Goal: Information Seeking & Learning: Learn about a topic

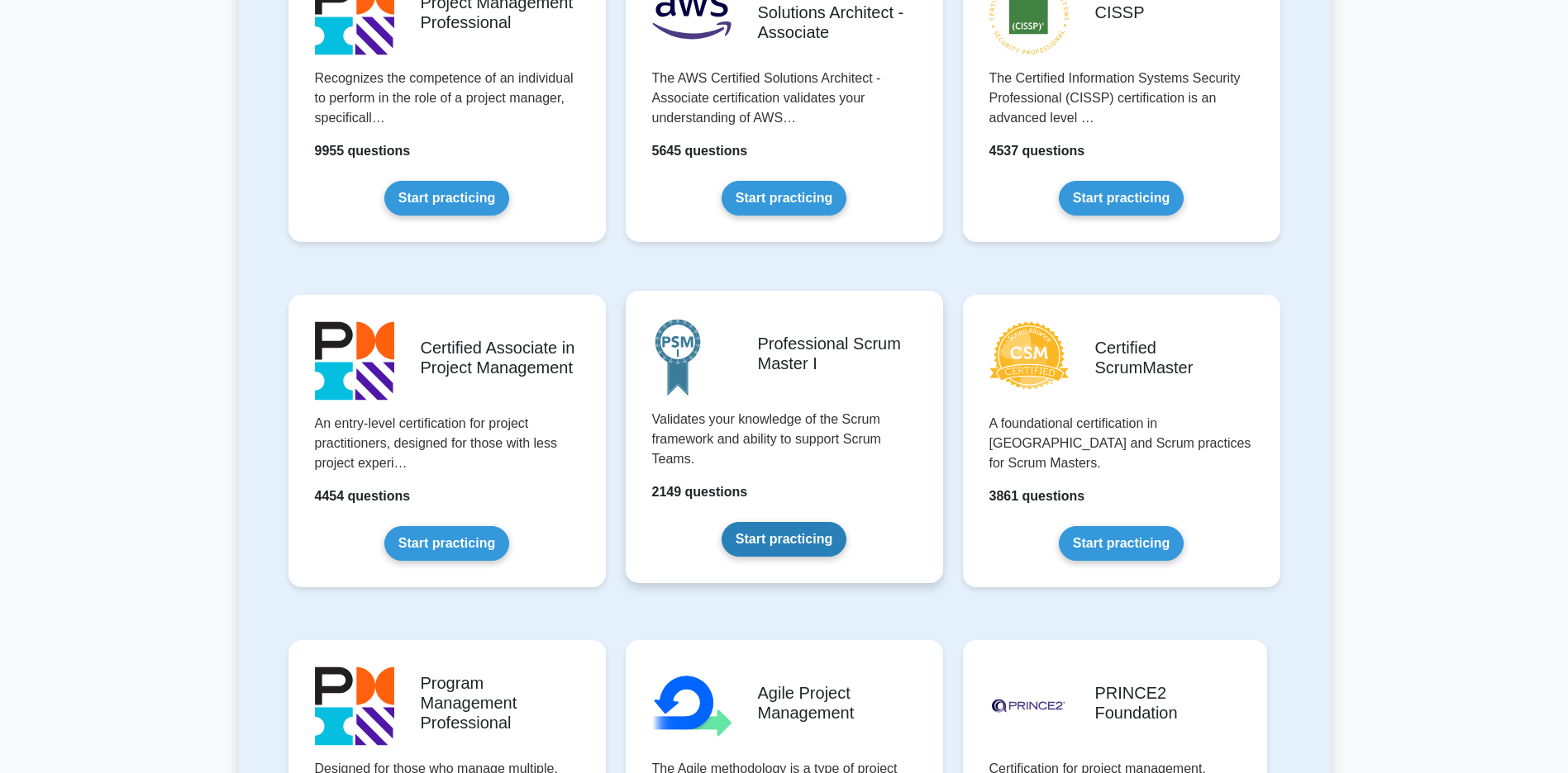
scroll to position [165, 0]
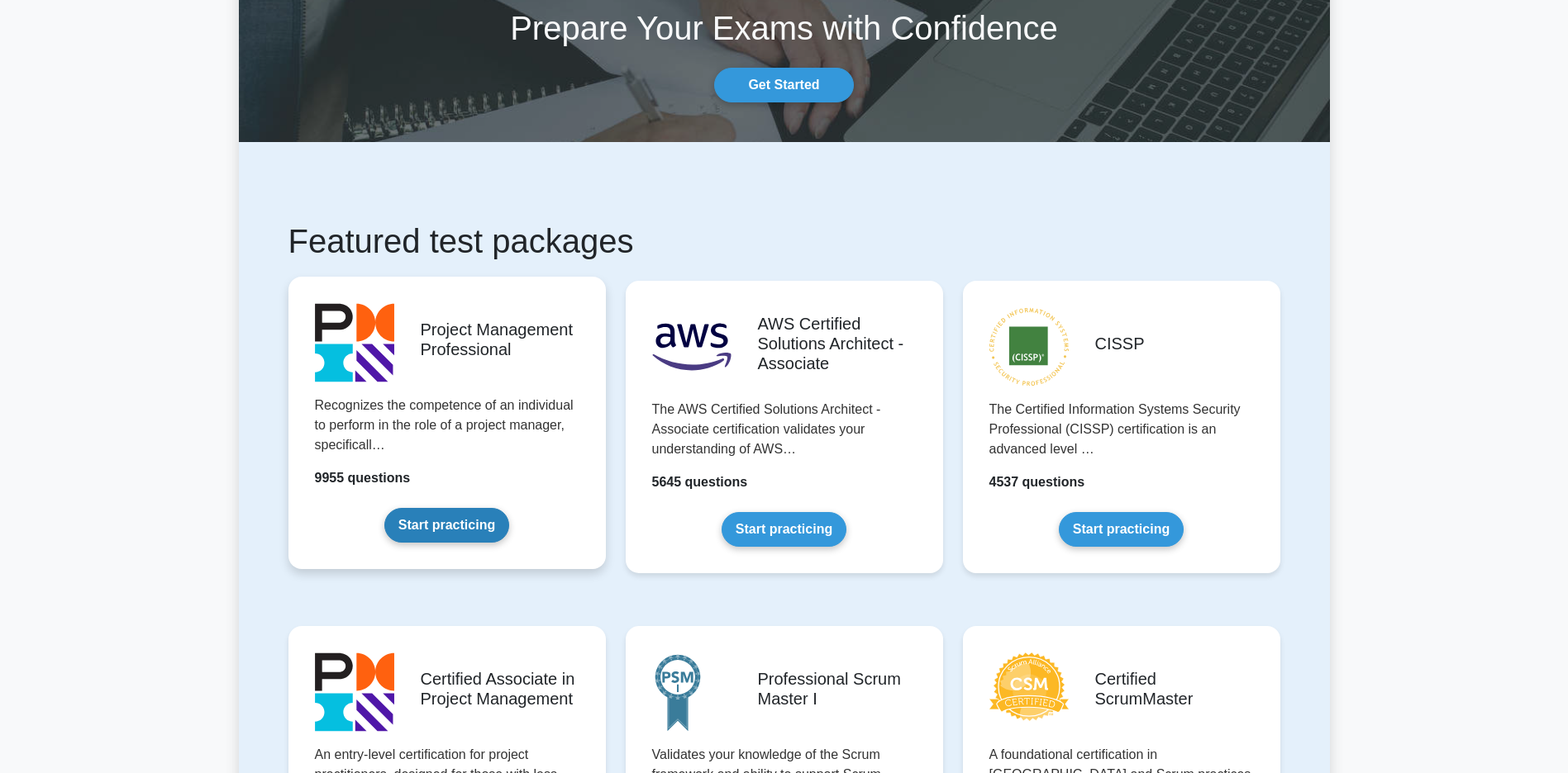
click at [447, 522] on link "Start practicing" at bounding box center [446, 525] width 125 height 35
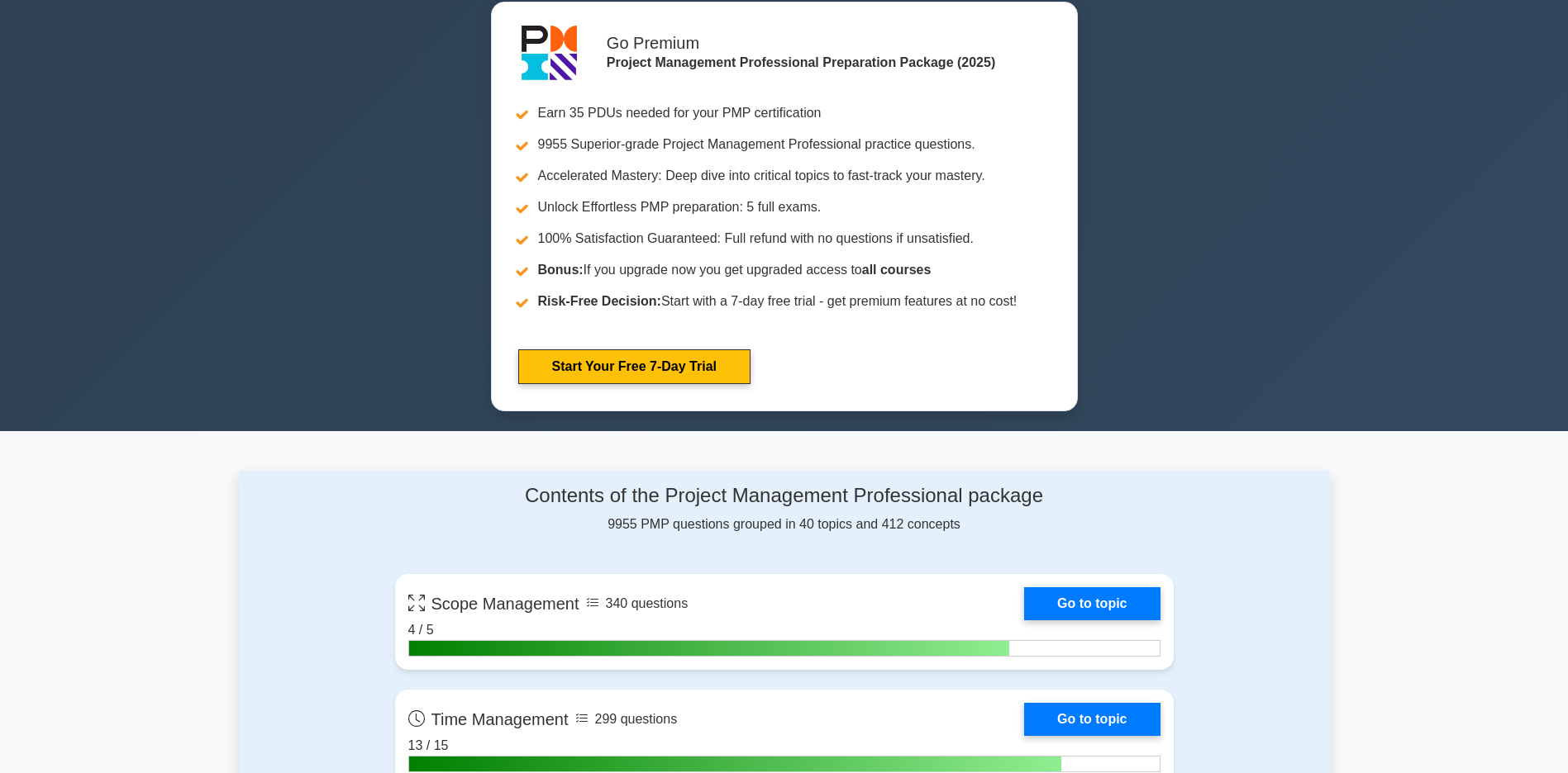
scroll to position [992, 0]
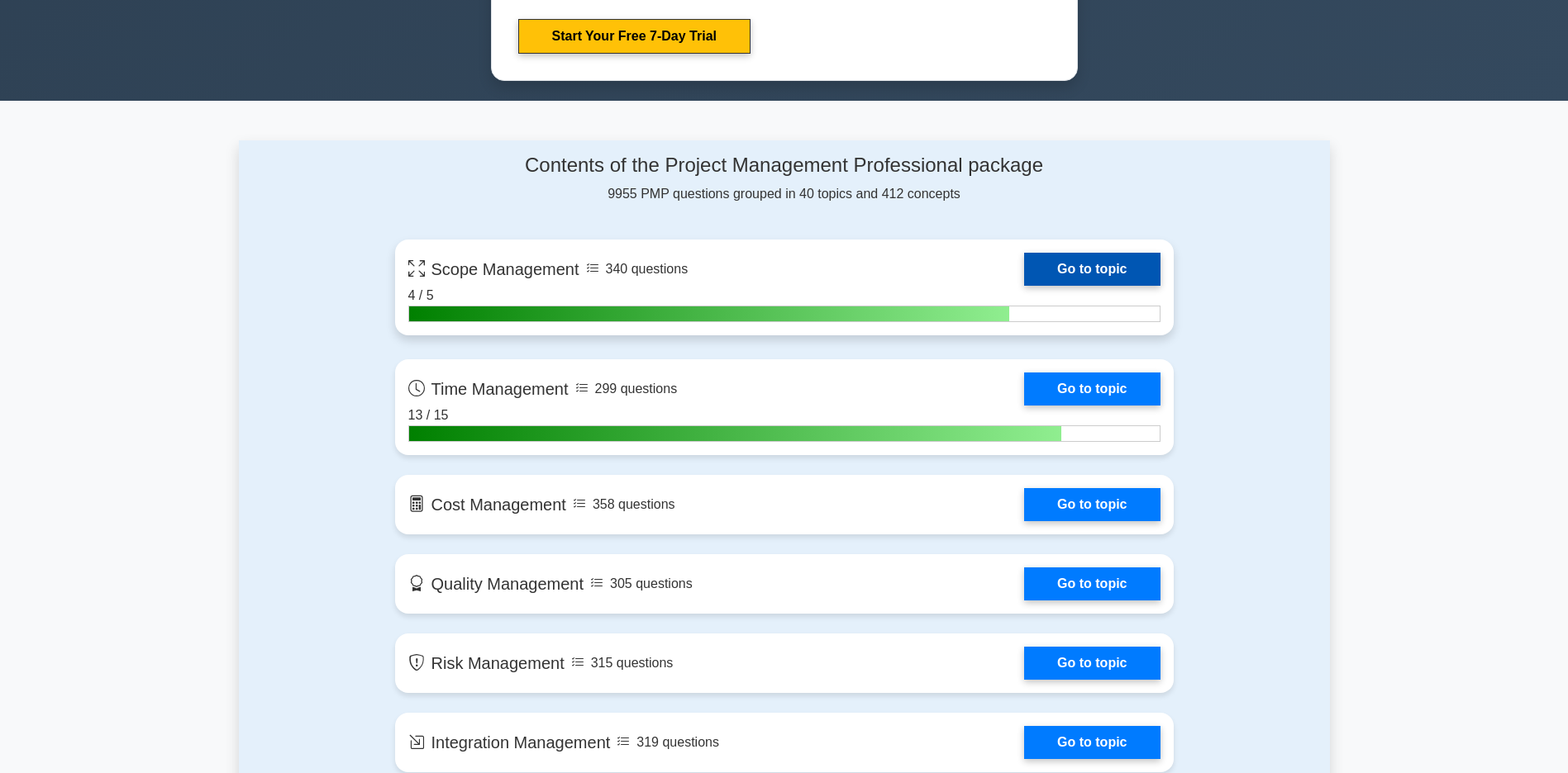
click at [1024, 280] on link "Go to topic" at bounding box center [1092, 269] width 136 height 33
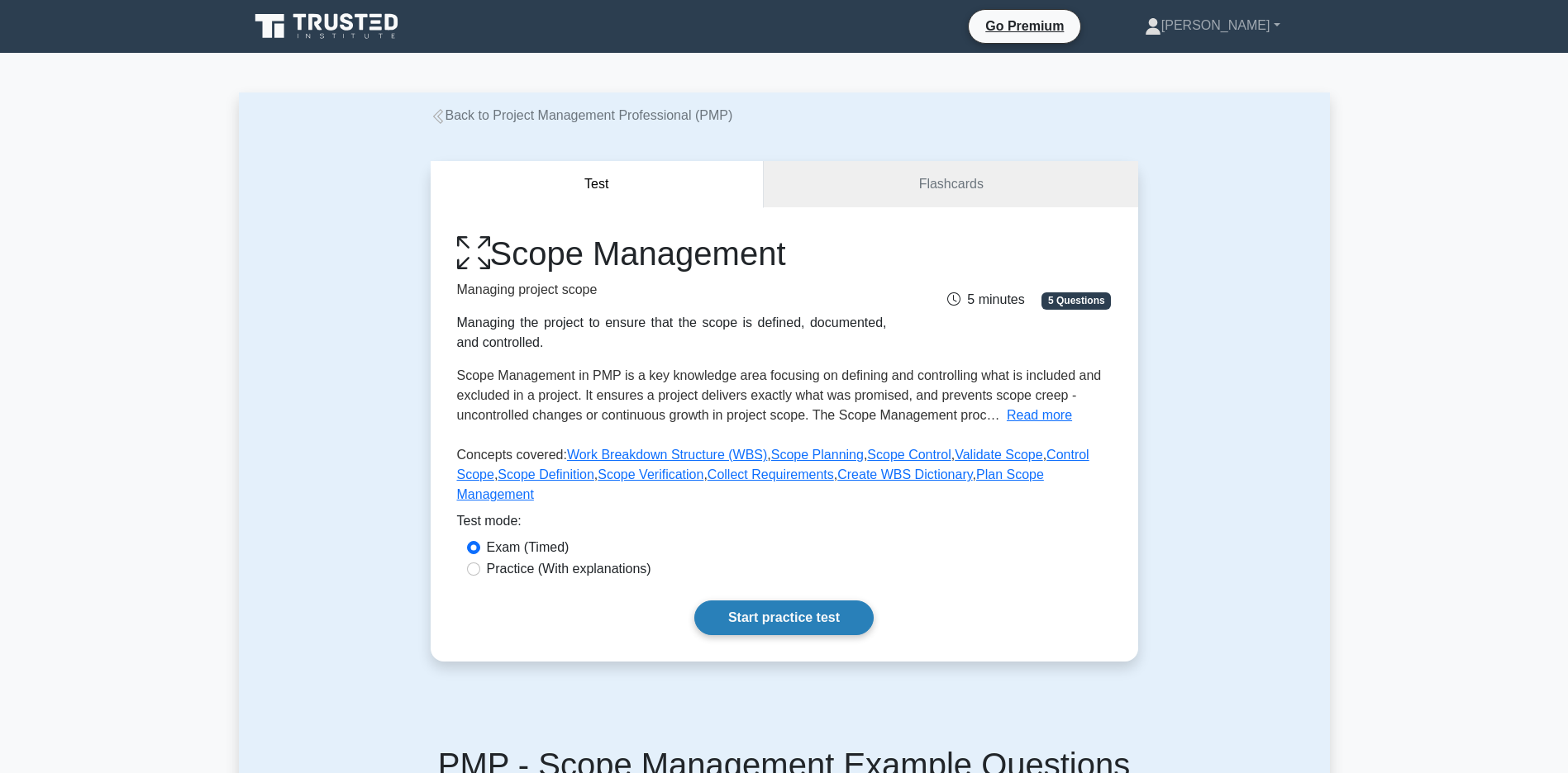
click at [797, 635] on link "Start practice test" at bounding box center [783, 618] width 179 height 35
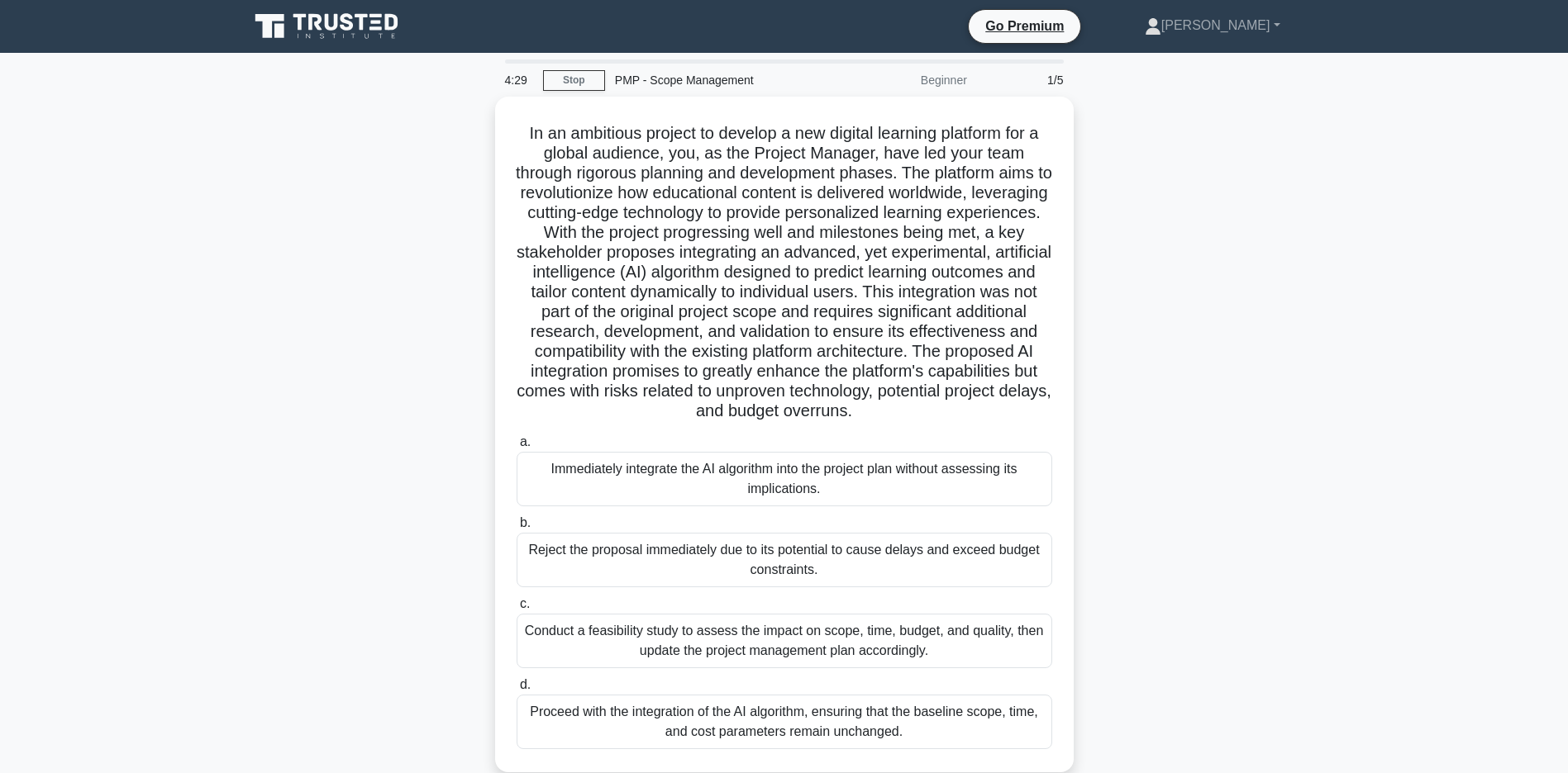
scroll to position [82, 0]
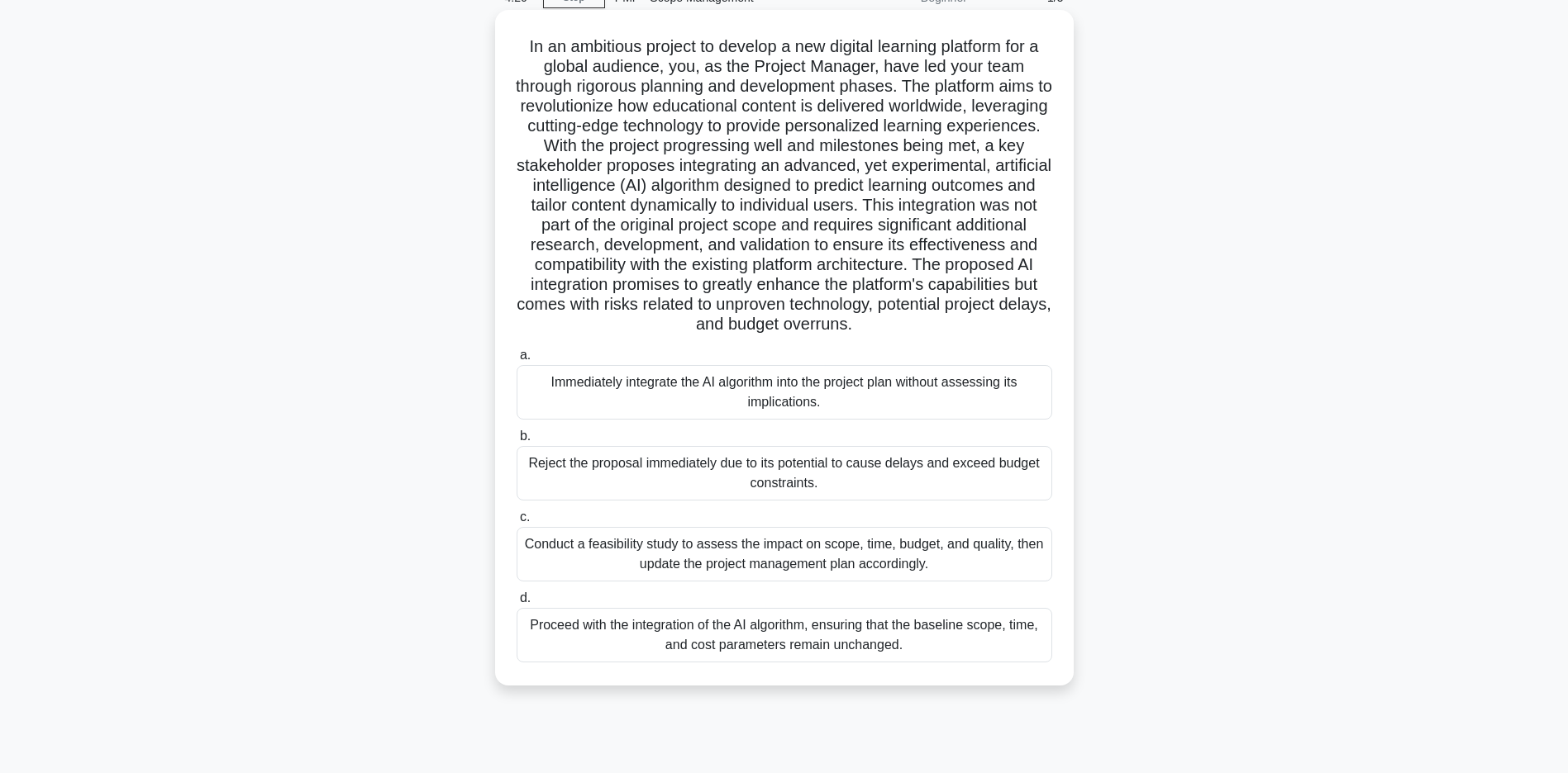
click at [930, 559] on div "Conduct a feasibility study to assess the impact on scope, time, budget, and qu…" at bounding box center [784, 554] width 535 height 54
click at [517, 523] on input "c. Conduct a feasibility study to assess the impact on scope, time, budget, and…" at bounding box center [517, 517] width 0 height 11
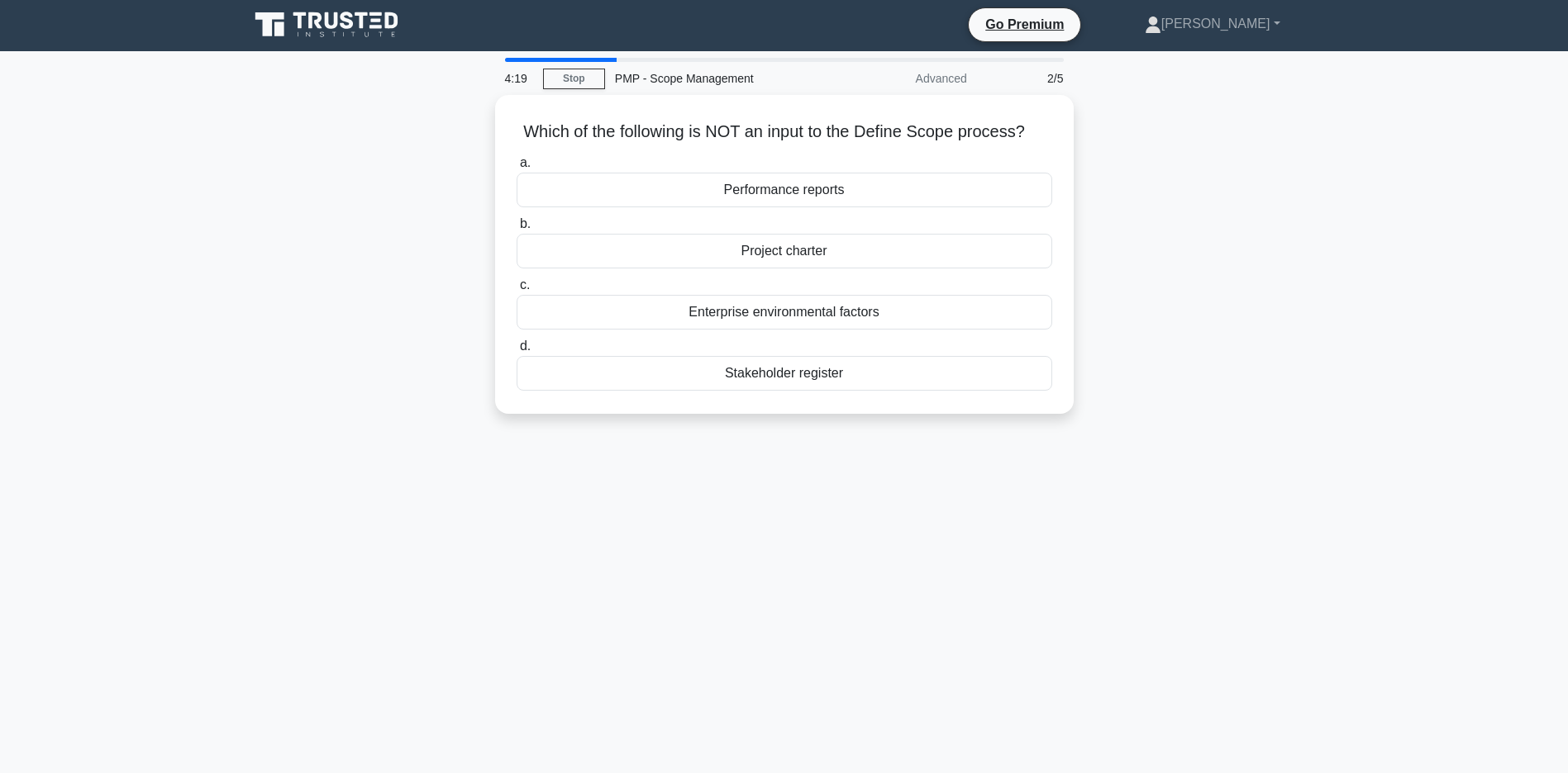
scroll to position [0, 0]
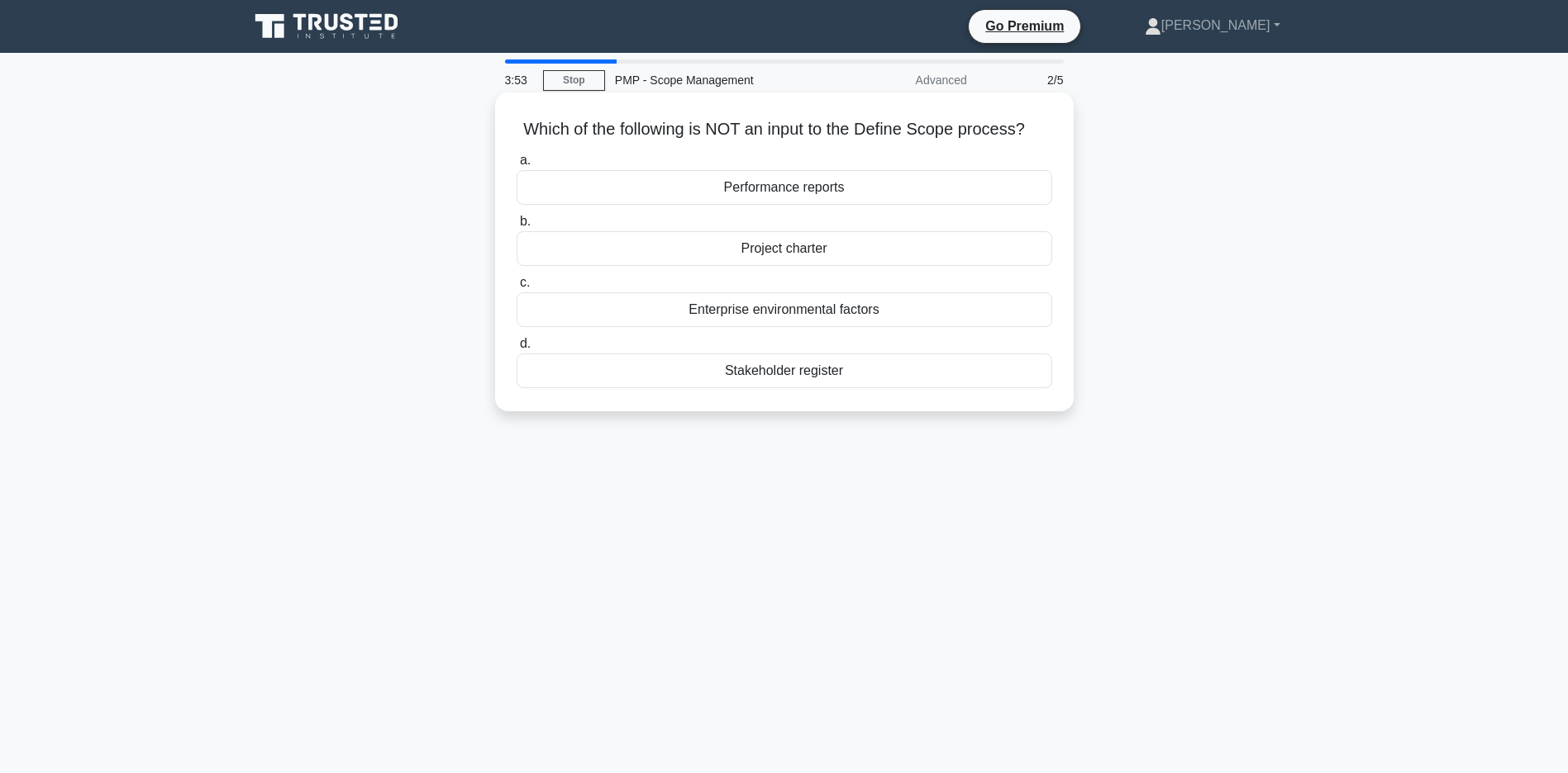
click at [792, 388] on div "Stakeholder register" at bounding box center [784, 371] width 535 height 35
click at [517, 349] on input "d. Stakeholder register" at bounding box center [517, 343] width 0 height 11
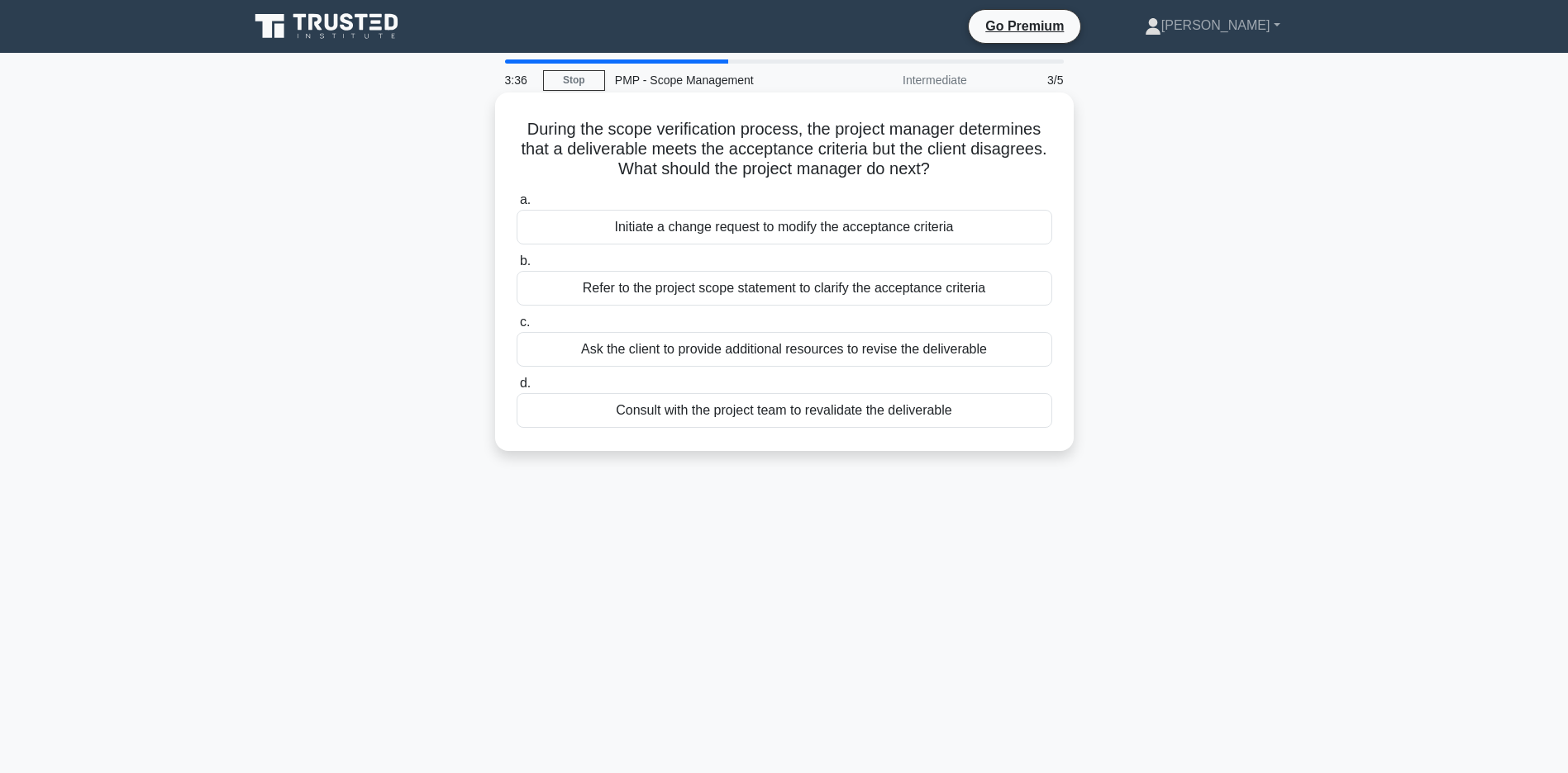
click at [871, 285] on div "Refer to the project scope statement to clarify the acceptance criteria" at bounding box center [784, 288] width 535 height 35
click at [517, 267] on input "b. Refer to the project scope statement to clarify the acceptance criteria" at bounding box center [517, 261] width 0 height 11
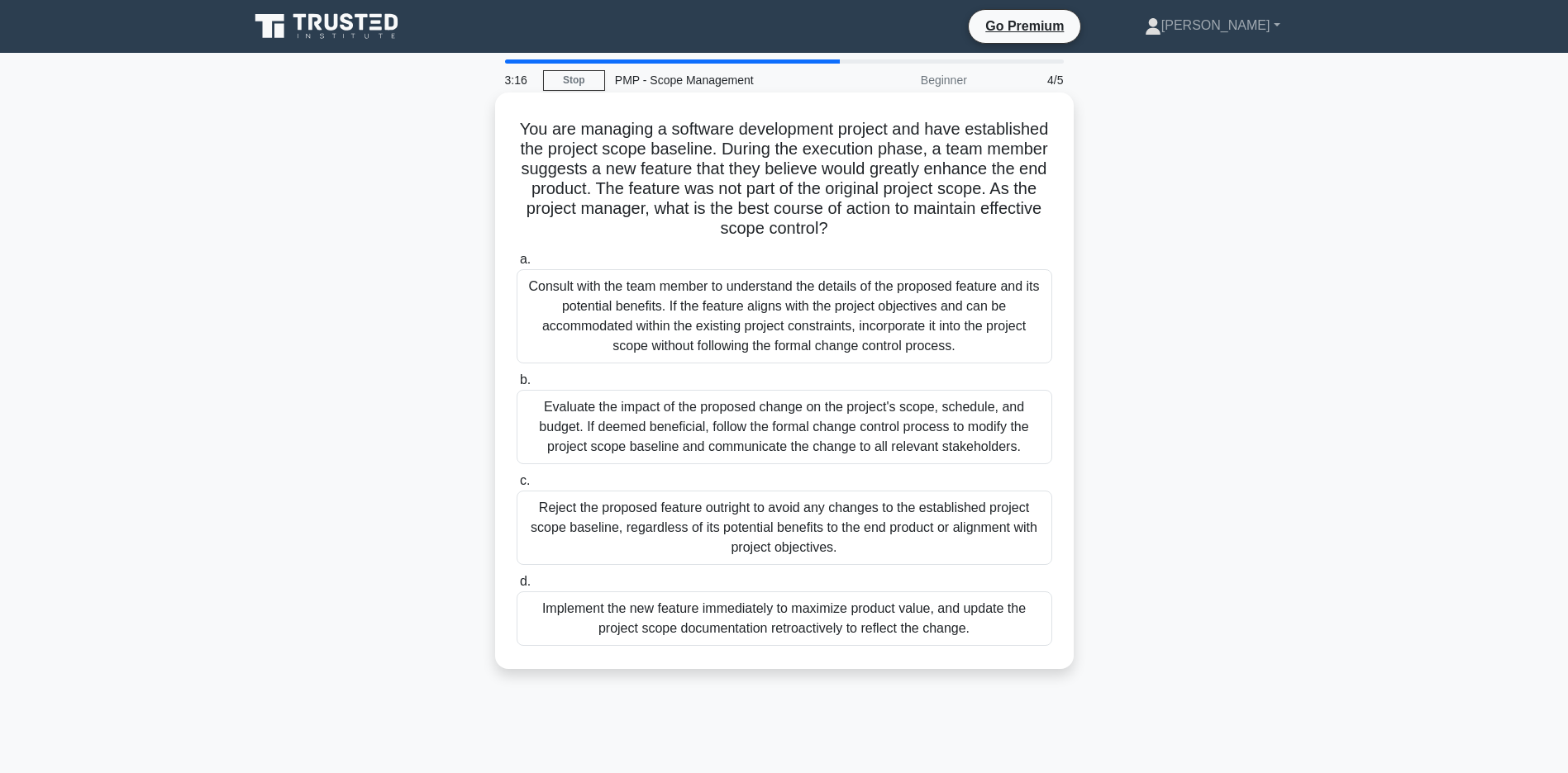
click at [803, 430] on div "Evaluate the impact of the proposed change on the project's scope, schedule, an…" at bounding box center [784, 427] width 535 height 74
click at [517, 386] on input "b. Evaluate the impact of the proposed change on the project's scope, schedule,…" at bounding box center [517, 380] width 0 height 11
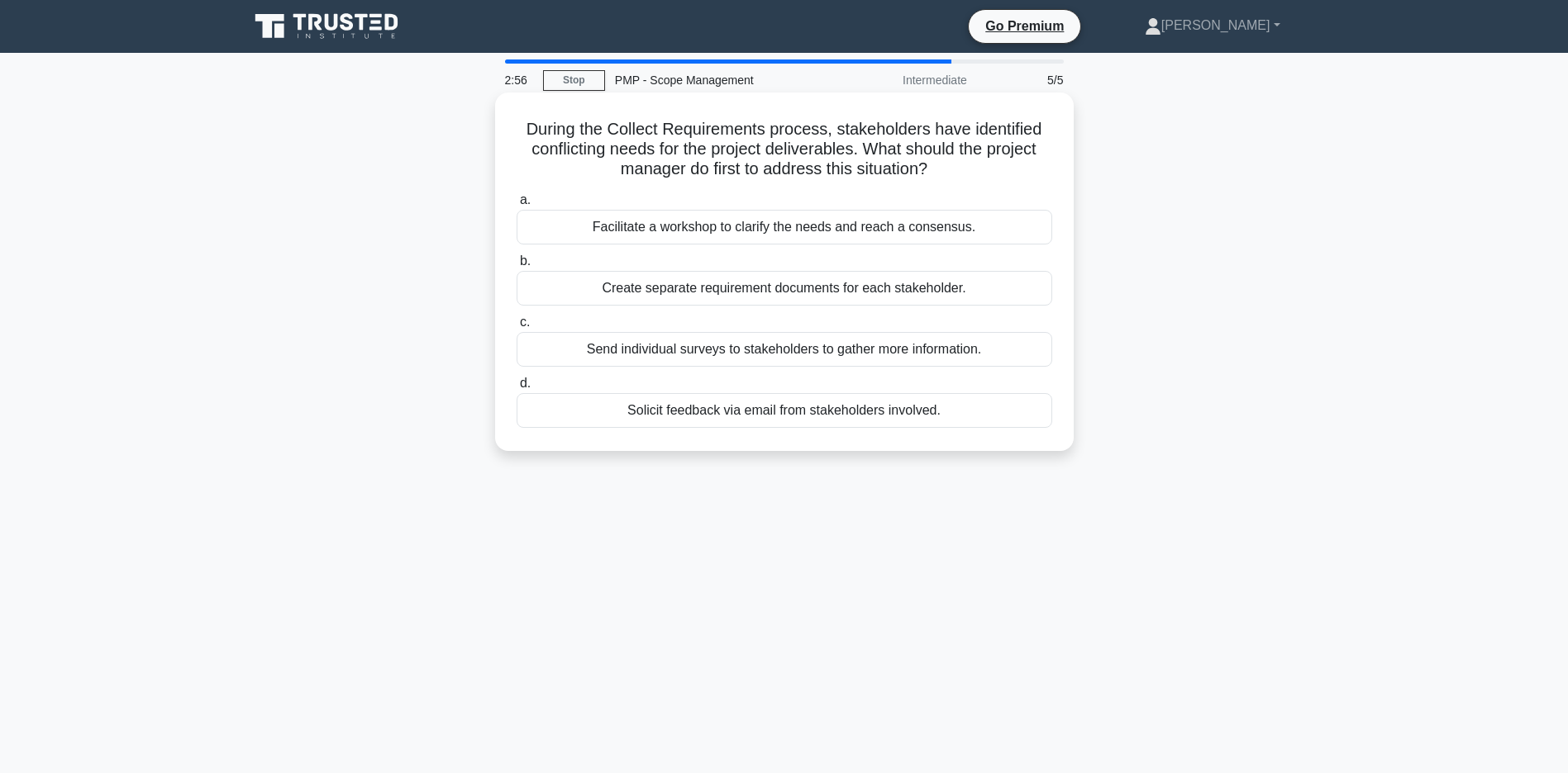
click at [668, 223] on div "Facilitate a workshop to clarify the needs and reach a consensus." at bounding box center [784, 227] width 535 height 35
click at [517, 206] on input "a. Facilitate a workshop to clarify the needs and reach a consensus." at bounding box center [517, 200] width 0 height 11
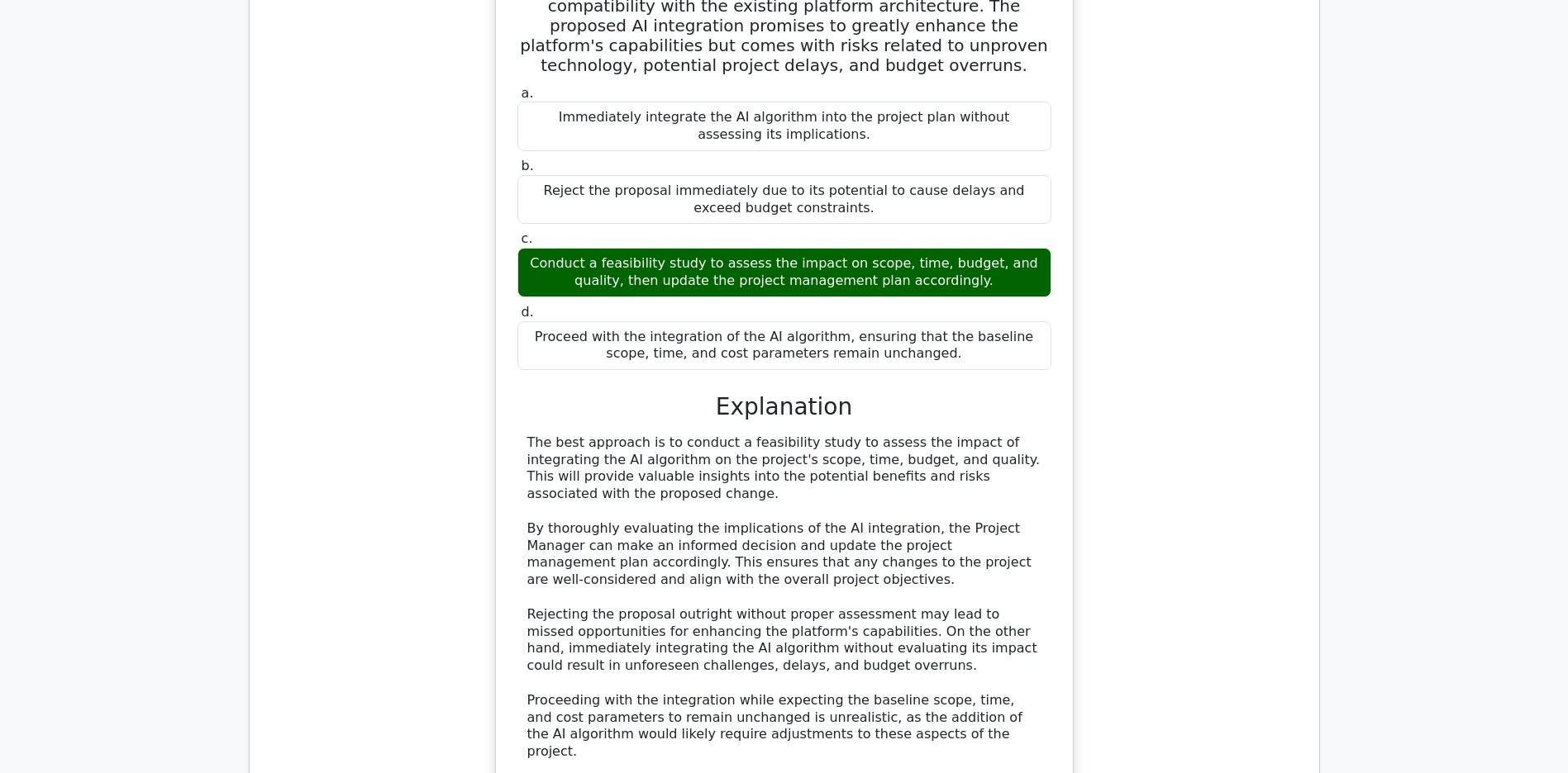
scroll to position [2136, 0]
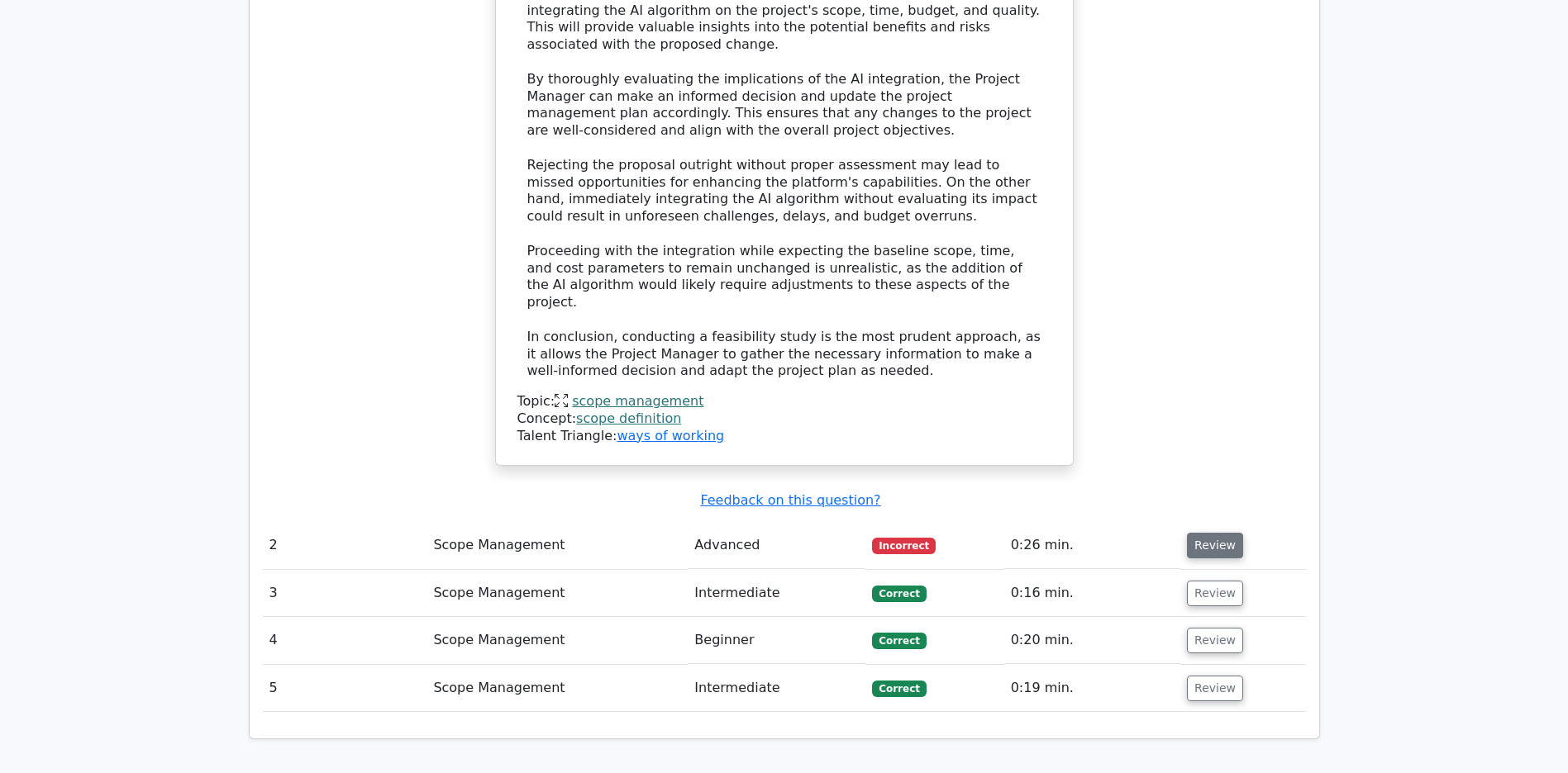
click at [1214, 540] on button "Review" at bounding box center [1215, 546] width 56 height 25
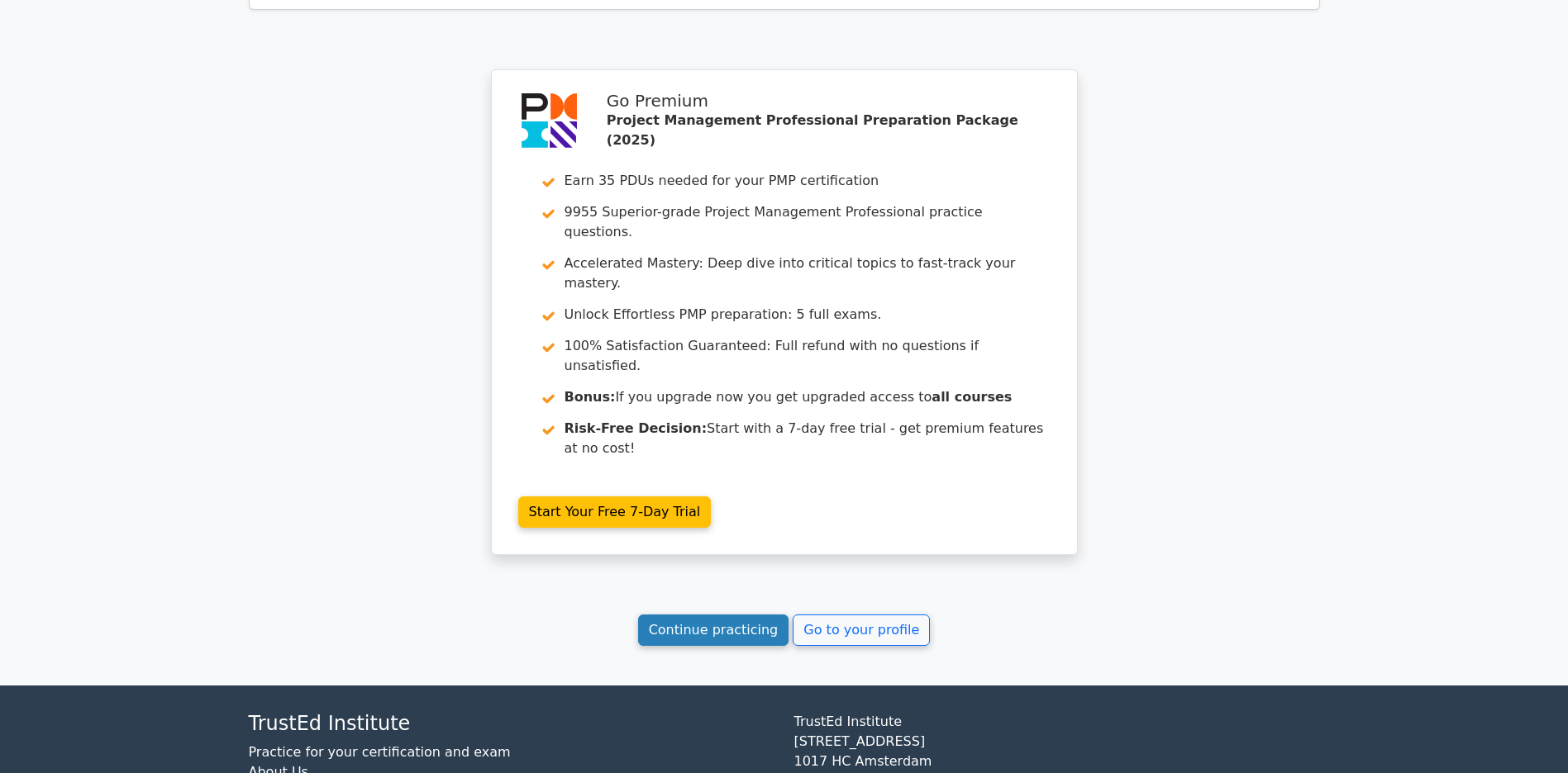
scroll to position [3697, 0]
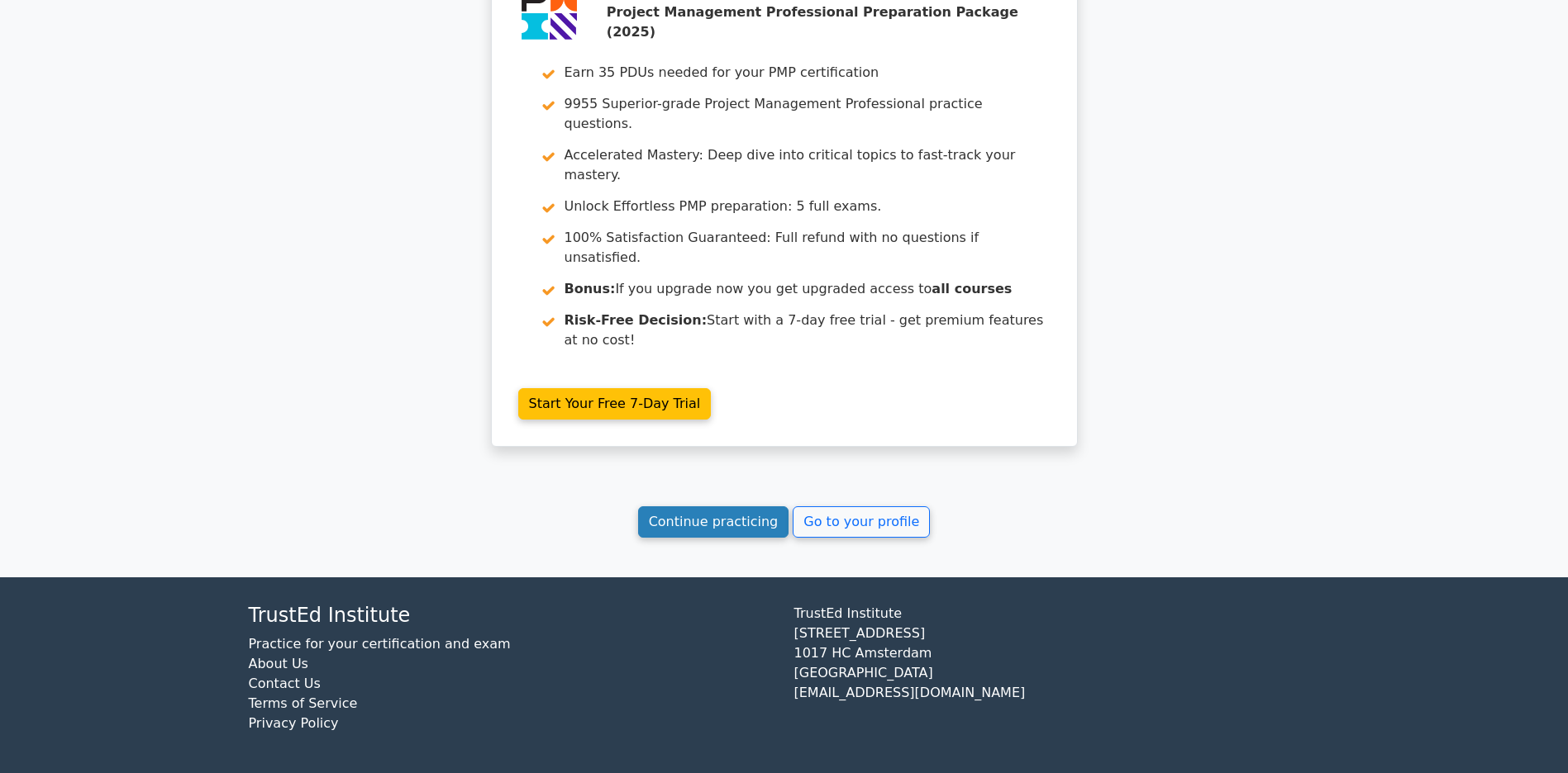
click at [714, 529] on link "Continue practicing" at bounding box center [713, 521] width 151 height 31
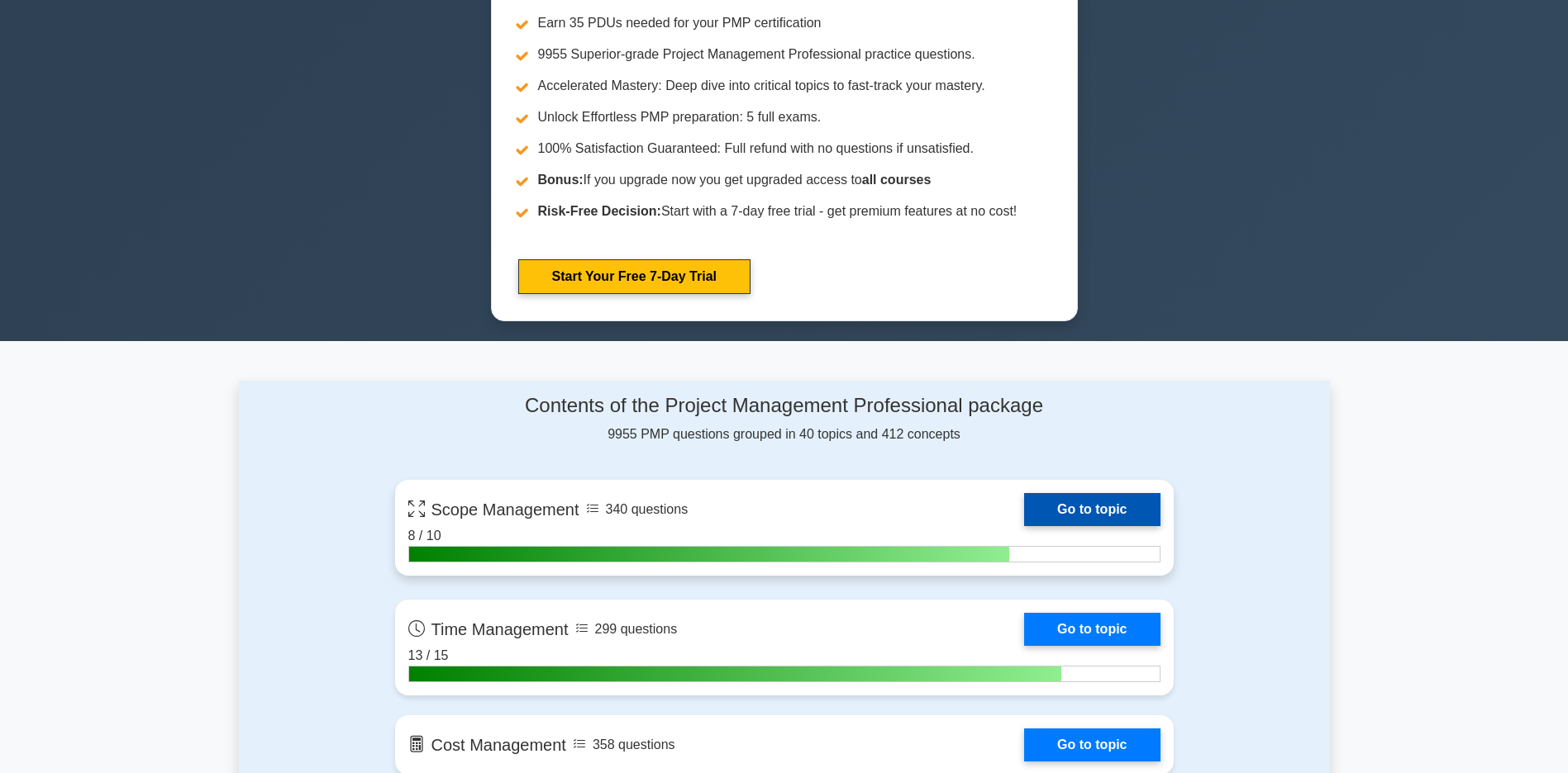
scroll to position [908, 0]
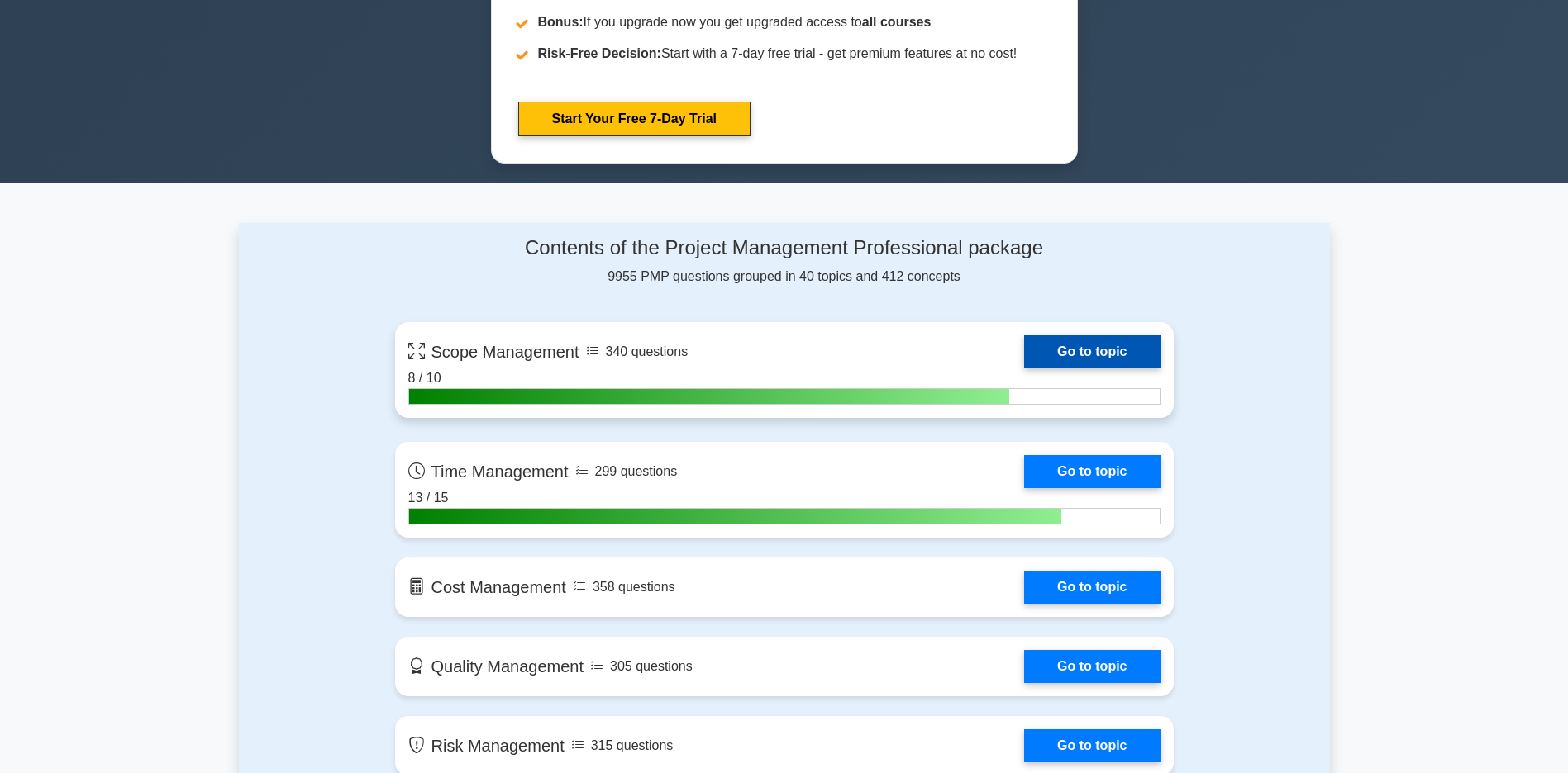
click at [1024, 365] on link "Go to topic" at bounding box center [1092, 352] width 136 height 33
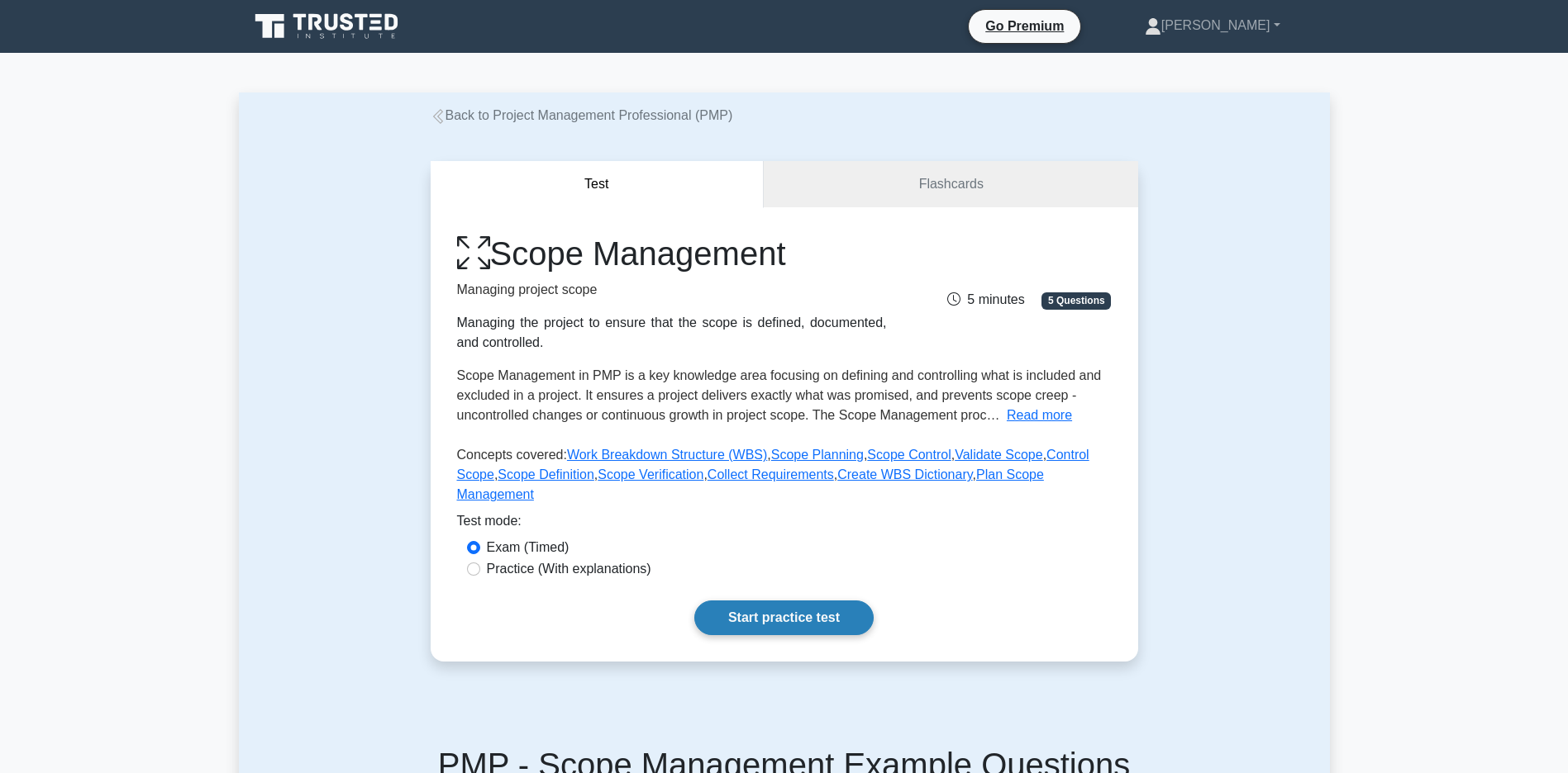
click at [774, 636] on link "Start practice test" at bounding box center [783, 618] width 179 height 35
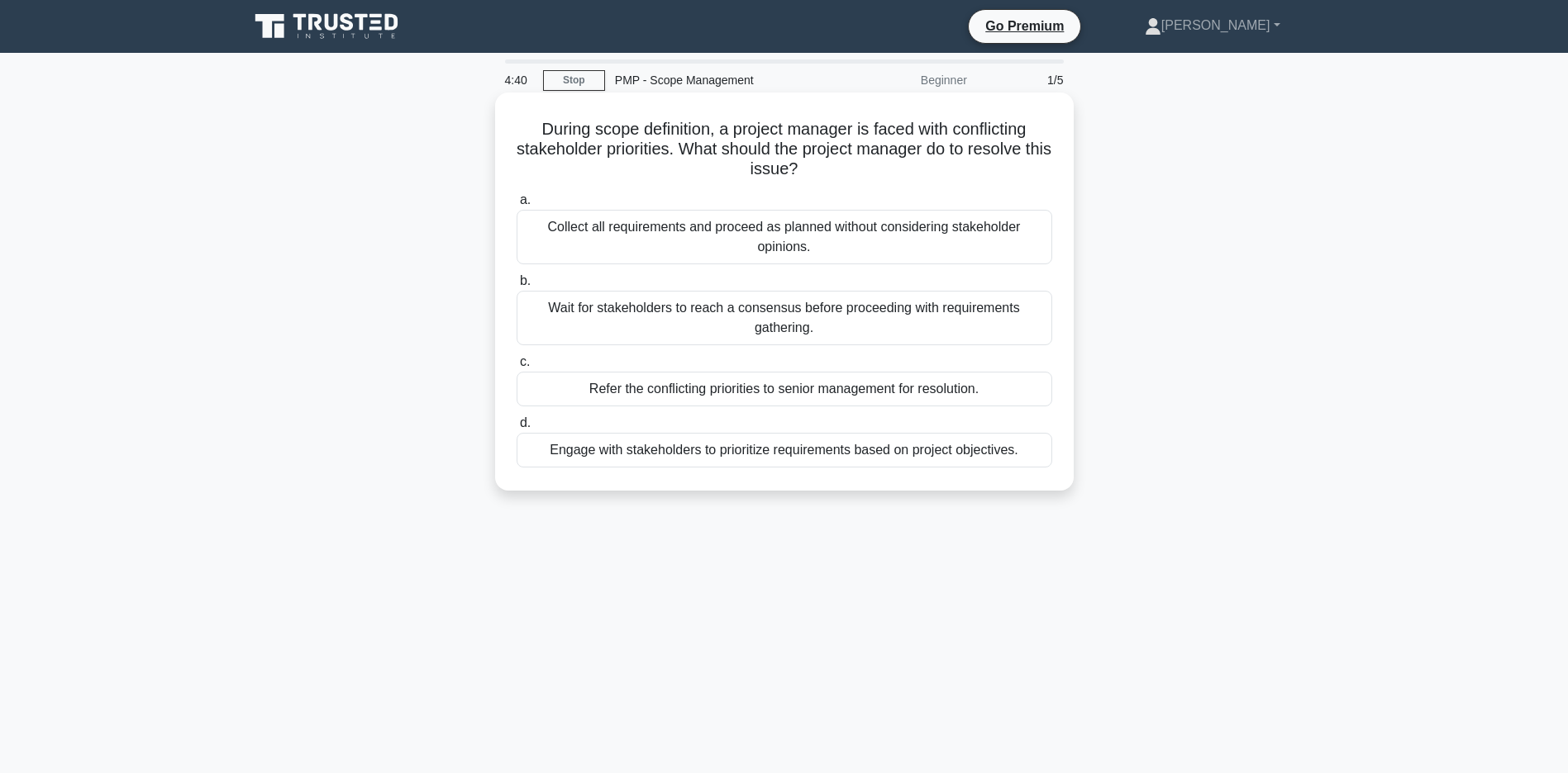
click at [812, 463] on div "Engage with stakeholders to prioritize requirements based on project objectives." at bounding box center [784, 450] width 535 height 35
click at [517, 429] on input "d. Engage with stakeholders to prioritize requirements based on project objecti…" at bounding box center [517, 423] width 0 height 11
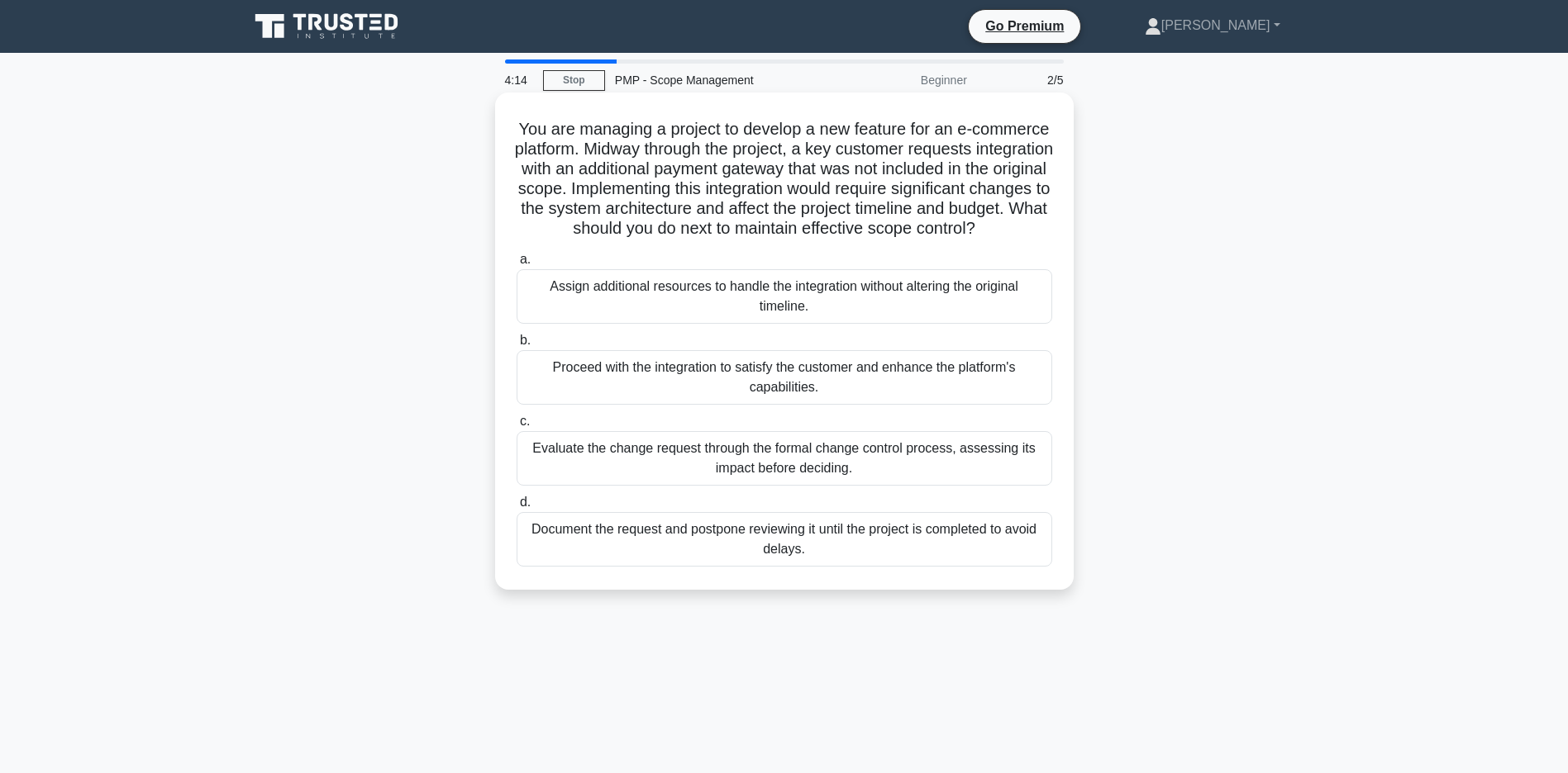
click at [751, 483] on div "Evaluate the change request through the formal change control process, assessin…" at bounding box center [784, 459] width 535 height 54
click at [517, 427] on input "c. Evaluate the change request through the formal change control process, asses…" at bounding box center [517, 421] width 0 height 11
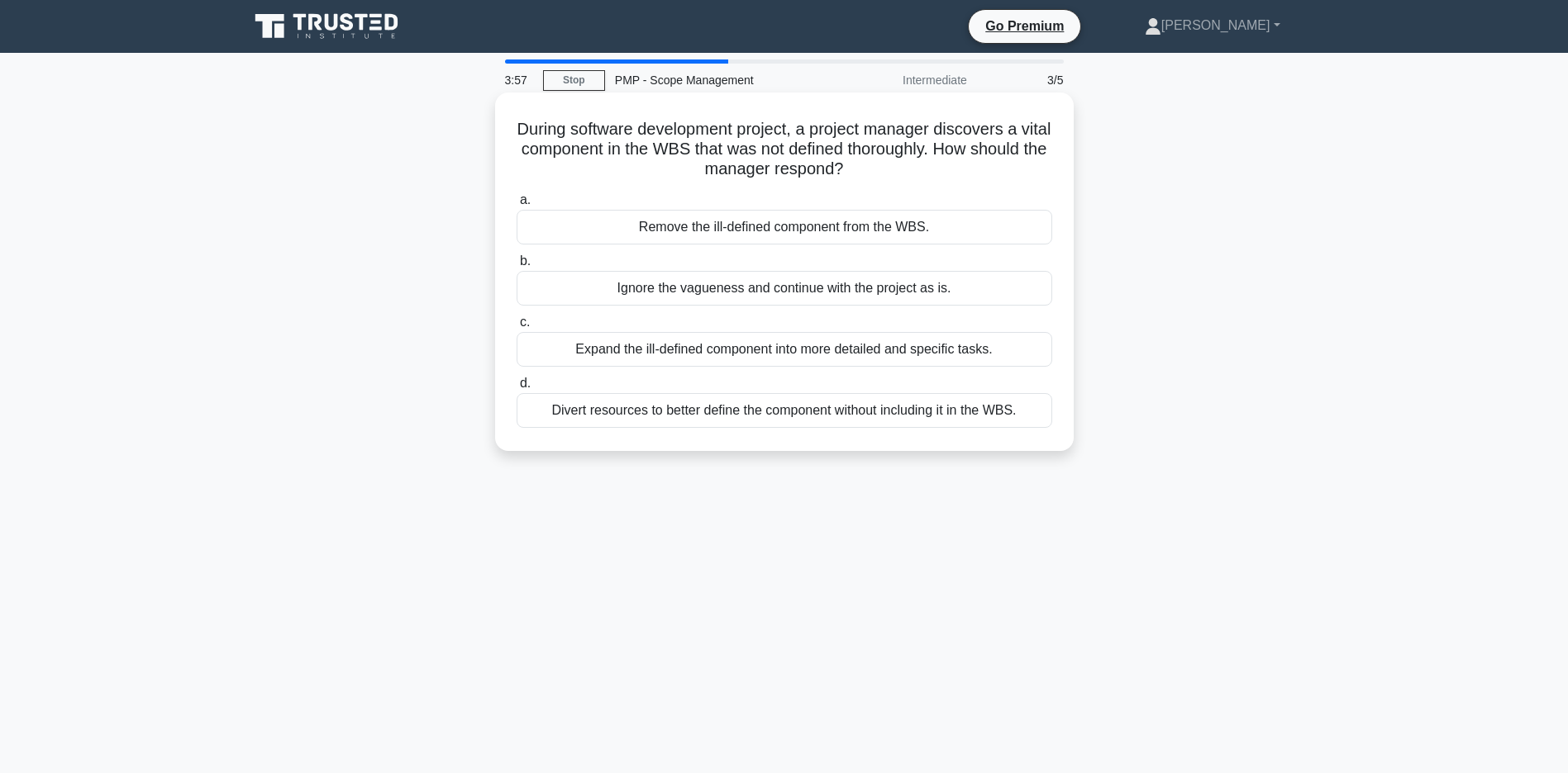
click at [777, 354] on div "Expand the ill-defined component into more detailed and specific tasks." at bounding box center [784, 349] width 535 height 35
click at [517, 328] on input "c. Expand the ill-defined component into more detailed and specific tasks." at bounding box center [517, 322] width 0 height 11
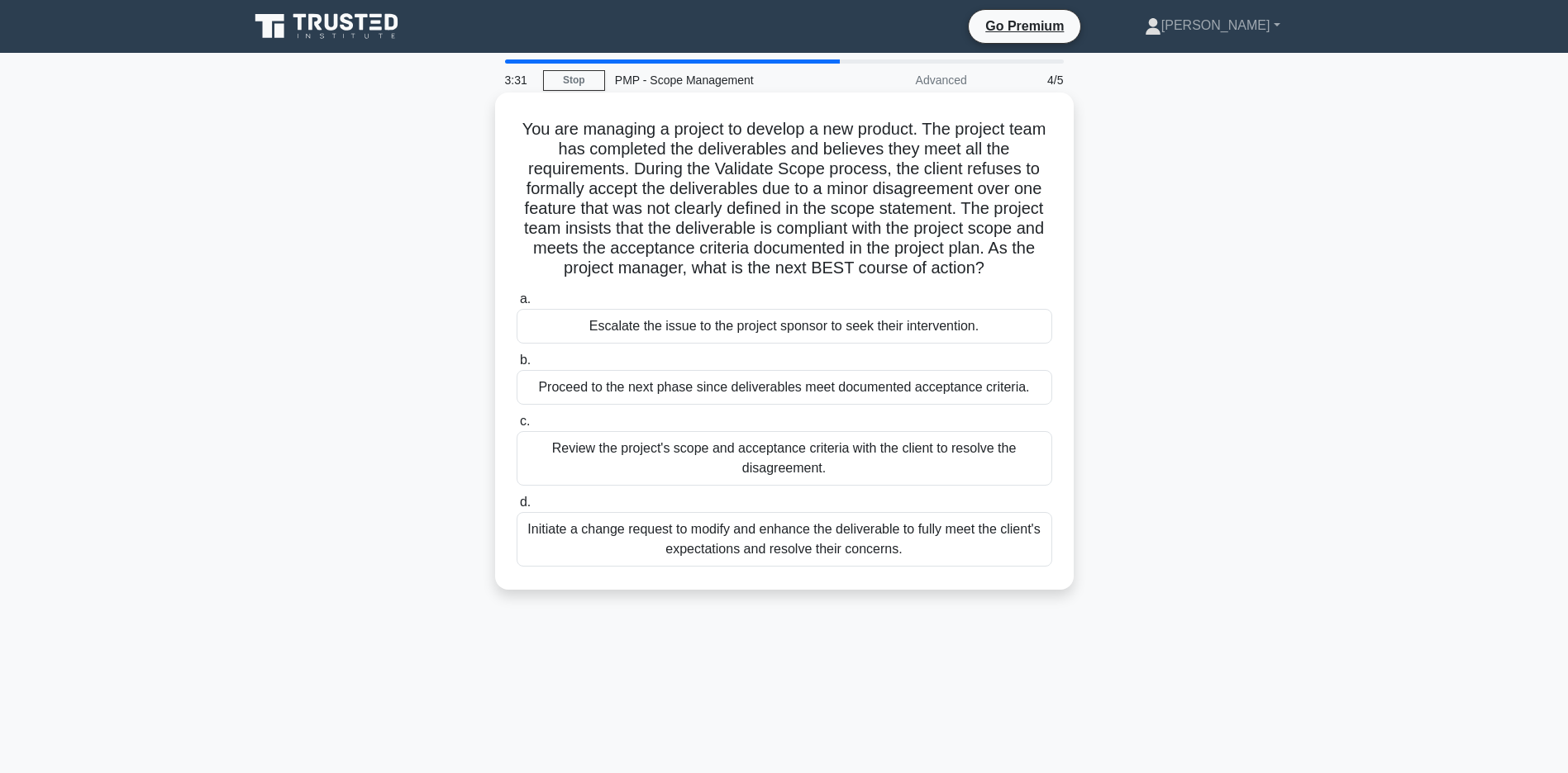
click at [776, 483] on div "Review the project's scope and acceptance criteria with the client to resolve t…" at bounding box center [784, 459] width 535 height 54
click at [517, 427] on input "c. Review the project's scope and acceptance criteria with the client to resolv…" at bounding box center [517, 421] width 0 height 11
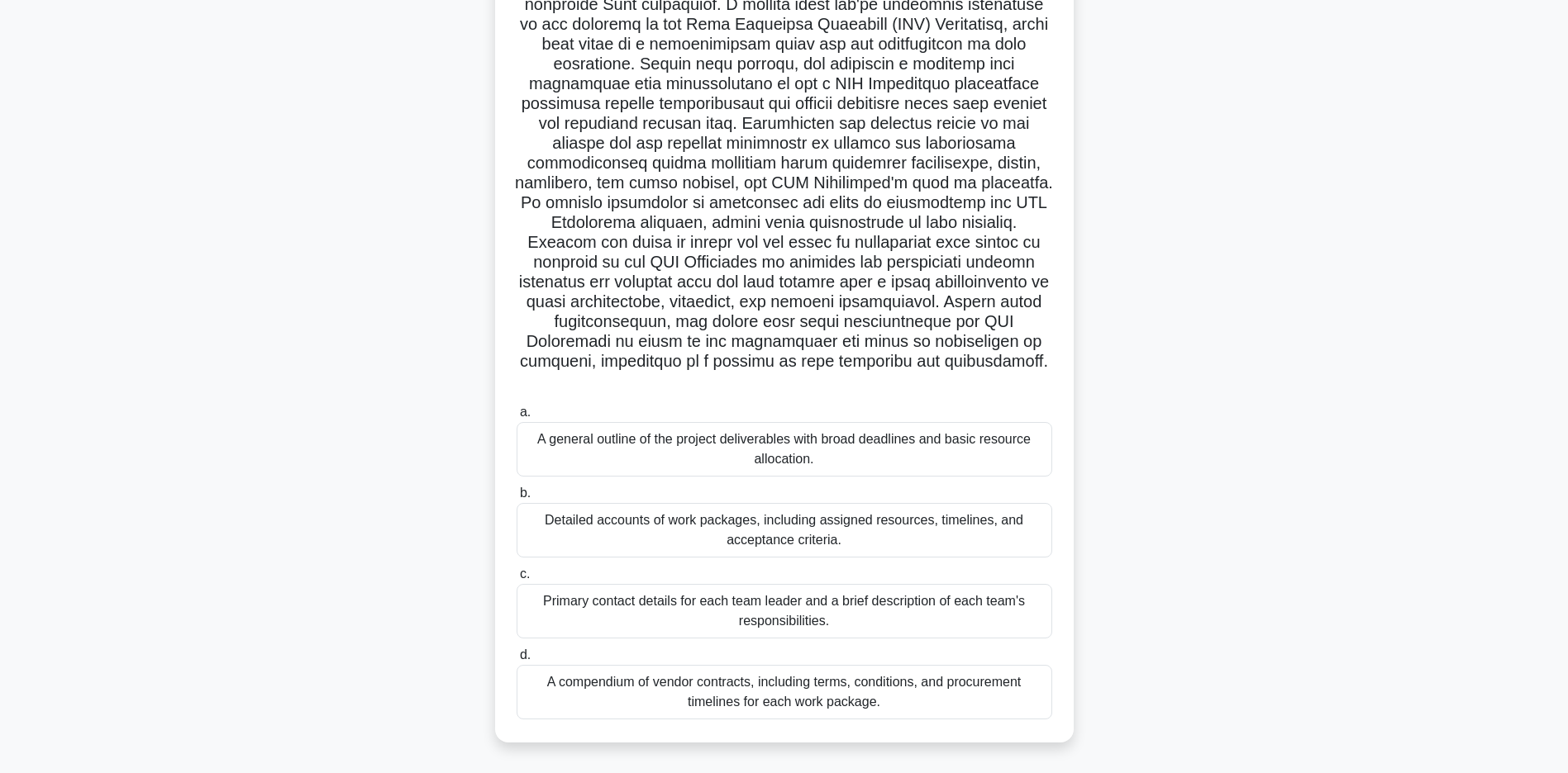
scroll to position [204, 0]
click at [725, 526] on div "Detailed accounts of work packages, including assigned resources, timelines, an…" at bounding box center [784, 530] width 535 height 54
click at [517, 499] on input "b. Detailed accounts of work packages, including assigned resources, timelines,…" at bounding box center [517, 493] width 0 height 11
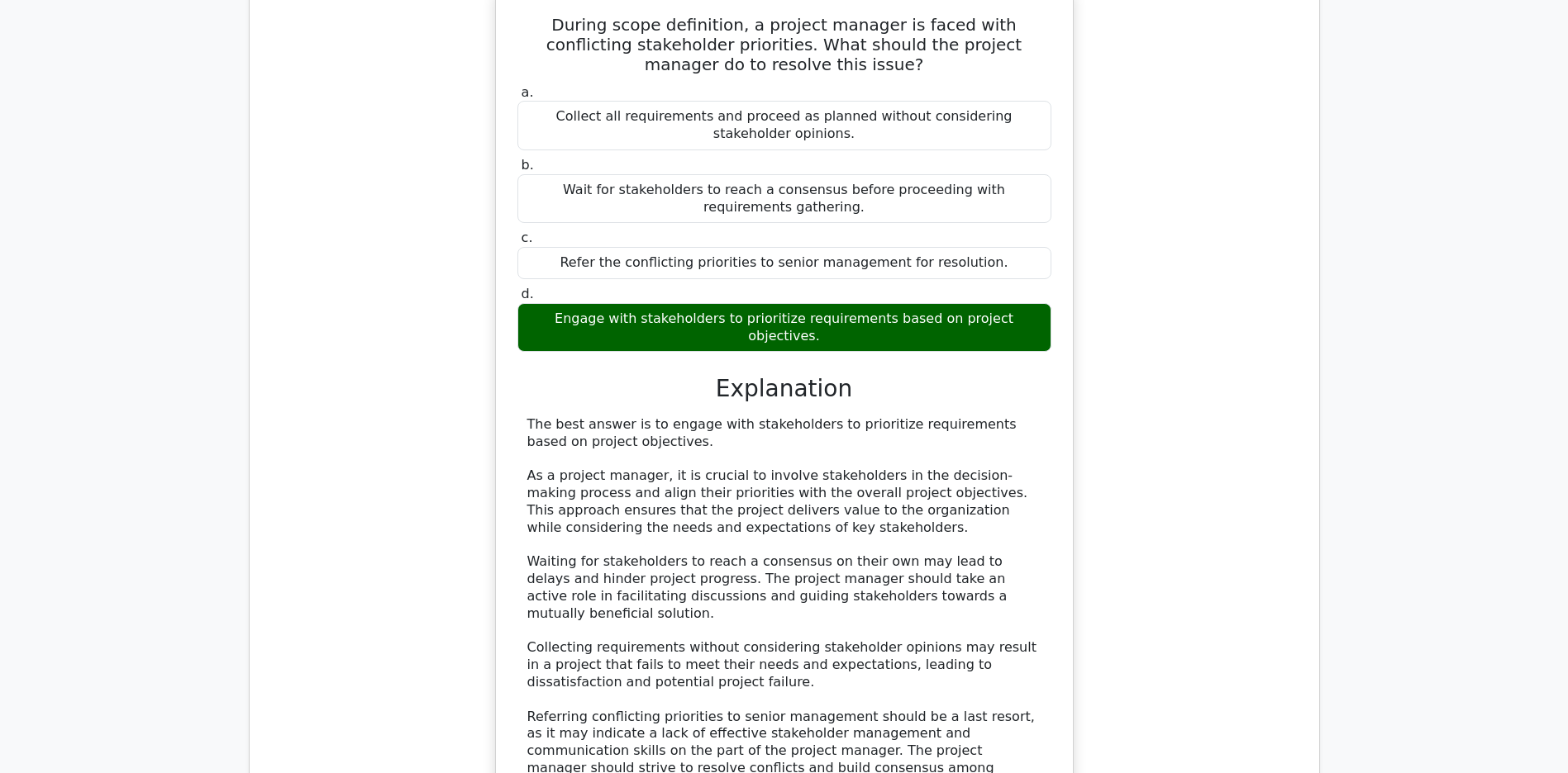
scroll to position [1614, 0]
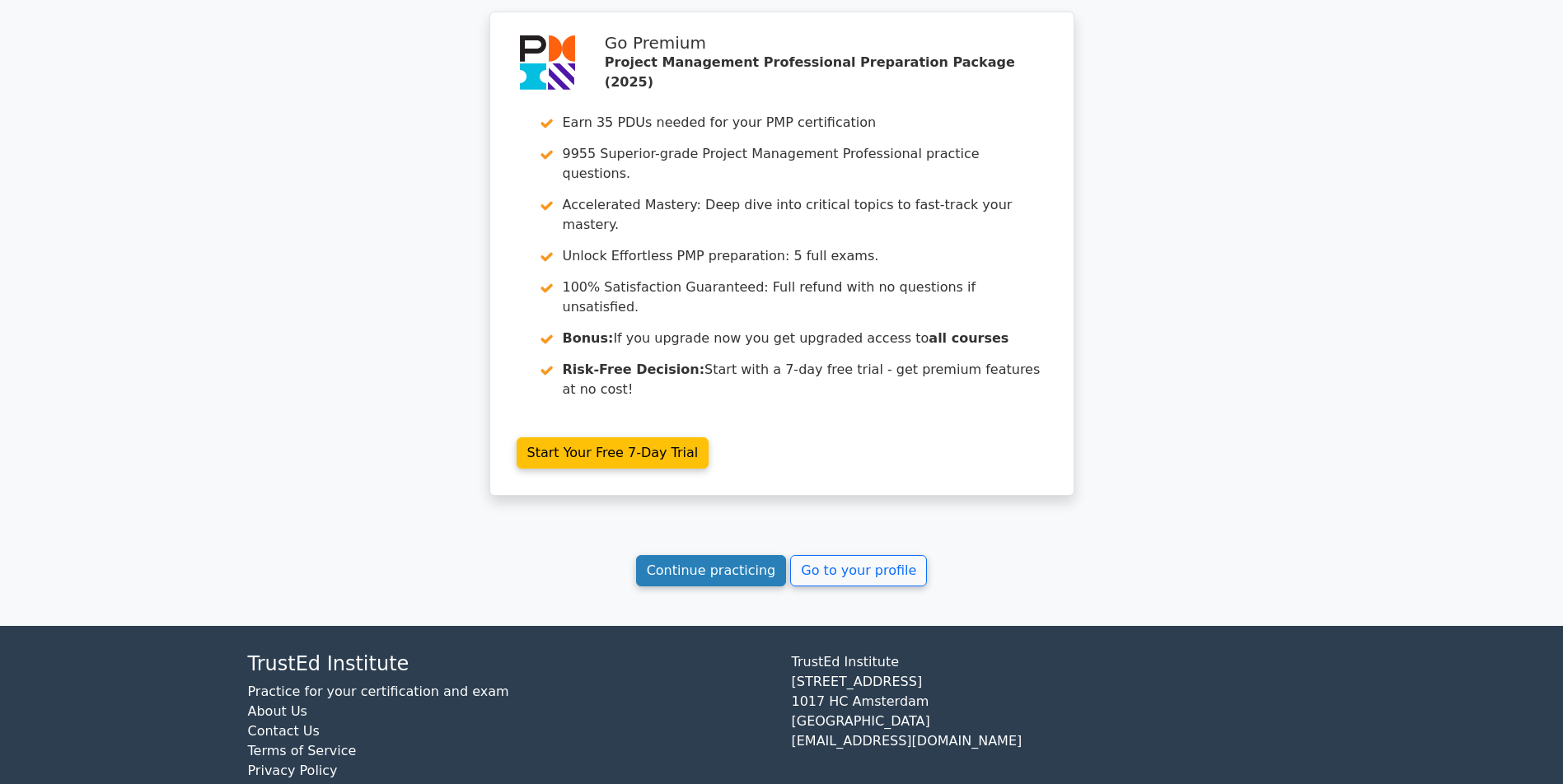
scroll to position [2657, 0]
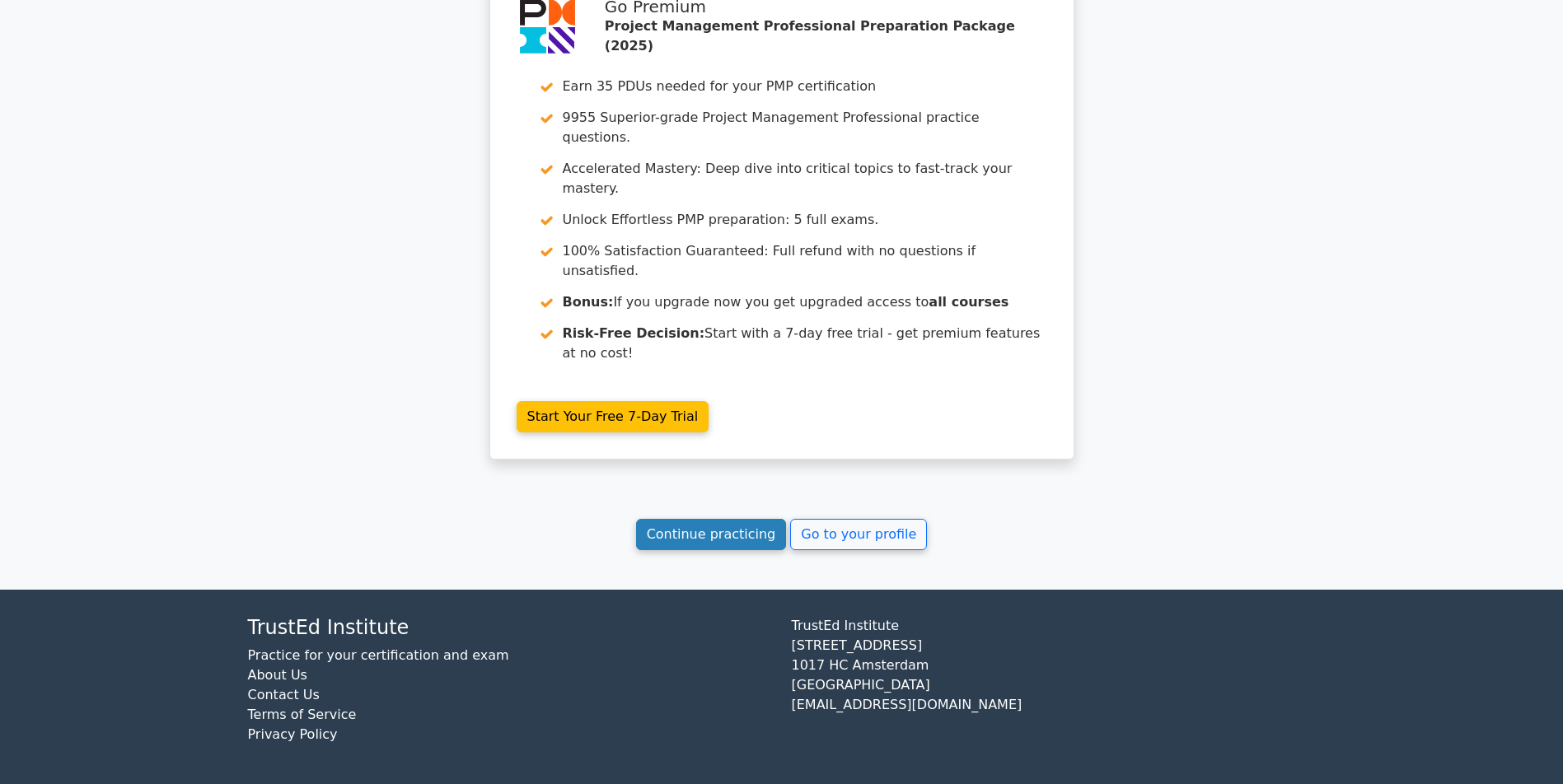
click at [710, 532] on link "Continue practicing" at bounding box center [711, 534] width 151 height 31
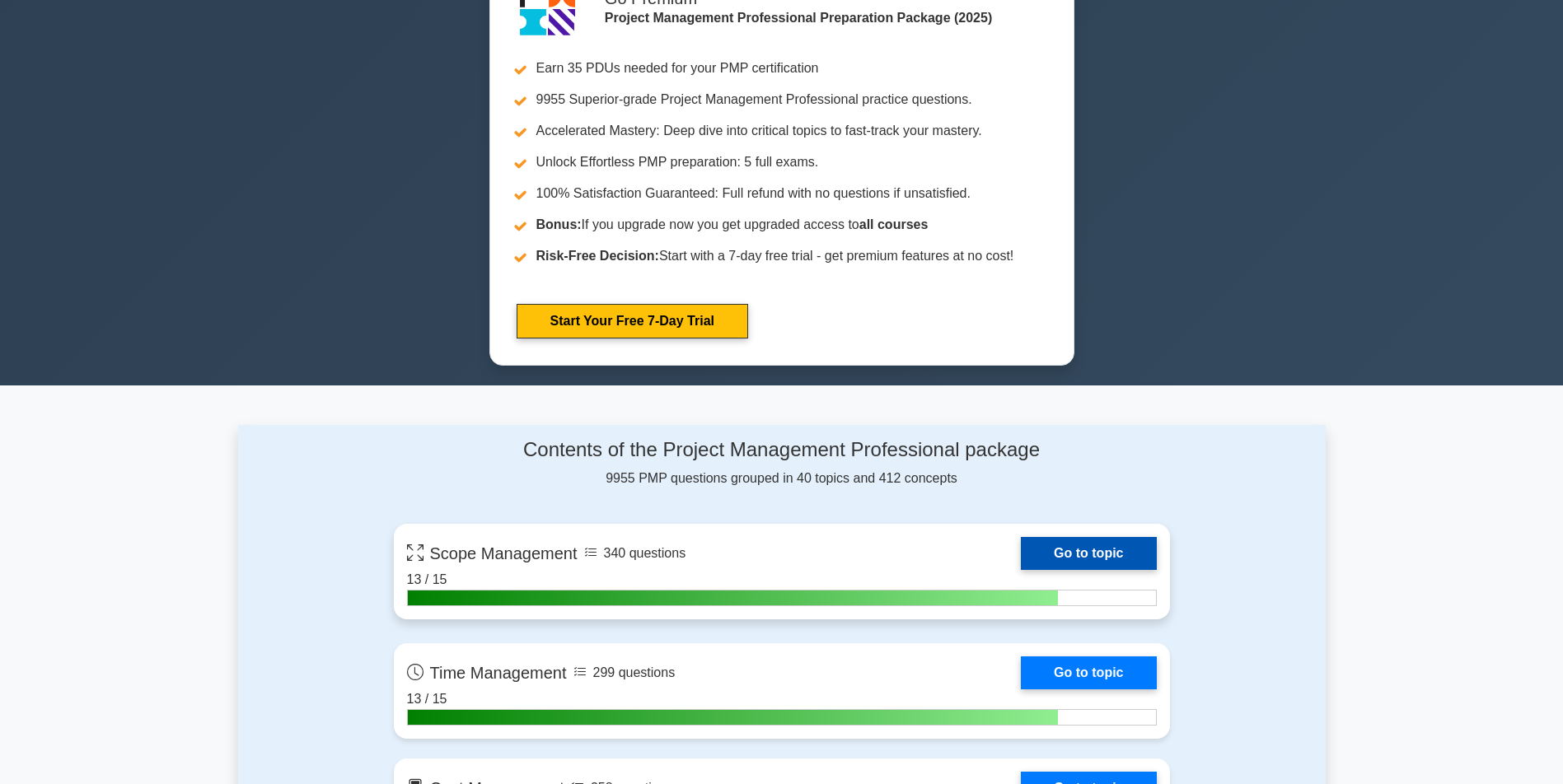
scroll to position [824, 0]
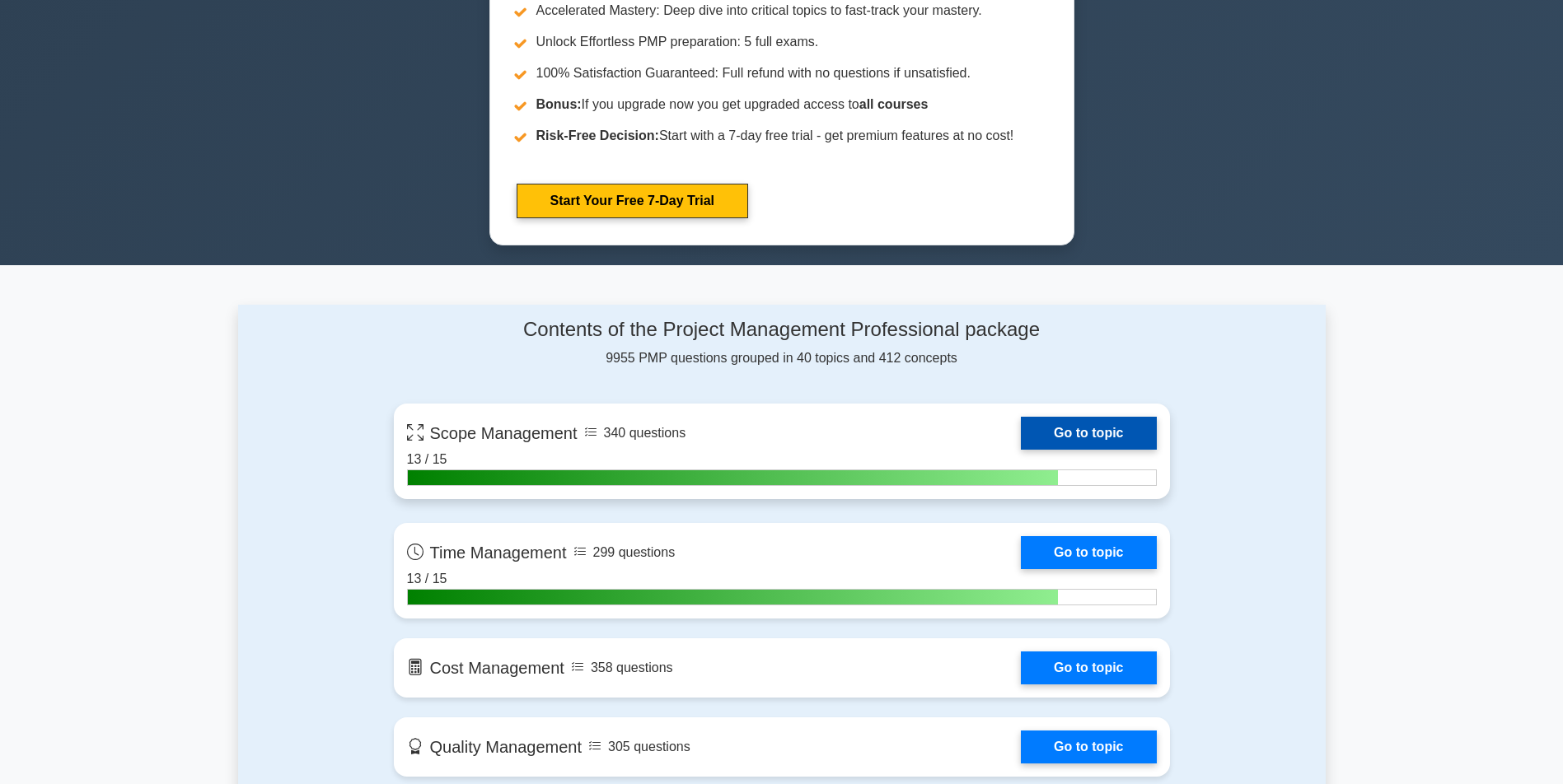
click at [1021, 449] on link "Go to topic" at bounding box center [1088, 433] width 135 height 33
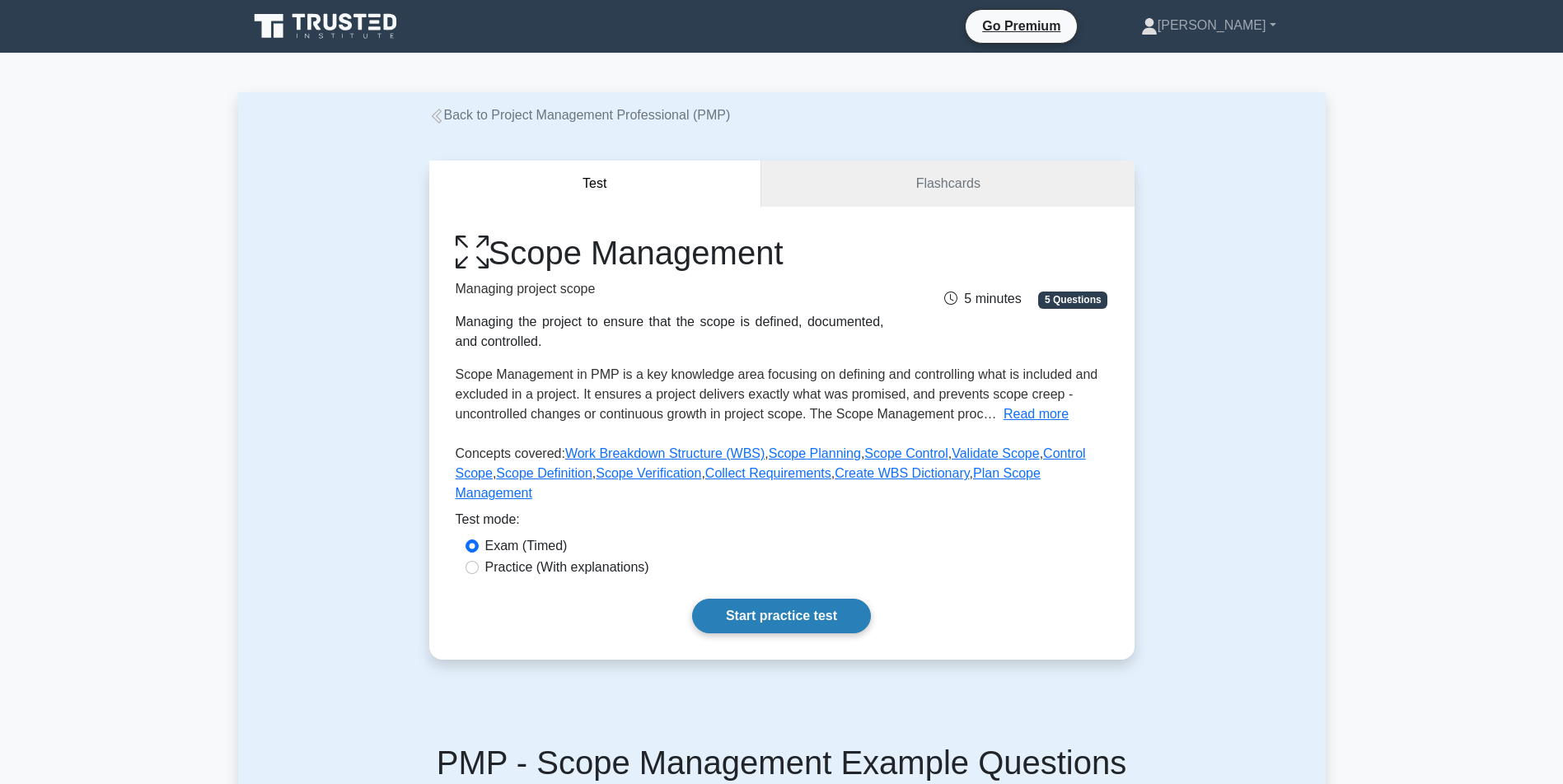
click at [782, 629] on link "Start practice test" at bounding box center [781, 616] width 178 height 35
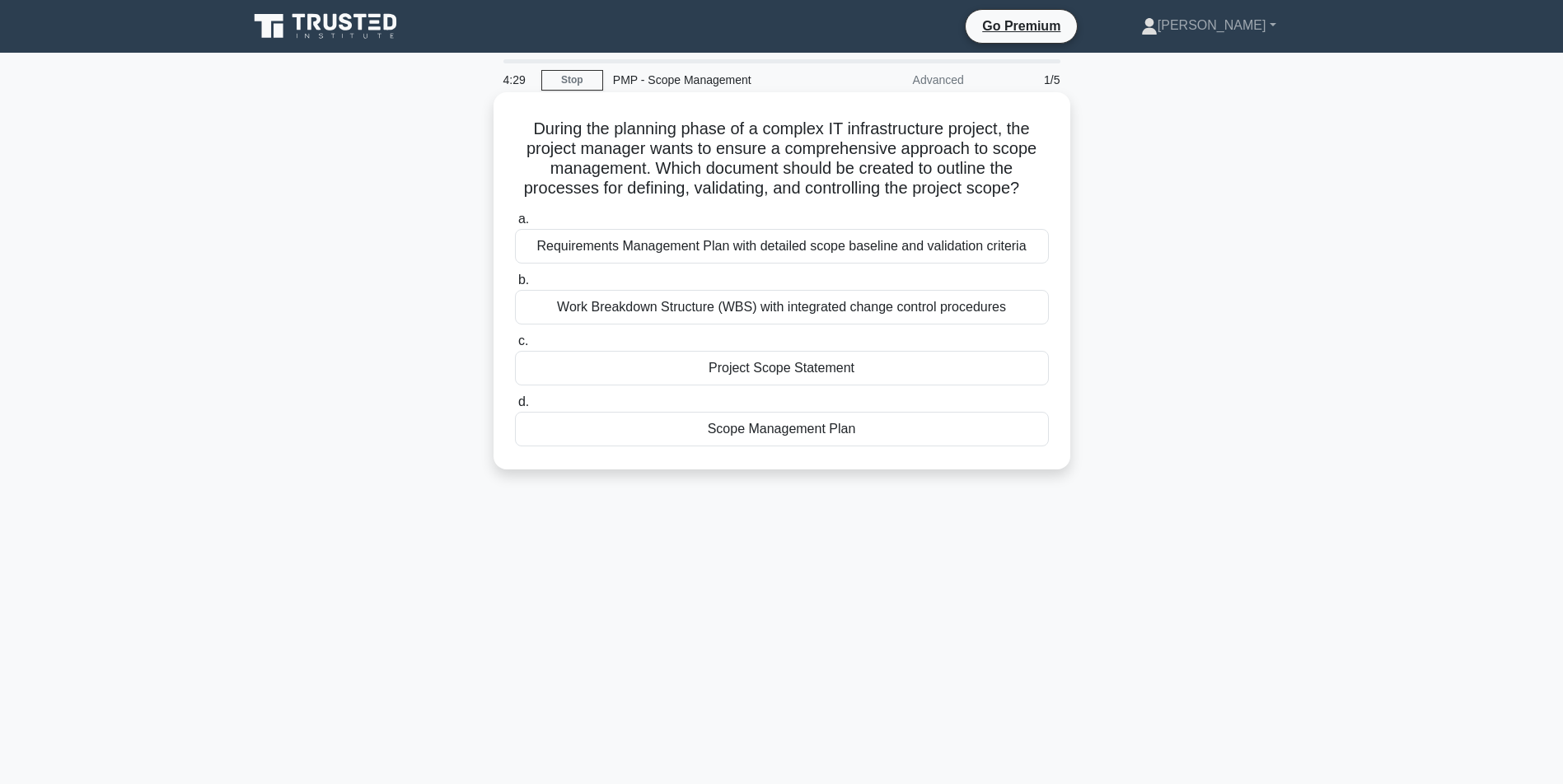
click at [775, 446] on div "Scope Management Plan" at bounding box center [782, 429] width 534 height 35
click at [515, 408] on input "d. Scope Management Plan" at bounding box center [515, 402] width 0 height 11
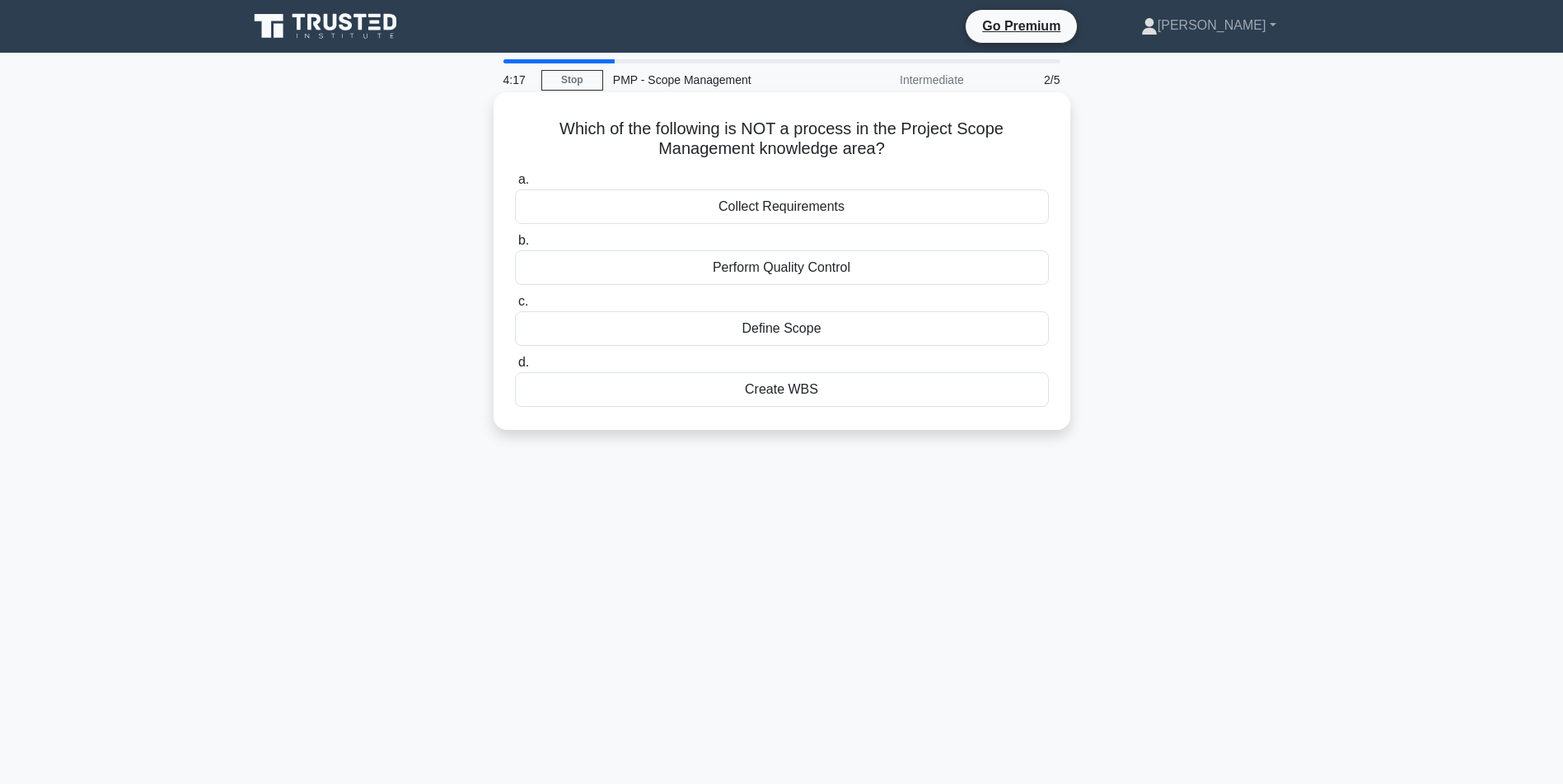
click at [782, 264] on div "Perform Quality Control" at bounding box center [782, 268] width 534 height 35
click at [515, 246] on input "b. Perform Quality Control" at bounding box center [515, 240] width 0 height 11
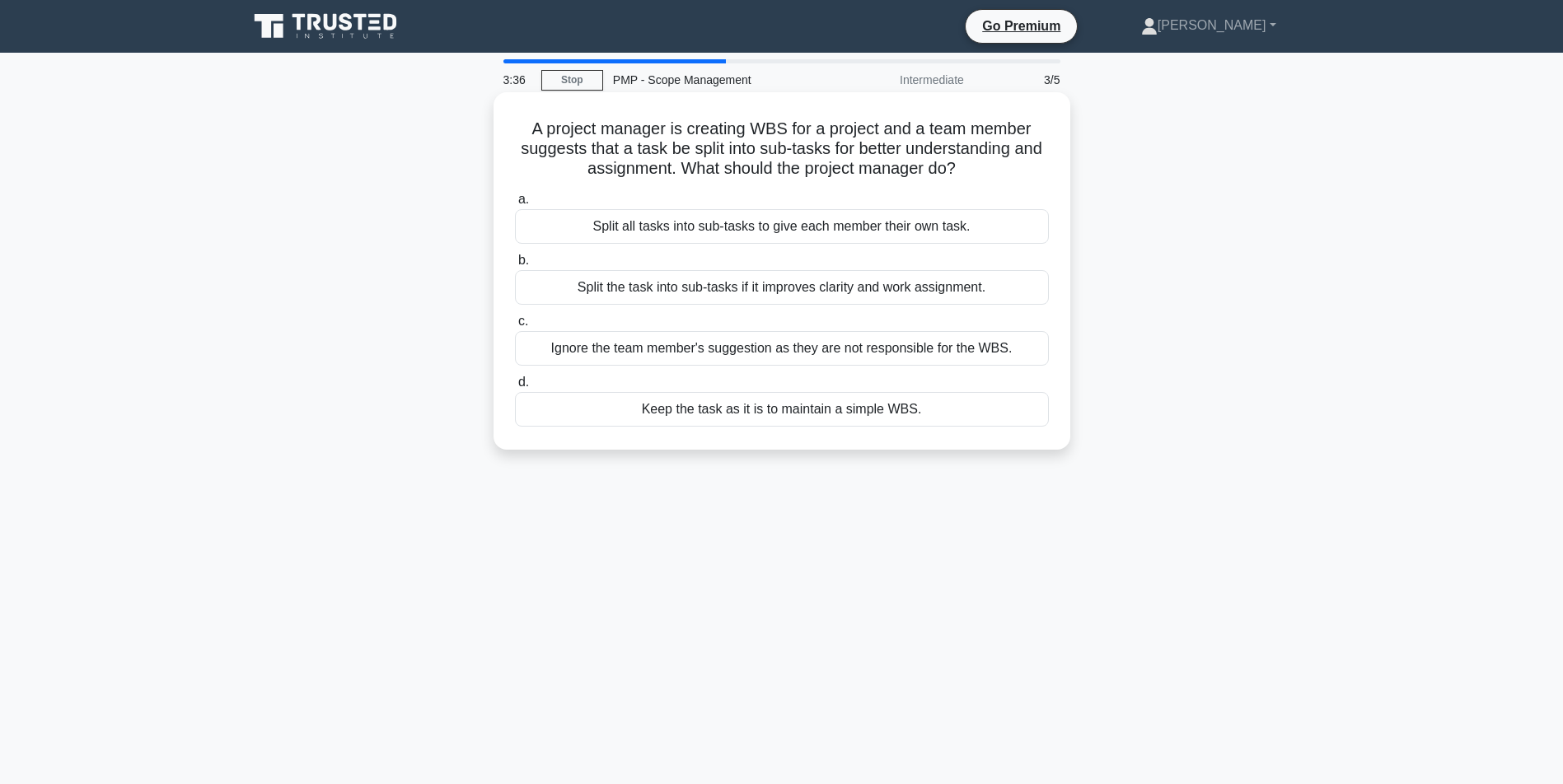
click at [781, 288] on div "Split the task into sub-tasks if it improves clarity and work assignment." at bounding box center [782, 287] width 534 height 35
click at [515, 266] on input "b. Split the task into sub-tasks if it improves clarity and work assignment." at bounding box center [515, 260] width 0 height 11
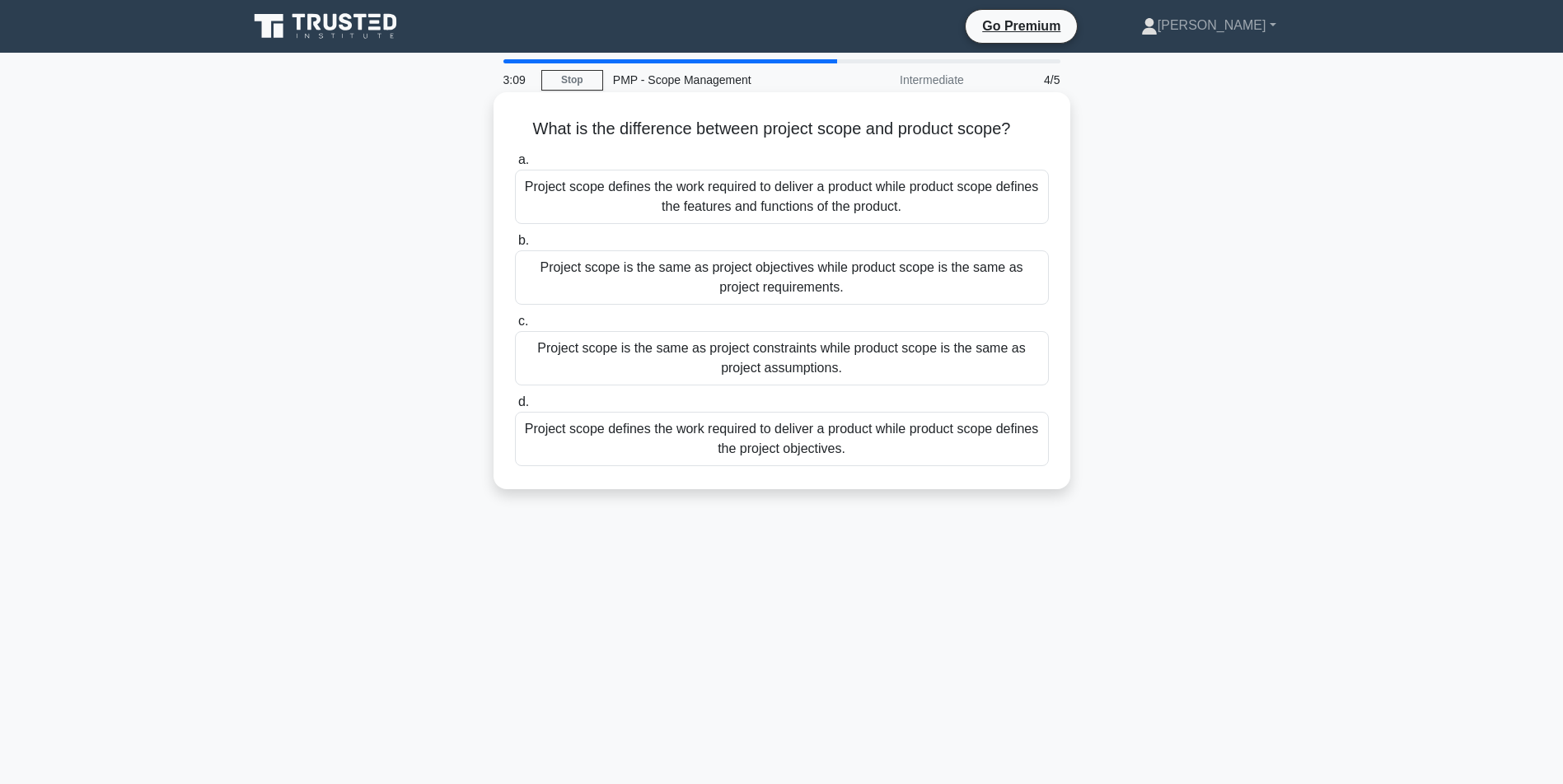
click at [754, 217] on div "Project scope defines the work required to deliver a product while product scop…" at bounding box center [782, 197] width 534 height 54
click at [515, 166] on input "a. Project scope defines the work required to deliver a product while product s…" at bounding box center [515, 160] width 0 height 11
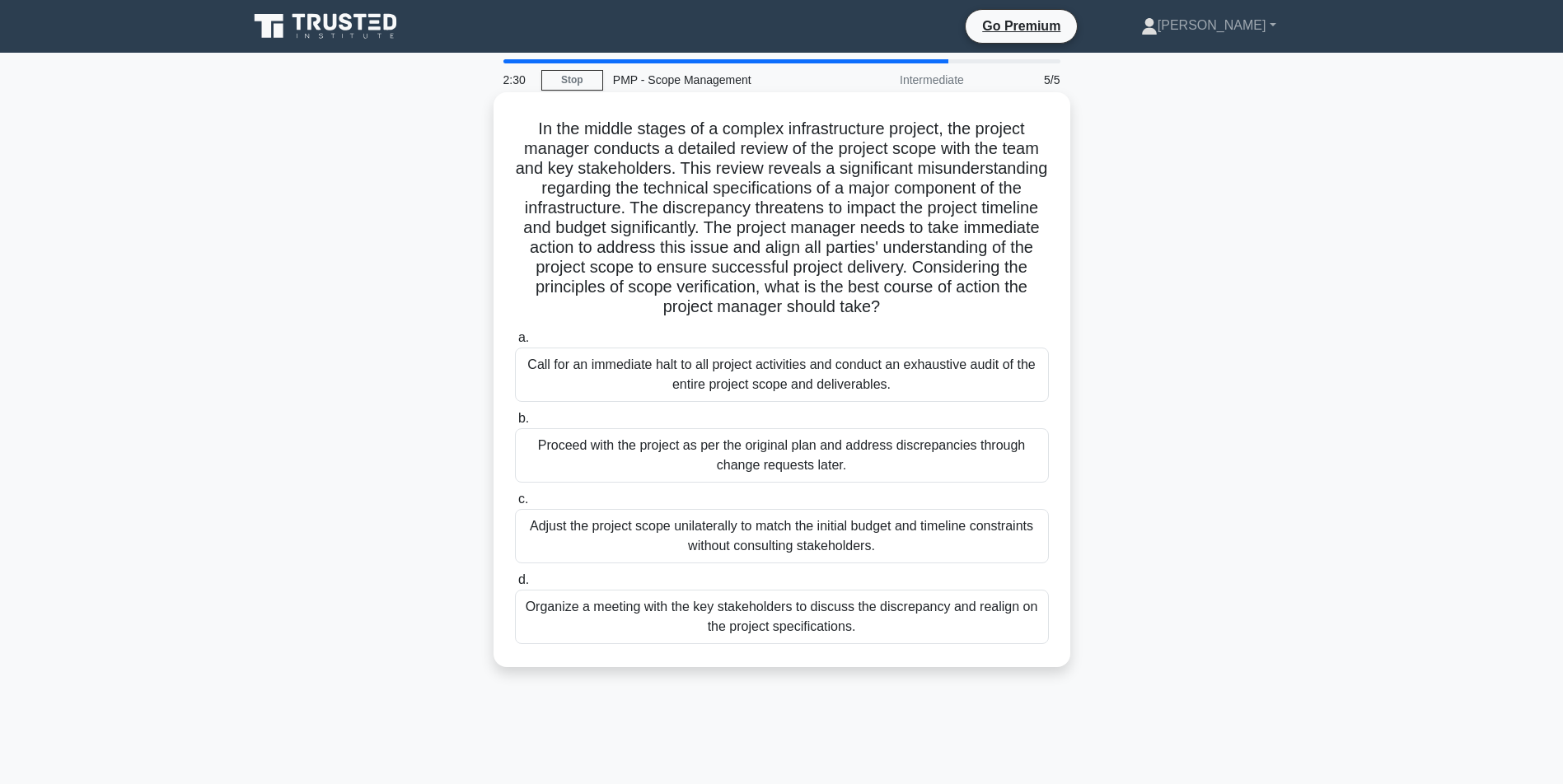
click at [762, 644] on div "Organize a meeting with the key stakeholders to discuss the discrepancy and rea…" at bounding box center [782, 616] width 534 height 54
drag, startPoint x: 762, startPoint y: 651, endPoint x: 689, endPoint y: 634, distance: 75.0
click at [689, 634] on div "Organize a meeting with the key stakeholders to discuss the discrepancy and rea…" at bounding box center [782, 616] width 534 height 54
click at [515, 585] on input "d. Organize a meeting with the key stakeholders to discuss the discrepancy and …" at bounding box center [515, 580] width 0 height 11
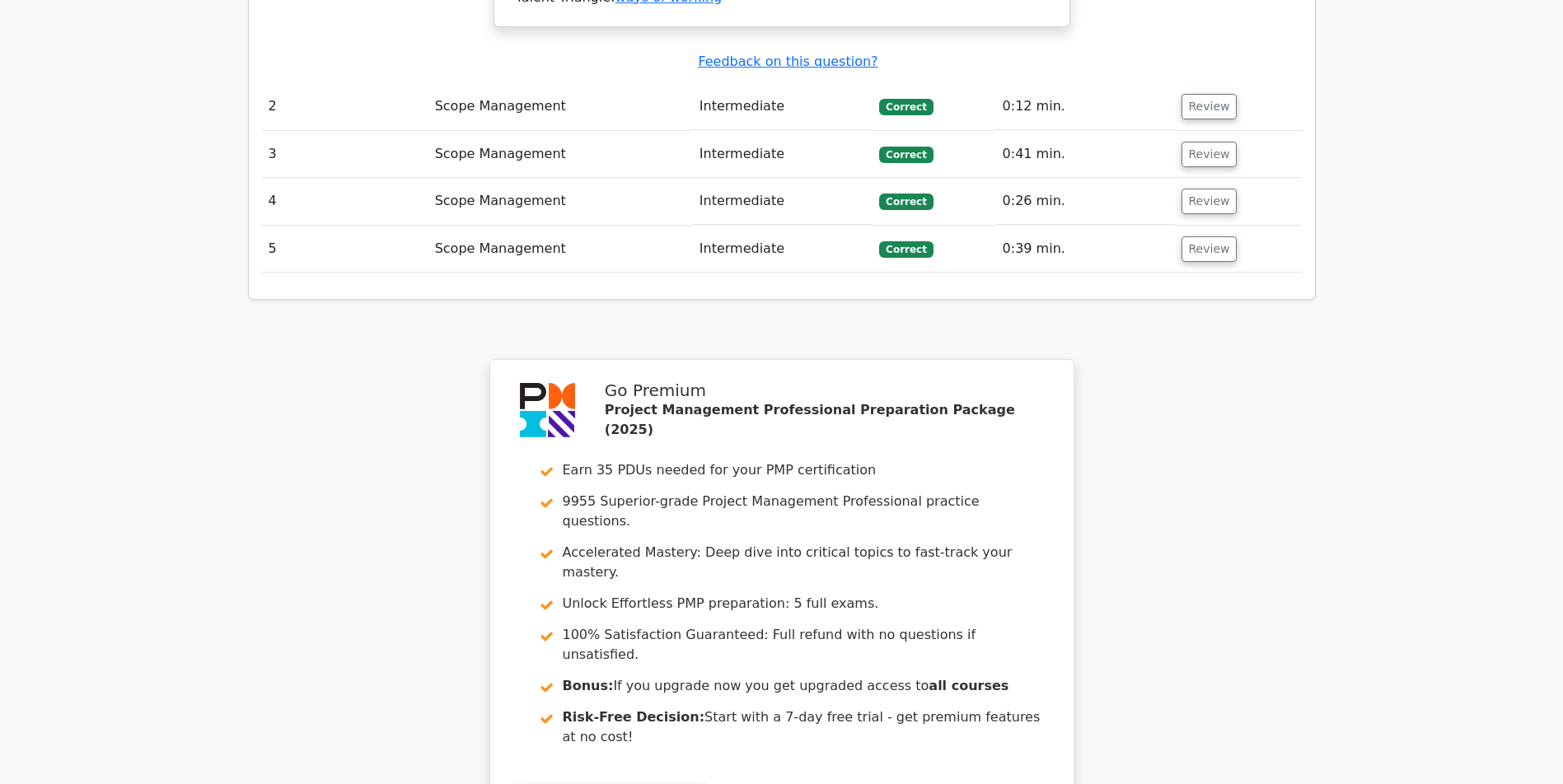
scroll to position [2731, 0]
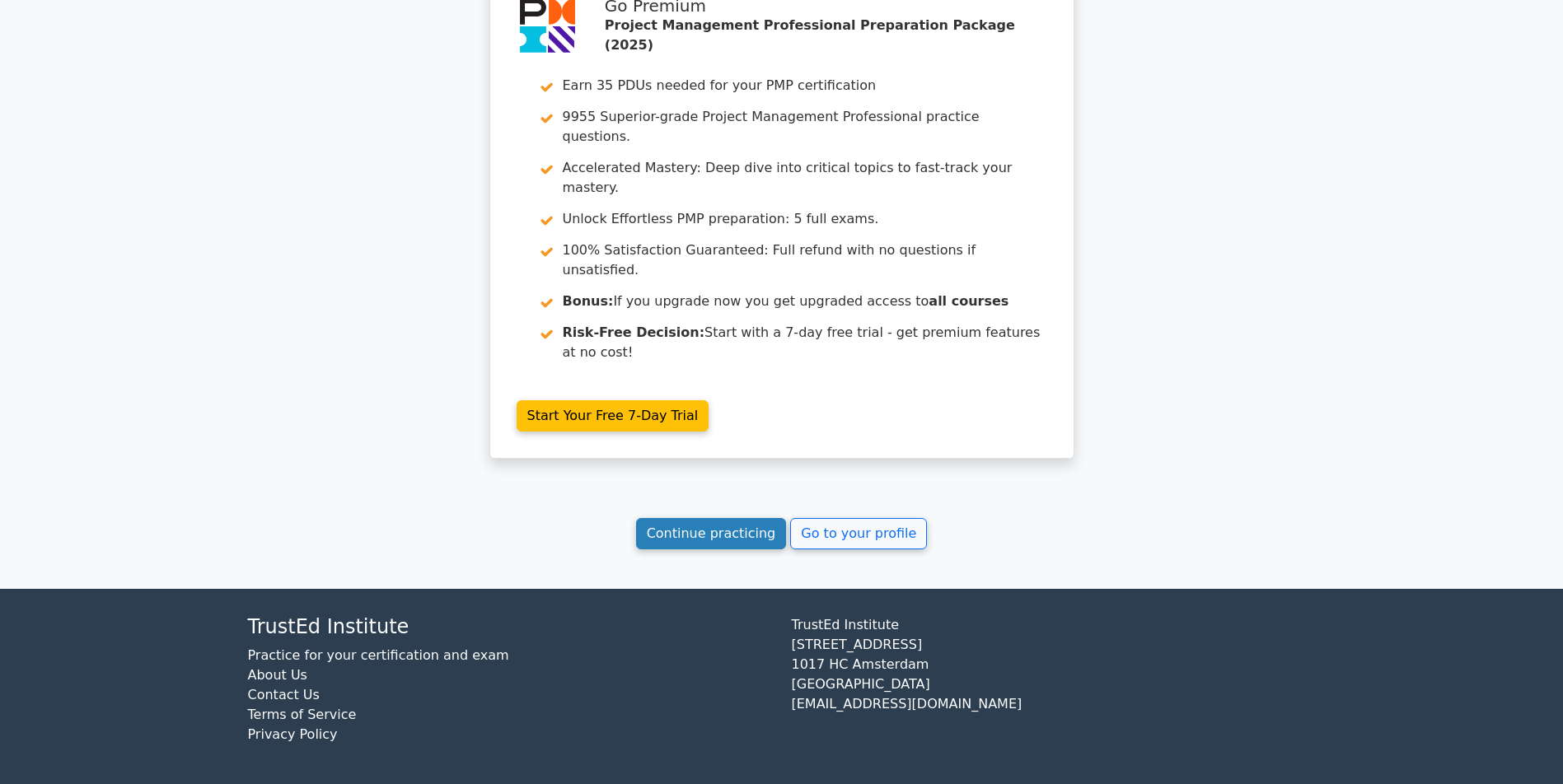
click at [688, 526] on link "Continue practicing" at bounding box center [711, 533] width 151 height 31
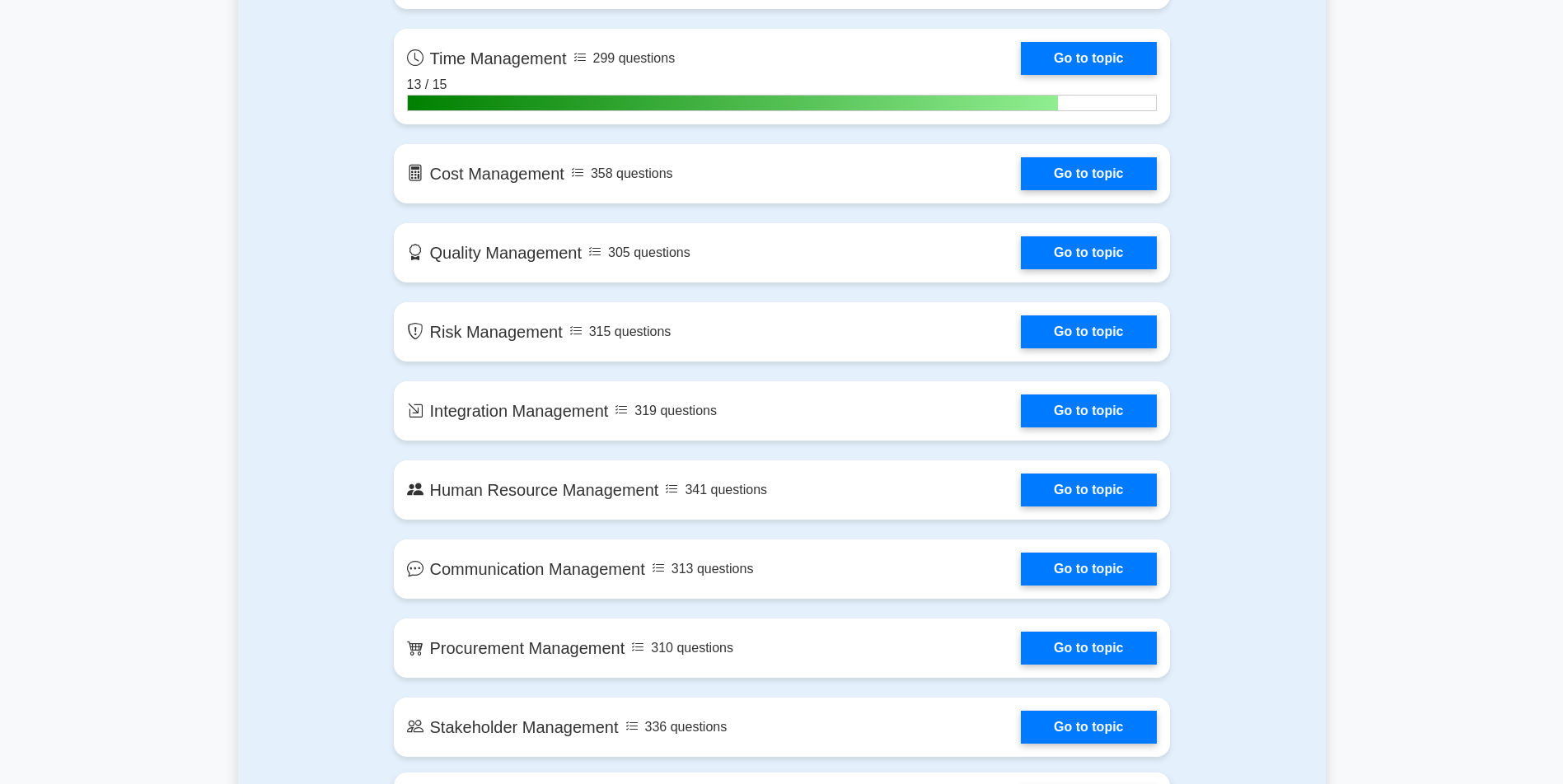
scroll to position [988, 0]
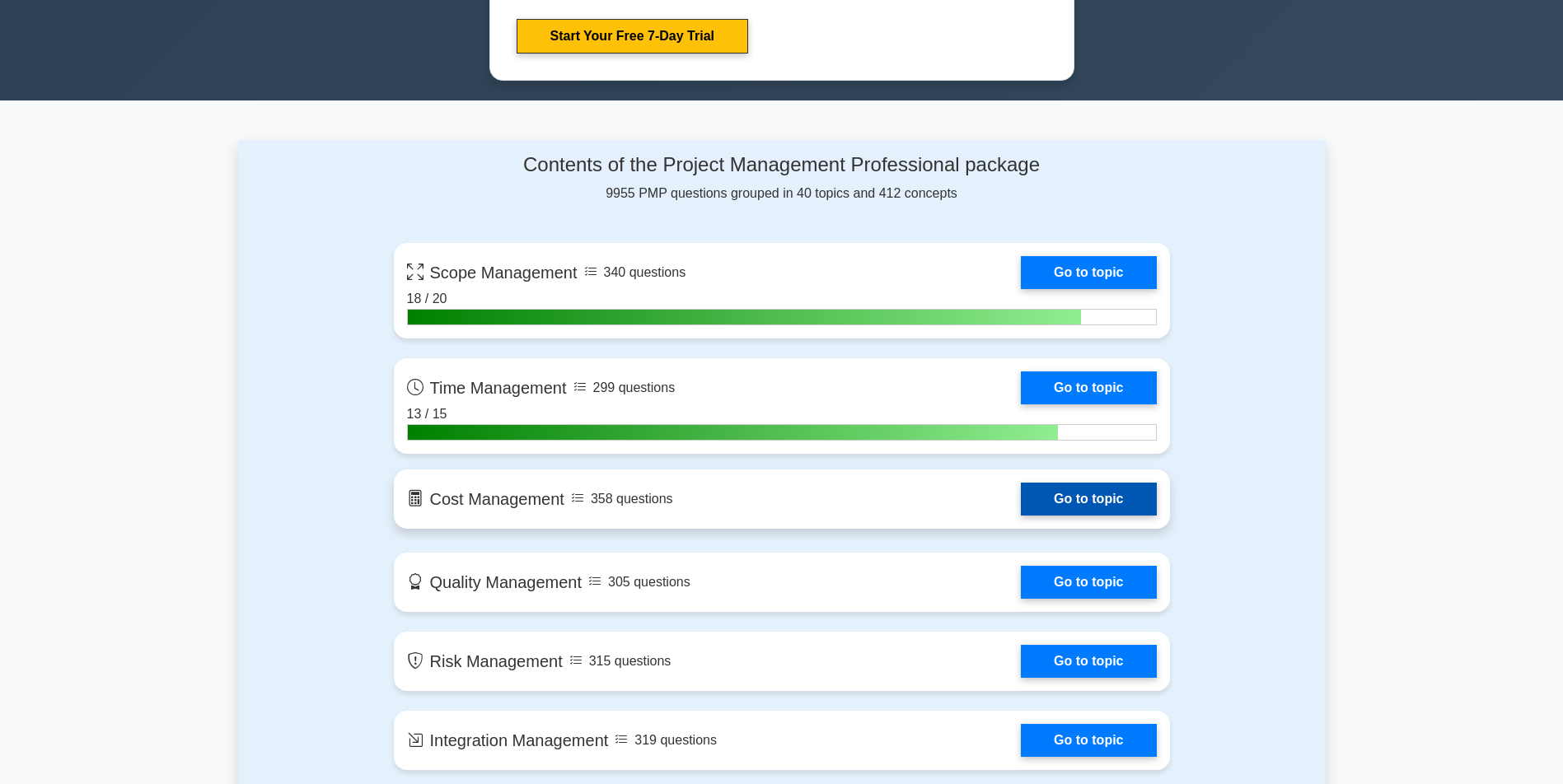
click at [1021, 497] on link "Go to topic" at bounding box center [1088, 499] width 135 height 33
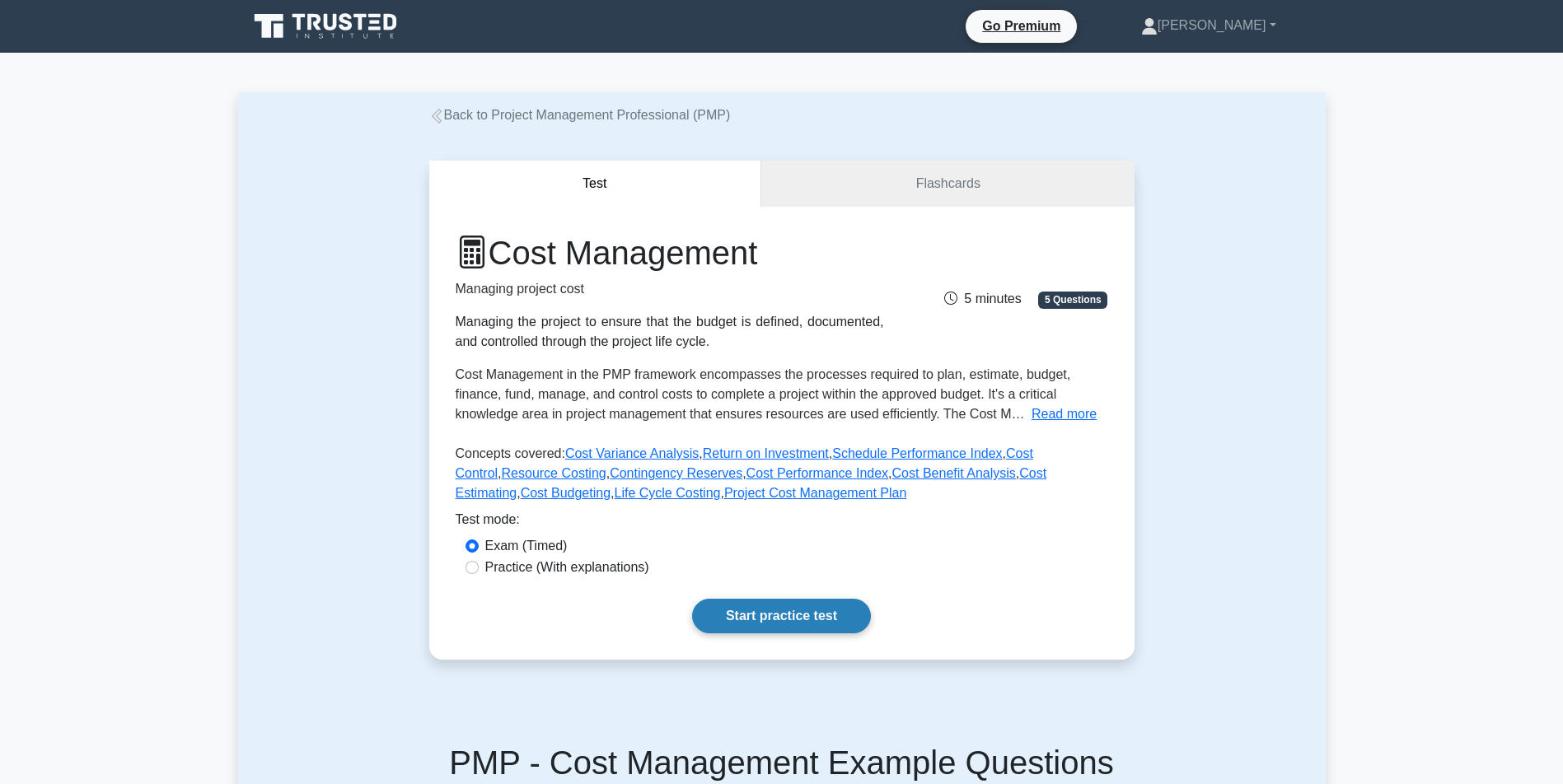
click at [760, 628] on link "Start practice test" at bounding box center [781, 616] width 178 height 35
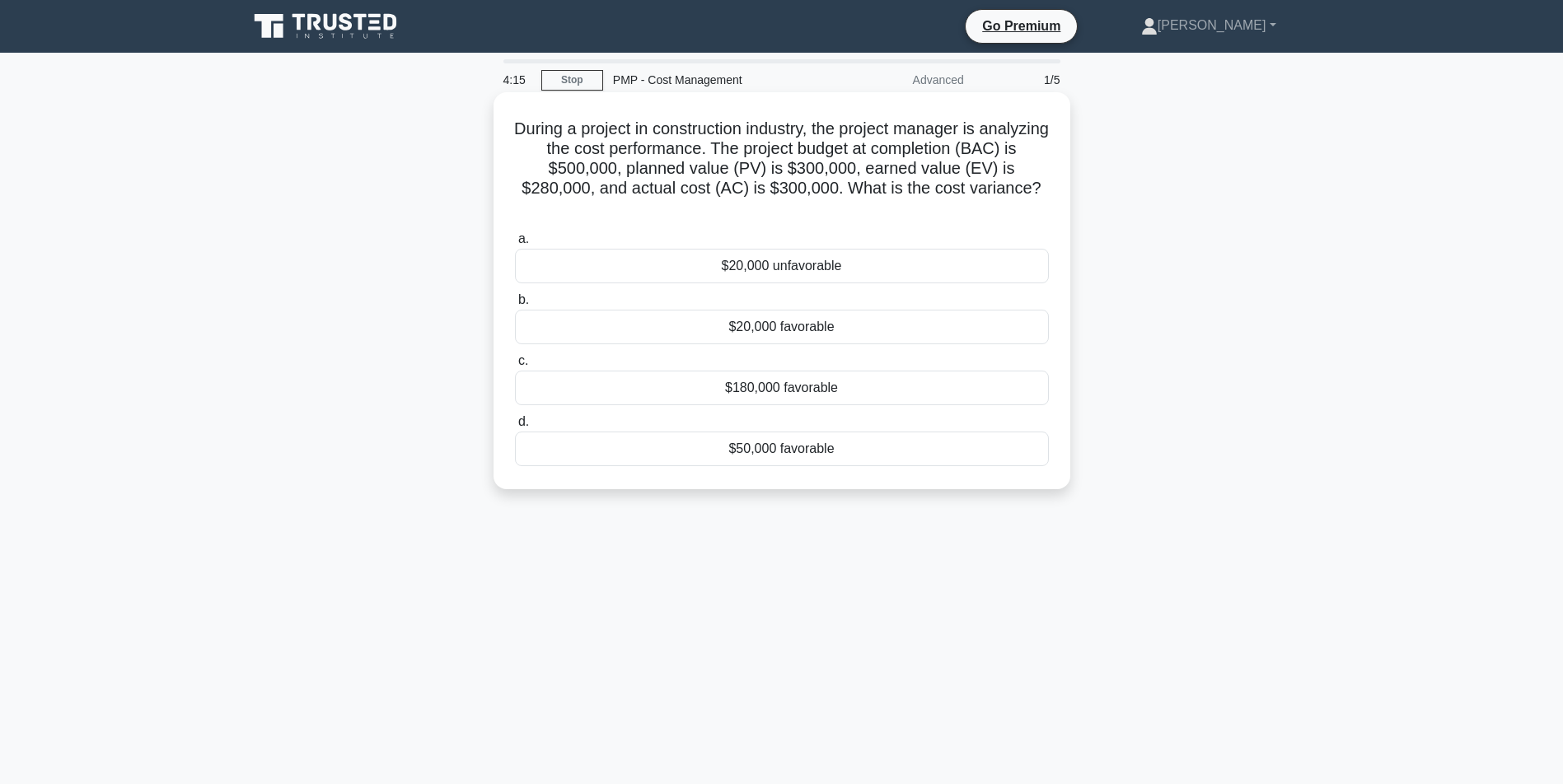
click at [771, 262] on div "$20,000 unfavorable" at bounding box center [782, 266] width 534 height 35
click at [515, 245] on input "a. $20,000 unfavorable" at bounding box center [515, 239] width 0 height 11
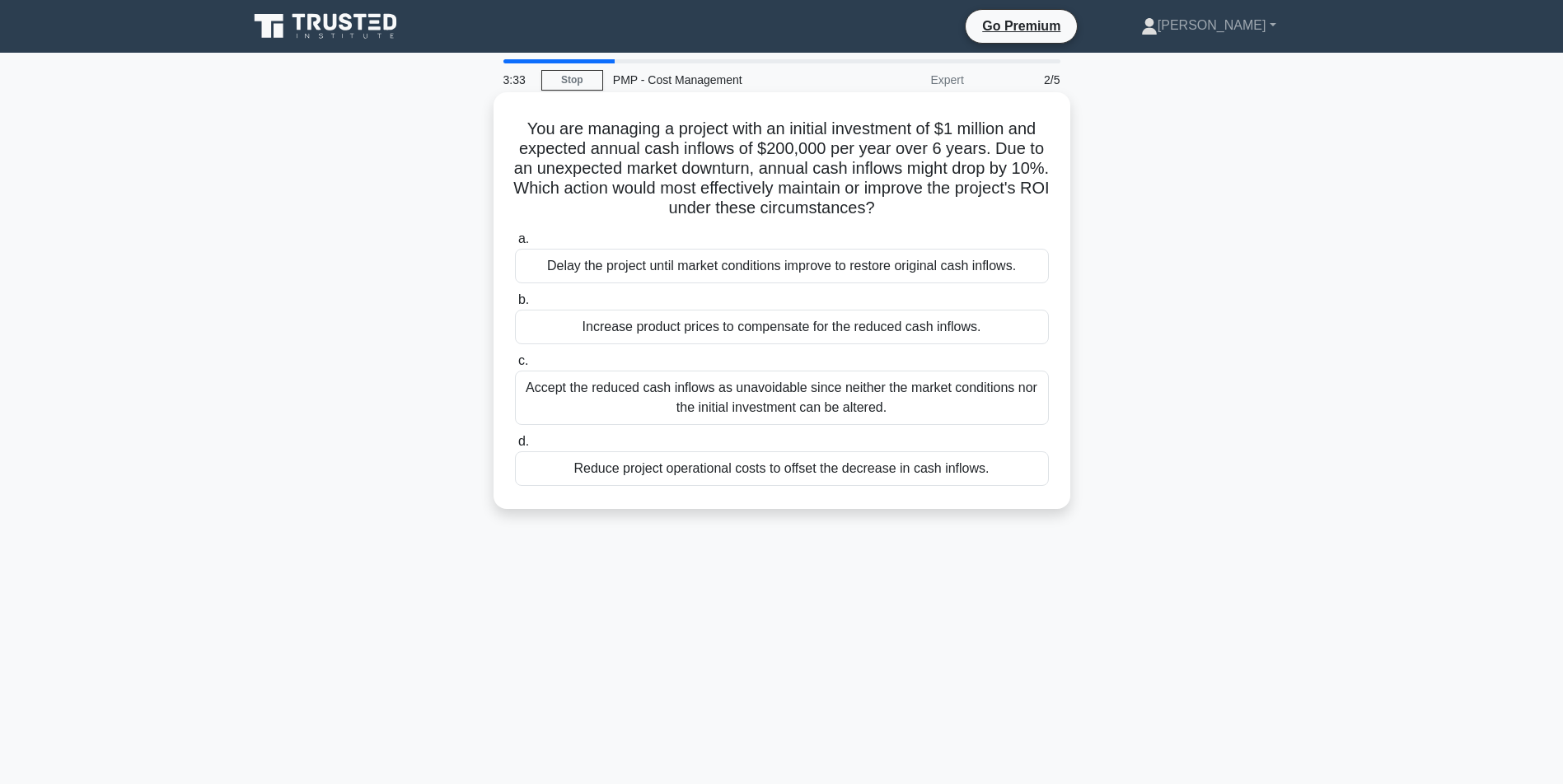
click at [746, 470] on div "Reduce project operational costs to offset the decrease in cash inflows." at bounding box center [782, 469] width 534 height 35
click at [515, 447] on input "d. Reduce project operational costs to offset the decrease in cash inflows." at bounding box center [515, 442] width 0 height 11
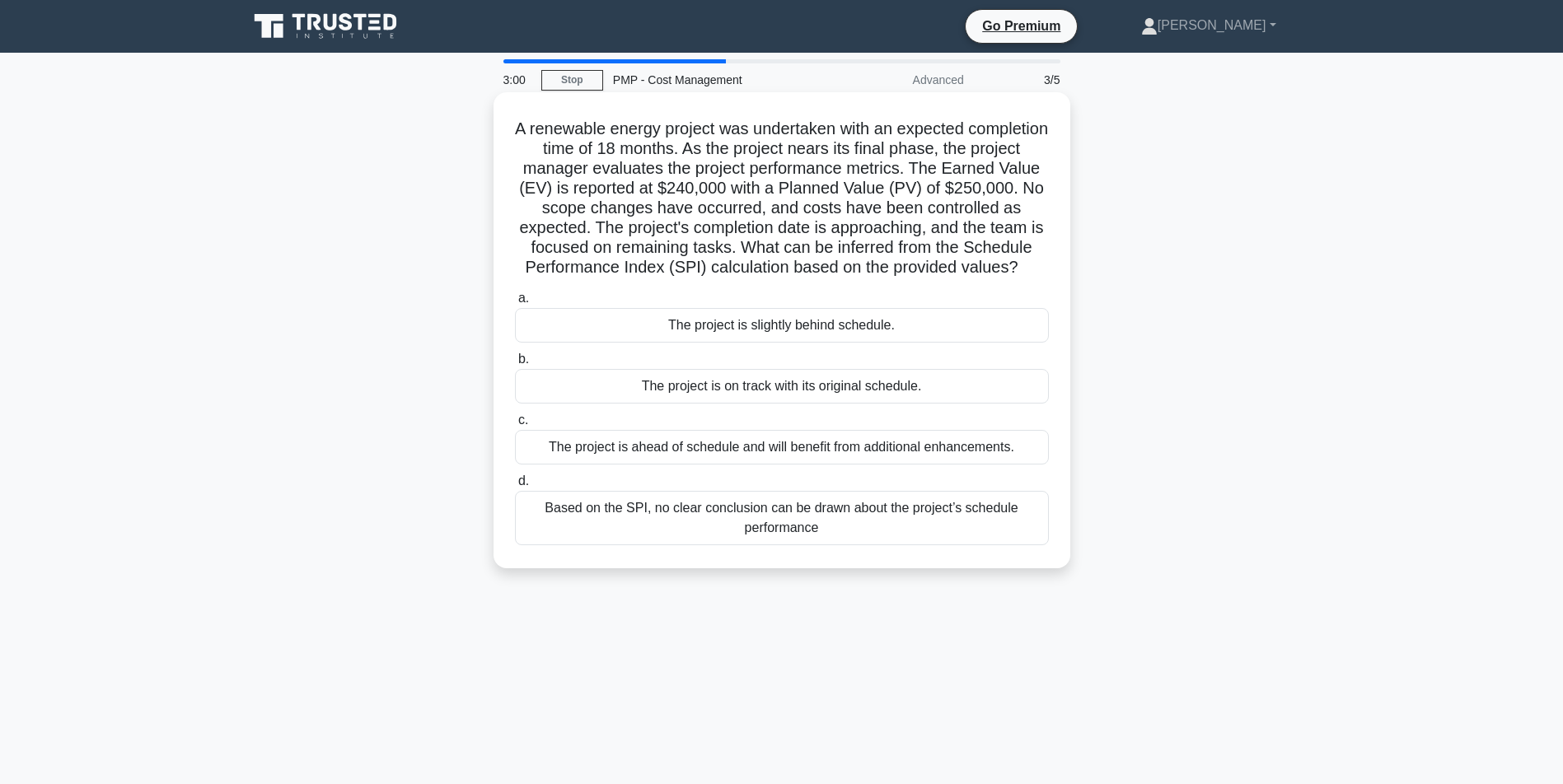
click at [748, 339] on div "The project is slightly behind schedule." at bounding box center [782, 325] width 534 height 35
click at [515, 304] on input "a. The project is slightly behind schedule." at bounding box center [515, 298] width 0 height 11
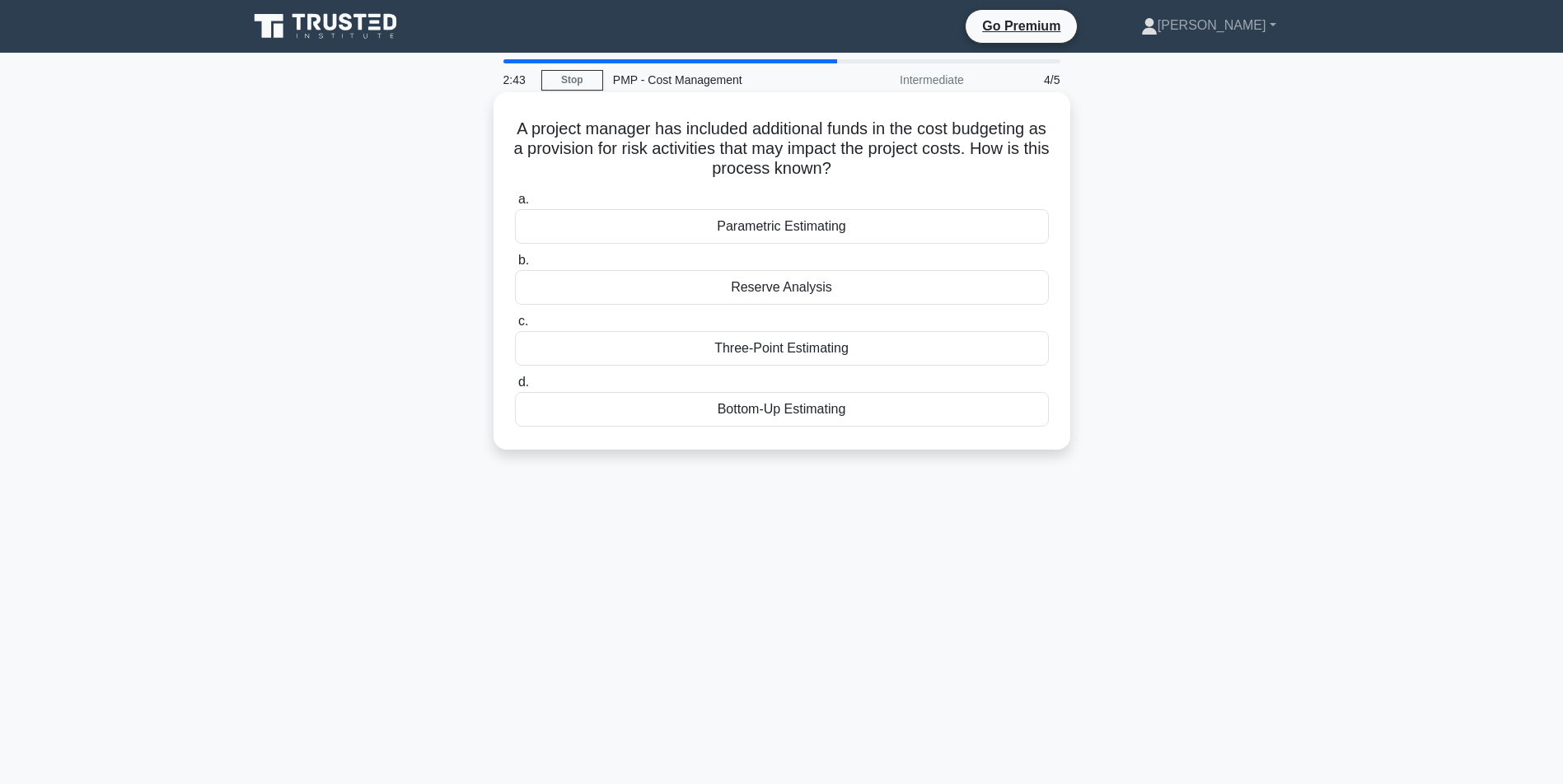
click at [784, 284] on div "Reserve Analysis" at bounding box center [782, 287] width 534 height 35
click at [515, 266] on input "b. Reserve Analysis" at bounding box center [515, 260] width 0 height 11
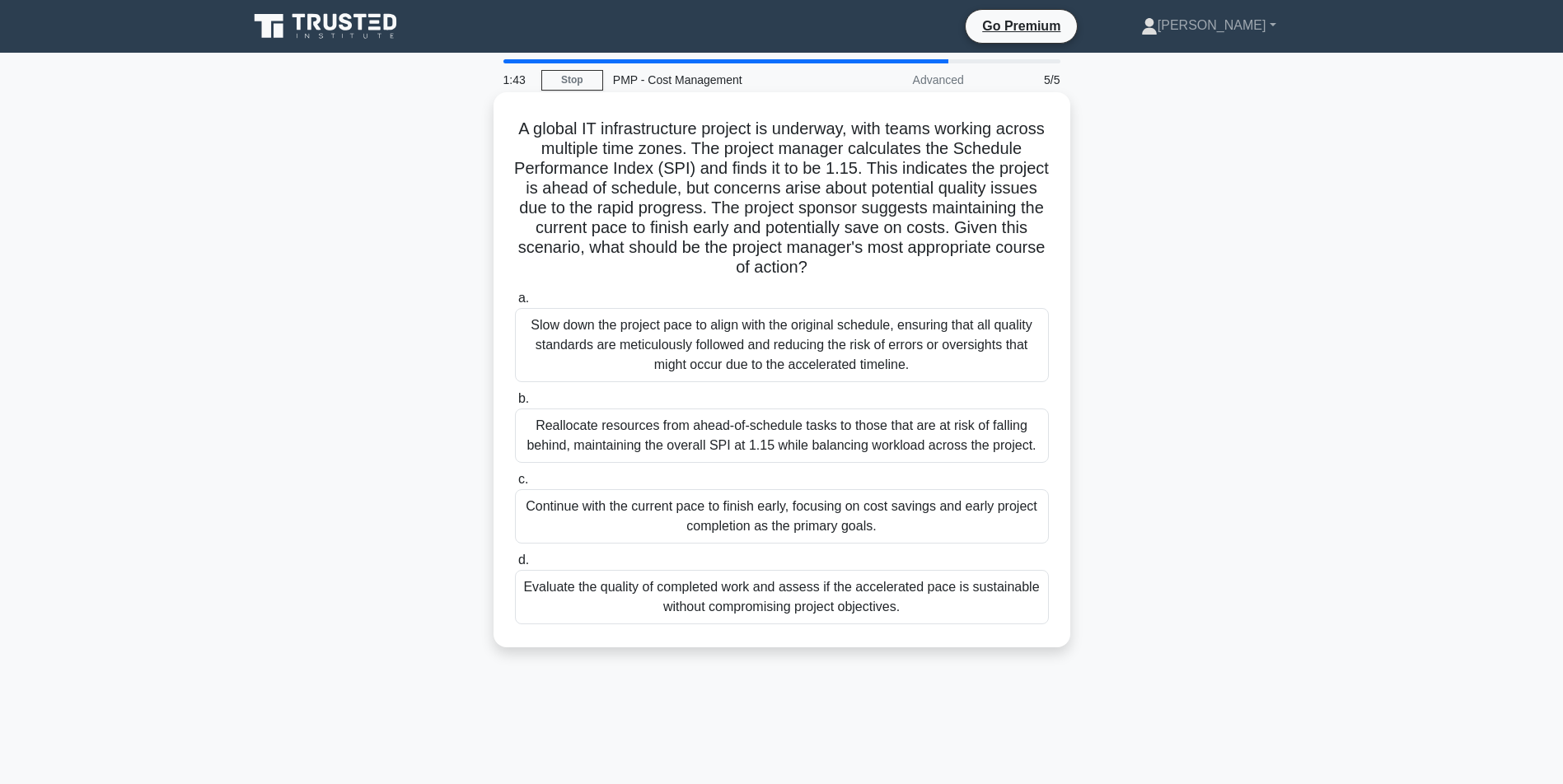
click at [768, 624] on div "Evaluate the quality of completed work and assess if the accelerated pace is su…" at bounding box center [782, 597] width 534 height 54
click at [515, 566] on input "d. Evaluate the quality of completed work and assess if the accelerated pace is…" at bounding box center [515, 560] width 0 height 11
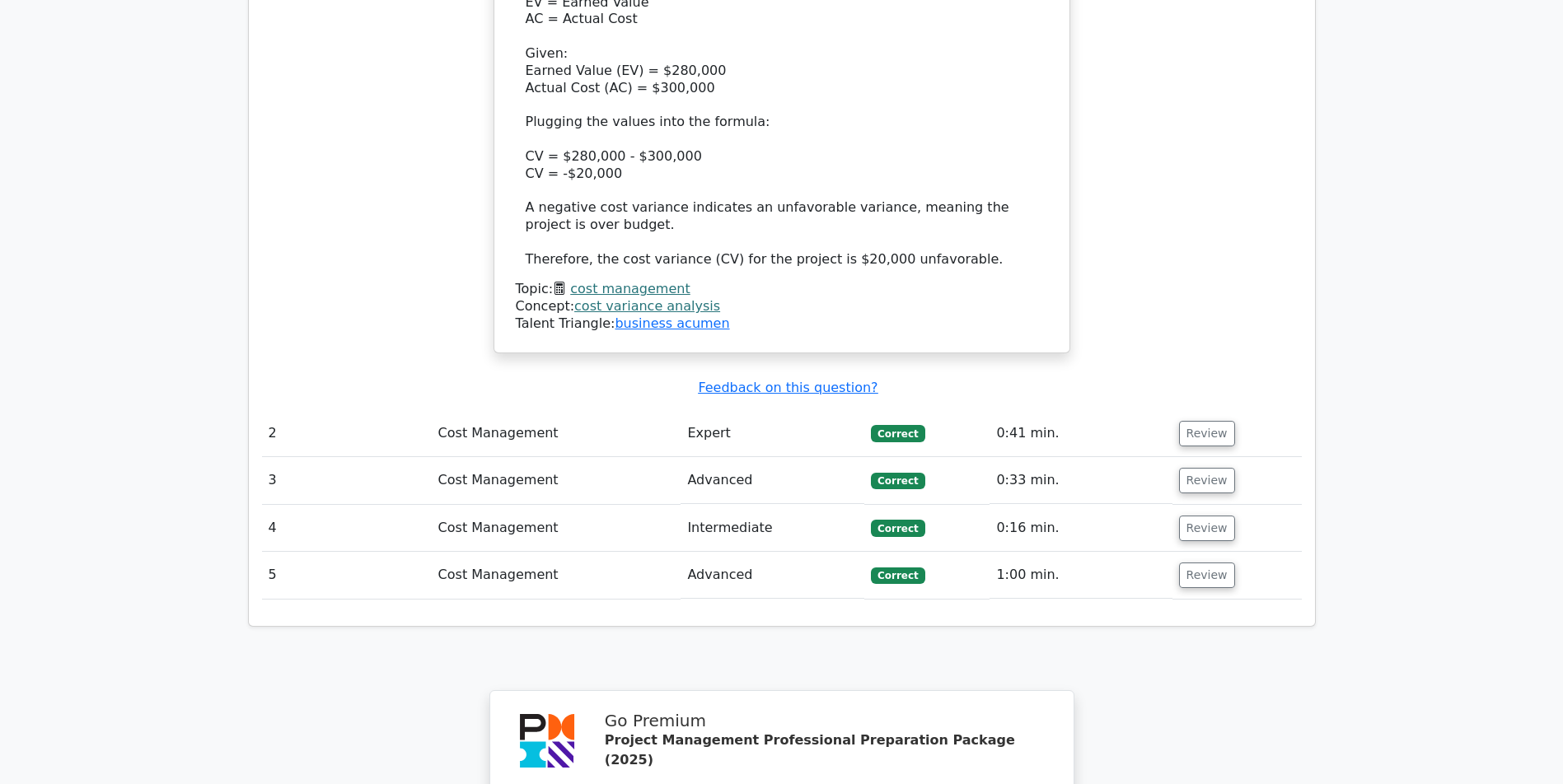
scroll to position [1942, 0]
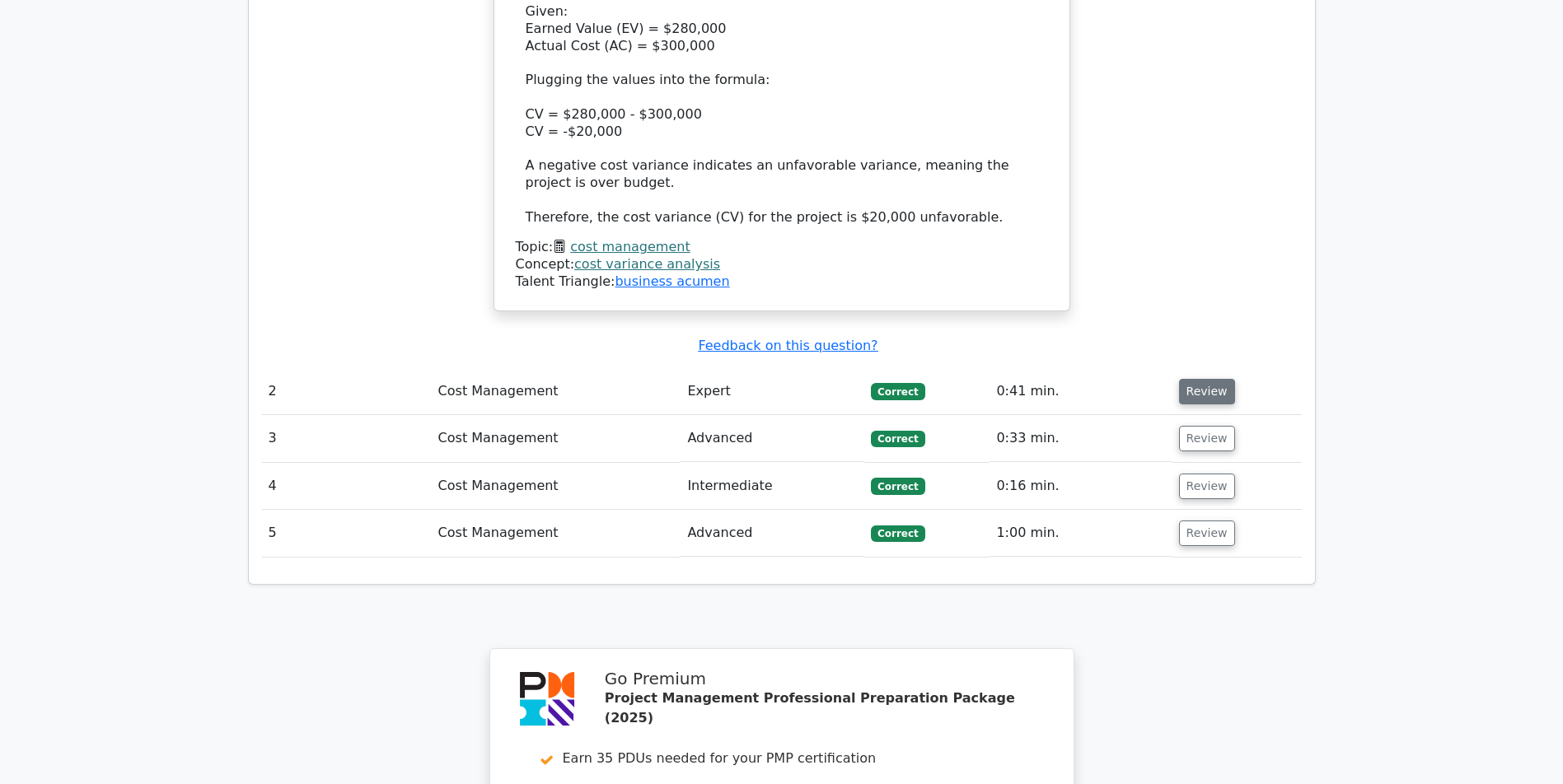
click at [1220, 388] on button "Review" at bounding box center [1207, 392] width 56 height 25
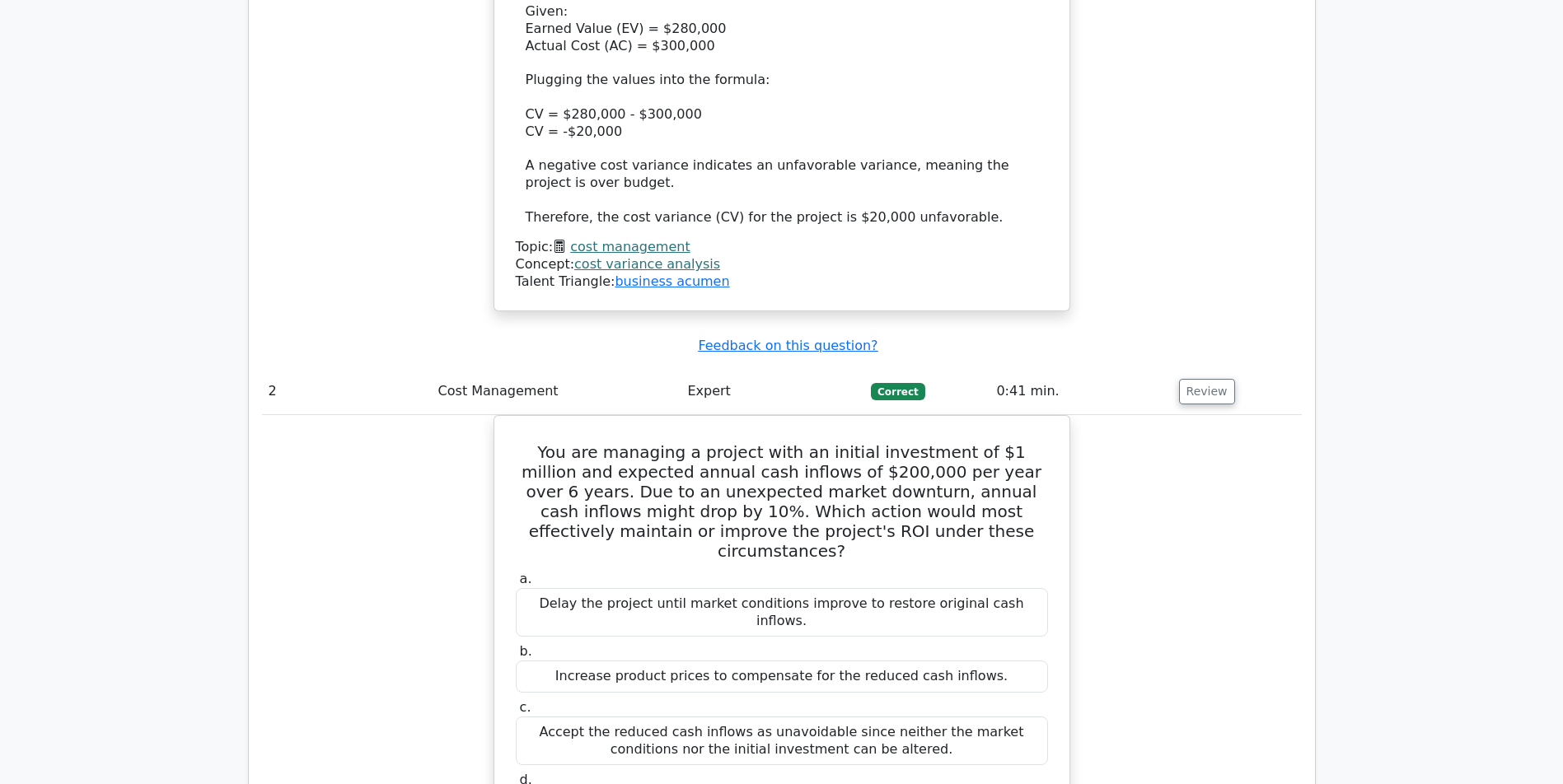
scroll to position [2208, 0]
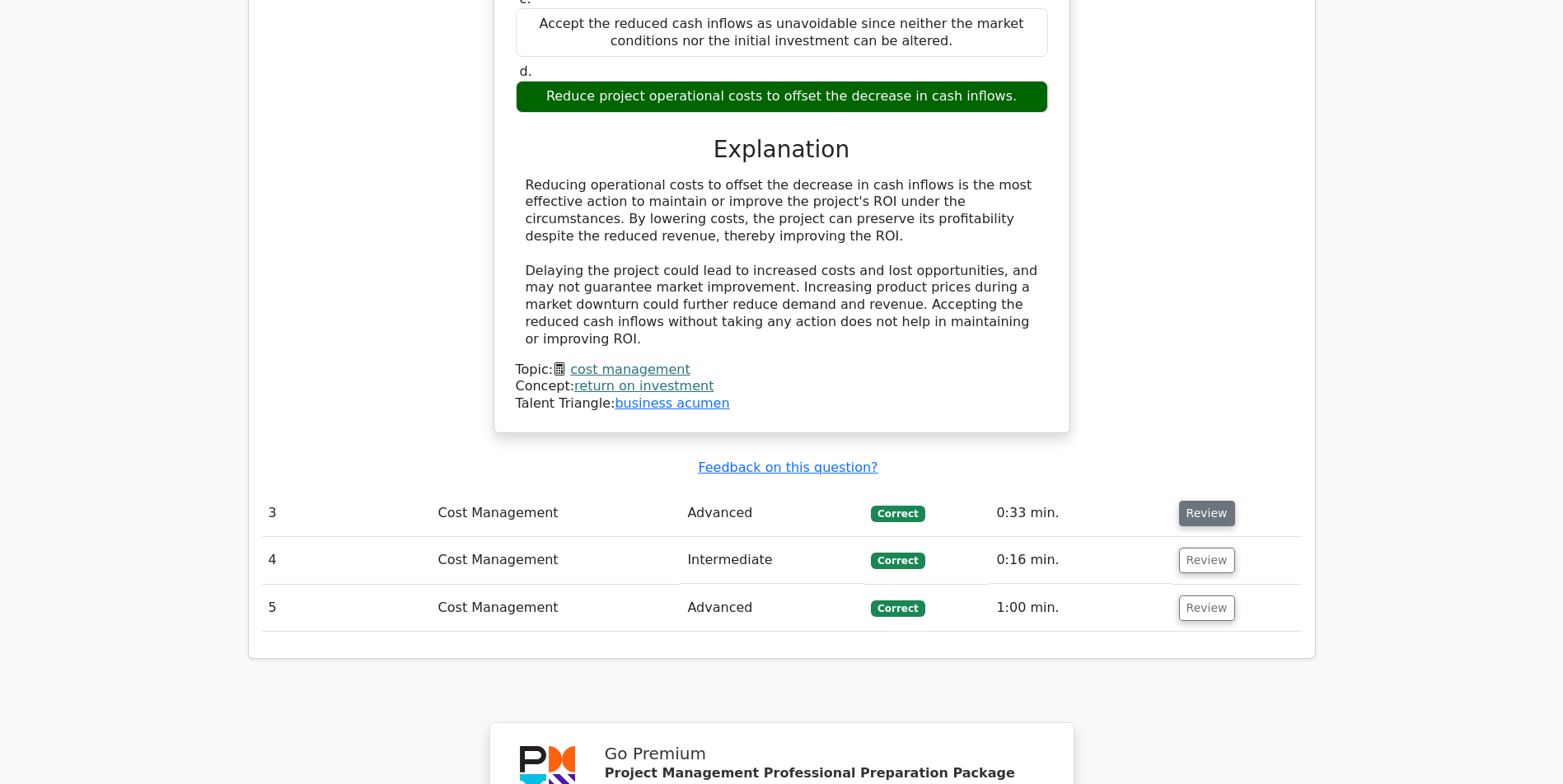
click at [1198, 513] on button "Review" at bounding box center [1207, 513] width 56 height 25
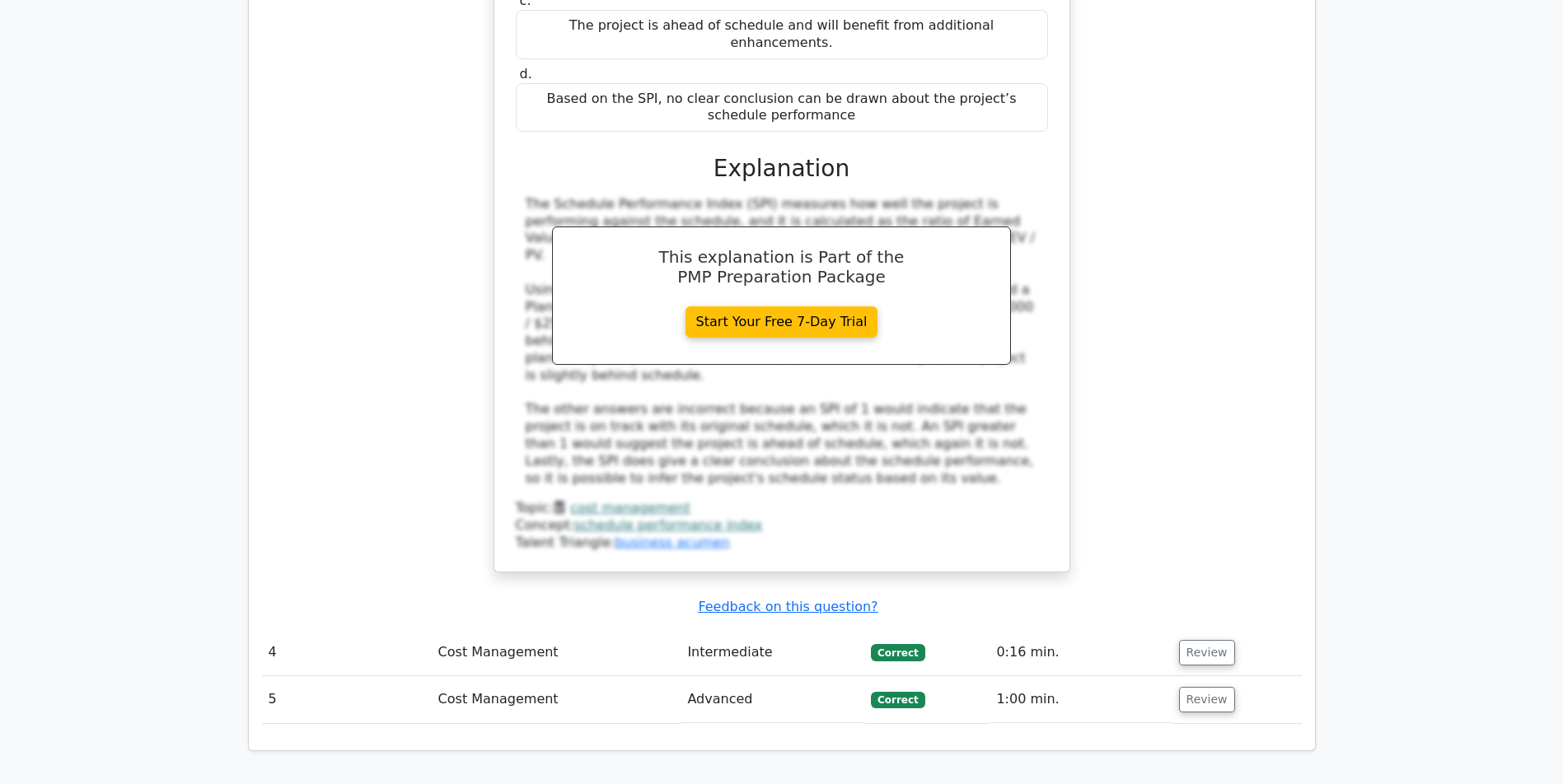
scroll to position [3802, 0]
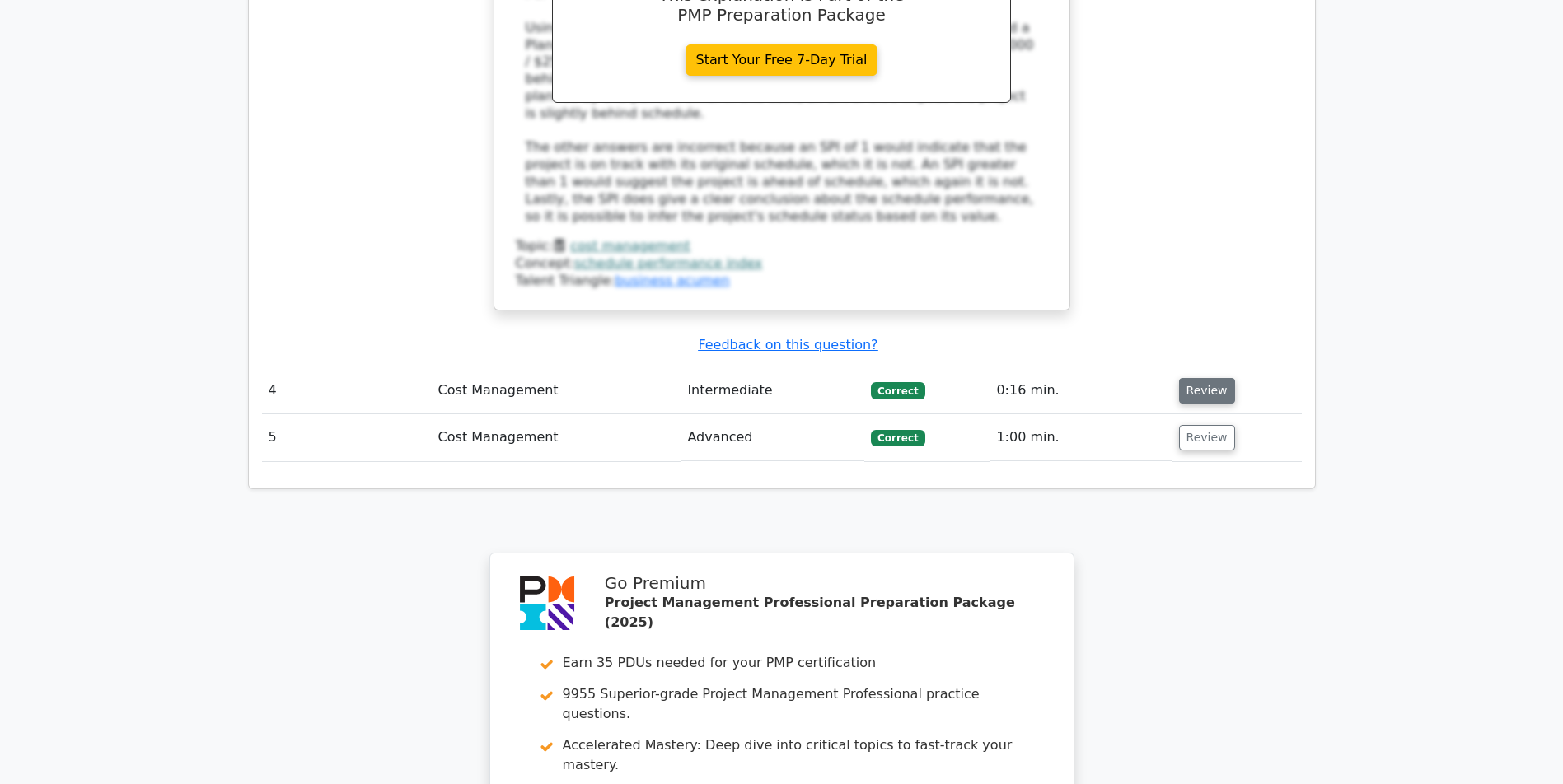
click at [1204, 386] on button "Review" at bounding box center [1207, 391] width 56 height 25
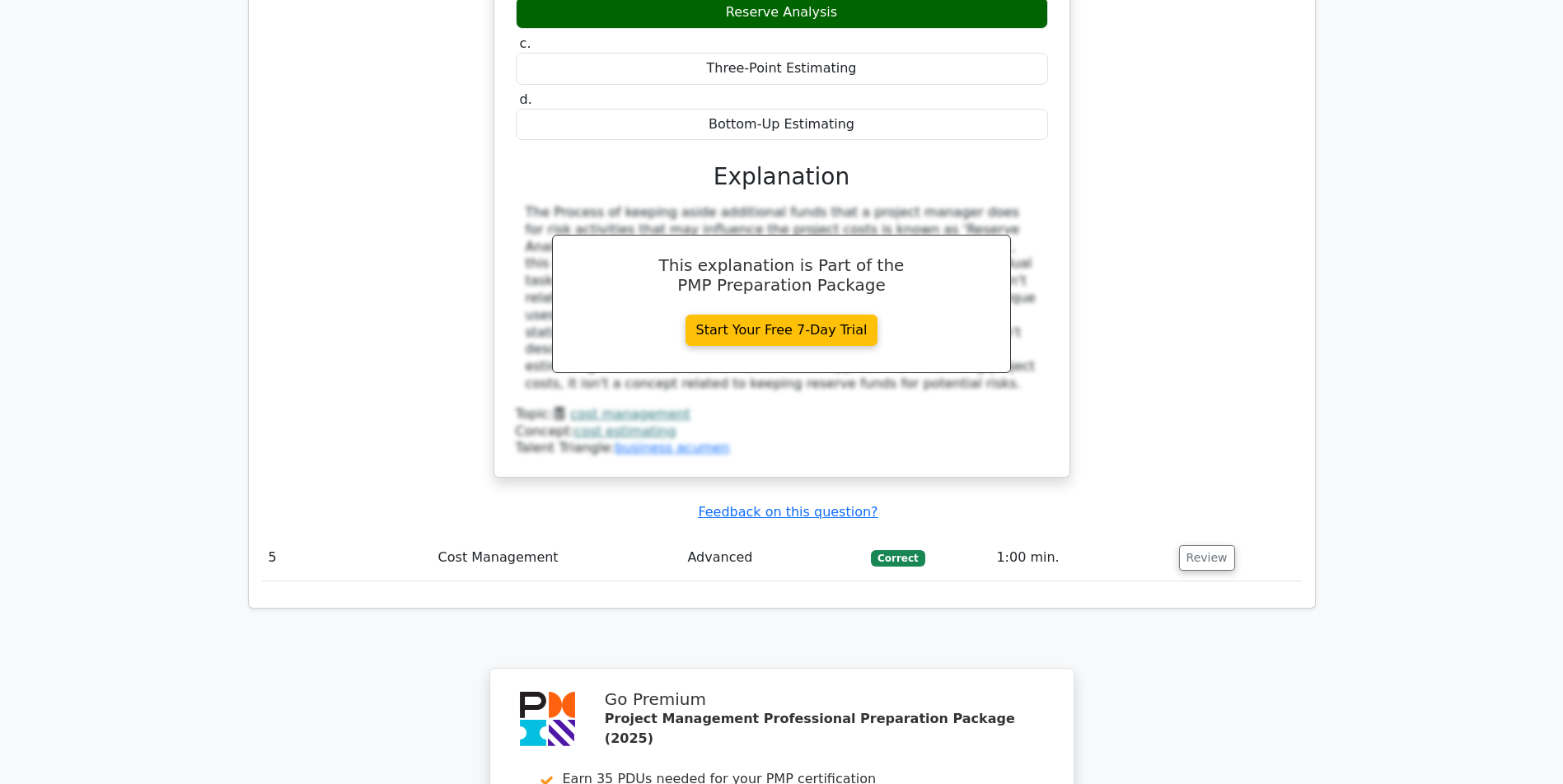
scroll to position [4568, 0]
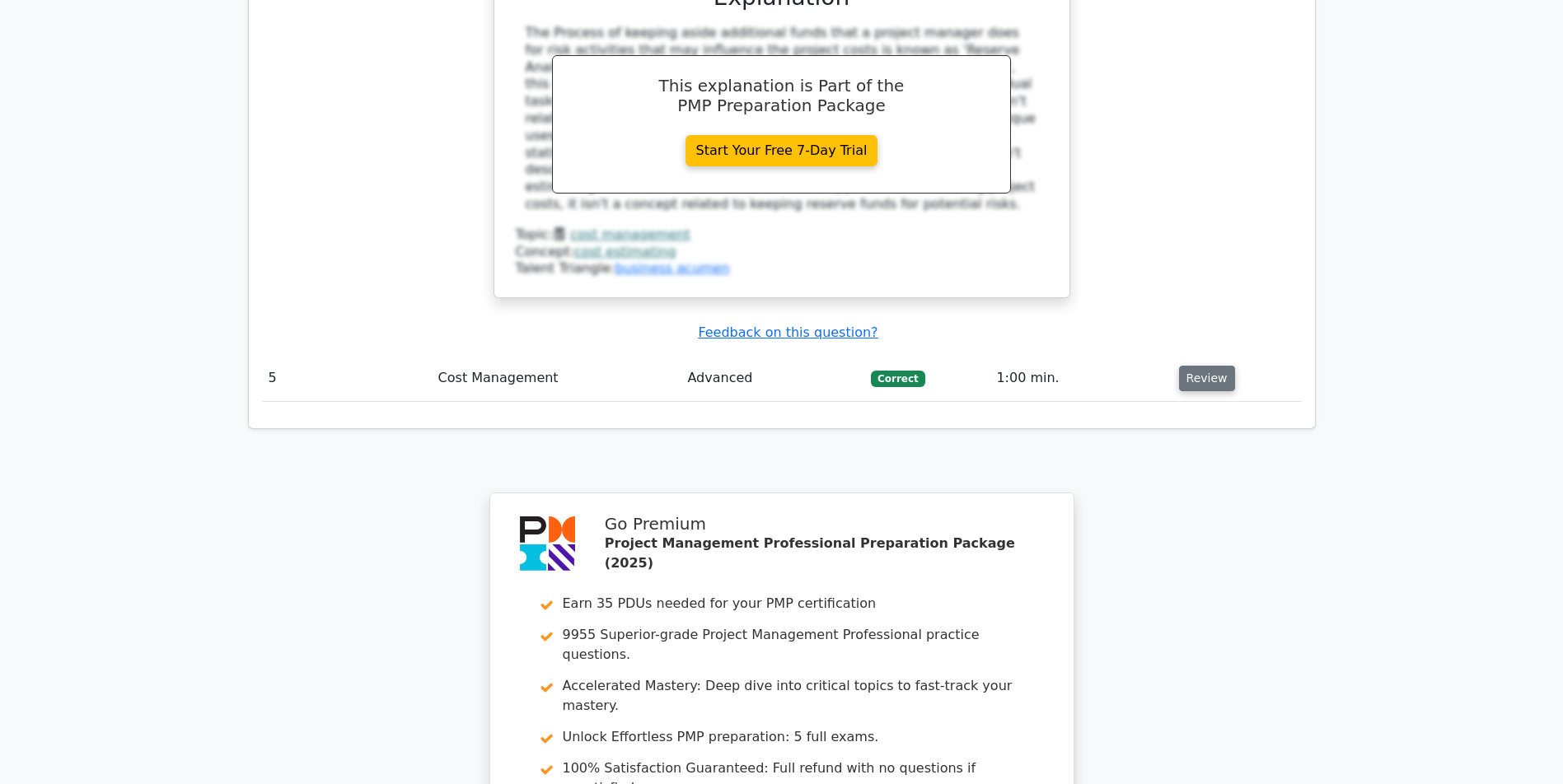
click at [1221, 367] on button "Review" at bounding box center [1207, 378] width 56 height 25
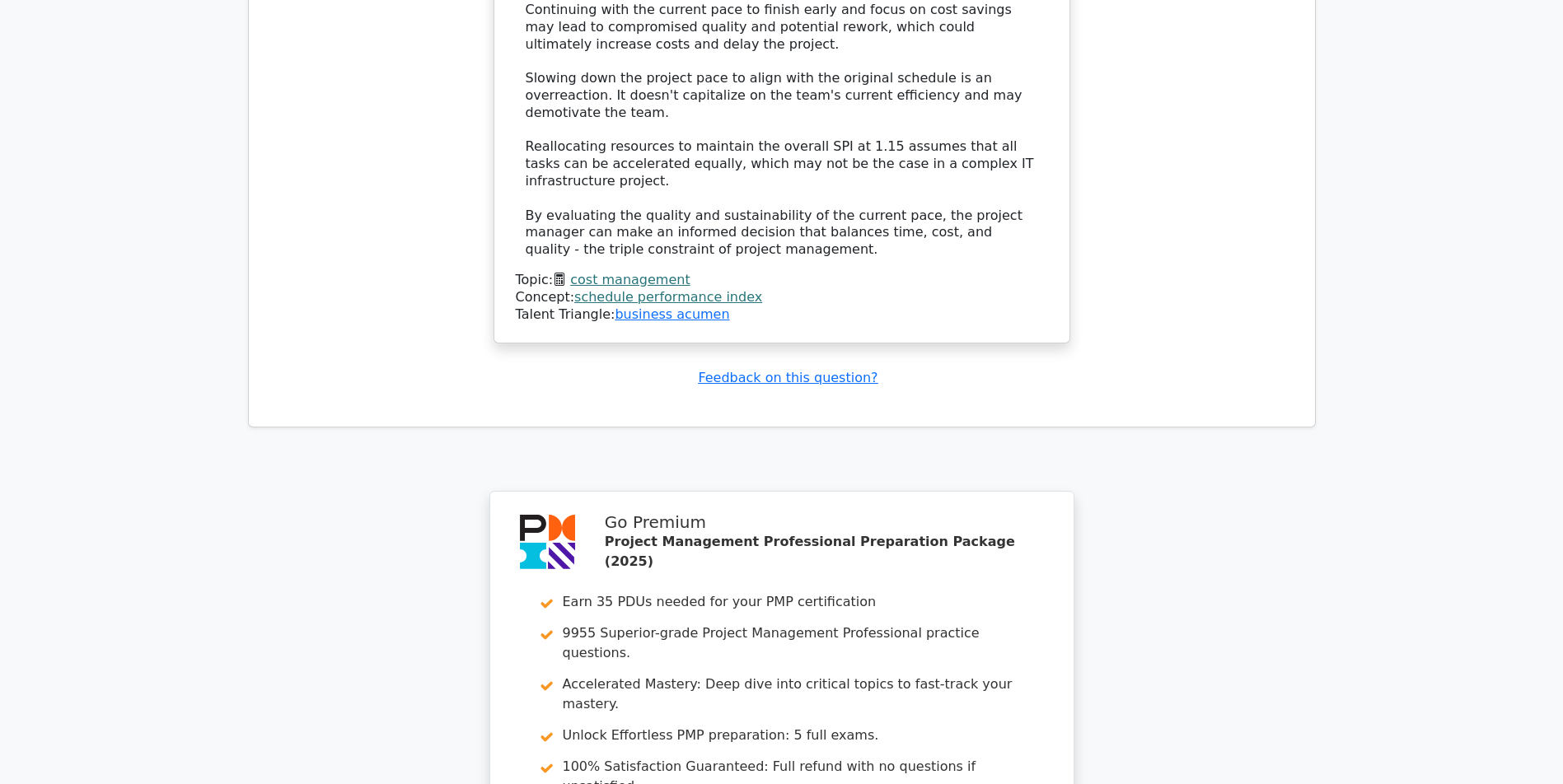
scroll to position [6283, 0]
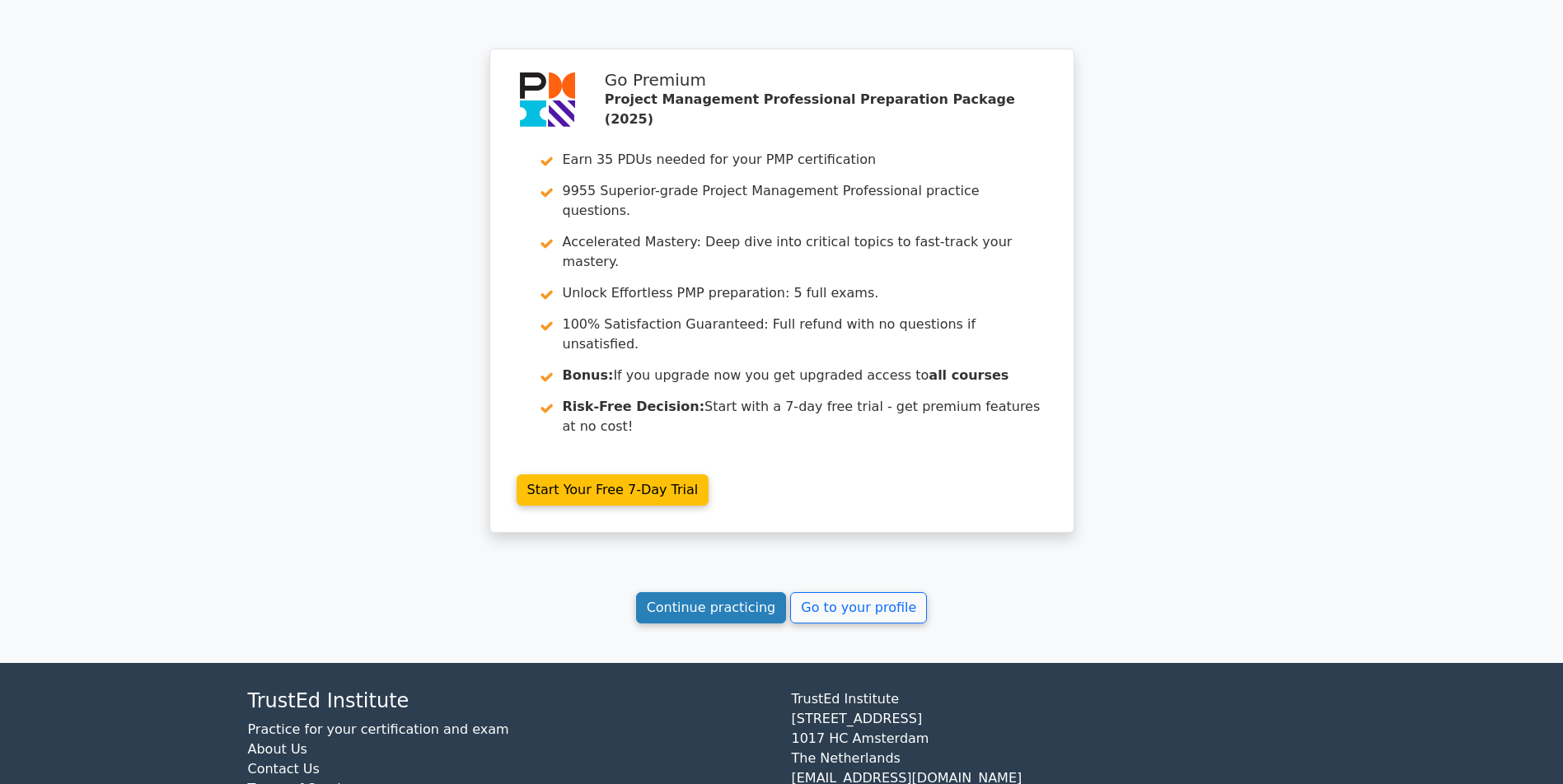
click at [687, 623] on link "Continue practicing" at bounding box center [711, 608] width 151 height 31
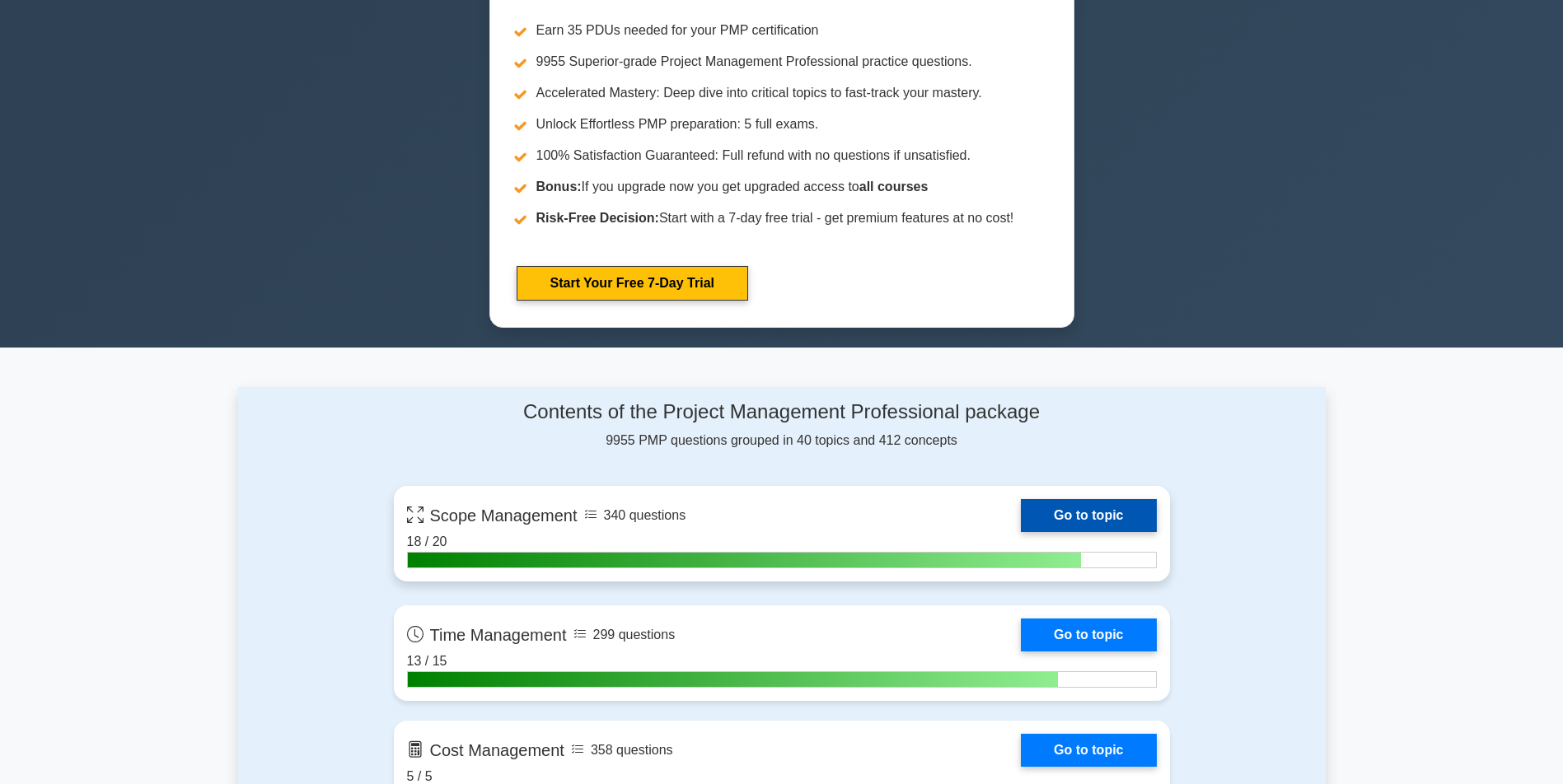
scroll to position [1070, 0]
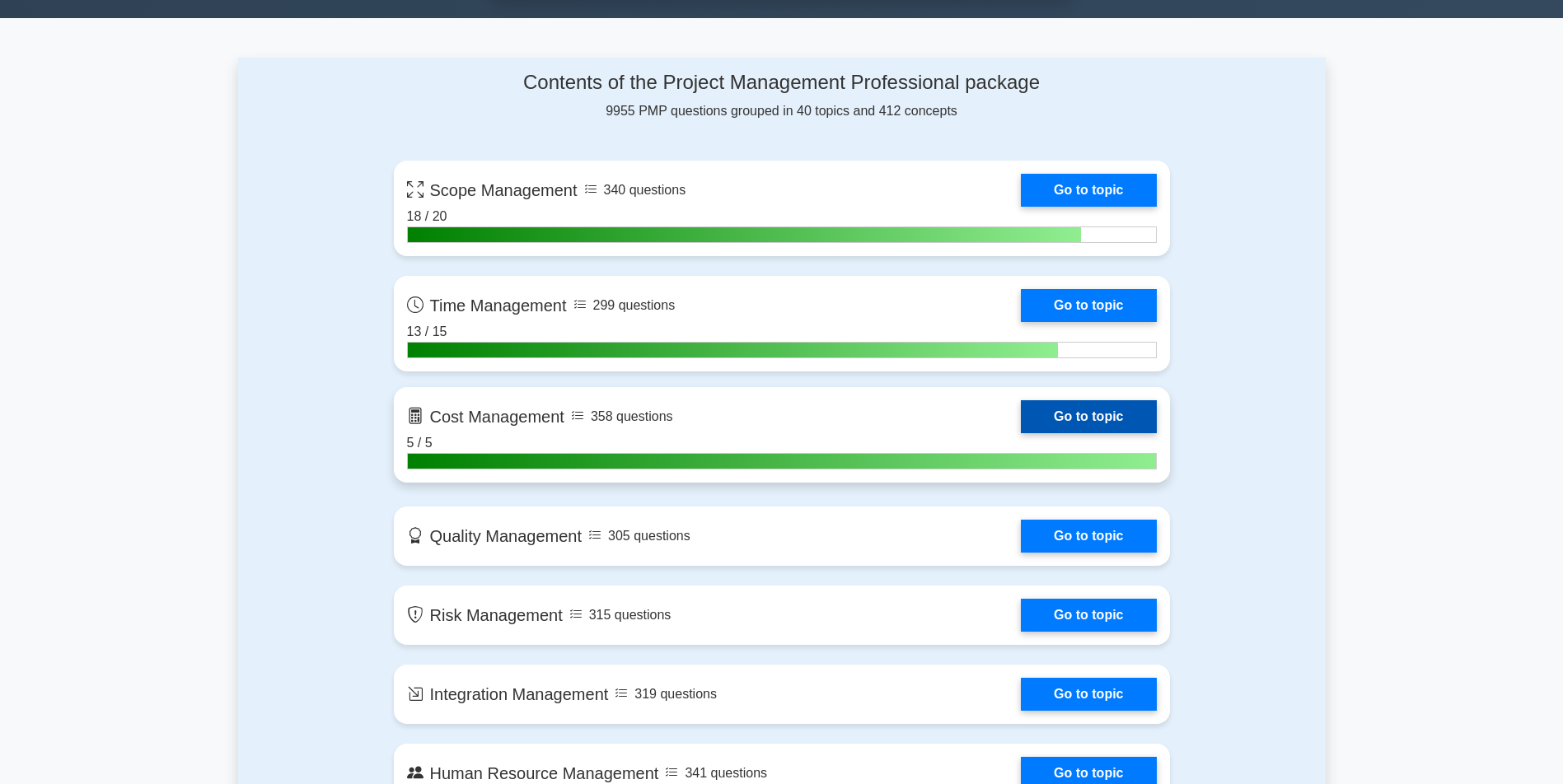
click at [1021, 420] on link "Go to topic" at bounding box center [1088, 417] width 135 height 33
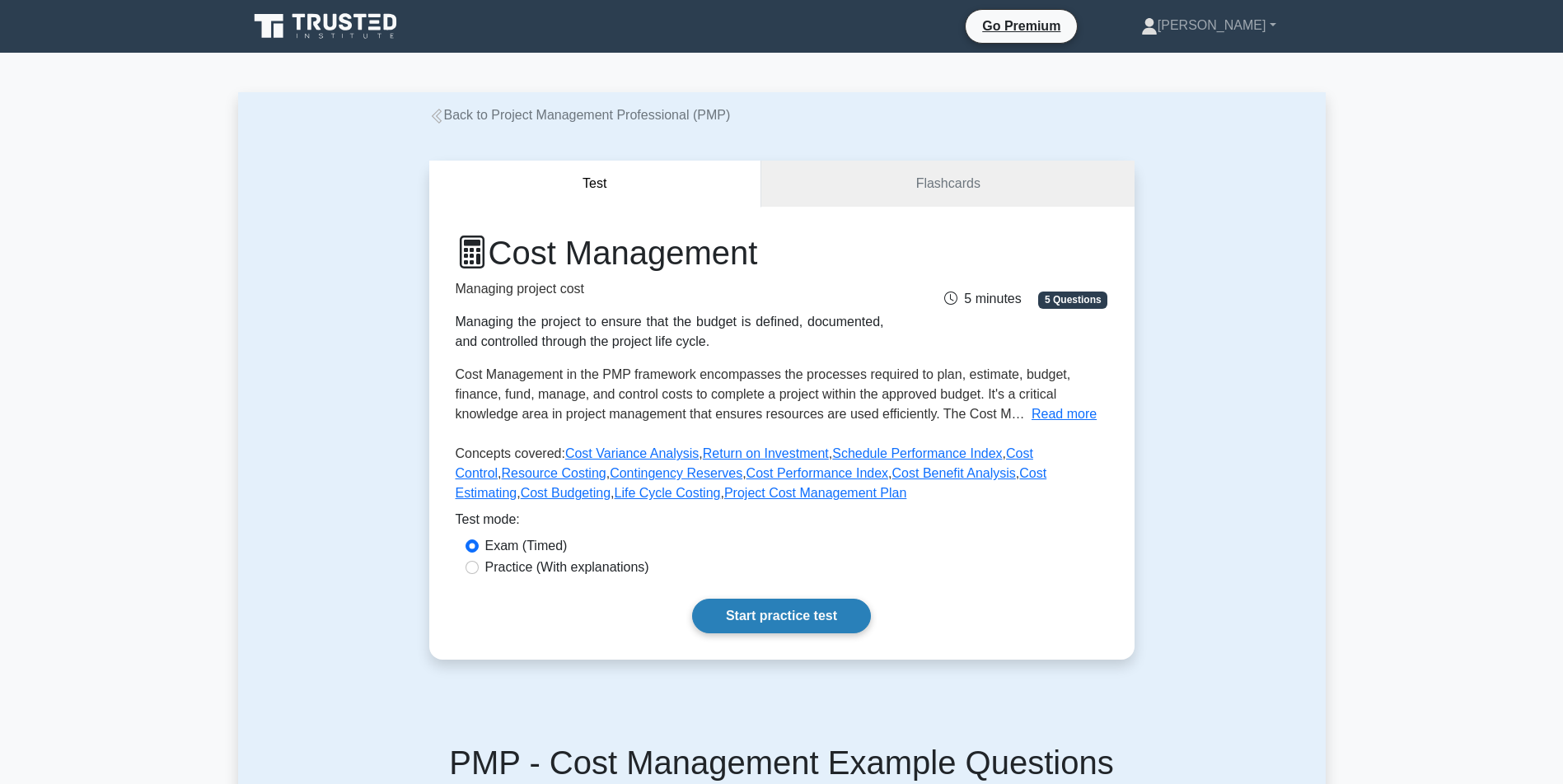
click at [776, 634] on link "Start practice test" at bounding box center [781, 616] width 178 height 35
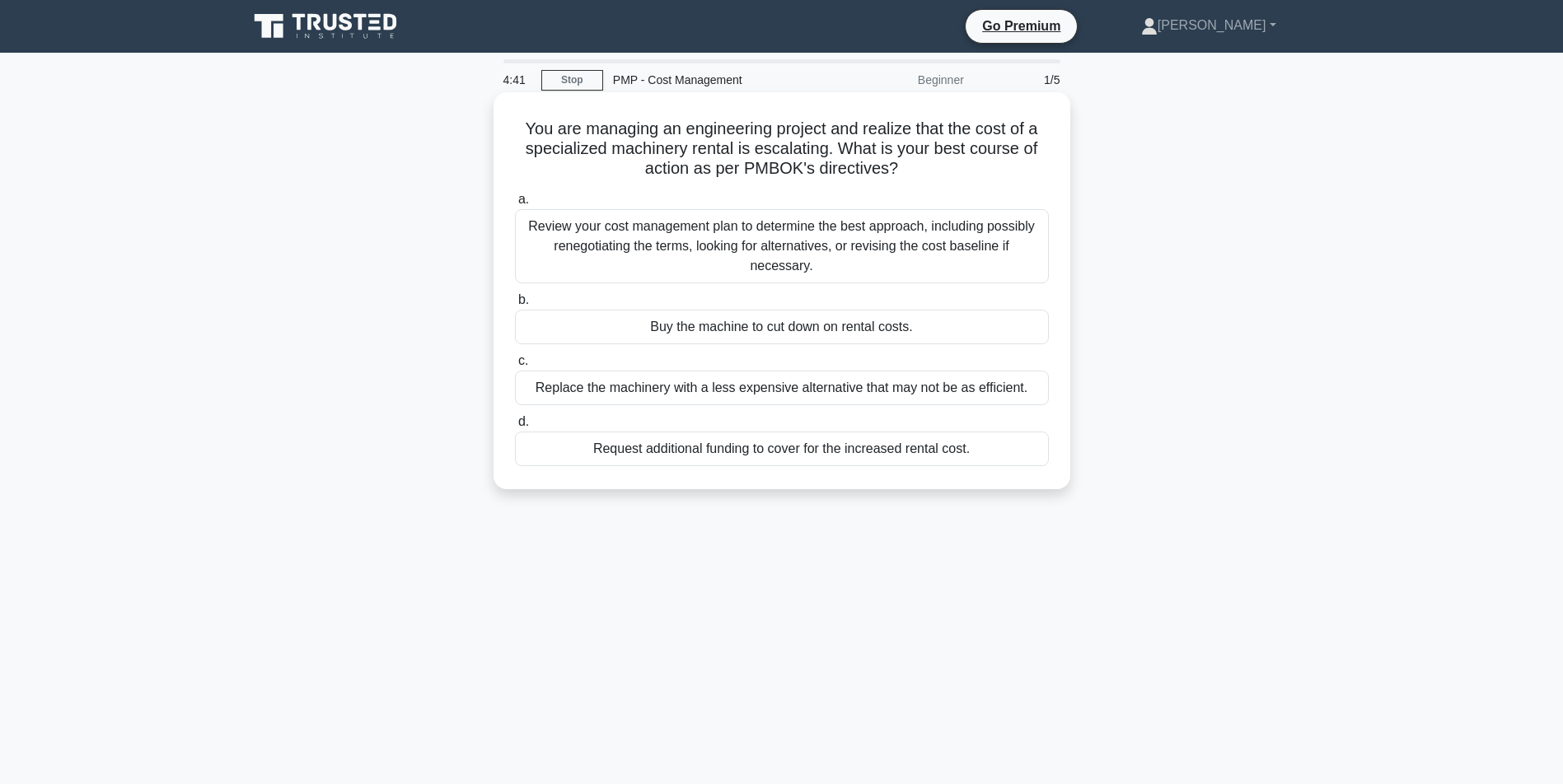
click at [844, 248] on div "Review your cost management plan to determine the best approach, including poss…" at bounding box center [782, 246] width 534 height 74
click at [515, 205] on input "a. Review your cost management plan to determine the best approach, including p…" at bounding box center [515, 200] width 0 height 11
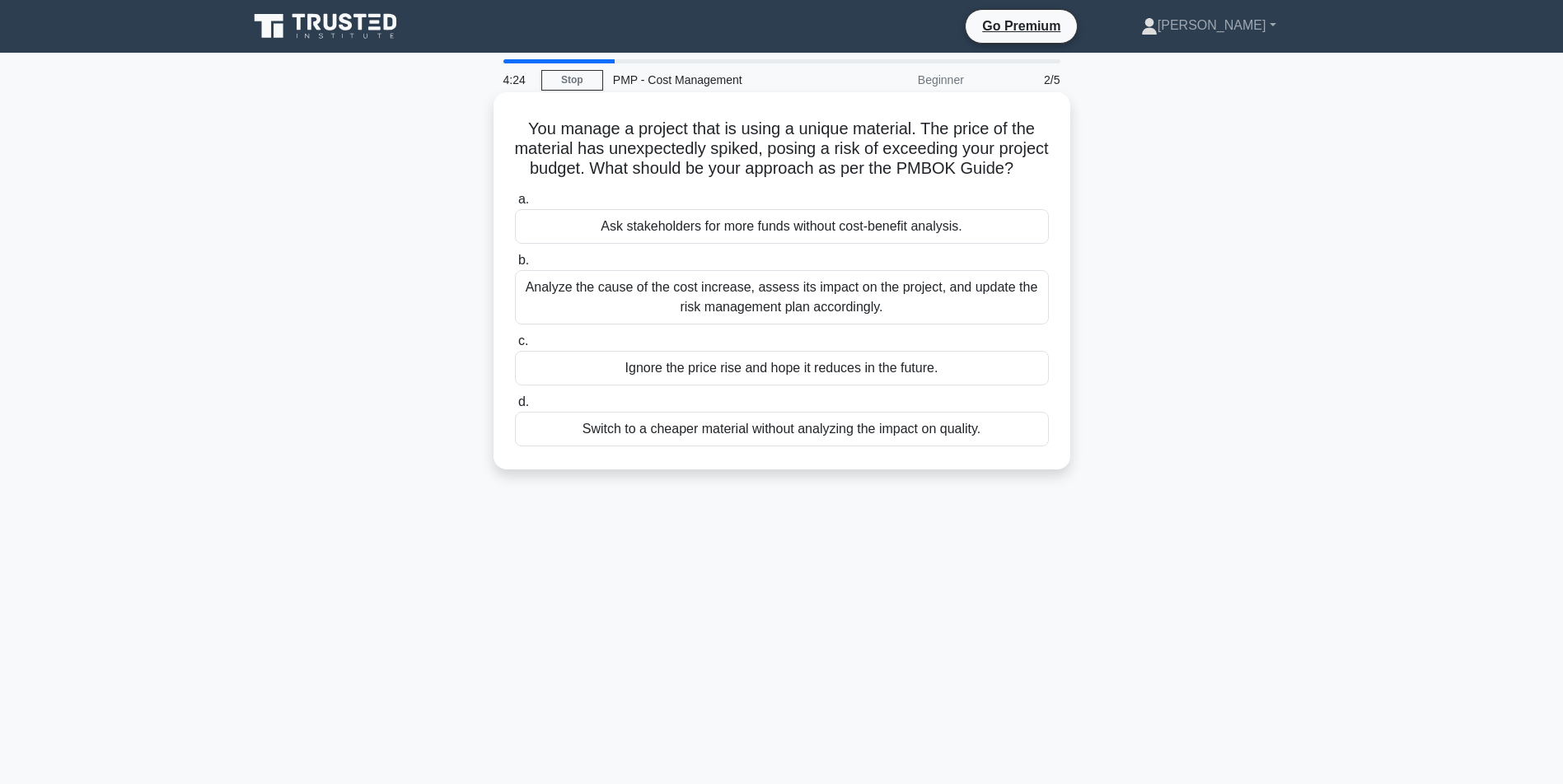
click at [837, 320] on div "Analyze the cause of the cost increase, assess its impact on the project, and u…" at bounding box center [782, 297] width 534 height 54
click at [515, 266] on input "b. Analyze the cause of the cost increase, assess its impact on the project, an…" at bounding box center [515, 260] width 0 height 11
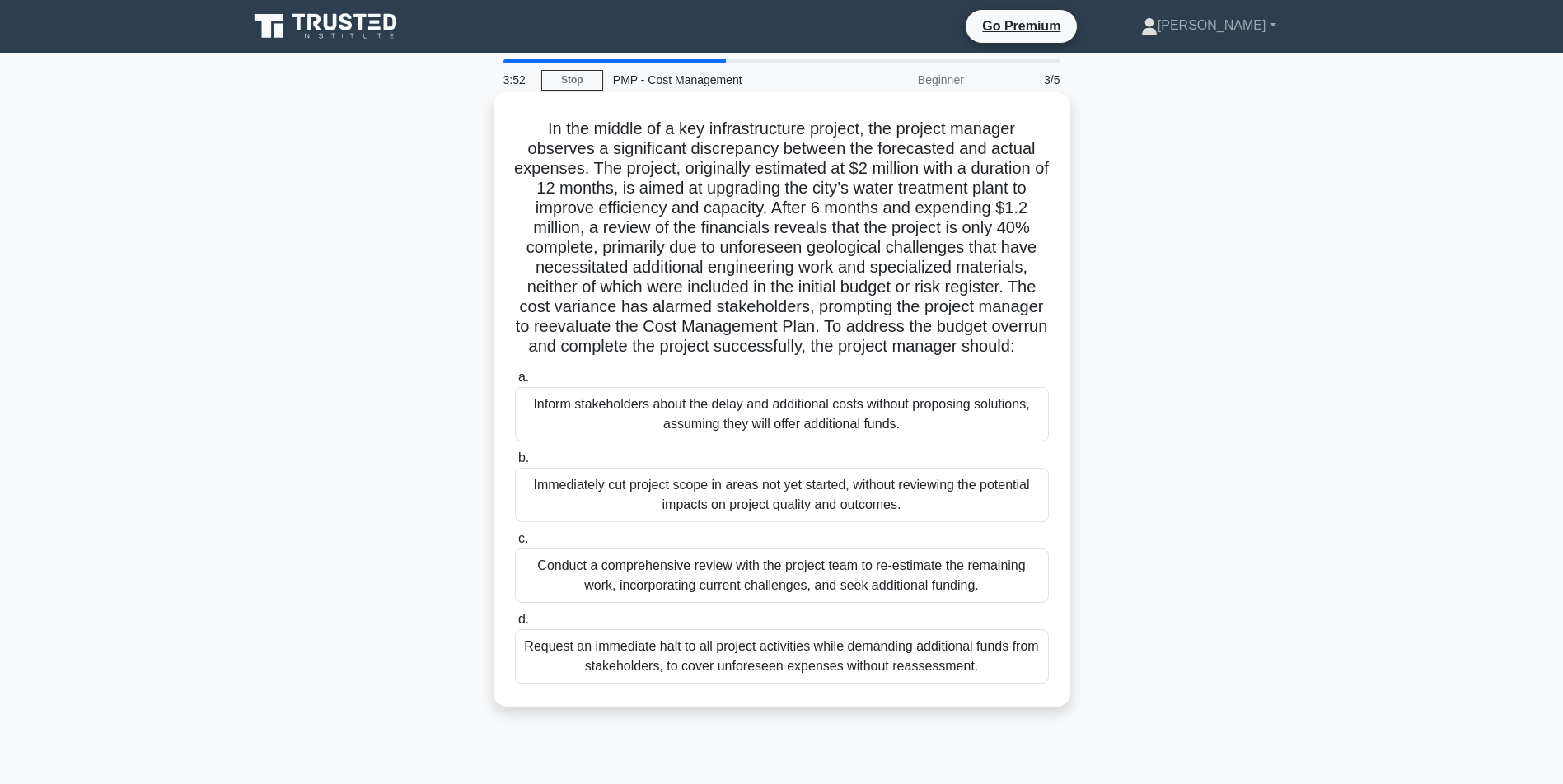
scroll to position [82, 0]
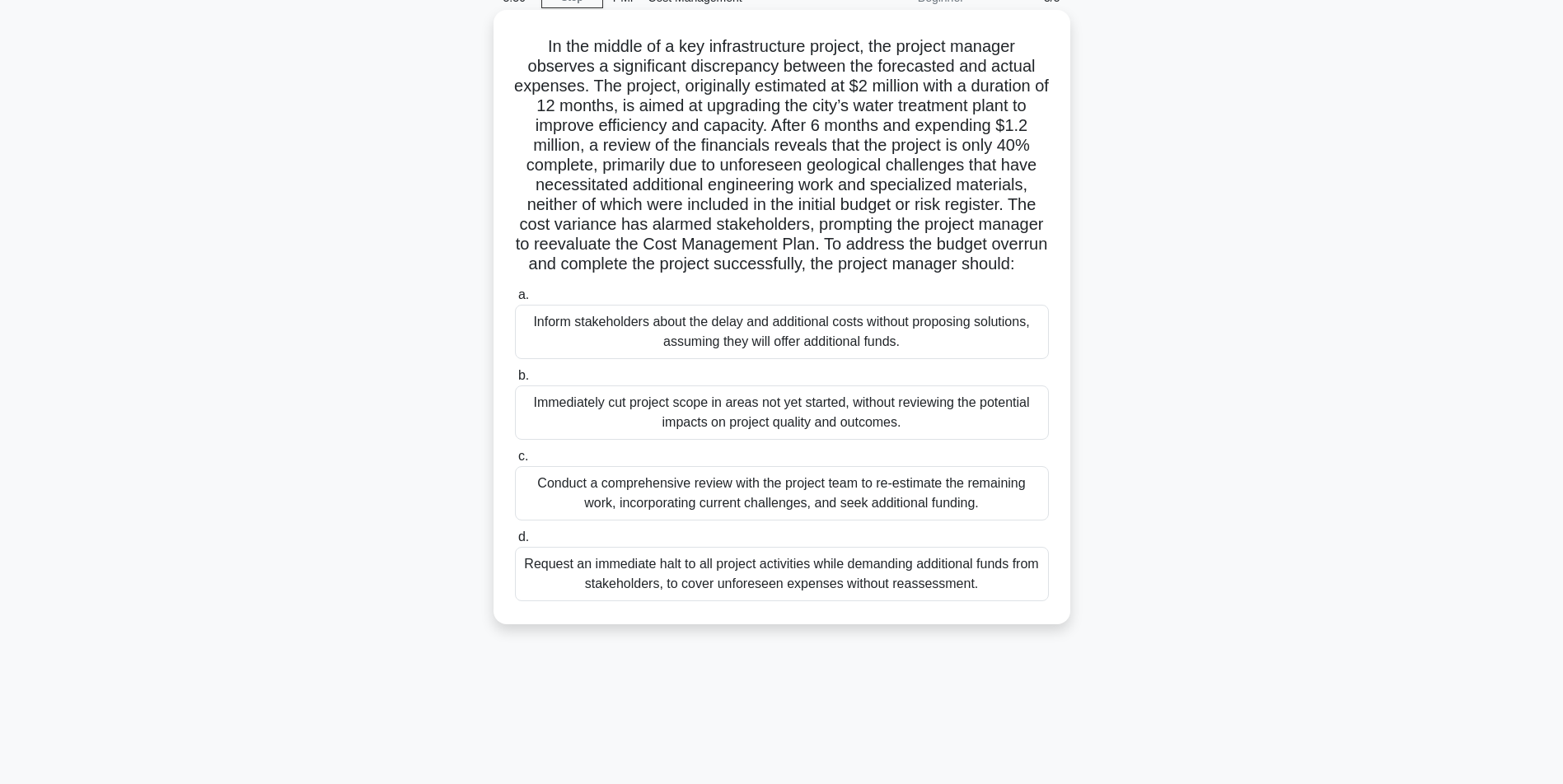
click at [904, 511] on div "Conduct a comprehensive review with the project team to re-estimate the remaini…" at bounding box center [782, 493] width 534 height 54
click at [515, 462] on input "c. Conduct a comprehensive review with the project team to re-estimate the rema…" at bounding box center [515, 456] width 0 height 11
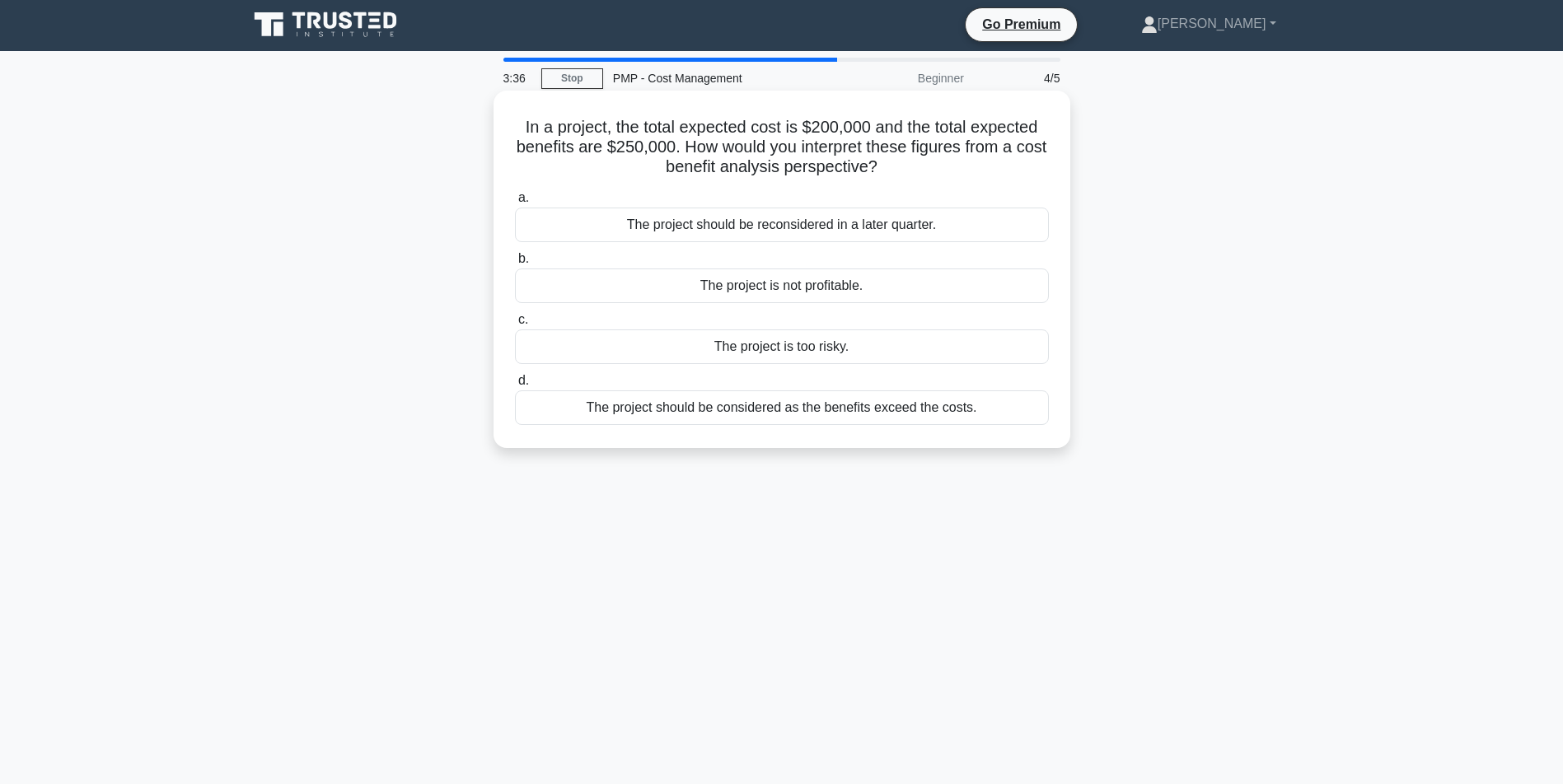
scroll to position [0, 0]
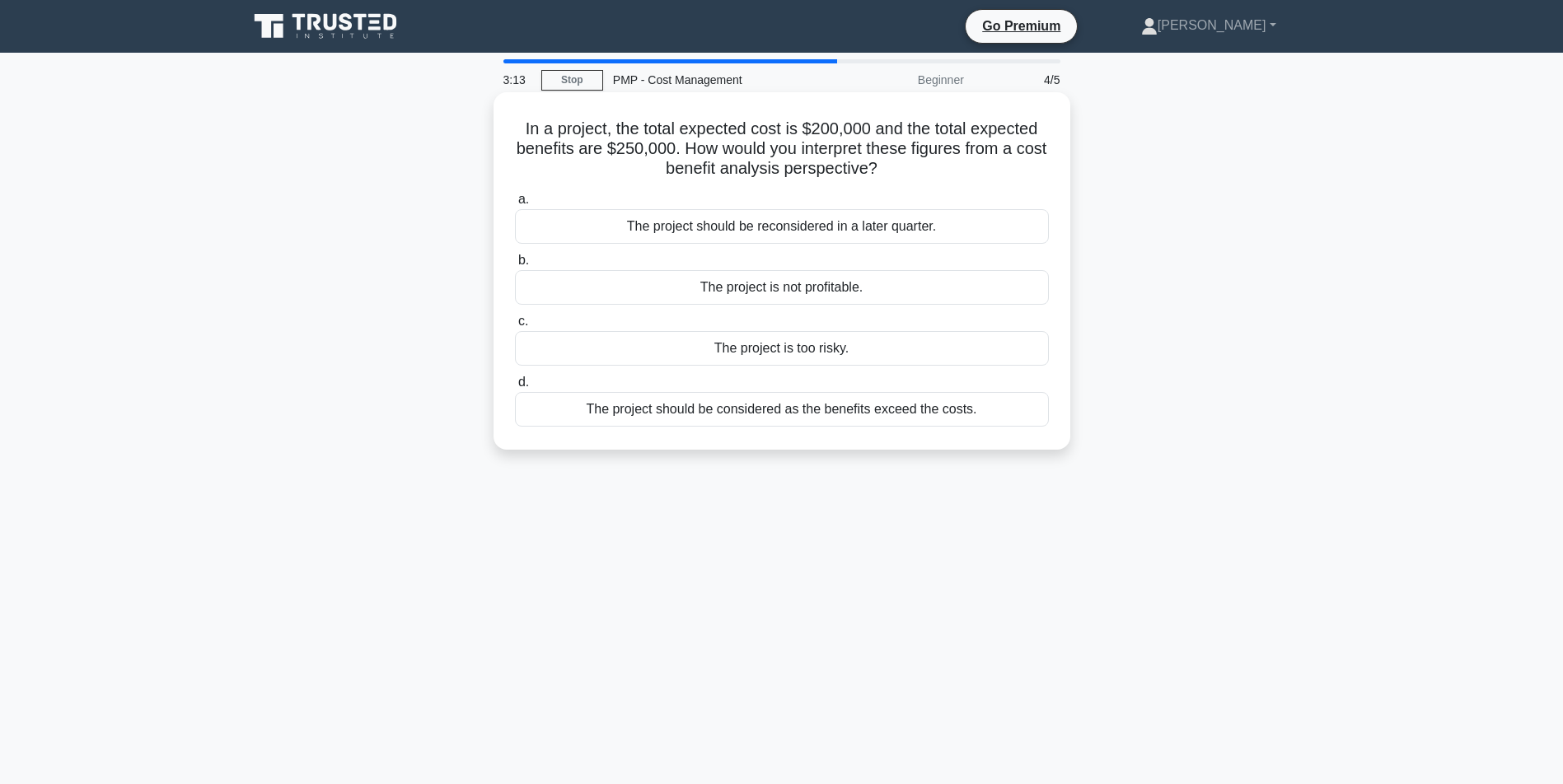
click at [748, 411] on div "The project should be considered as the benefits exceed the costs." at bounding box center [782, 409] width 534 height 35
click at [515, 388] on input "d. The project should be considered as the benefits exceed the costs." at bounding box center [515, 382] width 0 height 11
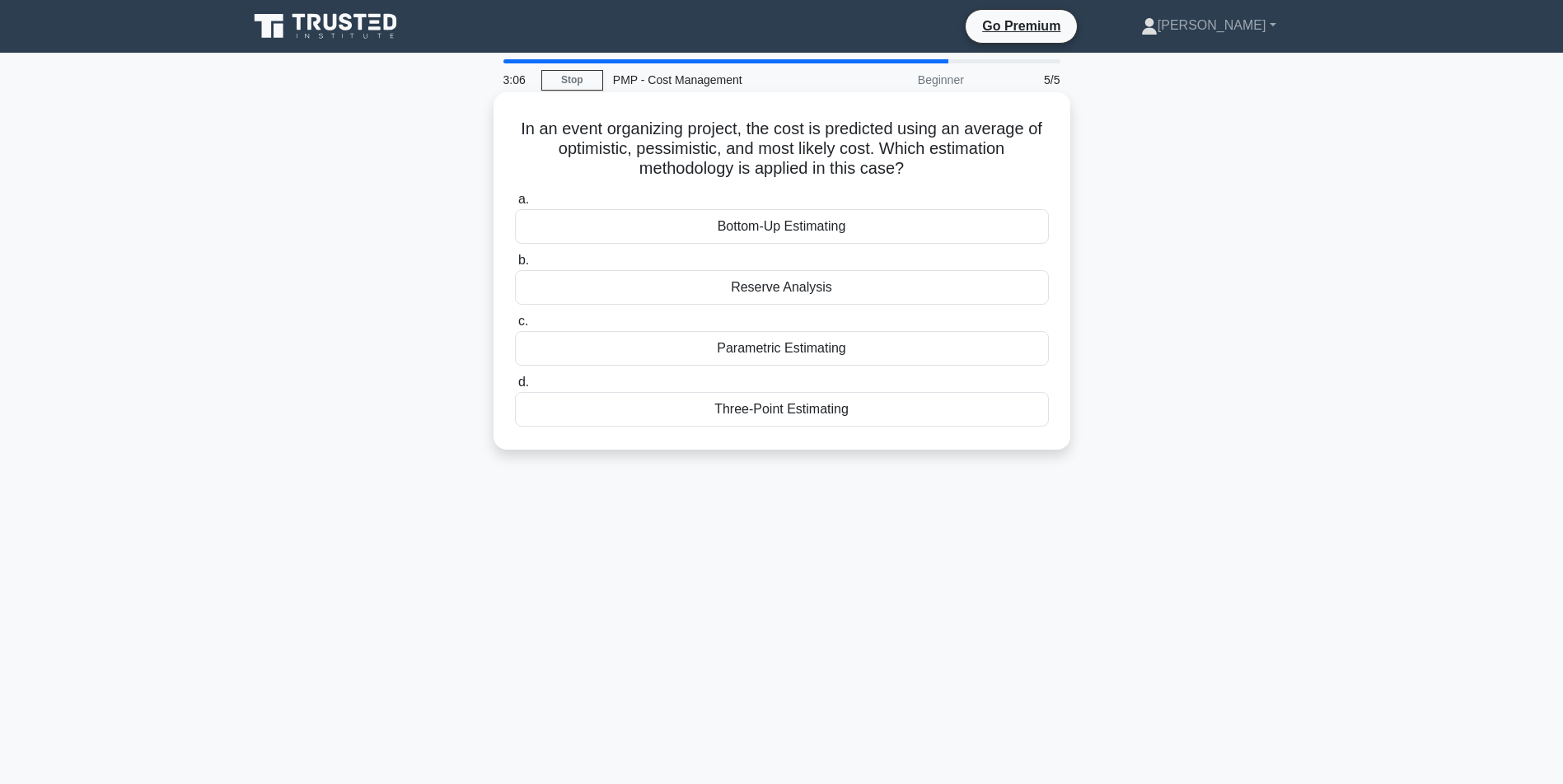
click at [832, 419] on div "Three-Point Estimating" at bounding box center [782, 409] width 534 height 35
click at [515, 388] on input "d. Three-Point Estimating" at bounding box center [515, 382] width 0 height 11
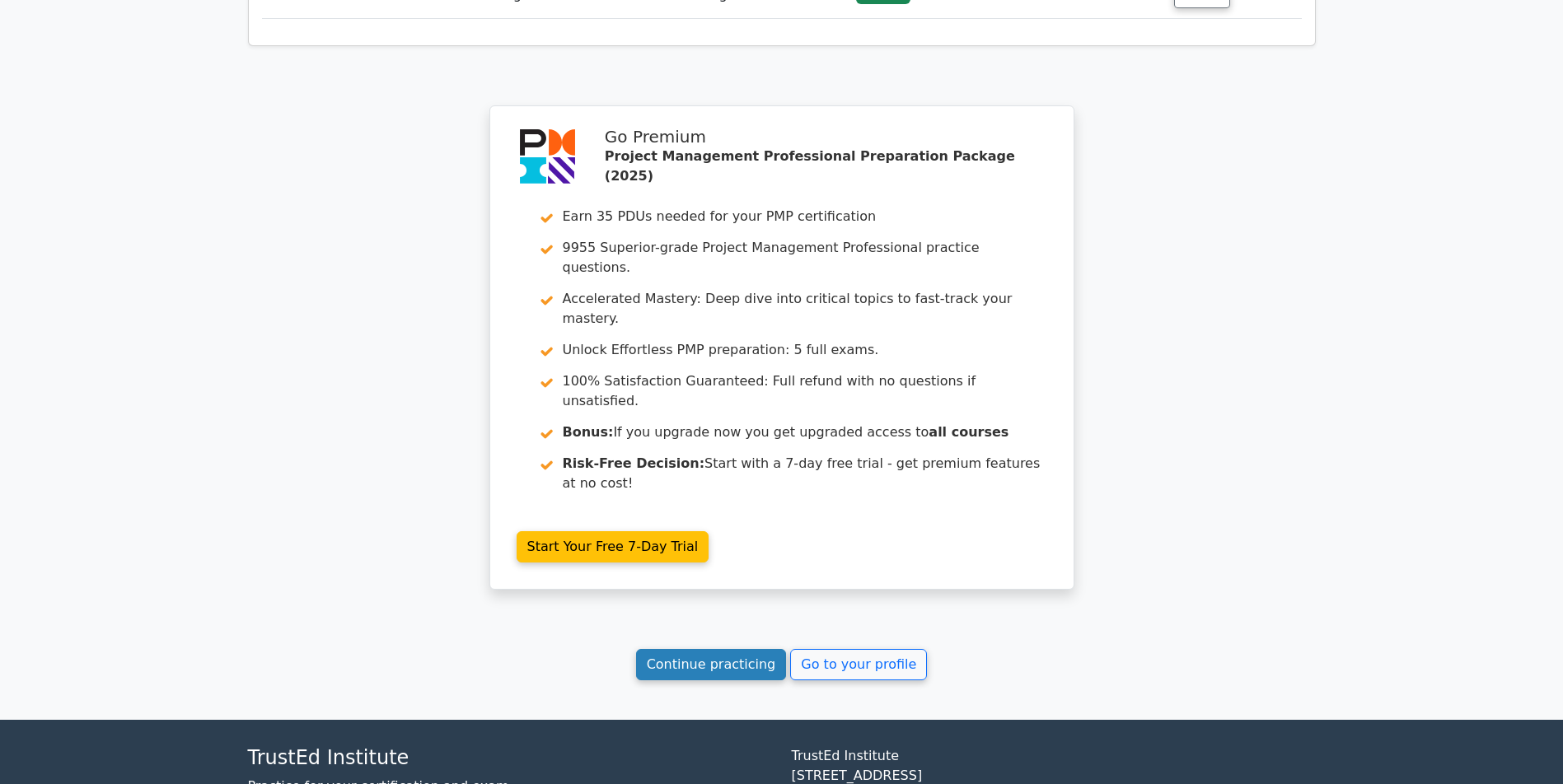
scroll to position [2623, 0]
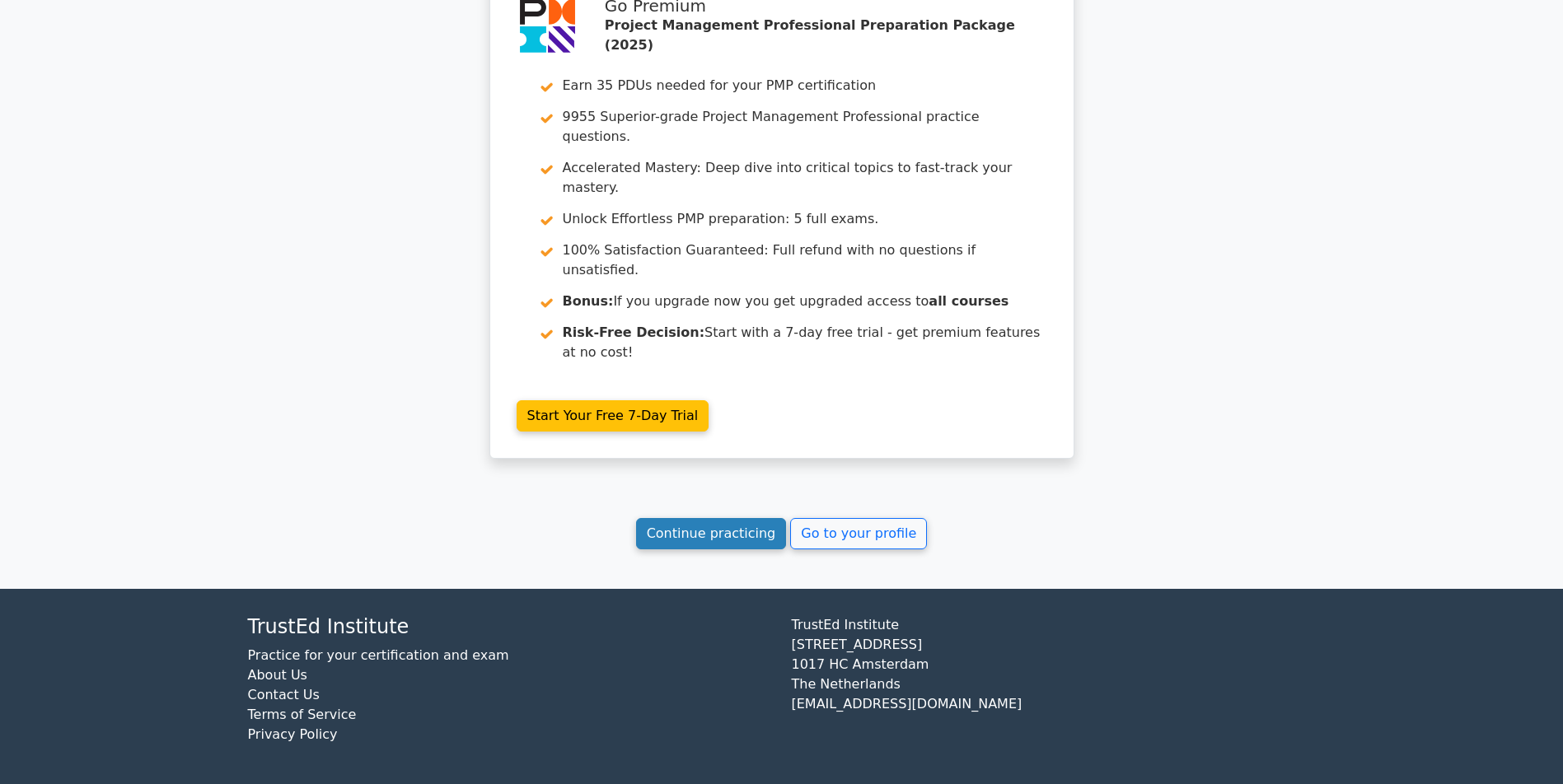
click at [662, 524] on link "Continue practicing" at bounding box center [711, 533] width 151 height 31
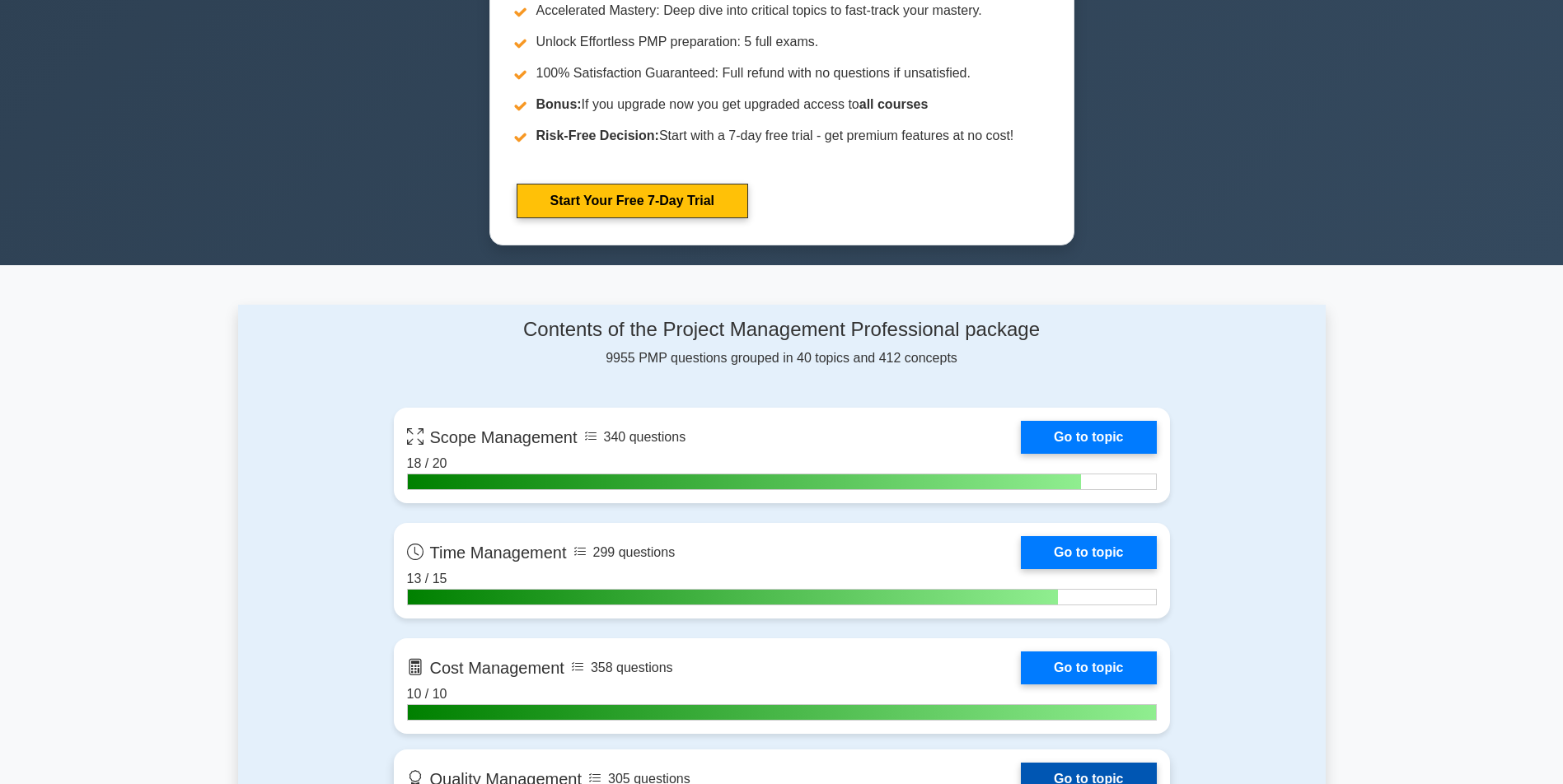
scroll to position [1070, 0]
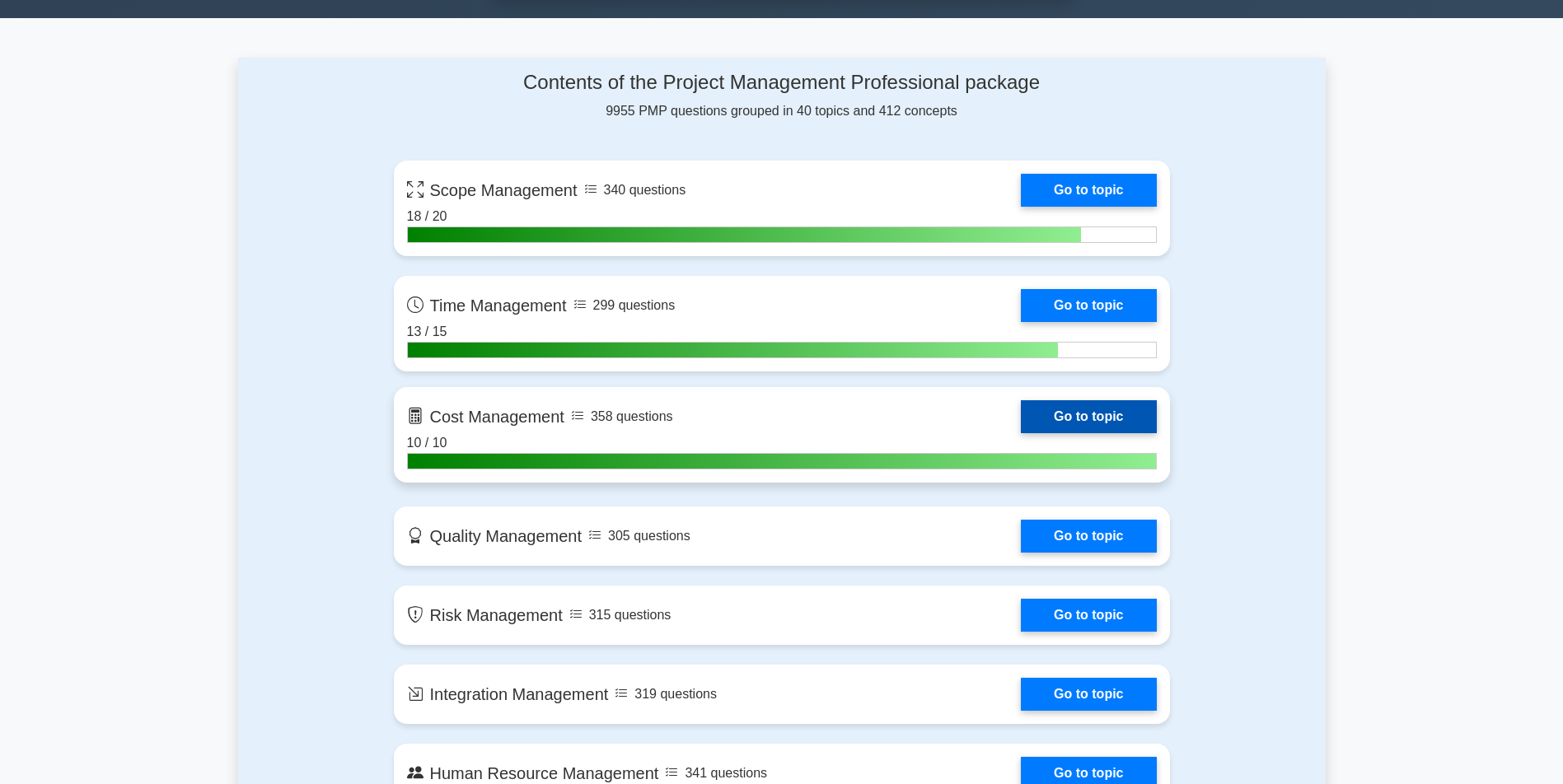
click at [1021, 433] on link "Go to topic" at bounding box center [1088, 417] width 135 height 33
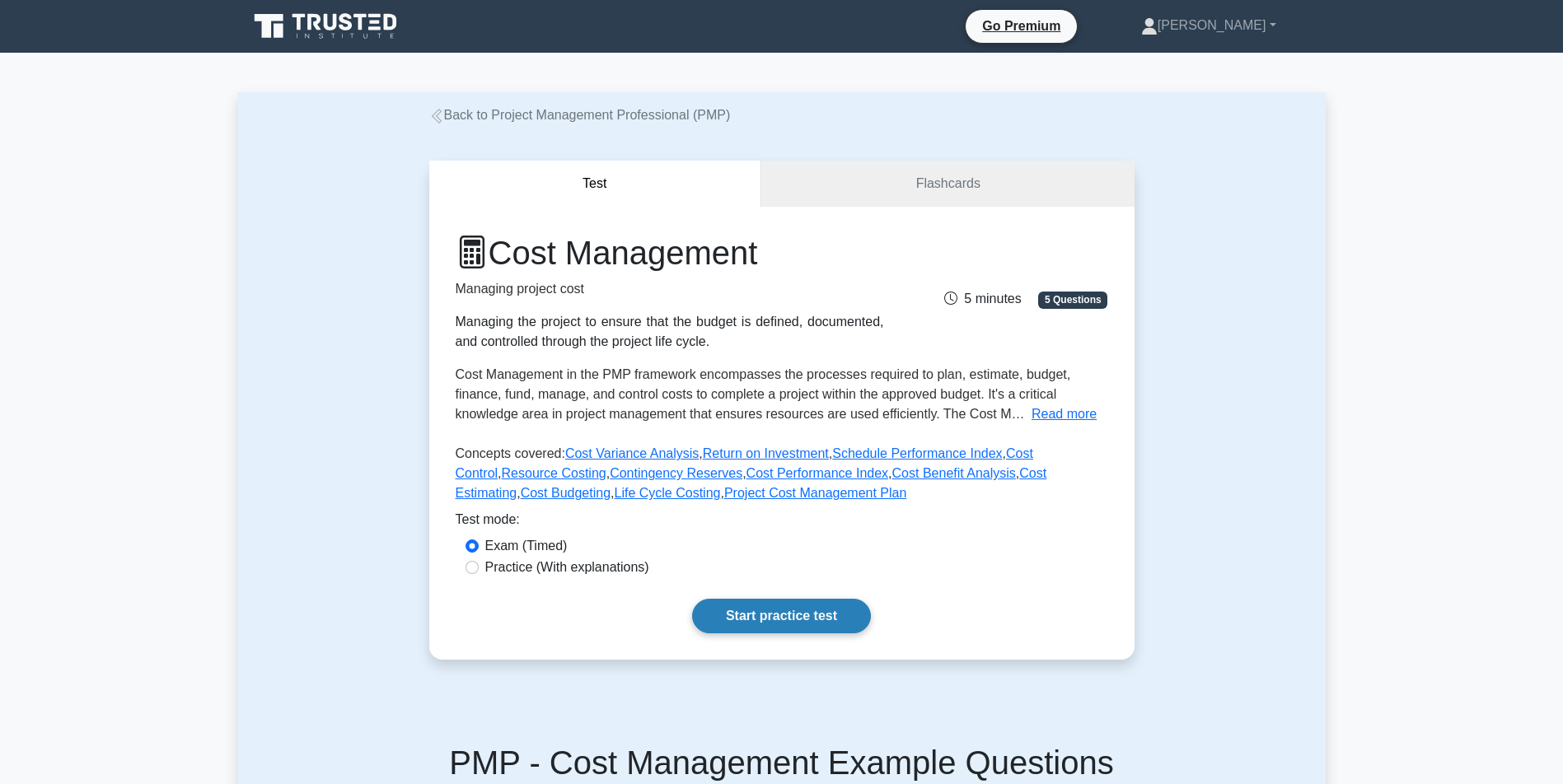
click at [751, 633] on link "Start practice test" at bounding box center [781, 616] width 178 height 35
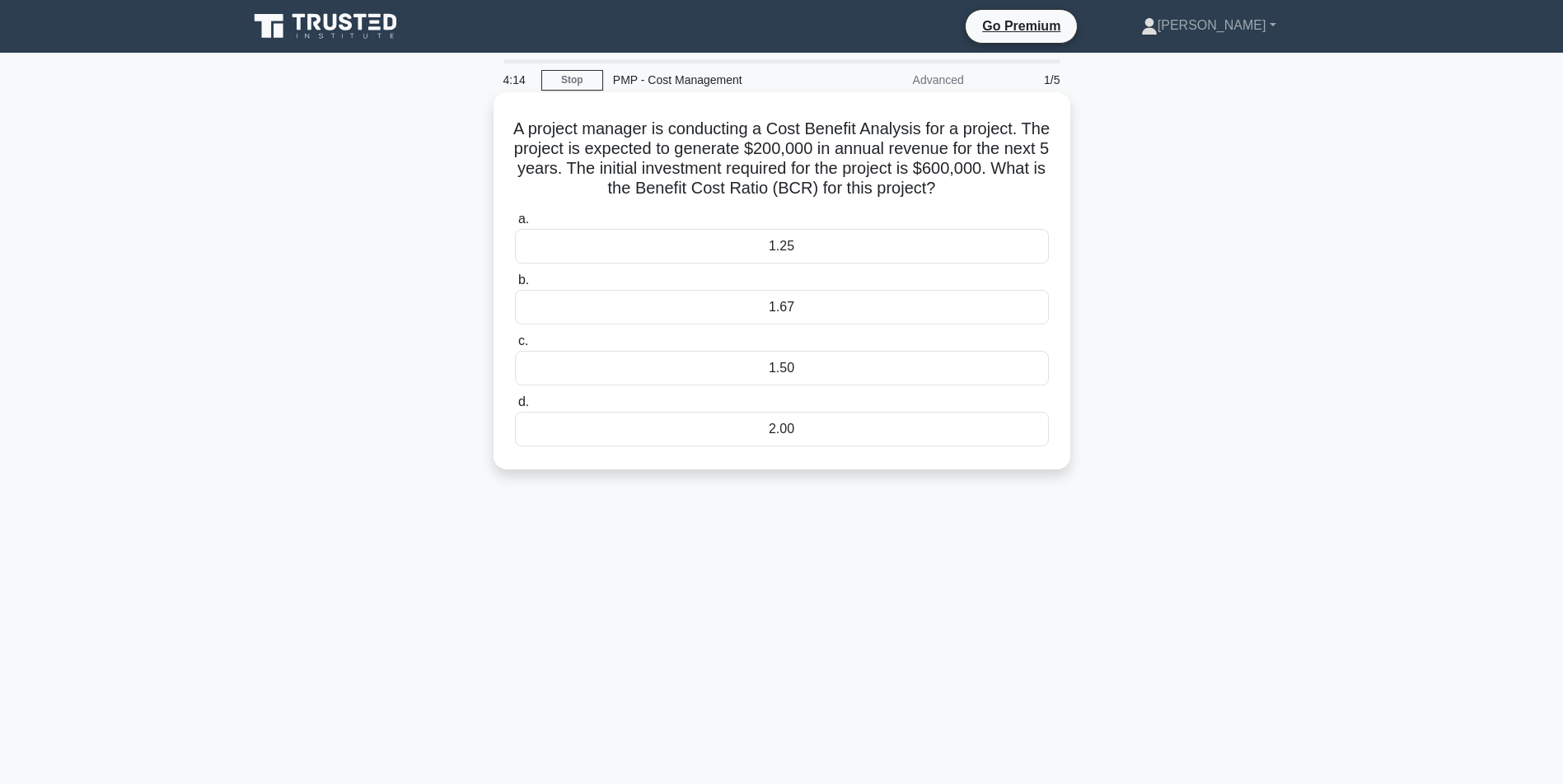
click at [784, 446] on div "2.00" at bounding box center [782, 429] width 534 height 35
click at [515, 408] on input "d. 2.00" at bounding box center [515, 402] width 0 height 11
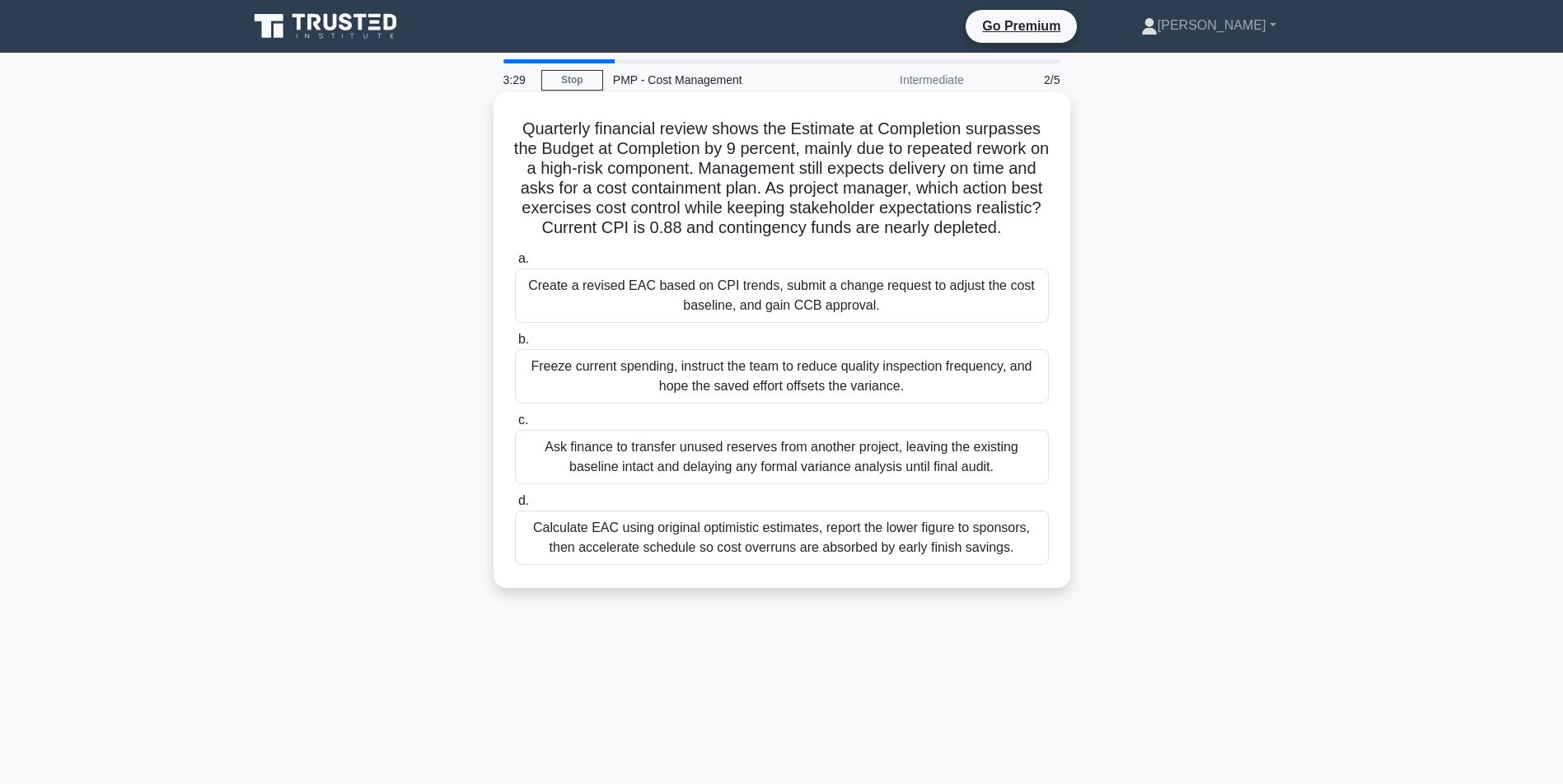
click at [799, 310] on div "Create a revised EAC based on CPI trends, submit a change request to adjust the…" at bounding box center [782, 295] width 534 height 54
click at [515, 264] on input "a. Create a revised EAC based on CPI trends, submit a change request to adjust …" at bounding box center [515, 258] width 0 height 11
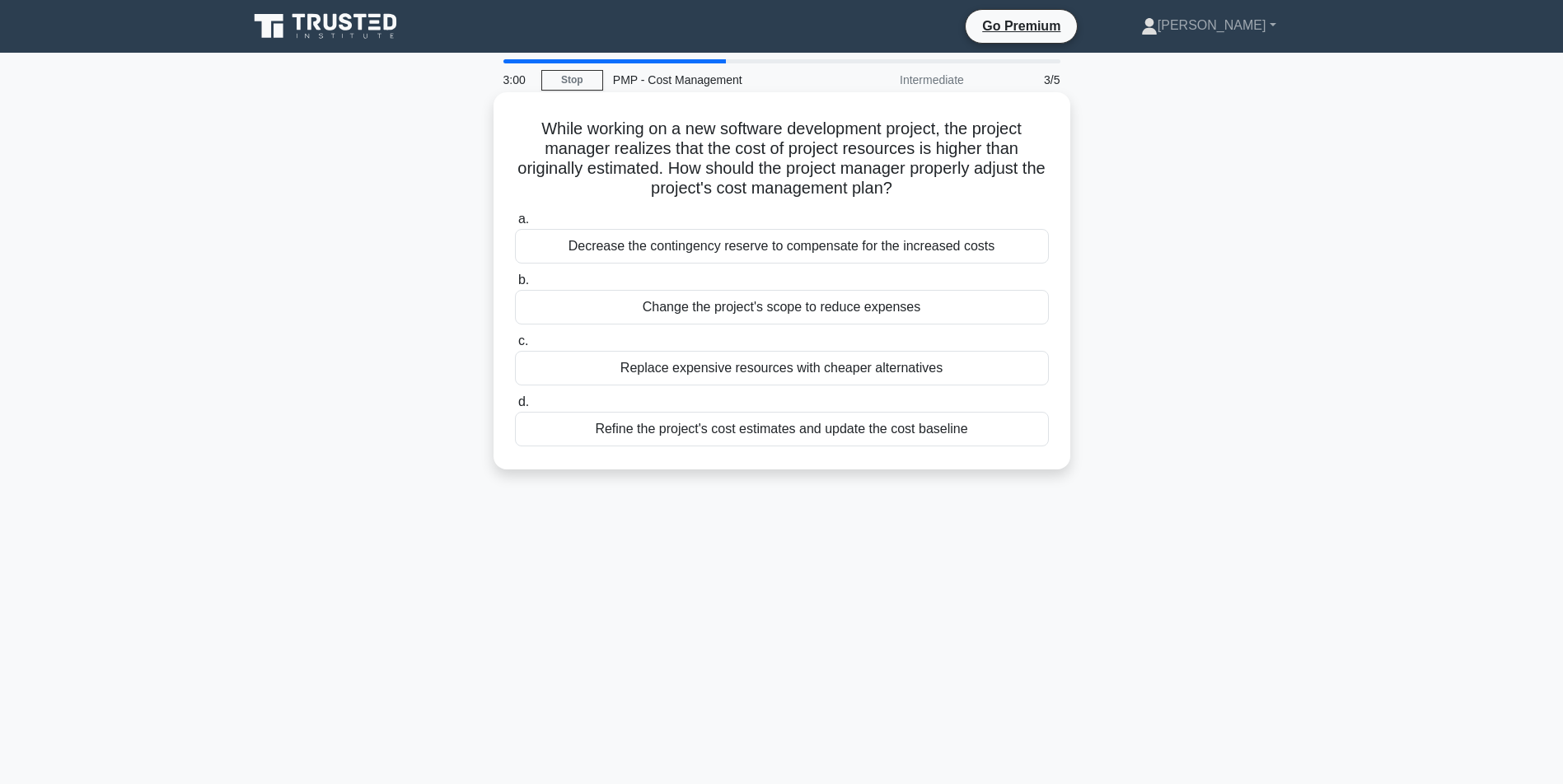
click at [727, 431] on div "Refine the project's cost estimates and update the cost baseline" at bounding box center [782, 429] width 534 height 35
click at [515, 408] on input "d. Refine the project's cost estimates and update the cost baseline" at bounding box center [515, 402] width 0 height 11
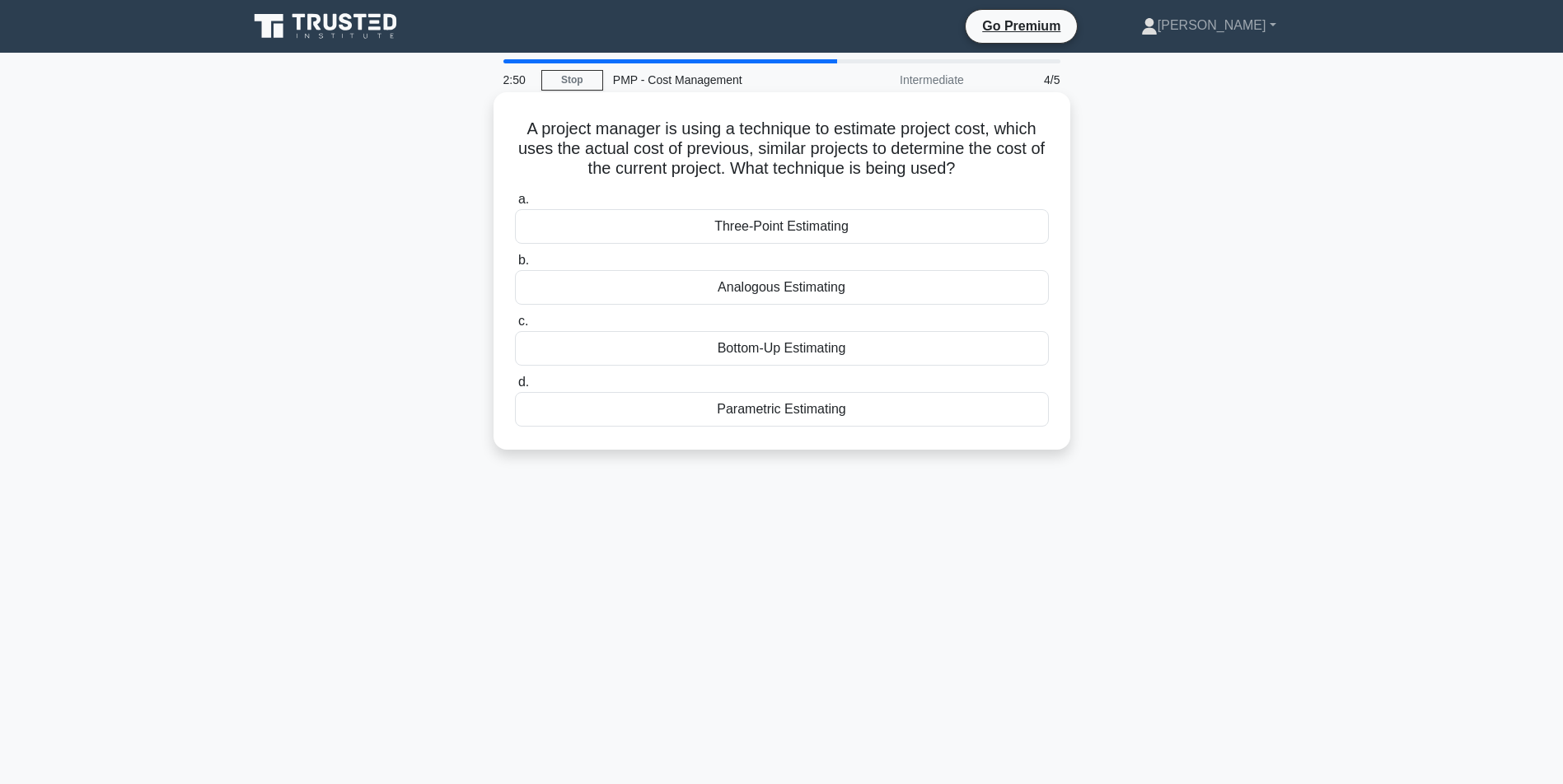
click at [801, 289] on div "Analogous Estimating" at bounding box center [782, 287] width 534 height 35
click at [515, 266] on input "b. Analogous Estimating" at bounding box center [515, 260] width 0 height 11
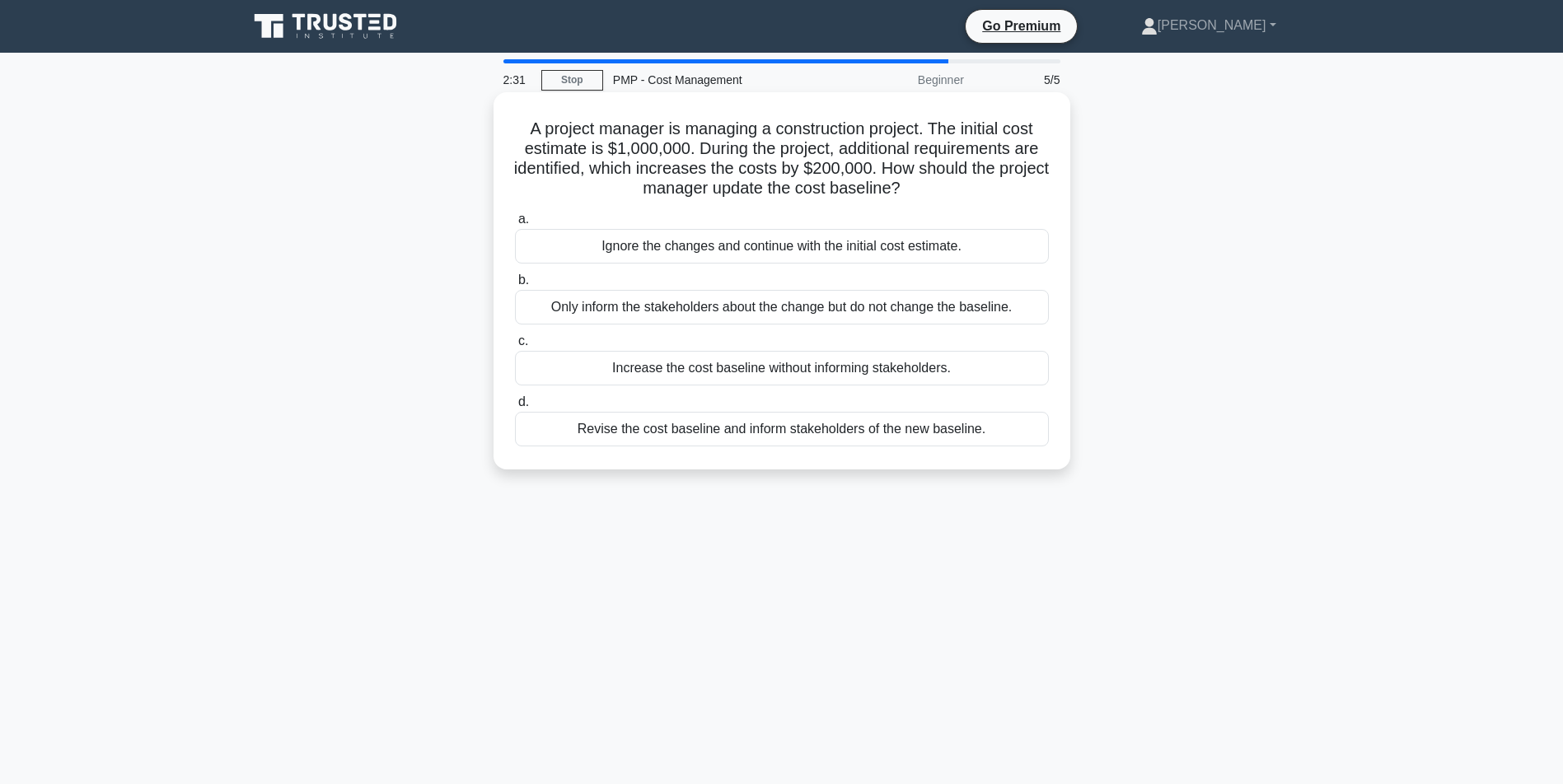
click at [685, 433] on div "Revise the cost baseline and inform stakeholders of the new baseline." at bounding box center [782, 429] width 534 height 35
click at [515, 408] on input "d. Revise the cost baseline and inform stakeholders of the new baseline." at bounding box center [515, 402] width 0 height 11
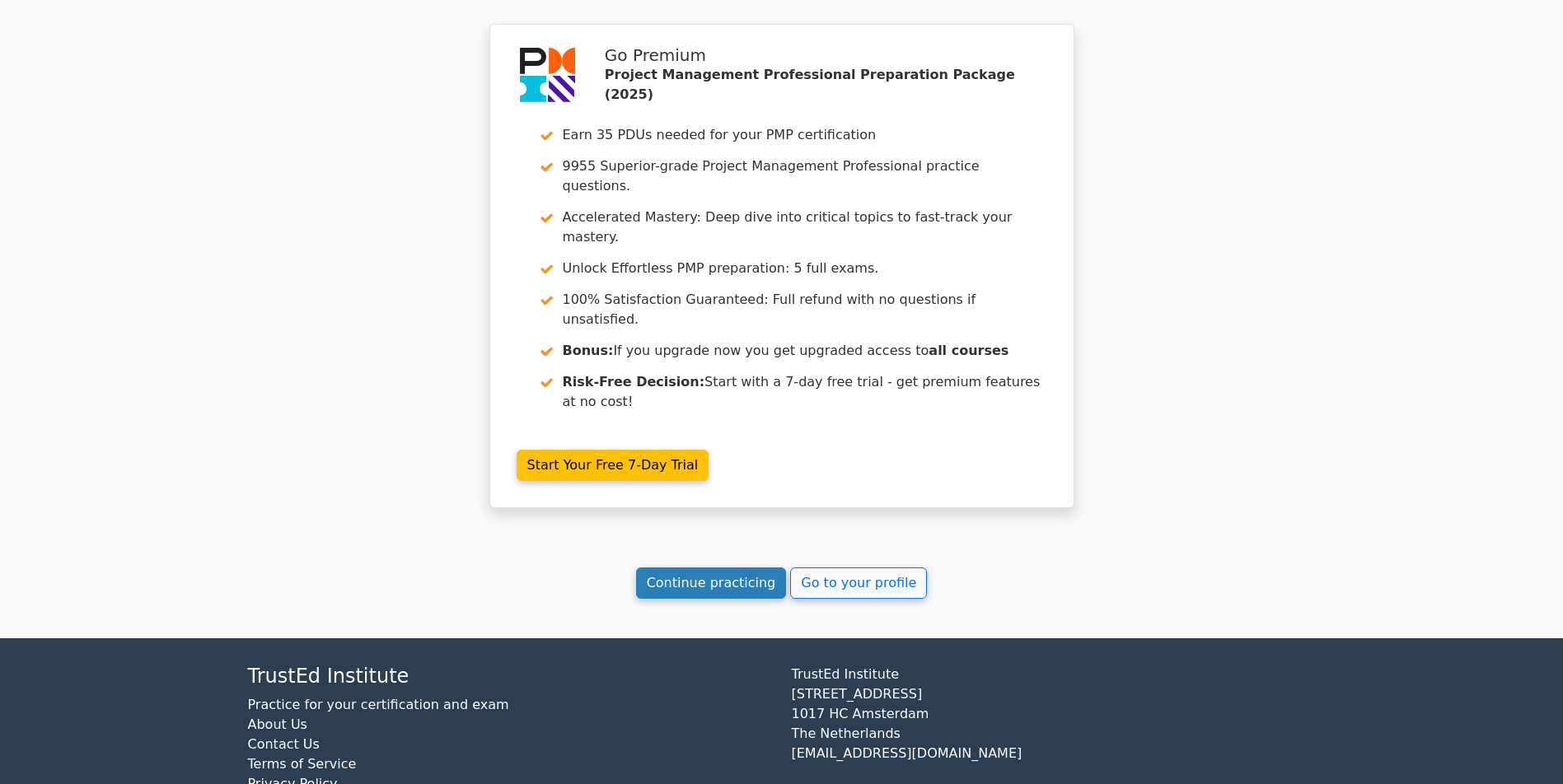
scroll to position [2500, 0]
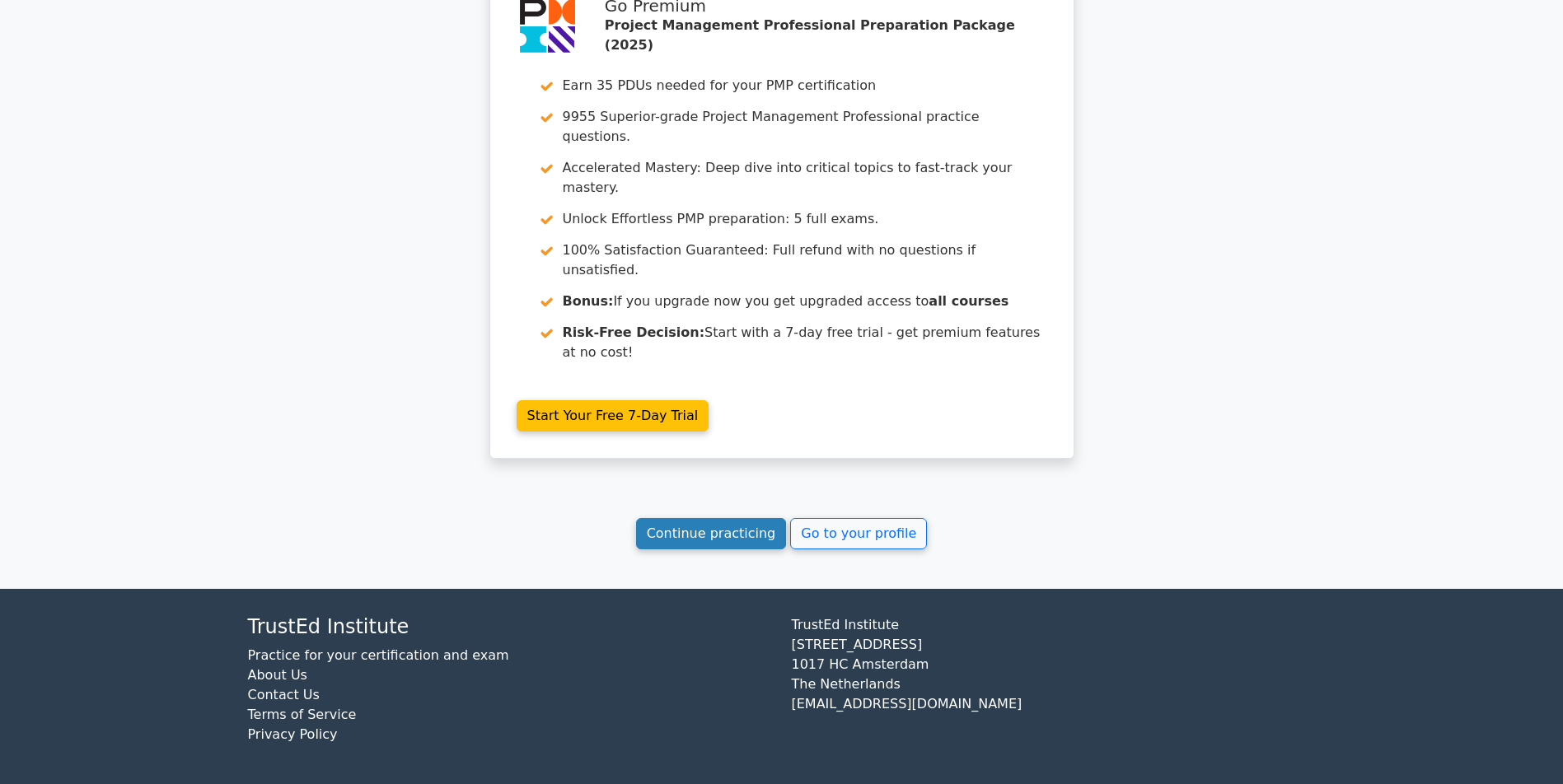
click at [679, 532] on link "Continue practicing" at bounding box center [711, 533] width 151 height 31
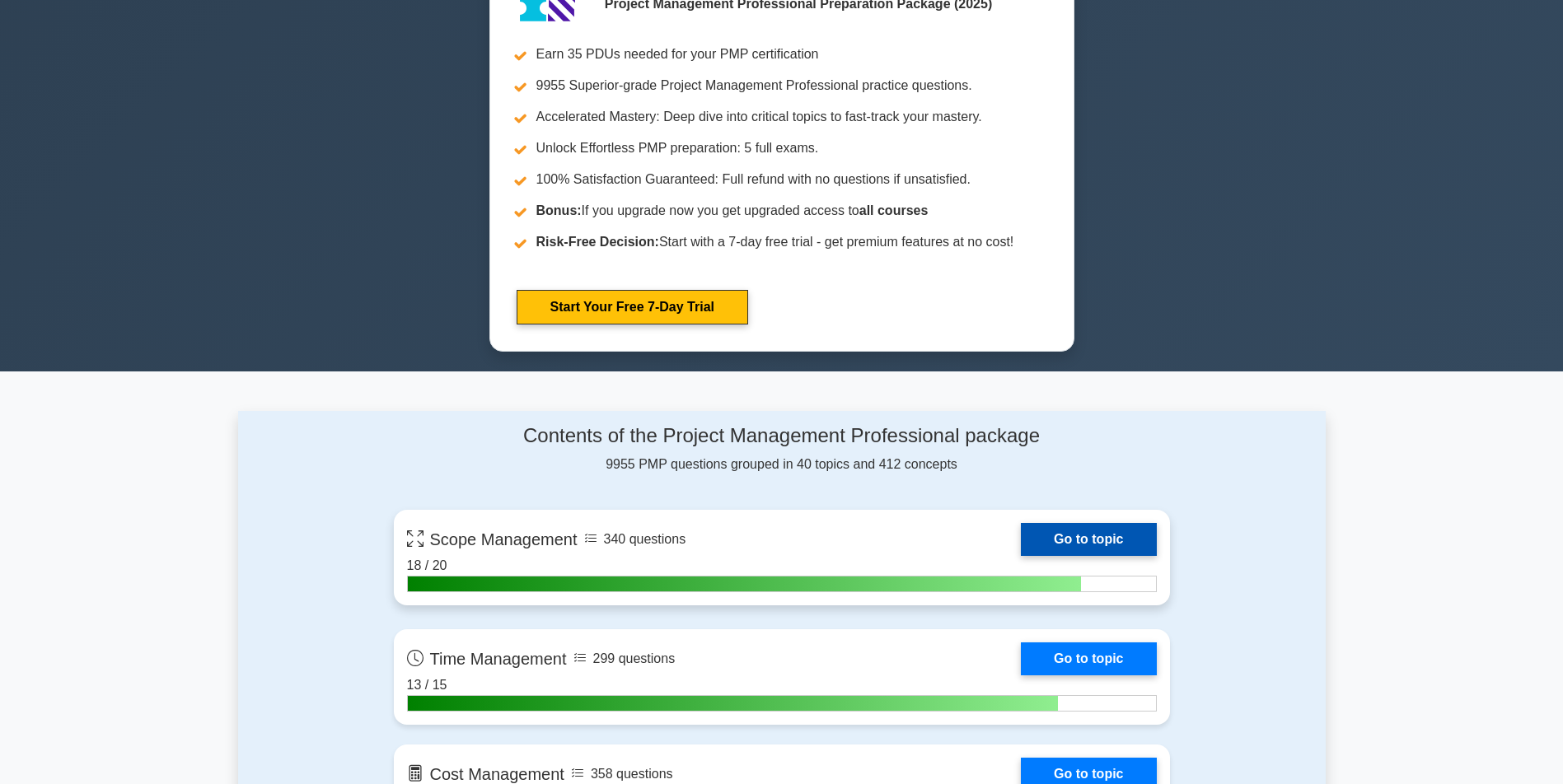
scroll to position [988, 0]
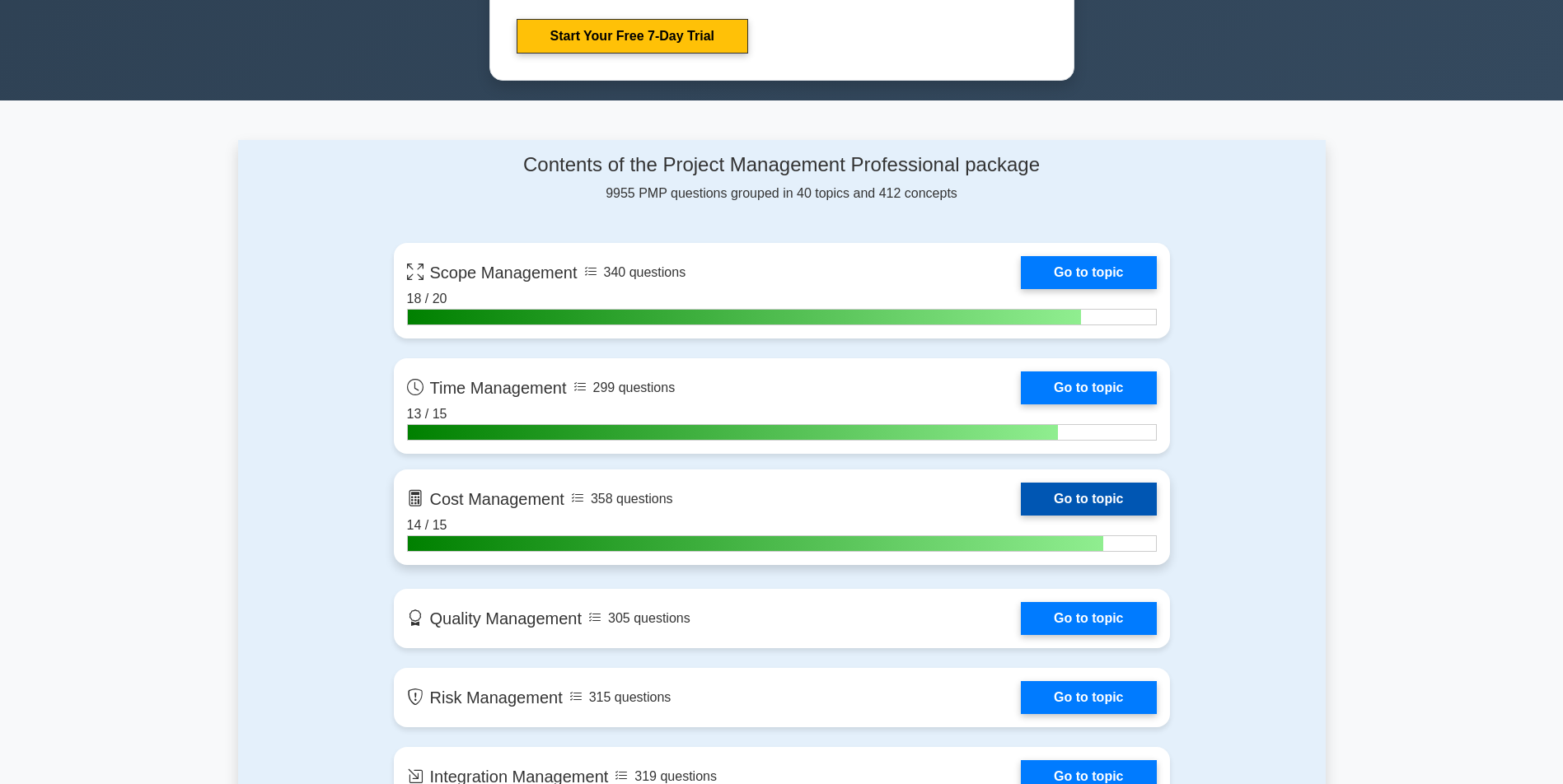
click at [1021, 496] on link "Go to topic" at bounding box center [1088, 499] width 135 height 33
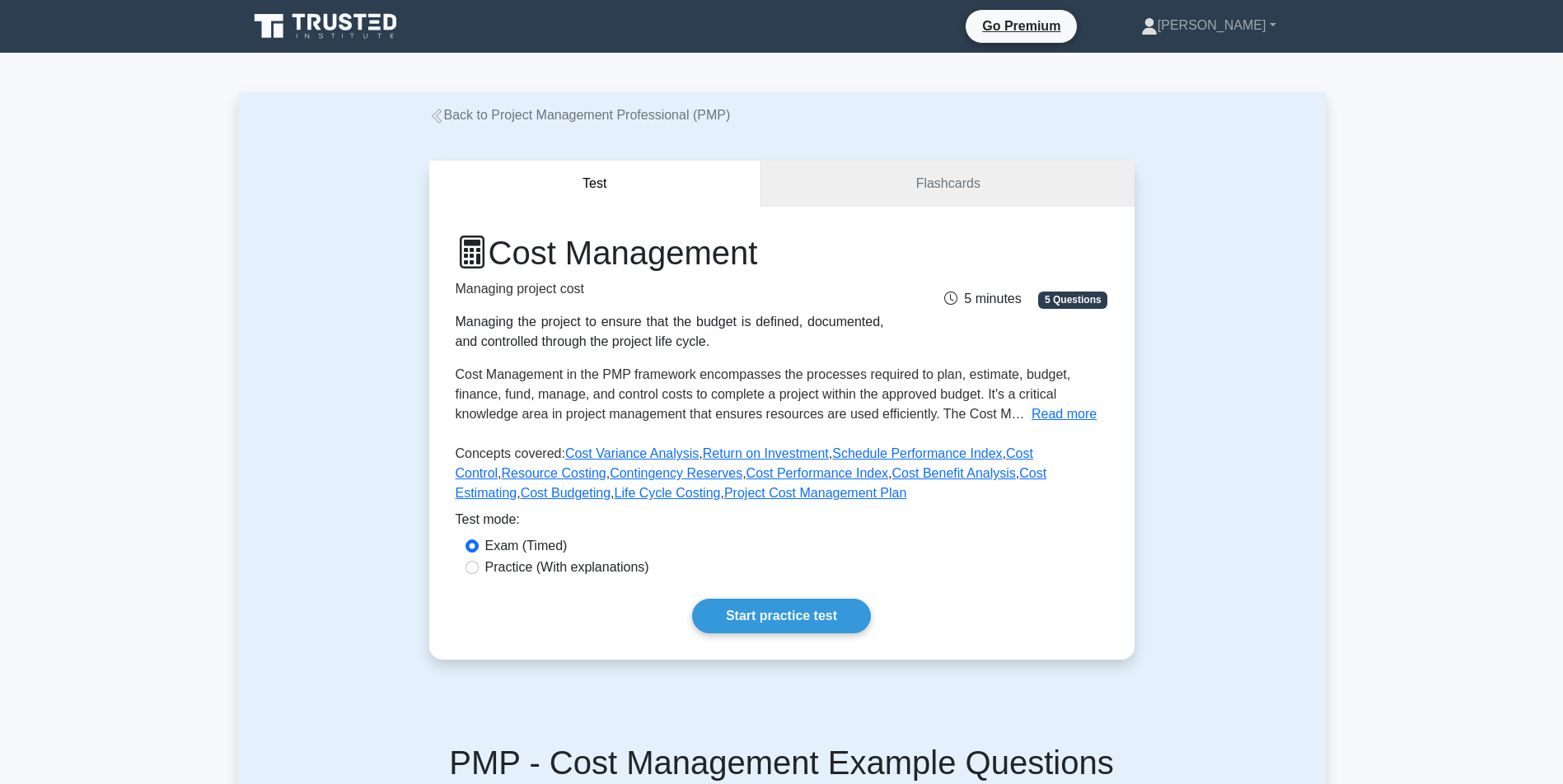
click at [762, 601] on div "Cost Management Managing project cost Managing the project to ensure that the b…" at bounding box center [782, 433] width 705 height 453
click at [758, 634] on link "Start practice test" at bounding box center [781, 616] width 178 height 35
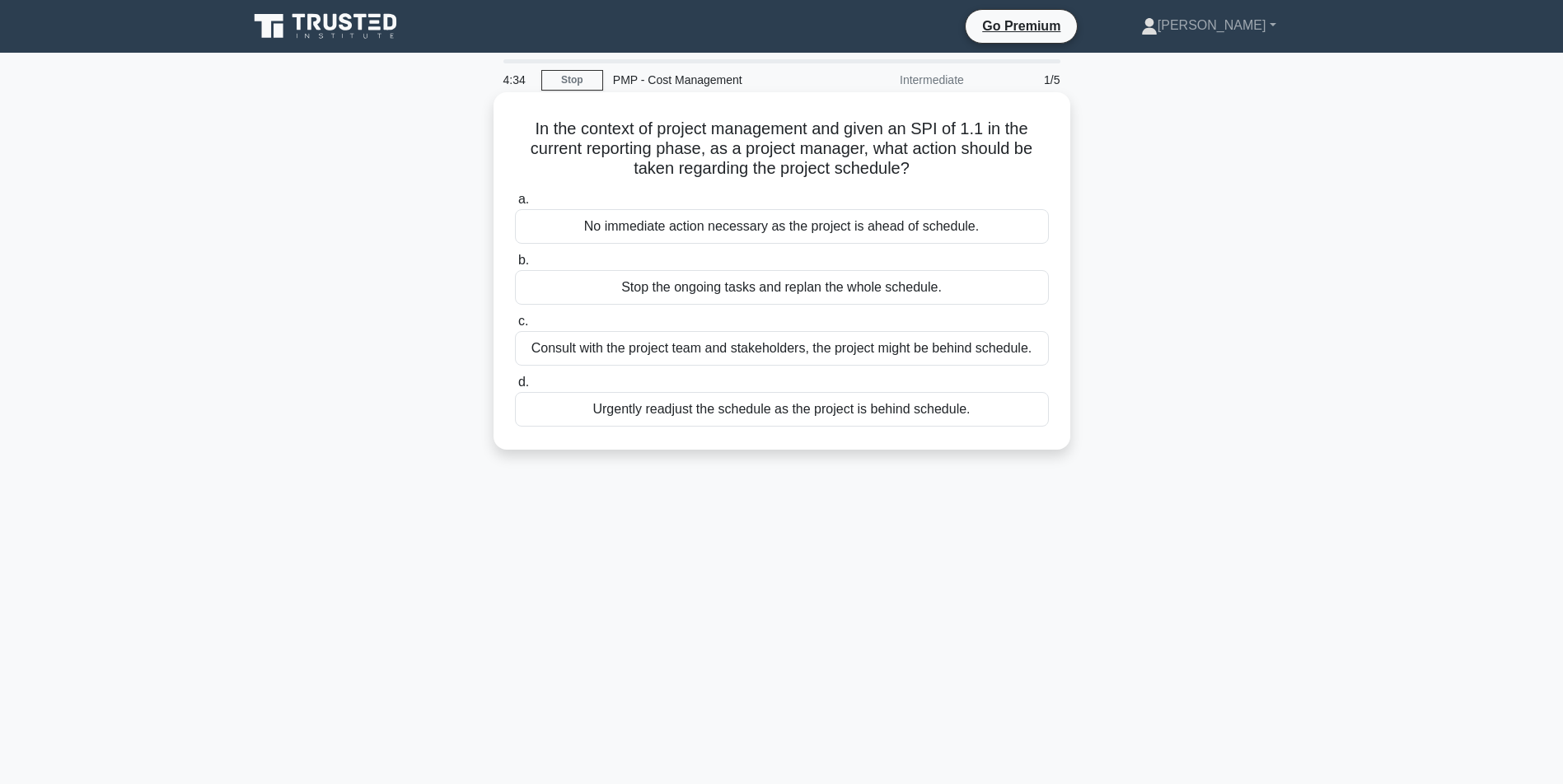
click at [690, 346] on div "Consult with the project team and stakeholders, the project might be behind sch…" at bounding box center [782, 348] width 534 height 35
click at [515, 327] on input "c. Consult with the project team and stakeholders, the project might be behind …" at bounding box center [515, 321] width 0 height 11
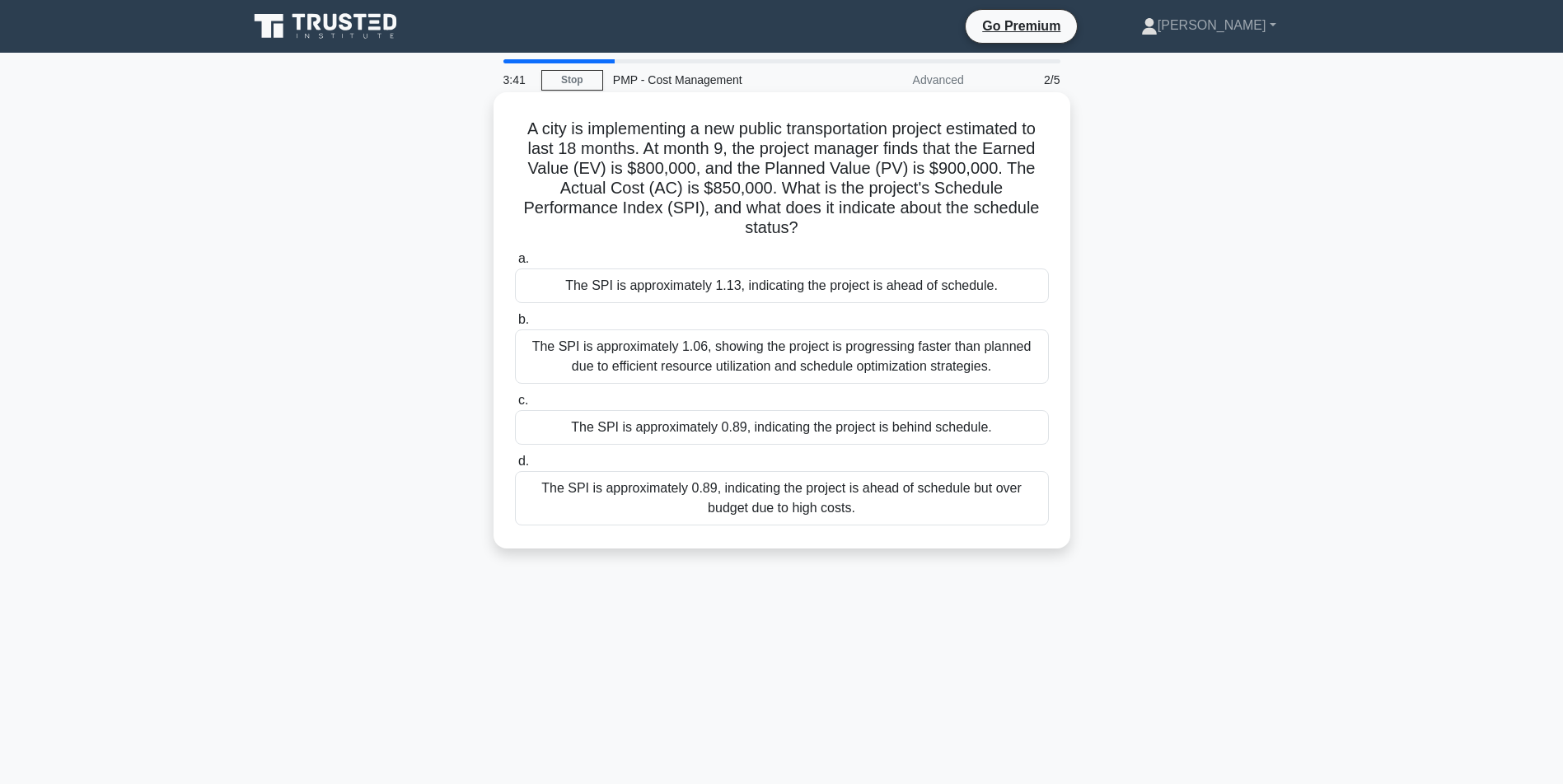
click at [762, 431] on div "The SPI is approximately 0.89, indicating the project is behind schedule." at bounding box center [782, 427] width 534 height 35
click at [515, 406] on input "c. The SPI is approximately 0.89, indicating the project is behind schedule." at bounding box center [515, 400] width 0 height 11
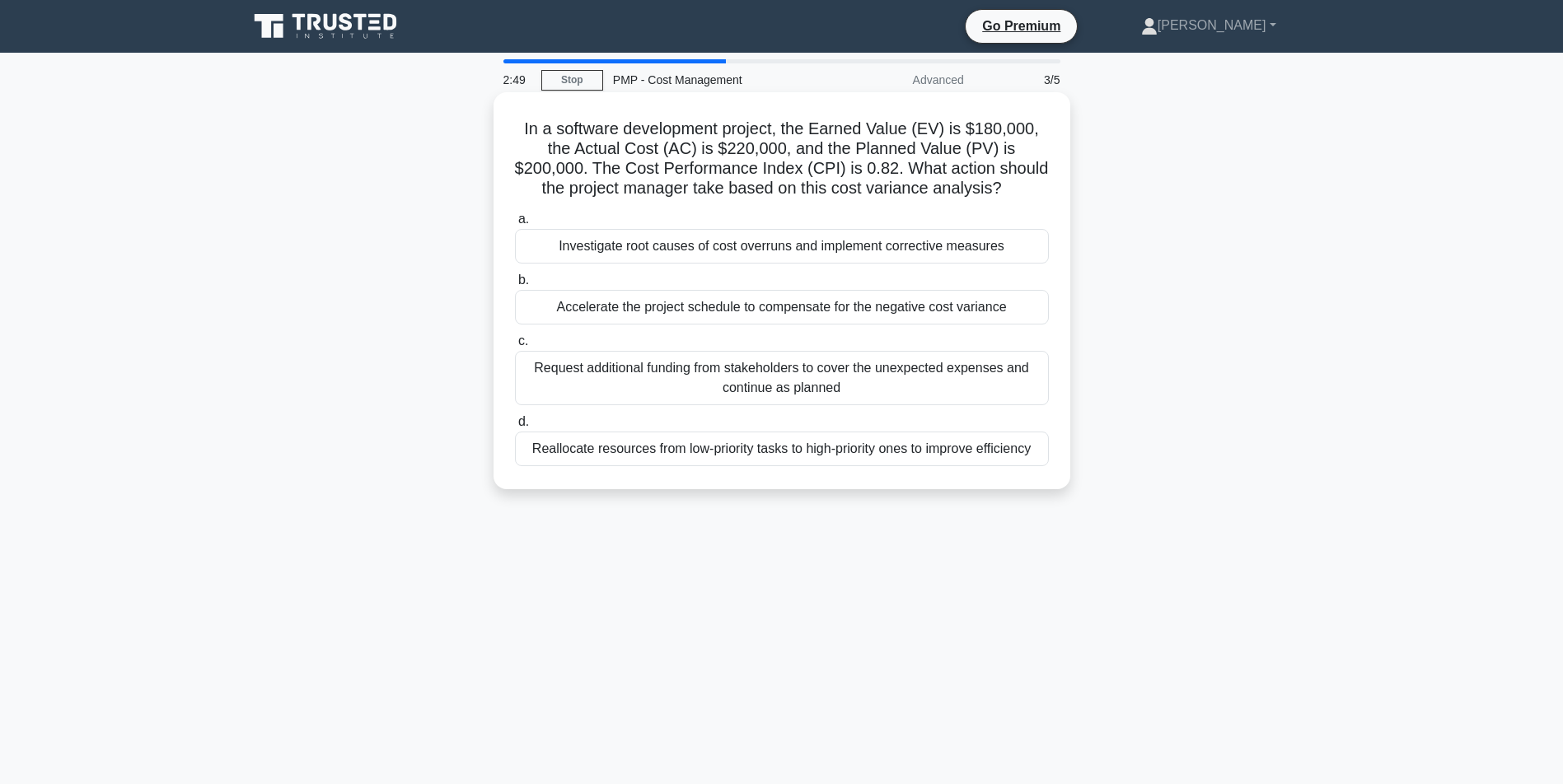
click at [770, 263] on div "Investigate root causes of cost overruns and implement corrective measures" at bounding box center [782, 246] width 534 height 35
click at [515, 225] on input "a. Investigate root causes of cost overruns and implement corrective measures" at bounding box center [515, 219] width 0 height 11
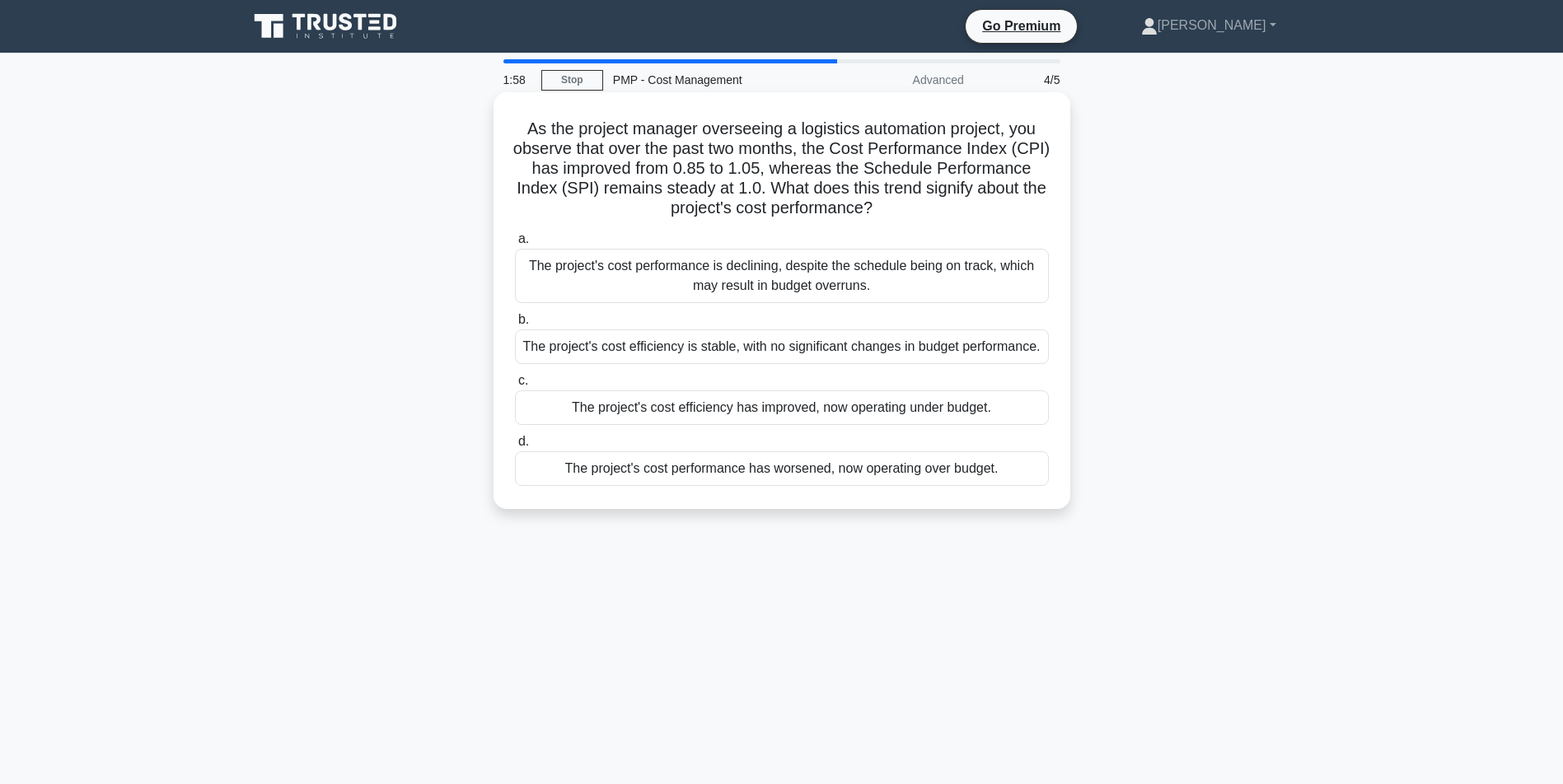
click at [700, 271] on div "The project's cost performance is declining, despite the schedule being on trac…" at bounding box center [782, 276] width 534 height 54
click at [515, 245] on input "a. The project's cost performance is declining, despite the schedule being on t…" at bounding box center [515, 239] width 0 height 11
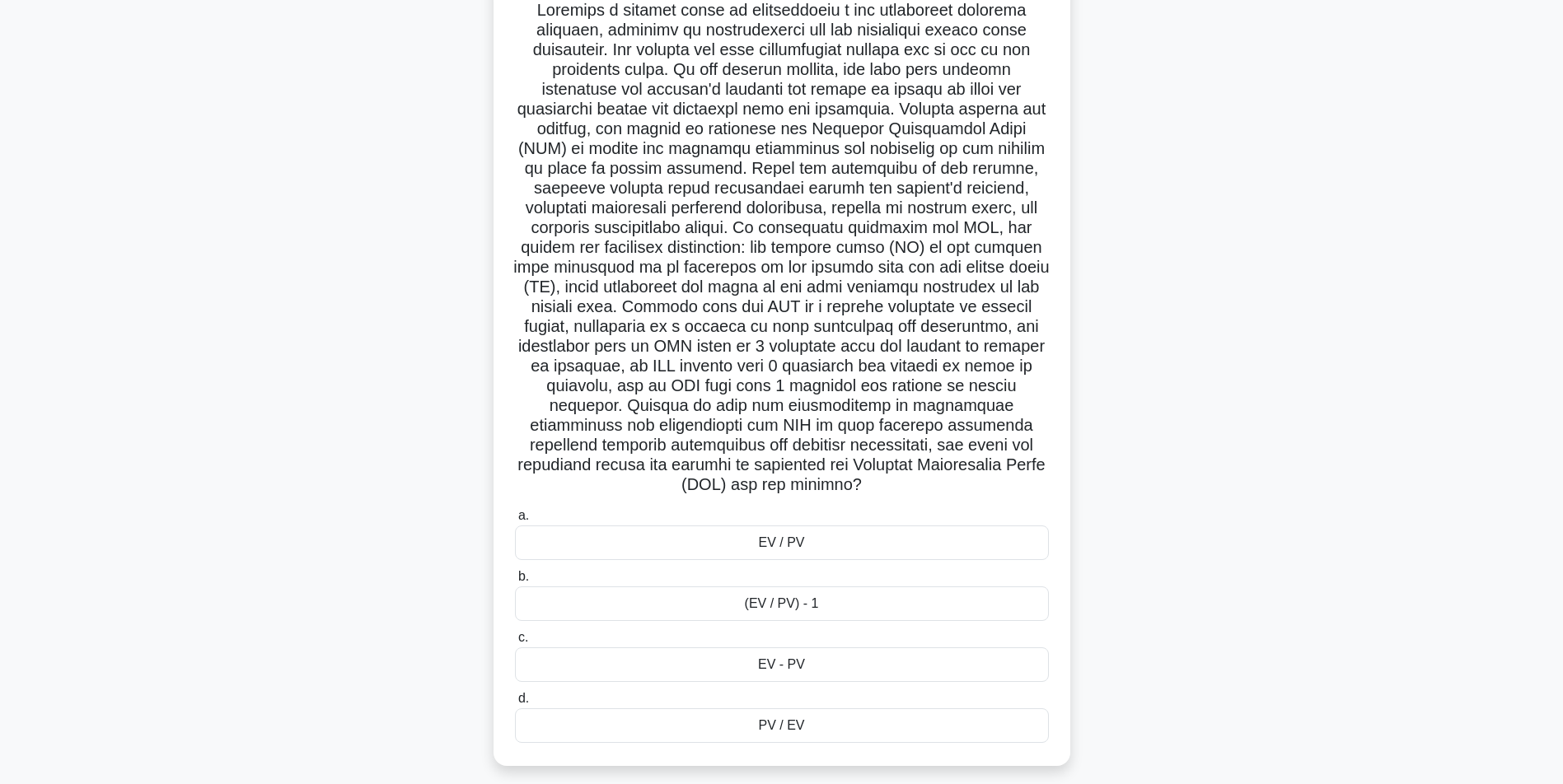
scroll to position [150, 0]
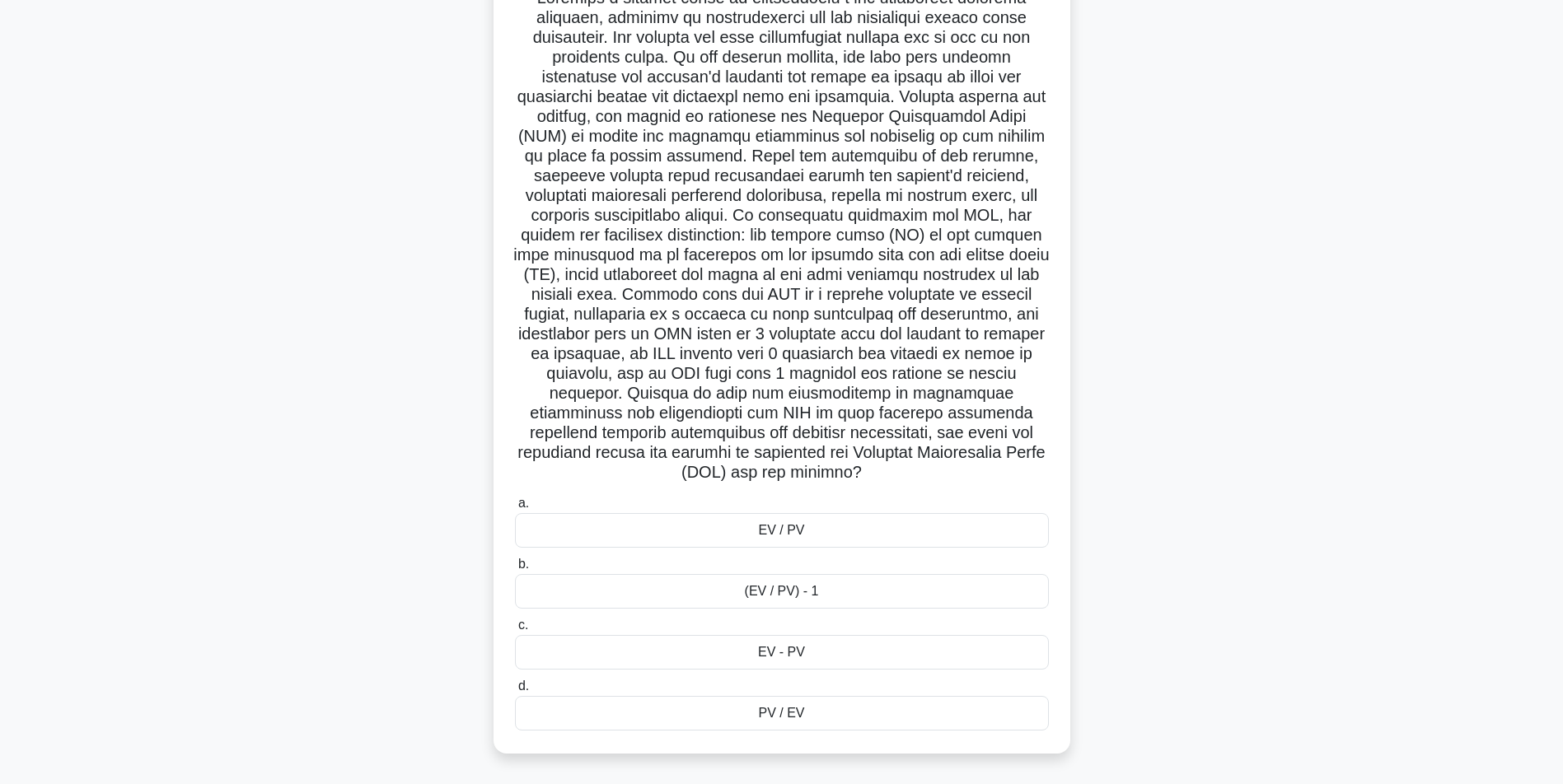
drag, startPoint x: 794, startPoint y: 541, endPoint x: 791, endPoint y: 532, distance: 9.5
click at [791, 532] on div "EV / PV" at bounding box center [782, 530] width 534 height 35
click at [515, 509] on input "a. EV / PV" at bounding box center [515, 503] width 0 height 11
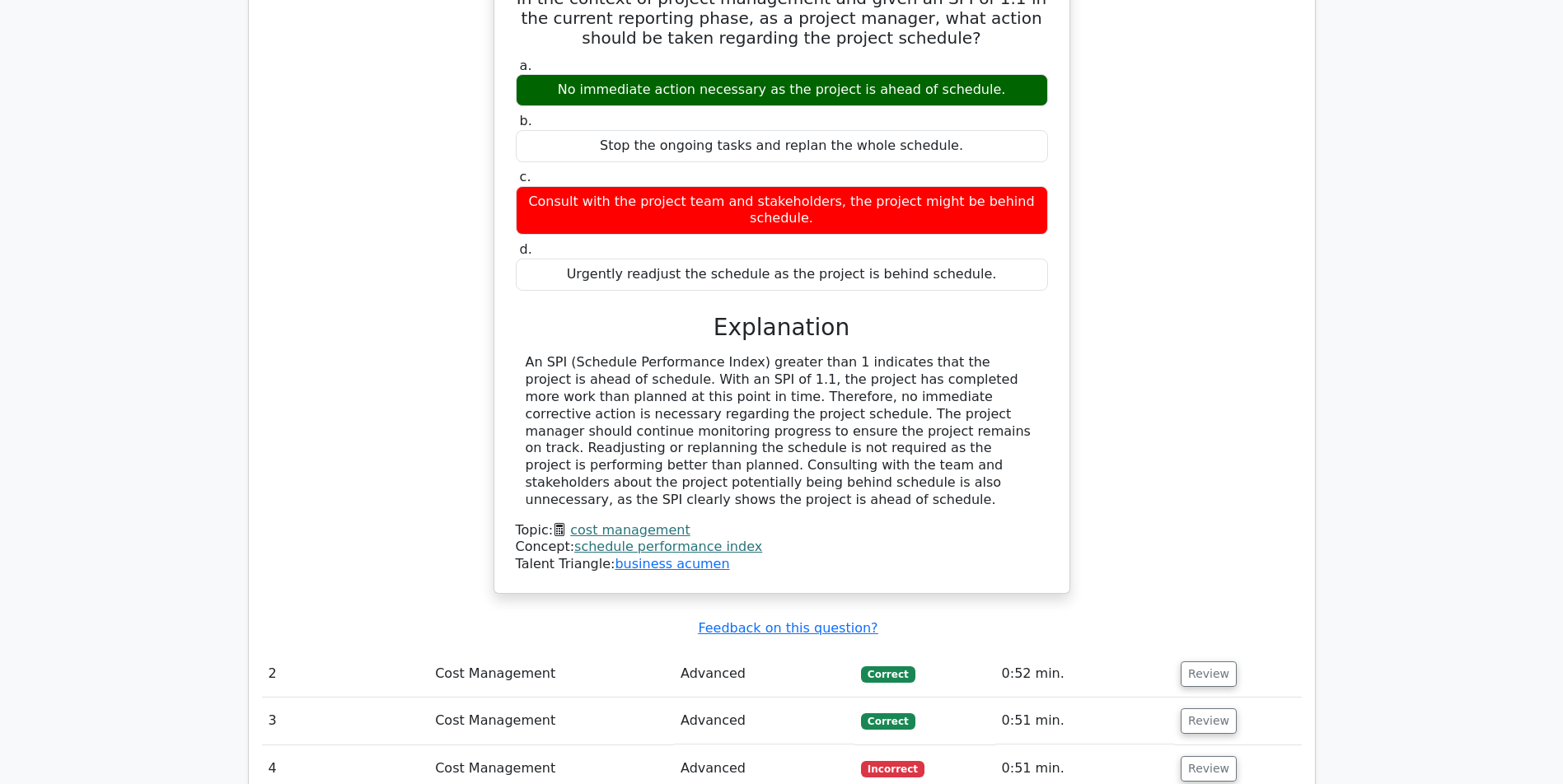
scroll to position [1700, 0]
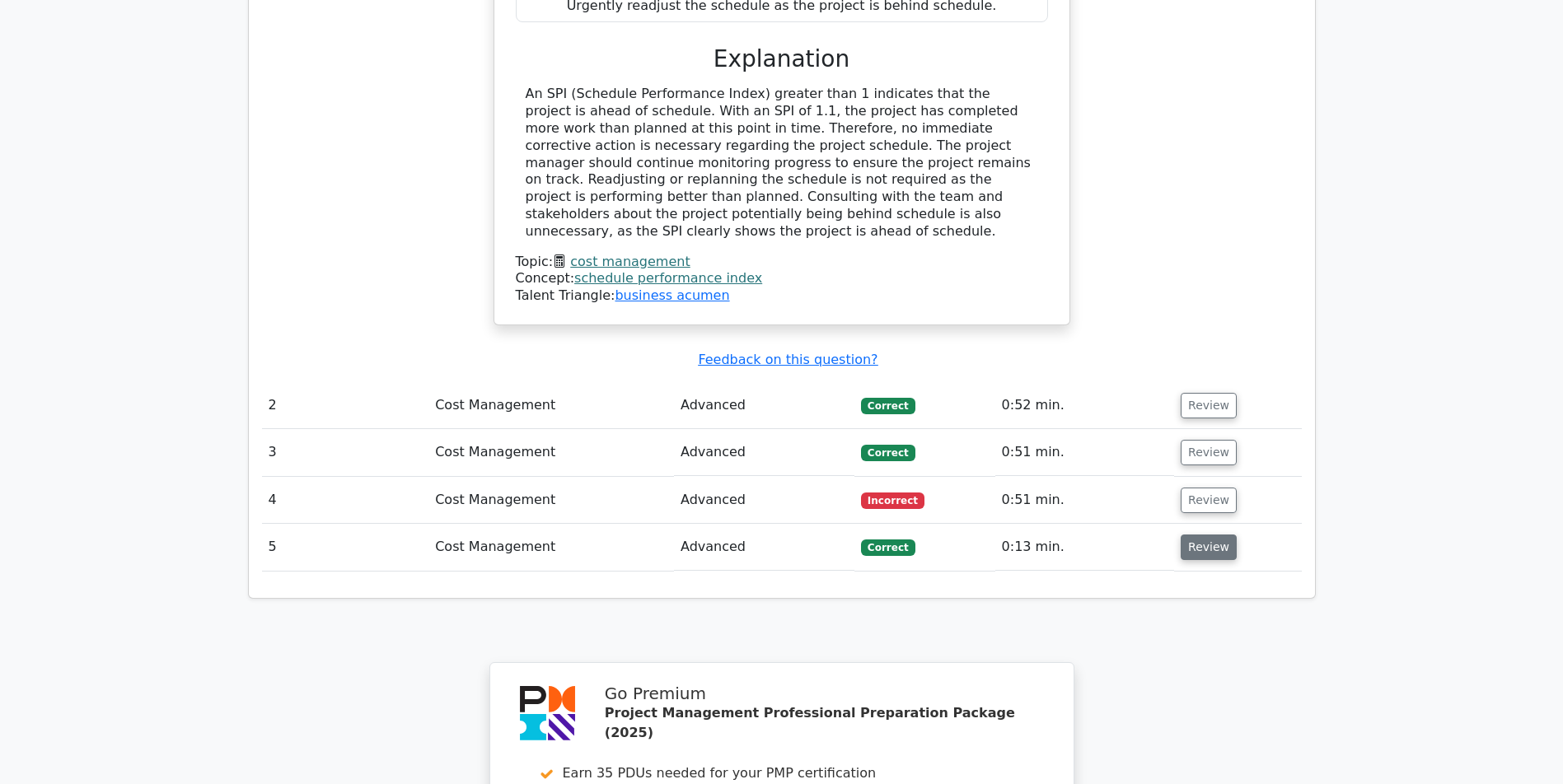
click at [1193, 550] on button "Review" at bounding box center [1209, 547] width 56 height 25
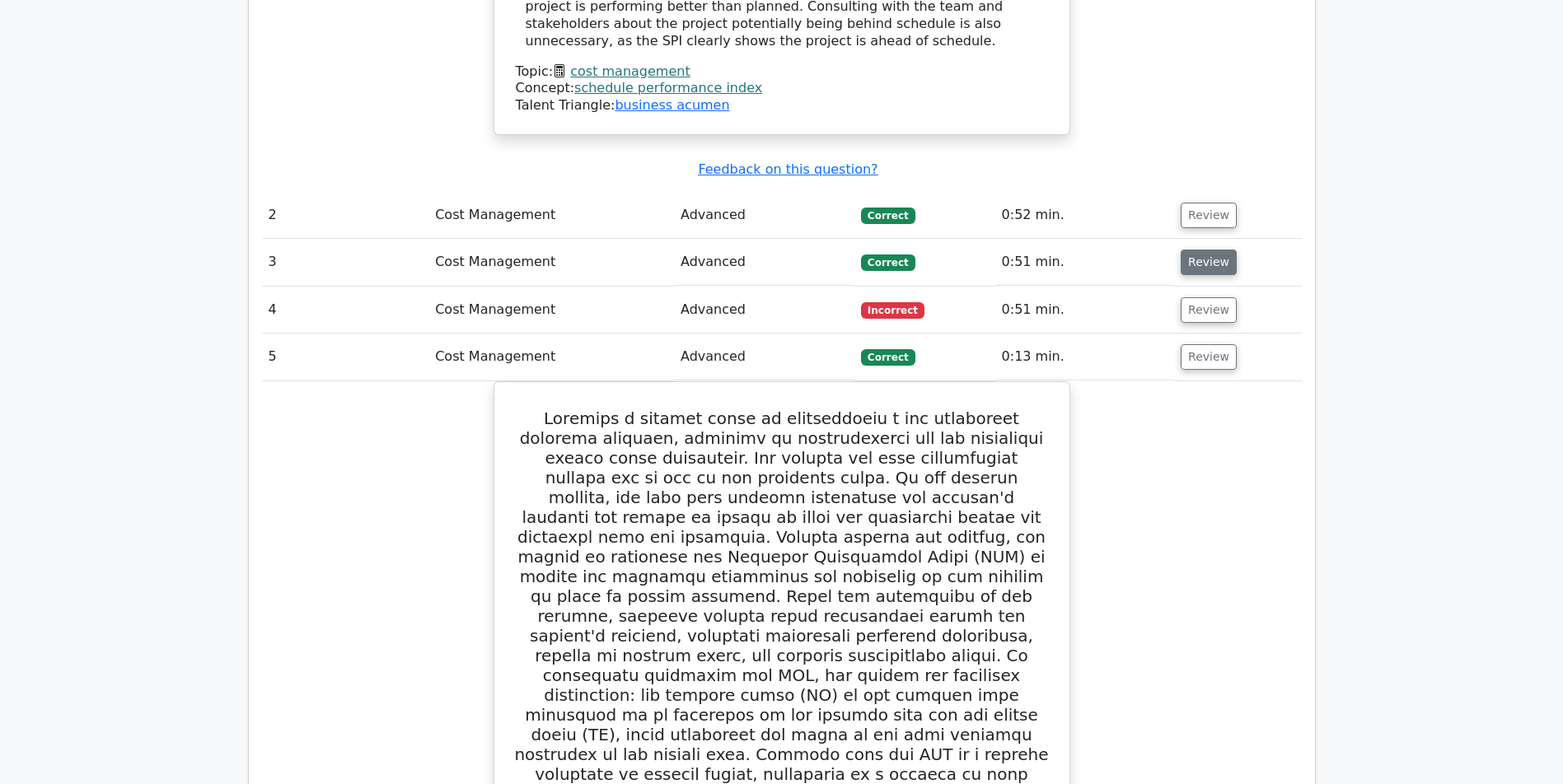
scroll to position [1783, 0]
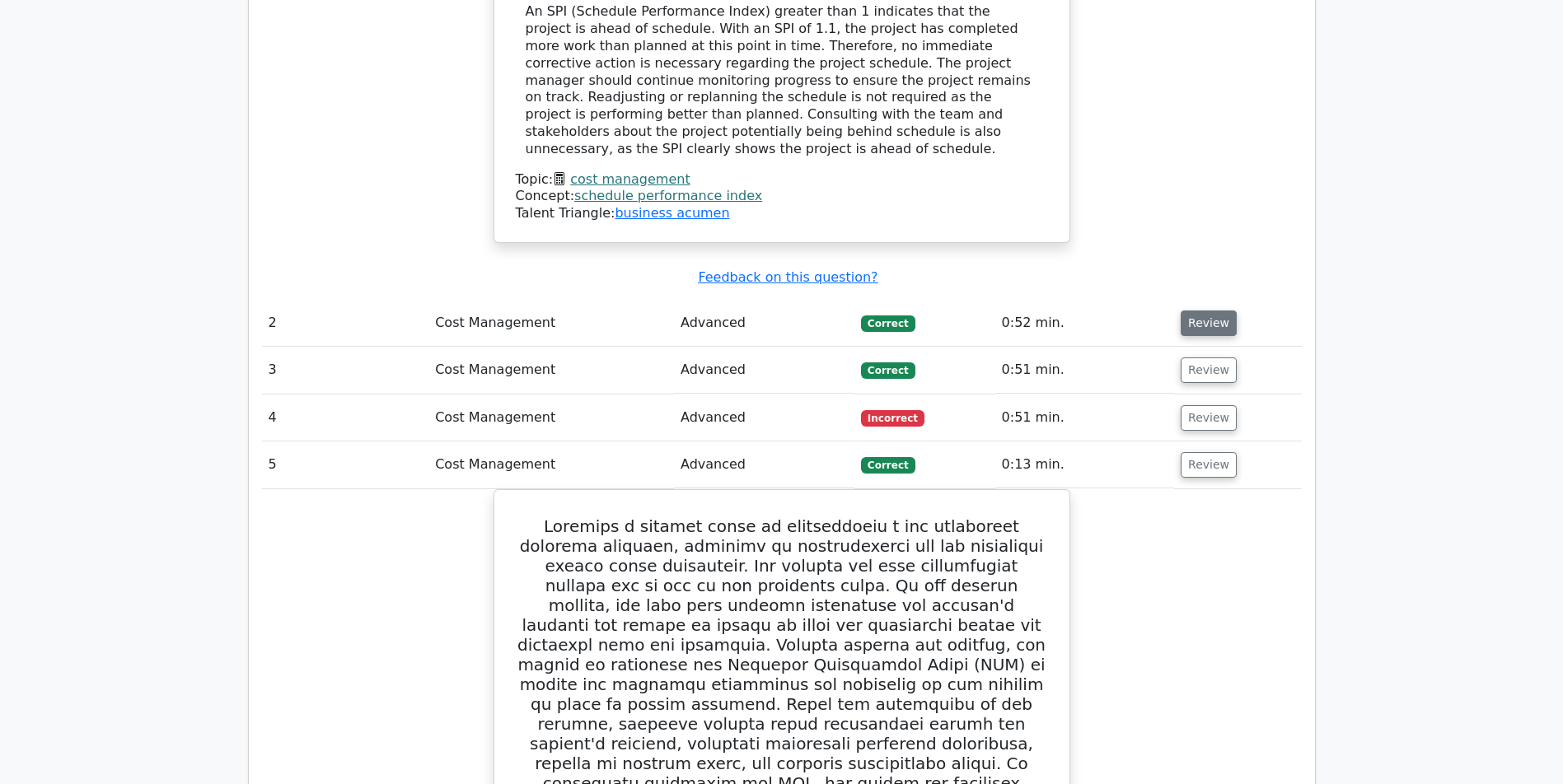
click at [1219, 333] on button "Review" at bounding box center [1209, 323] width 56 height 25
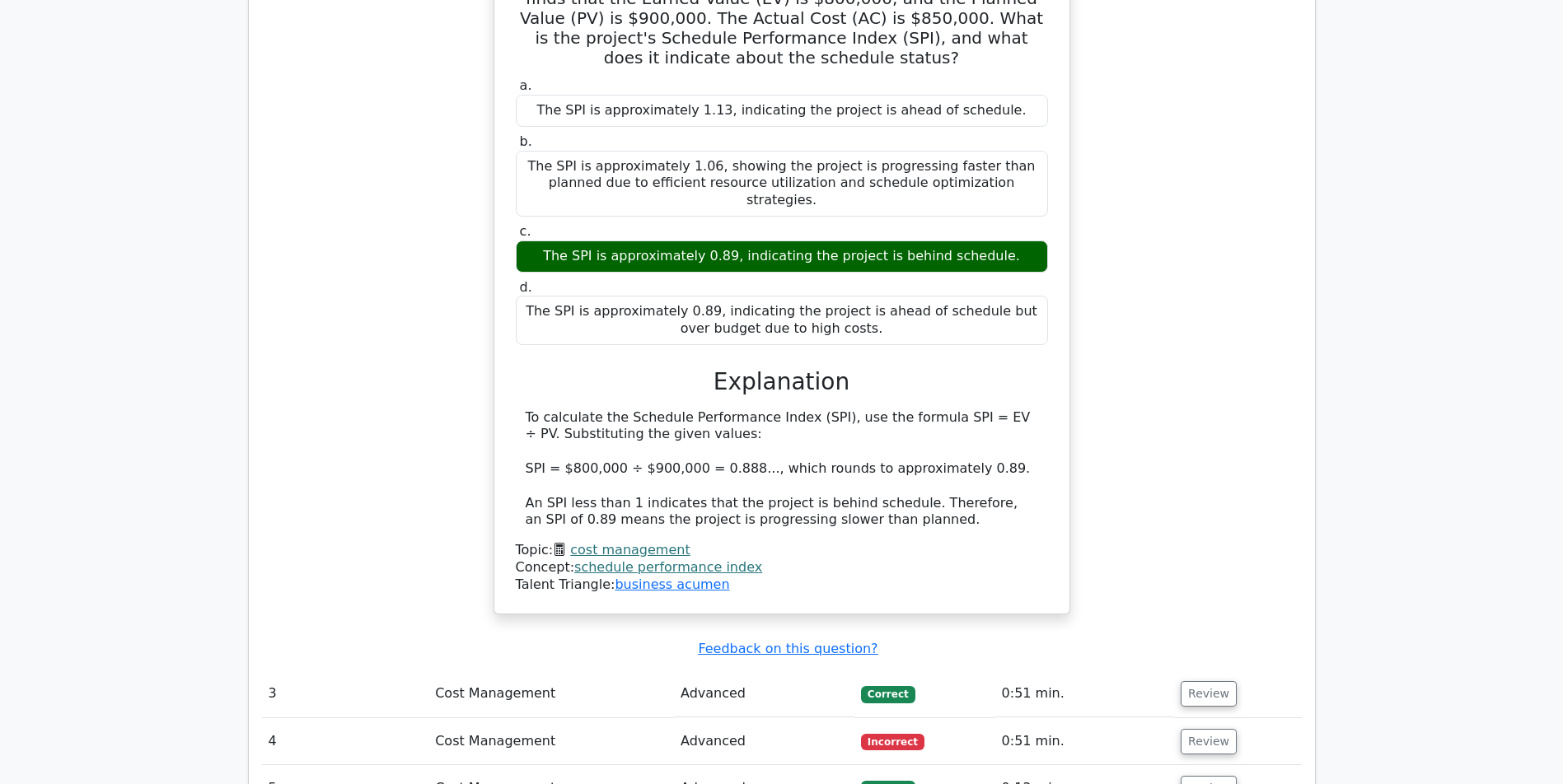
scroll to position [2472, 0]
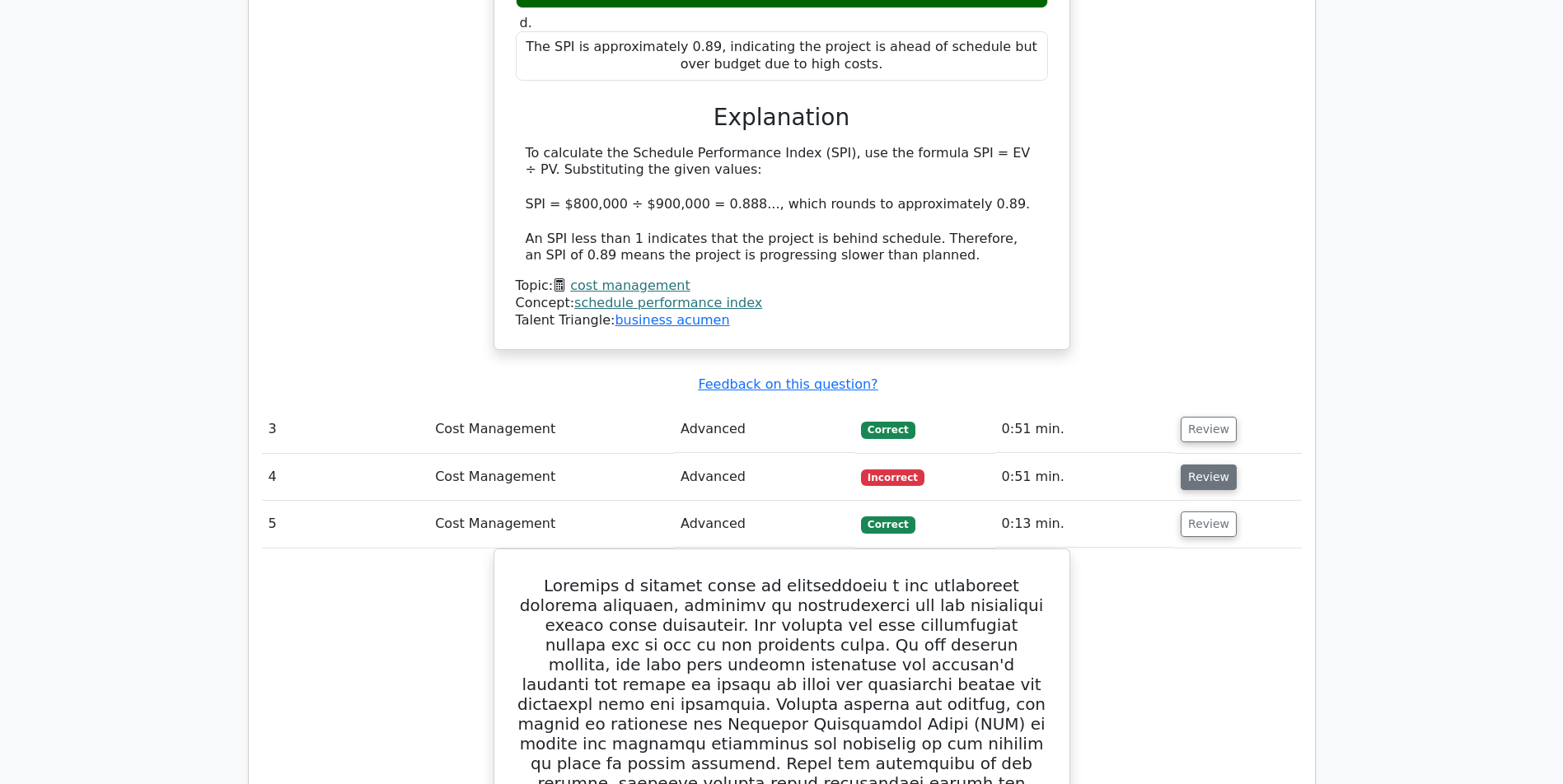
click at [1205, 476] on button "Review" at bounding box center [1209, 477] width 56 height 25
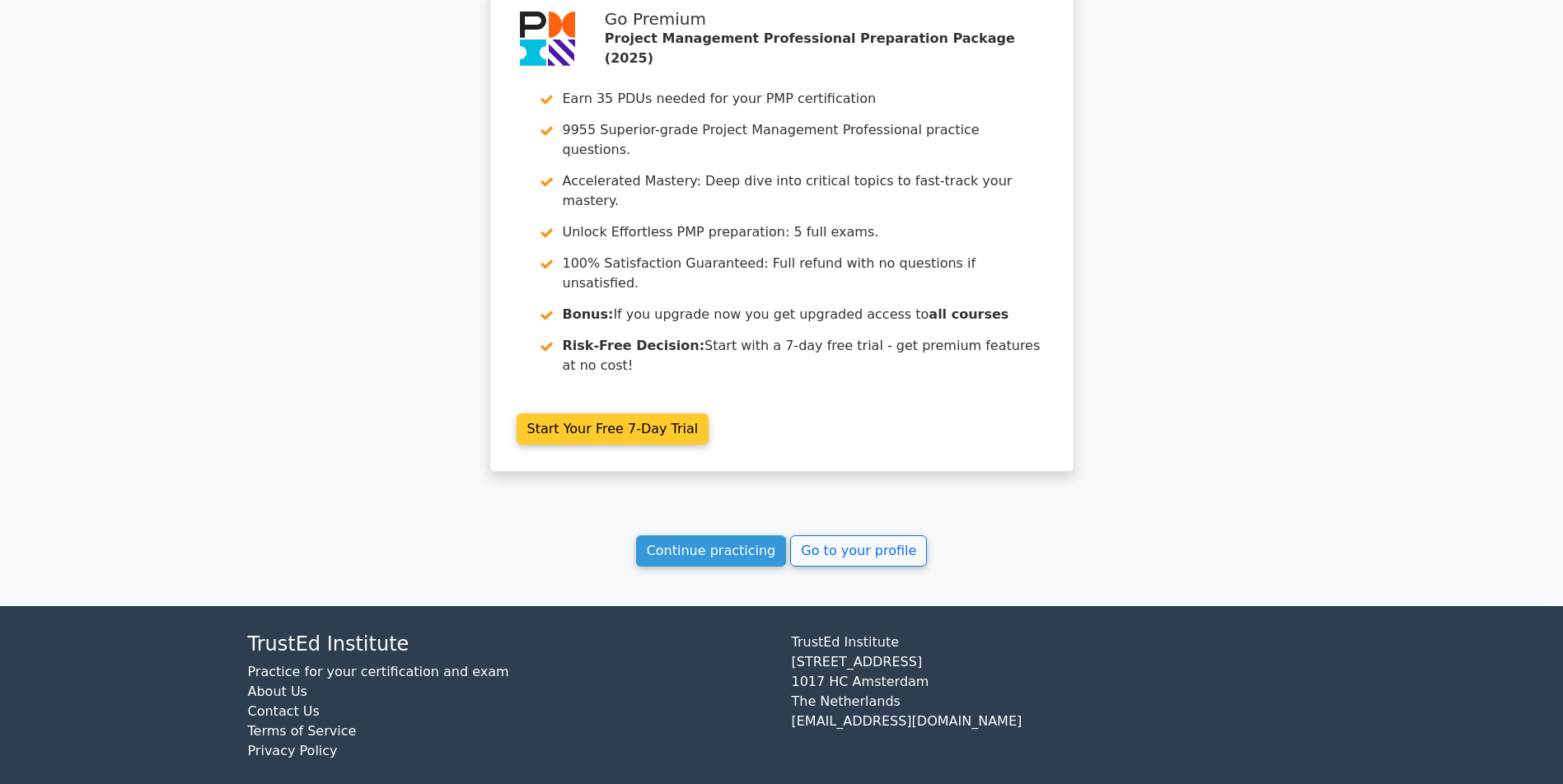
scroll to position [5285, 0]
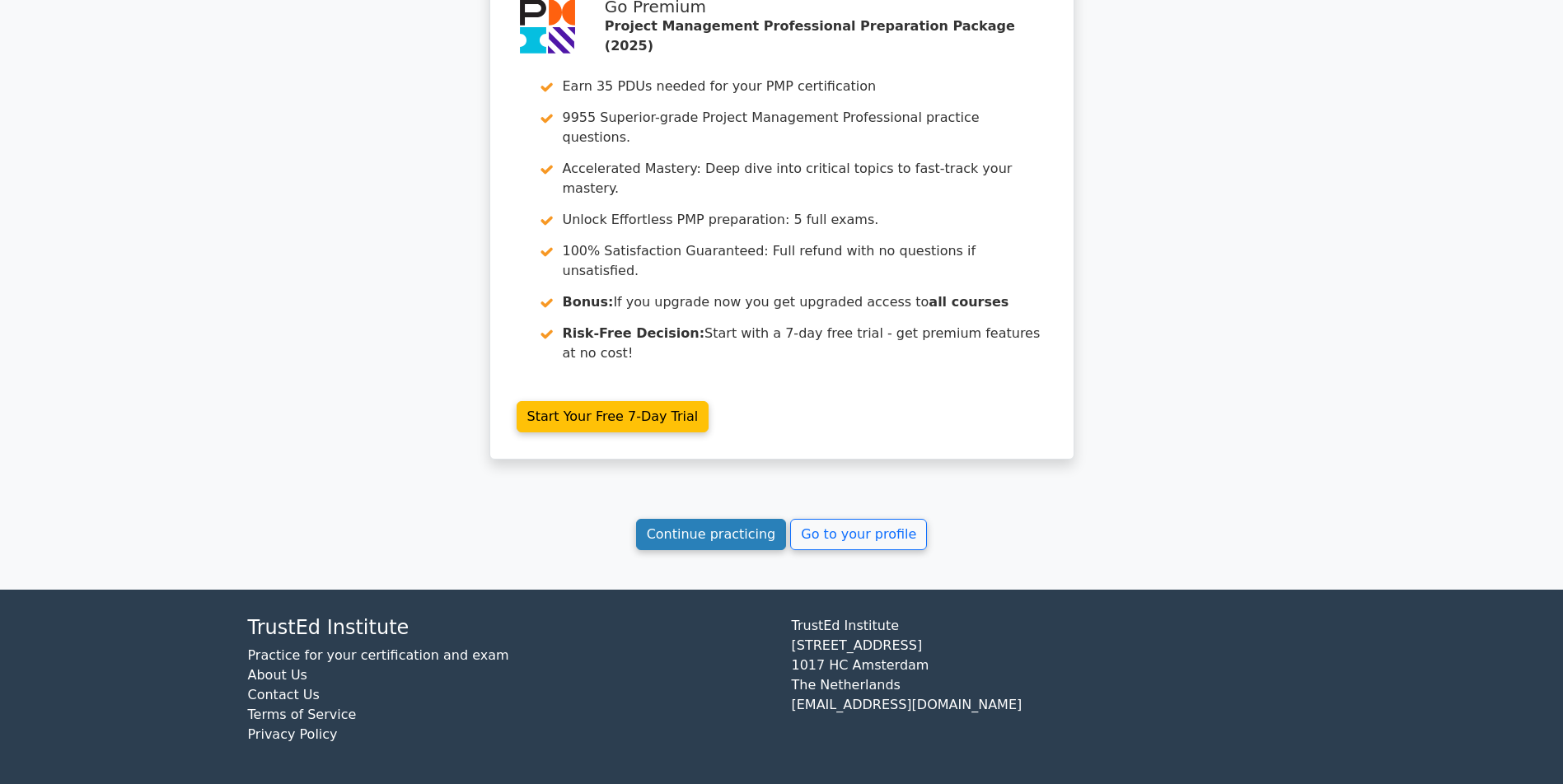
click at [689, 535] on link "Continue practicing" at bounding box center [711, 534] width 151 height 31
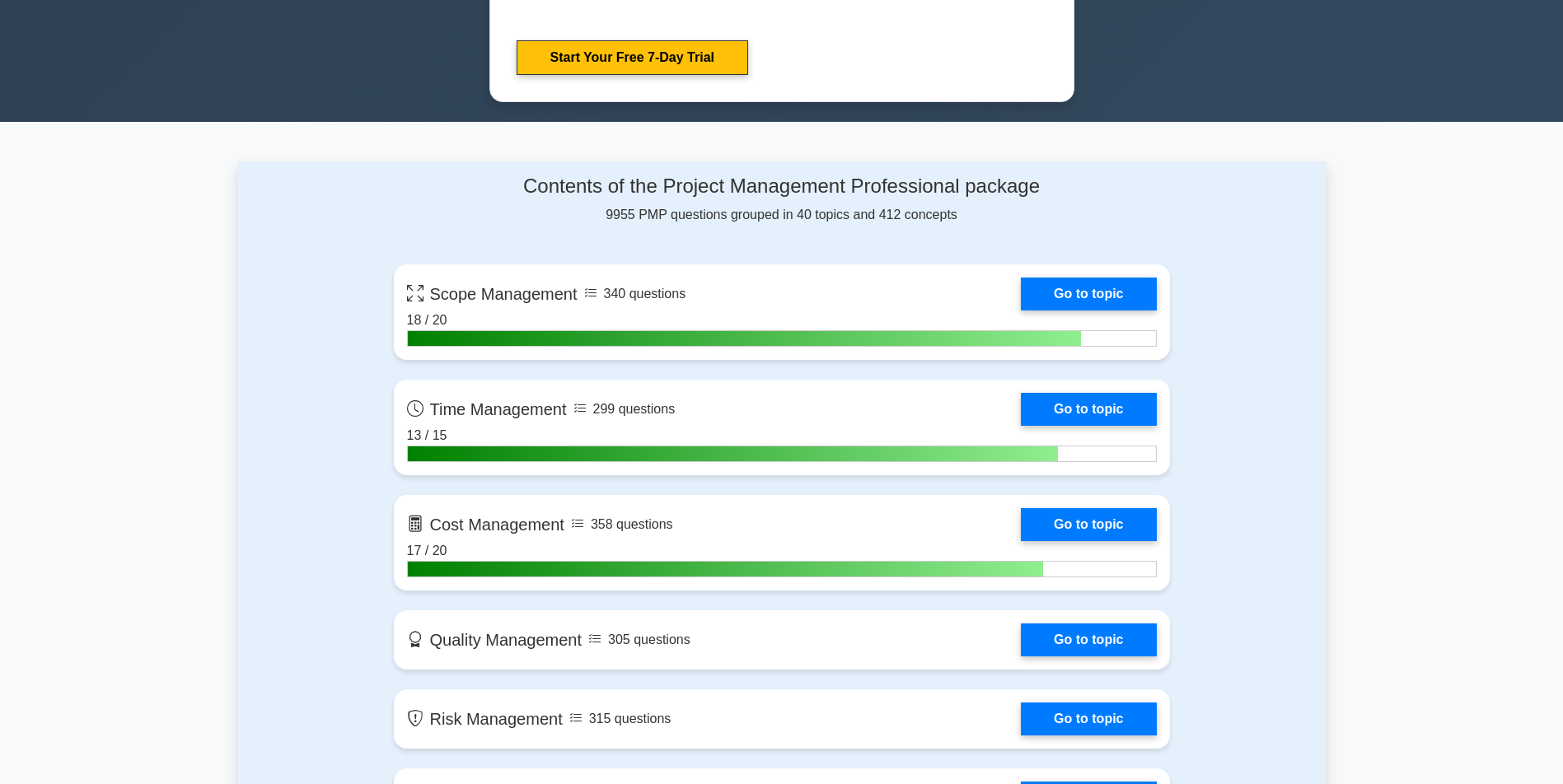
scroll to position [1070, 0]
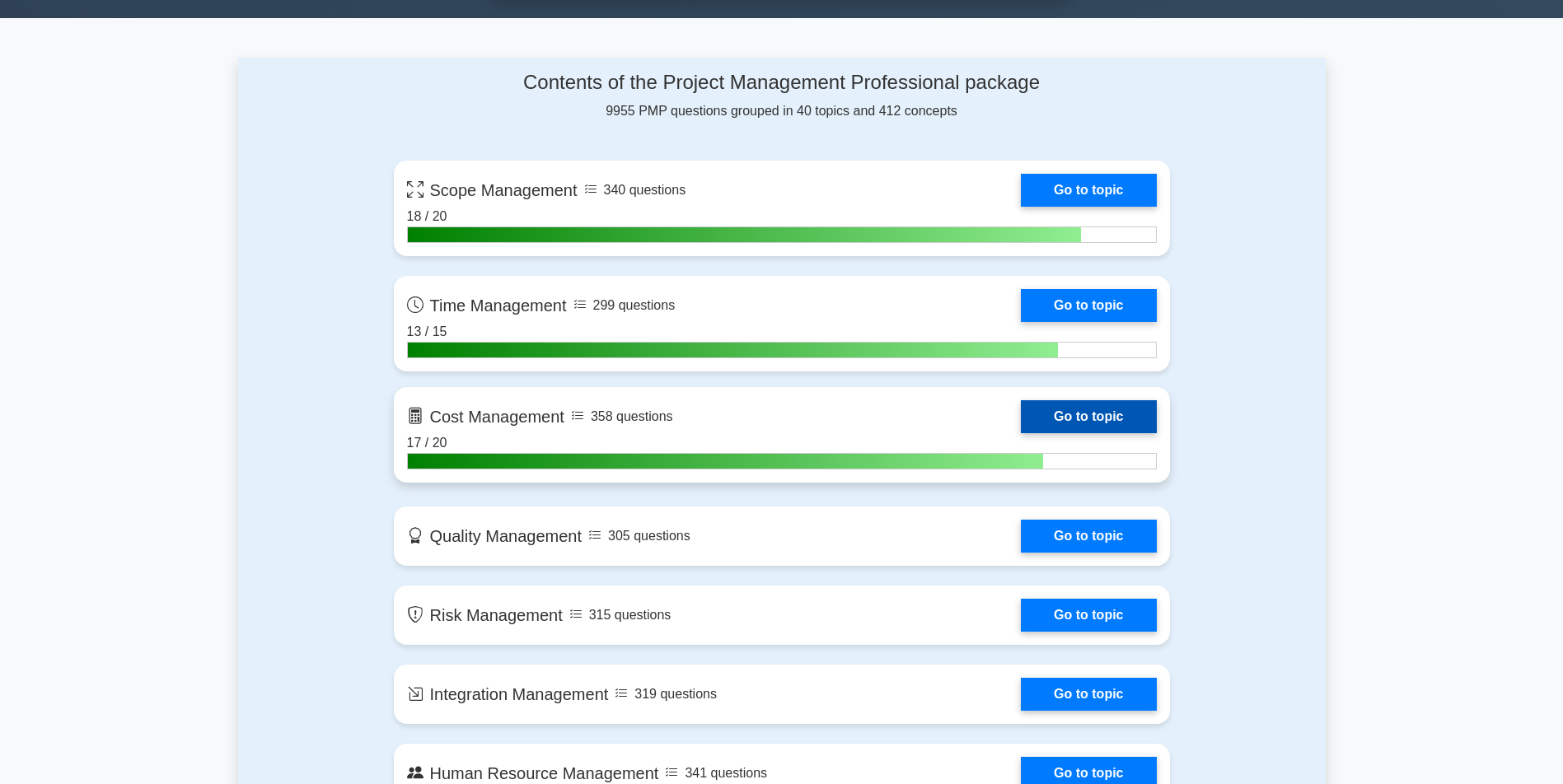
click at [1021, 416] on link "Go to topic" at bounding box center [1088, 417] width 135 height 33
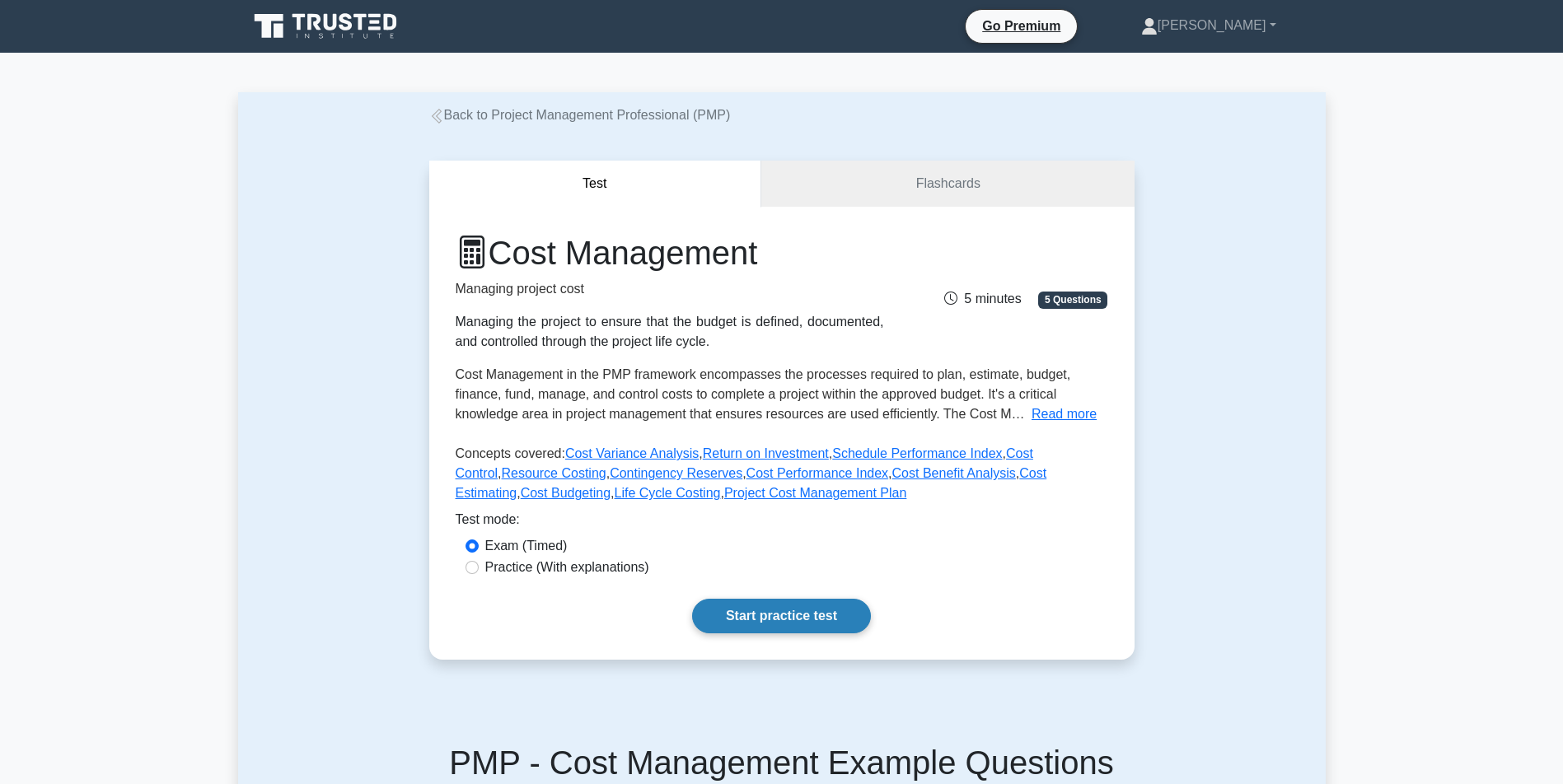
click at [781, 634] on link "Start practice test" at bounding box center [781, 616] width 178 height 35
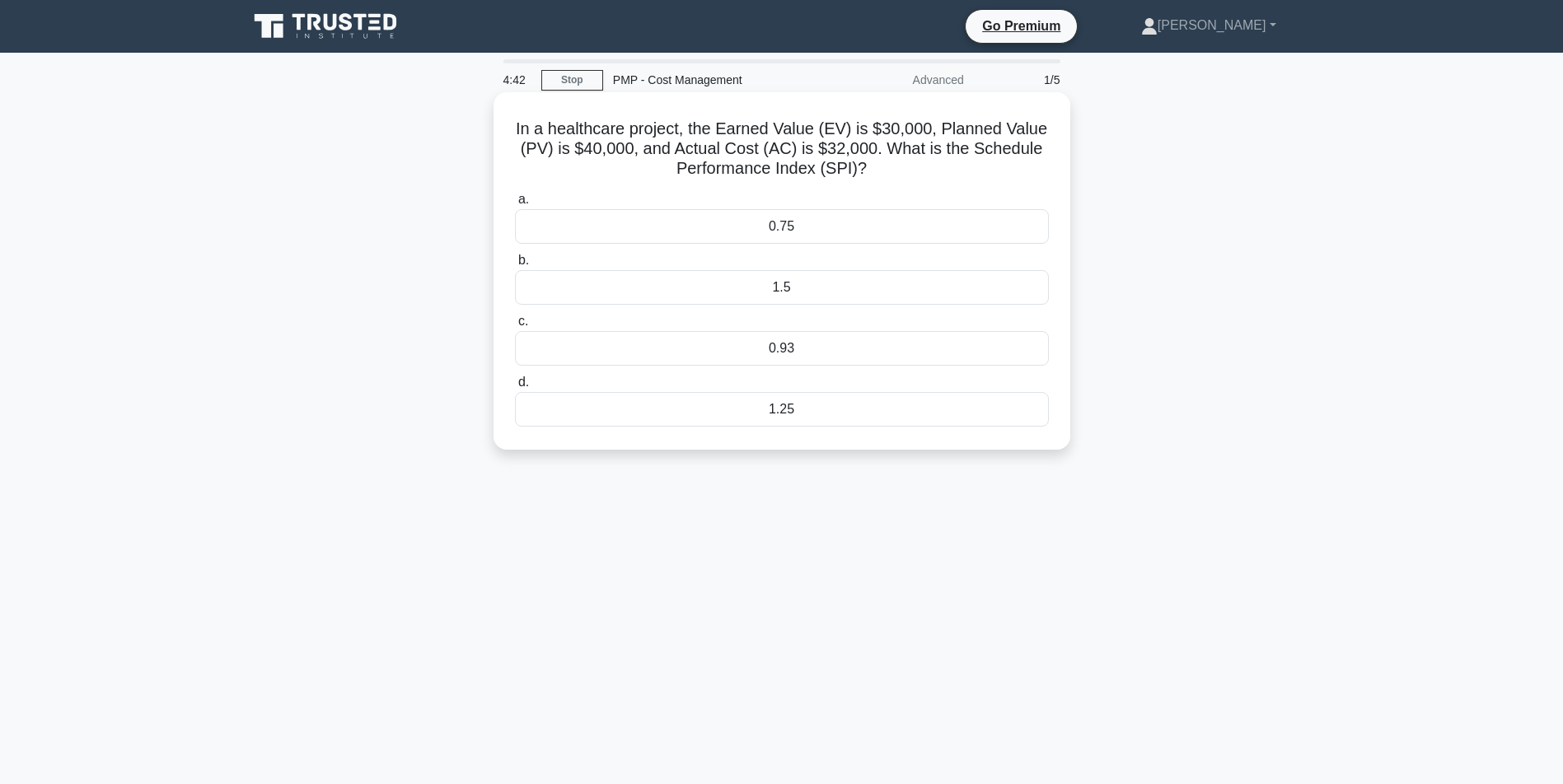
click at [828, 228] on div "0.75" at bounding box center [782, 227] width 534 height 35
click at [515, 205] on input "a. 0.75" at bounding box center [515, 200] width 0 height 11
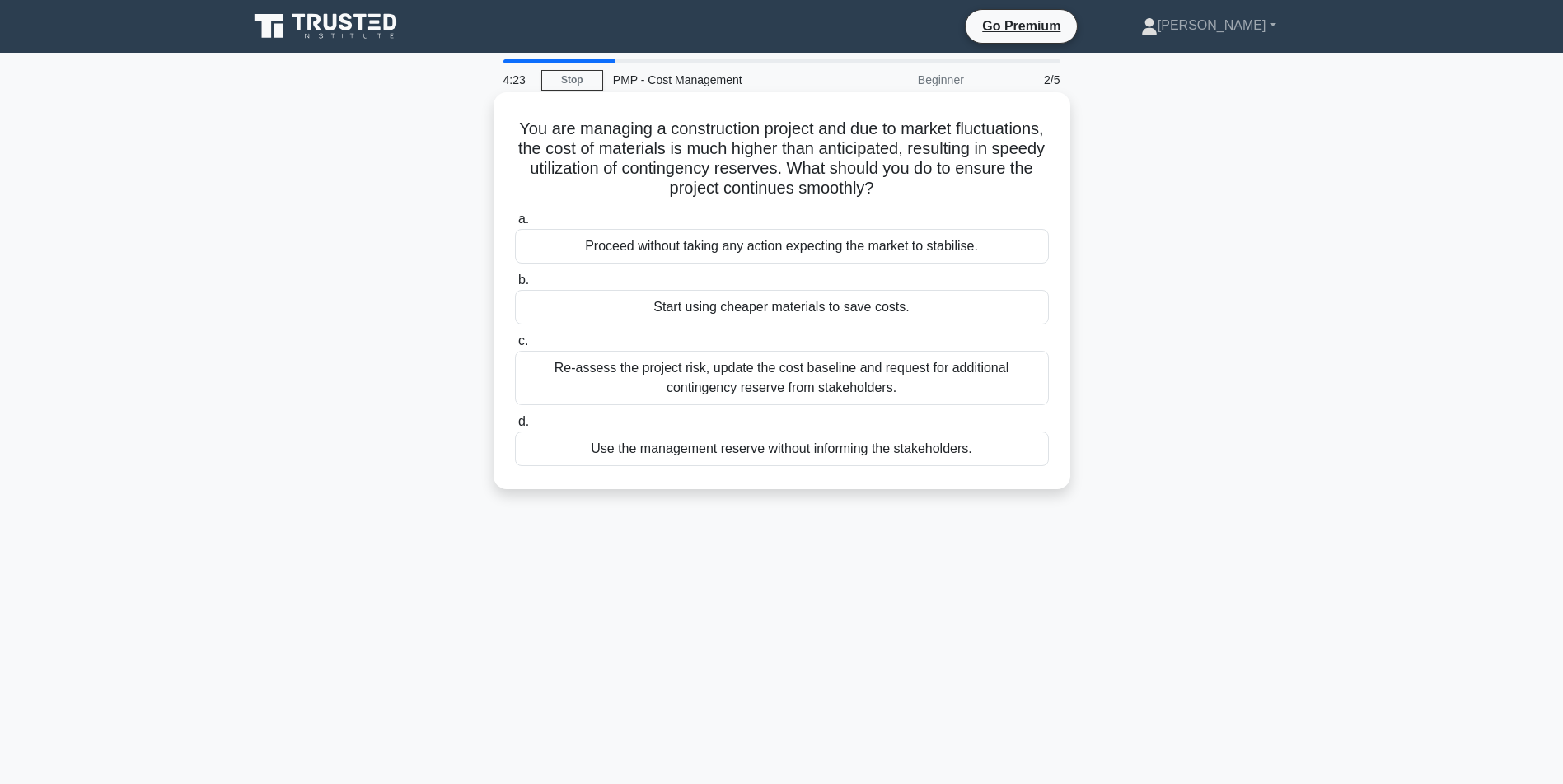
click at [812, 376] on div "Re-assess the project risk, update the cost baseline and request for additional…" at bounding box center [782, 378] width 534 height 54
click at [515, 346] on input "c. Re-assess the project risk, update the cost baseline and request for additio…" at bounding box center [515, 340] width 0 height 11
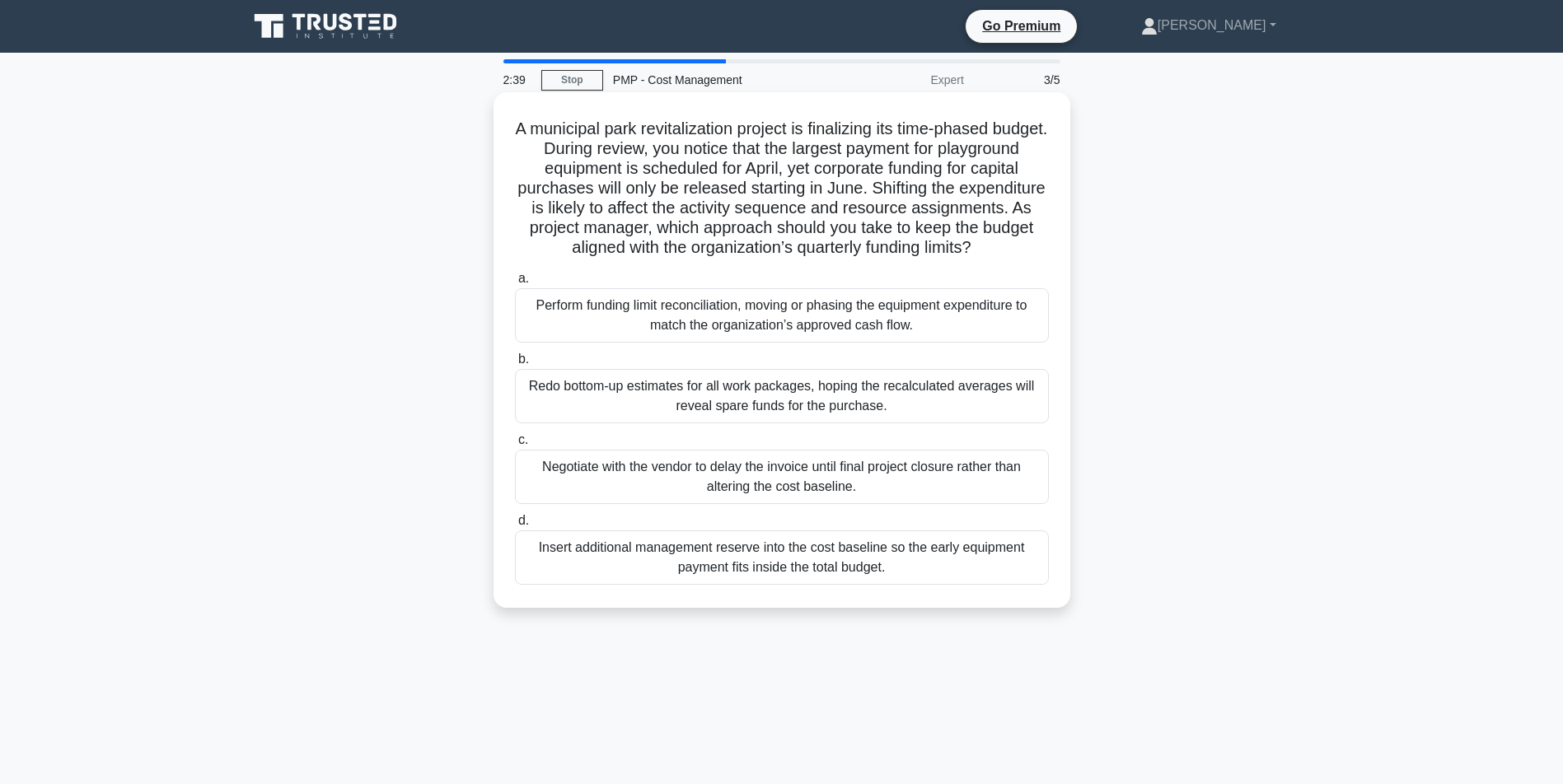
click at [796, 583] on div "Insert additional management reserve into the cost baseline so the early equipm…" at bounding box center [782, 557] width 534 height 54
click at [515, 527] on input "d. Insert additional management reserve into the cost baseline so the early equ…" at bounding box center [515, 521] width 0 height 11
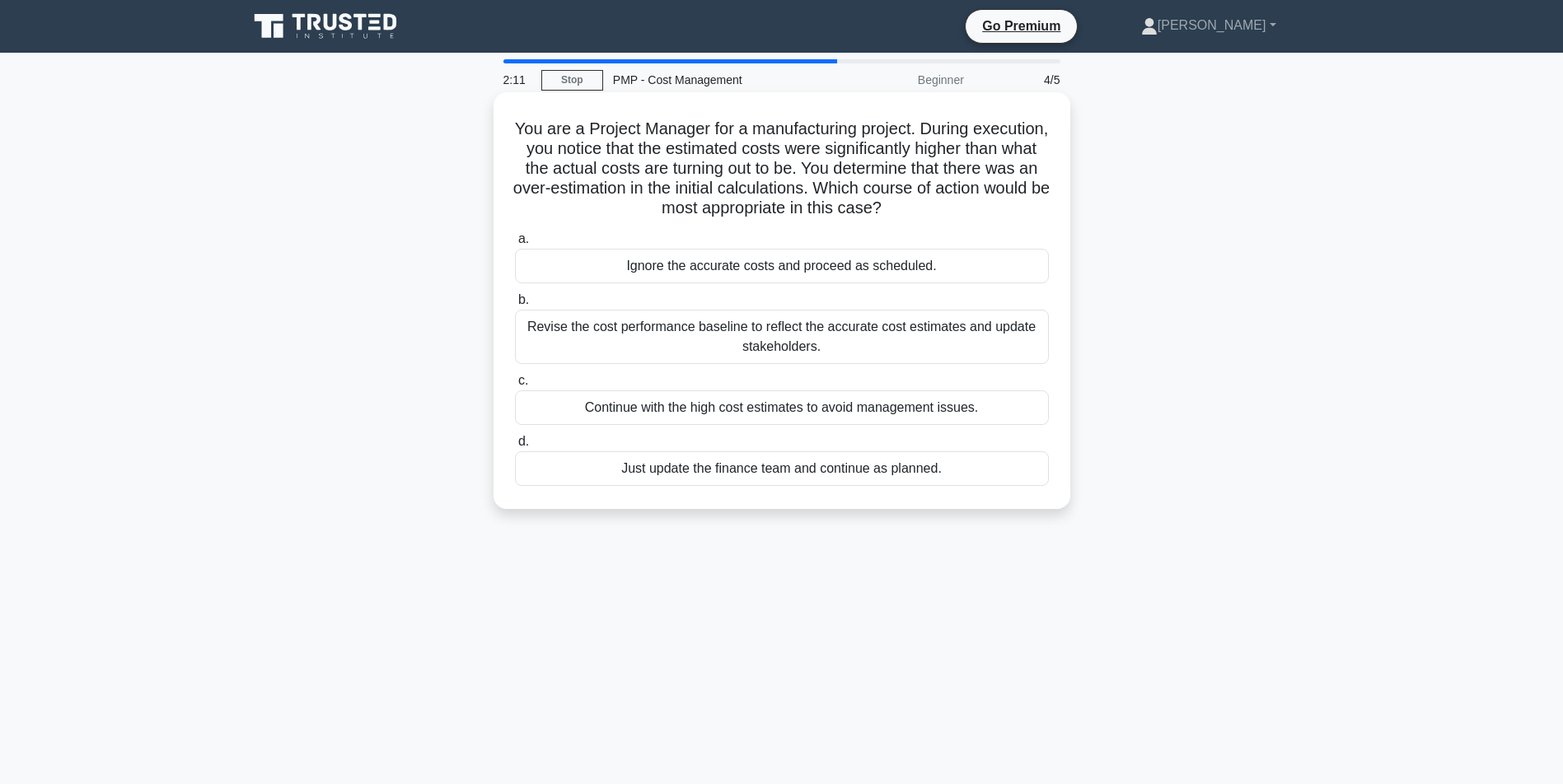
click at [699, 363] on div "Revise the cost performance baseline to reflect the accurate cost estimates and…" at bounding box center [782, 337] width 534 height 54
click at [515, 306] on input "b. Revise the cost performance baseline to reflect the accurate cost estimates …" at bounding box center [515, 300] width 0 height 11
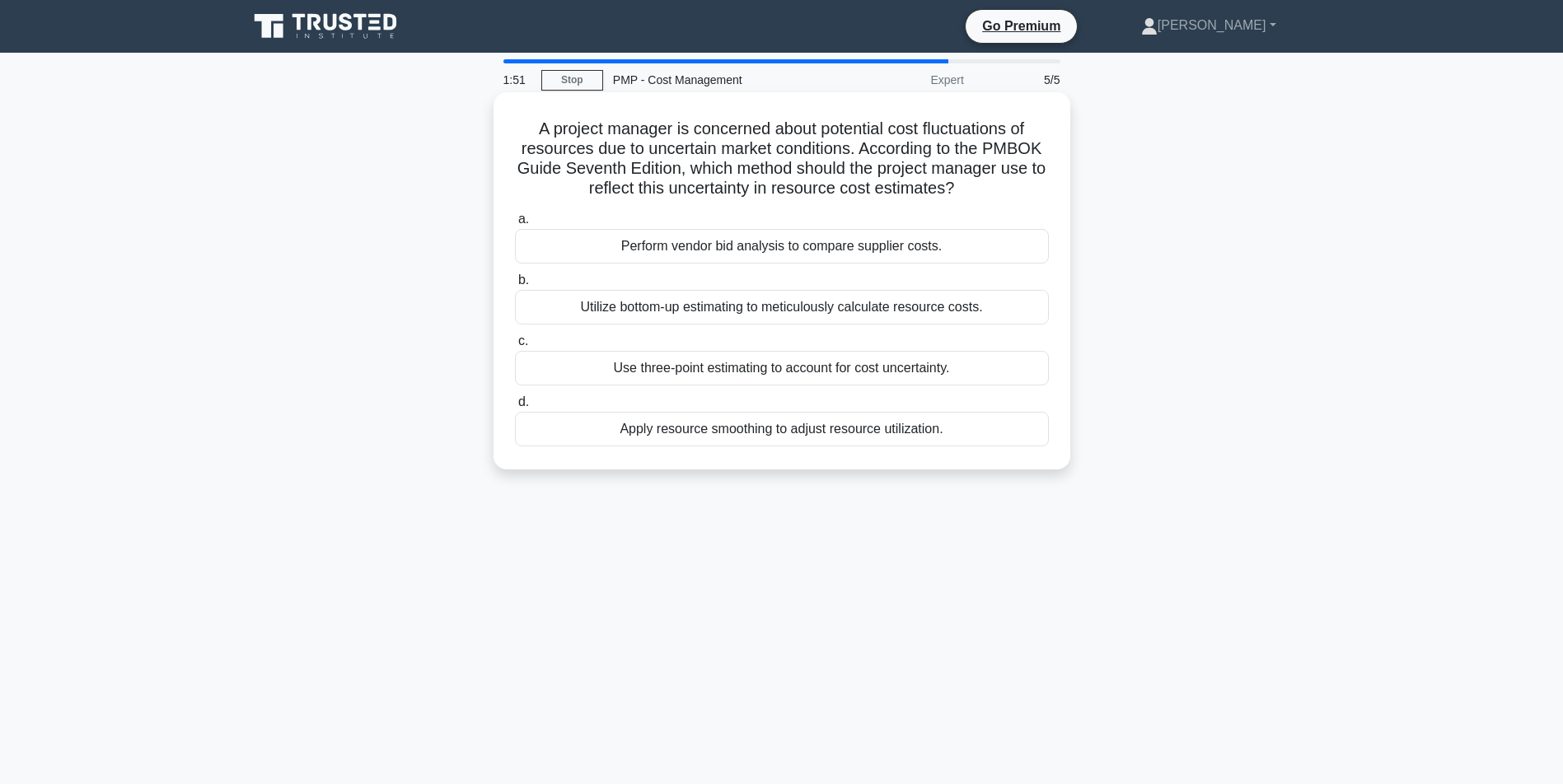
click at [649, 386] on div "Use three-point estimating to account for cost uncertainty." at bounding box center [782, 368] width 534 height 35
click at [515, 346] on input "c. Use three-point estimating to account for cost uncertainty." at bounding box center [515, 340] width 0 height 11
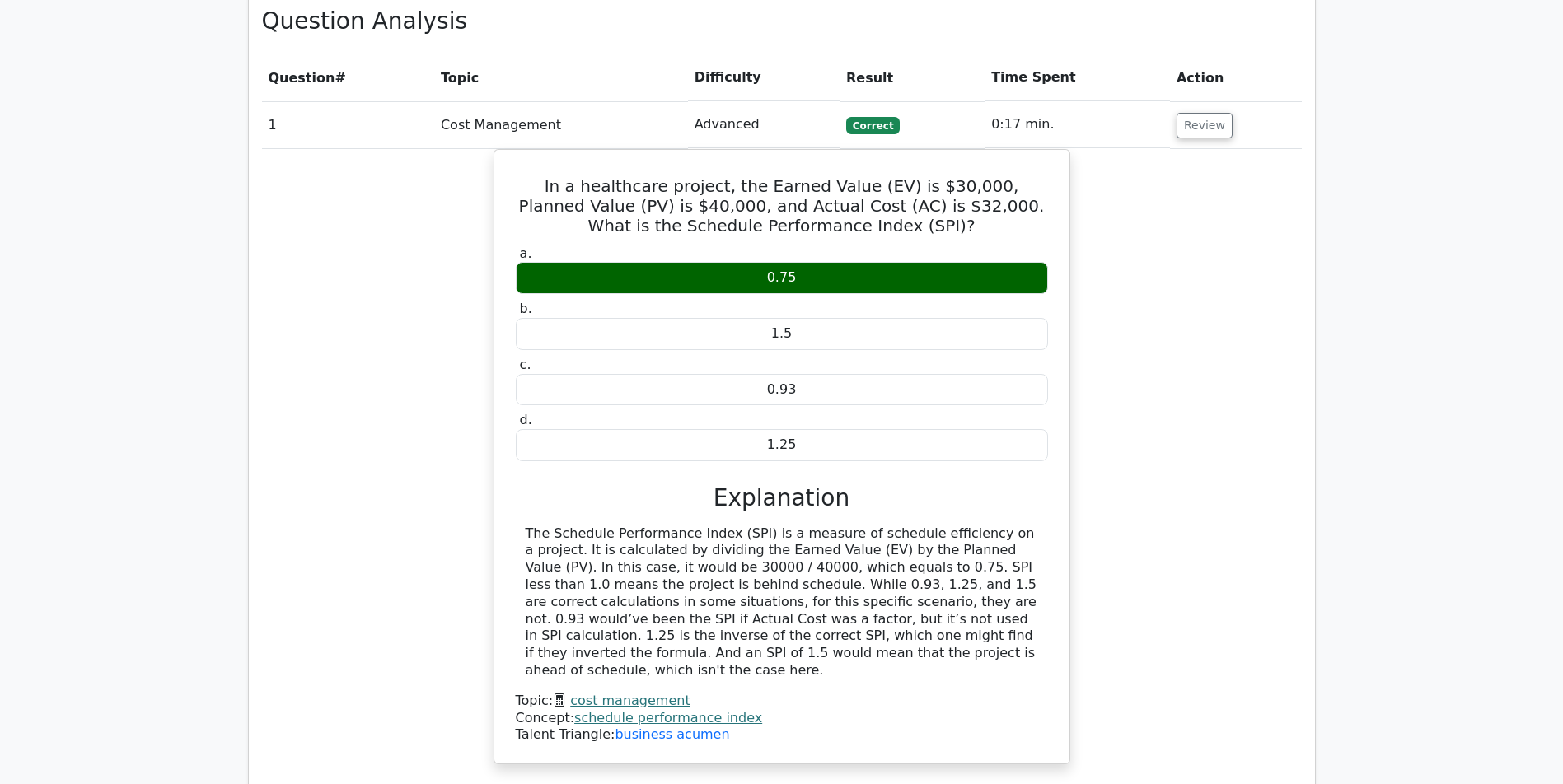
scroll to position [1600, 0]
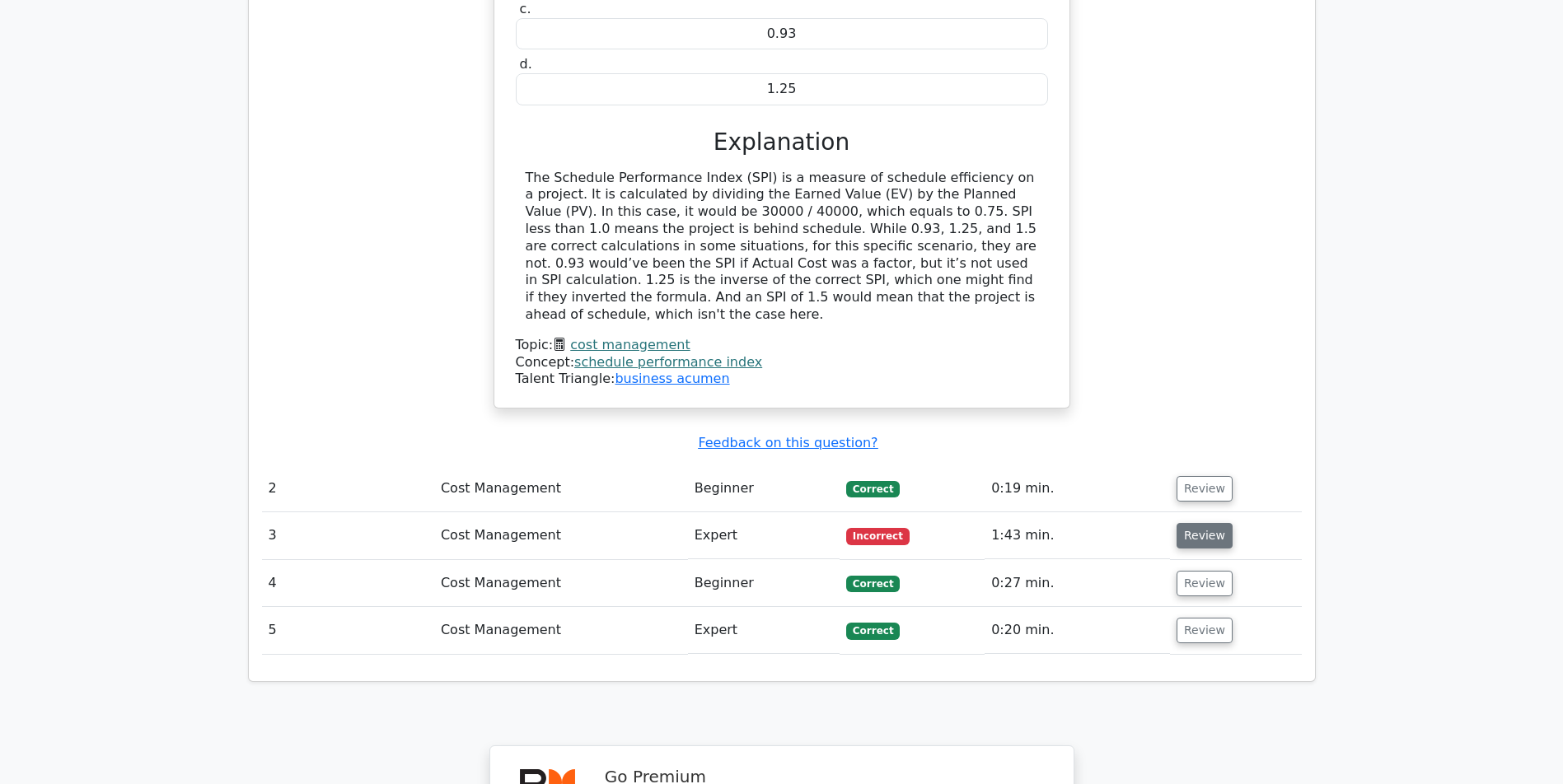
click at [1193, 541] on button "Review" at bounding box center [1204, 535] width 56 height 25
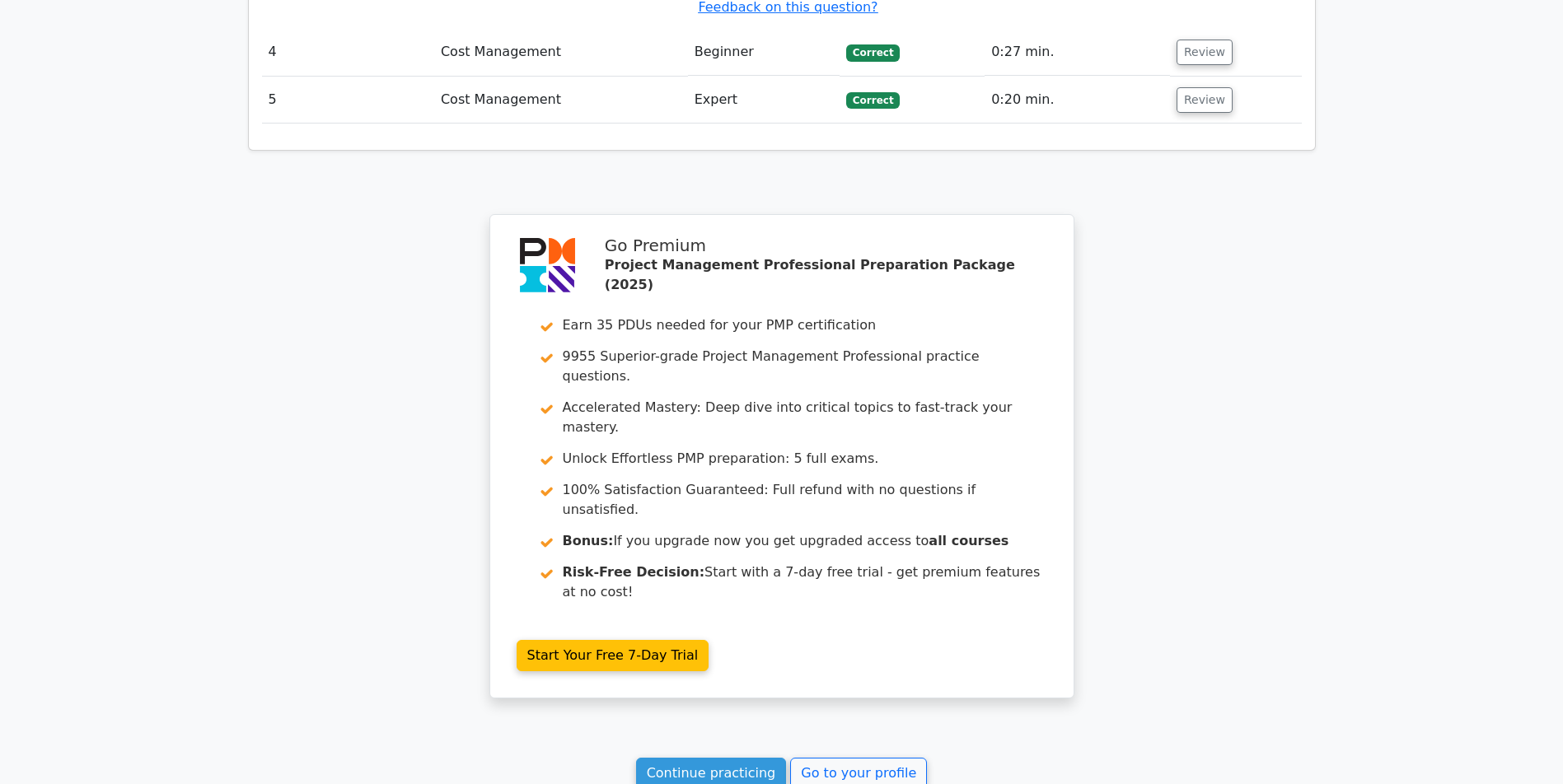
scroll to position [3393, 0]
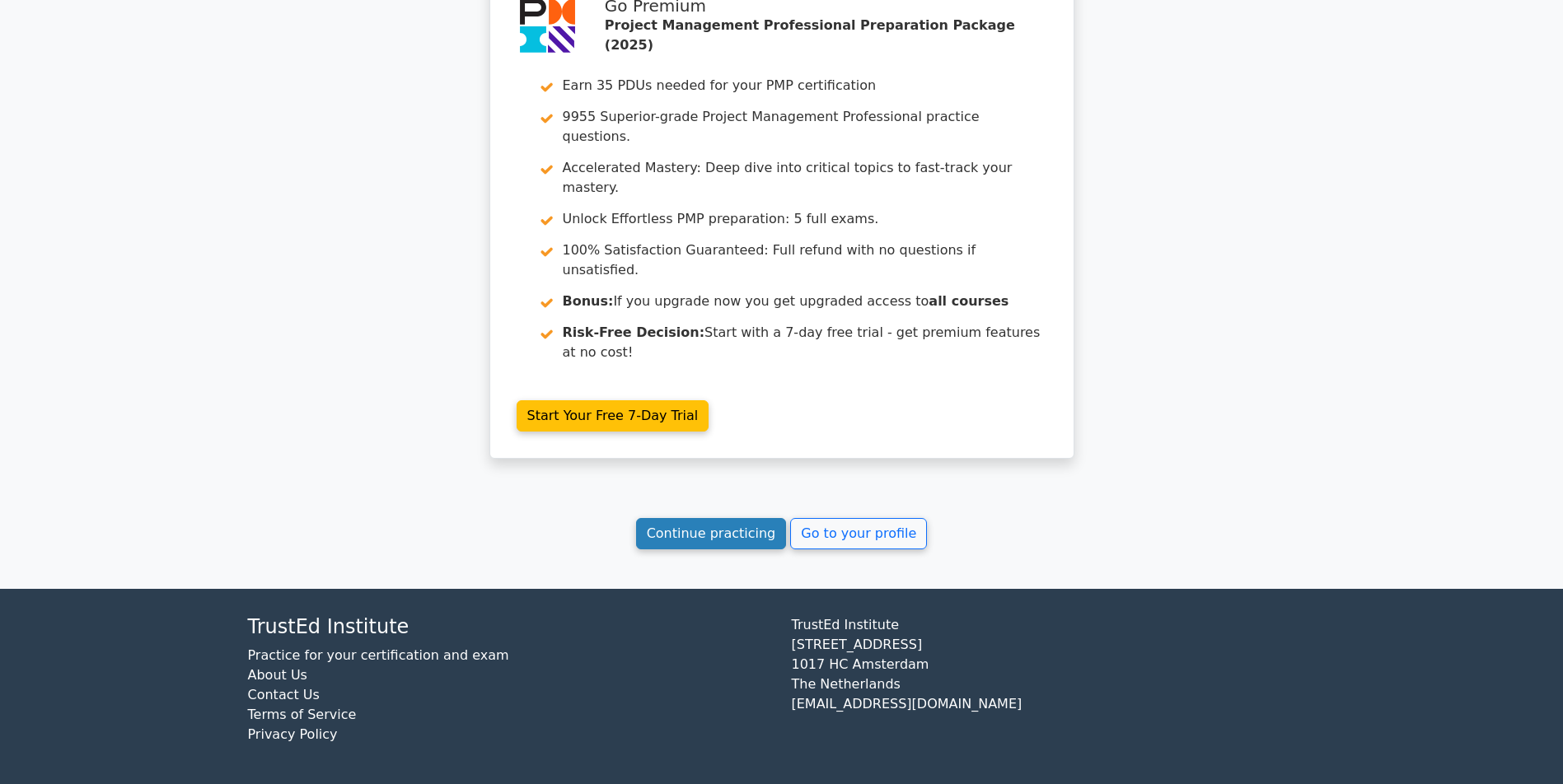
click at [699, 531] on link "Continue practicing" at bounding box center [711, 533] width 151 height 31
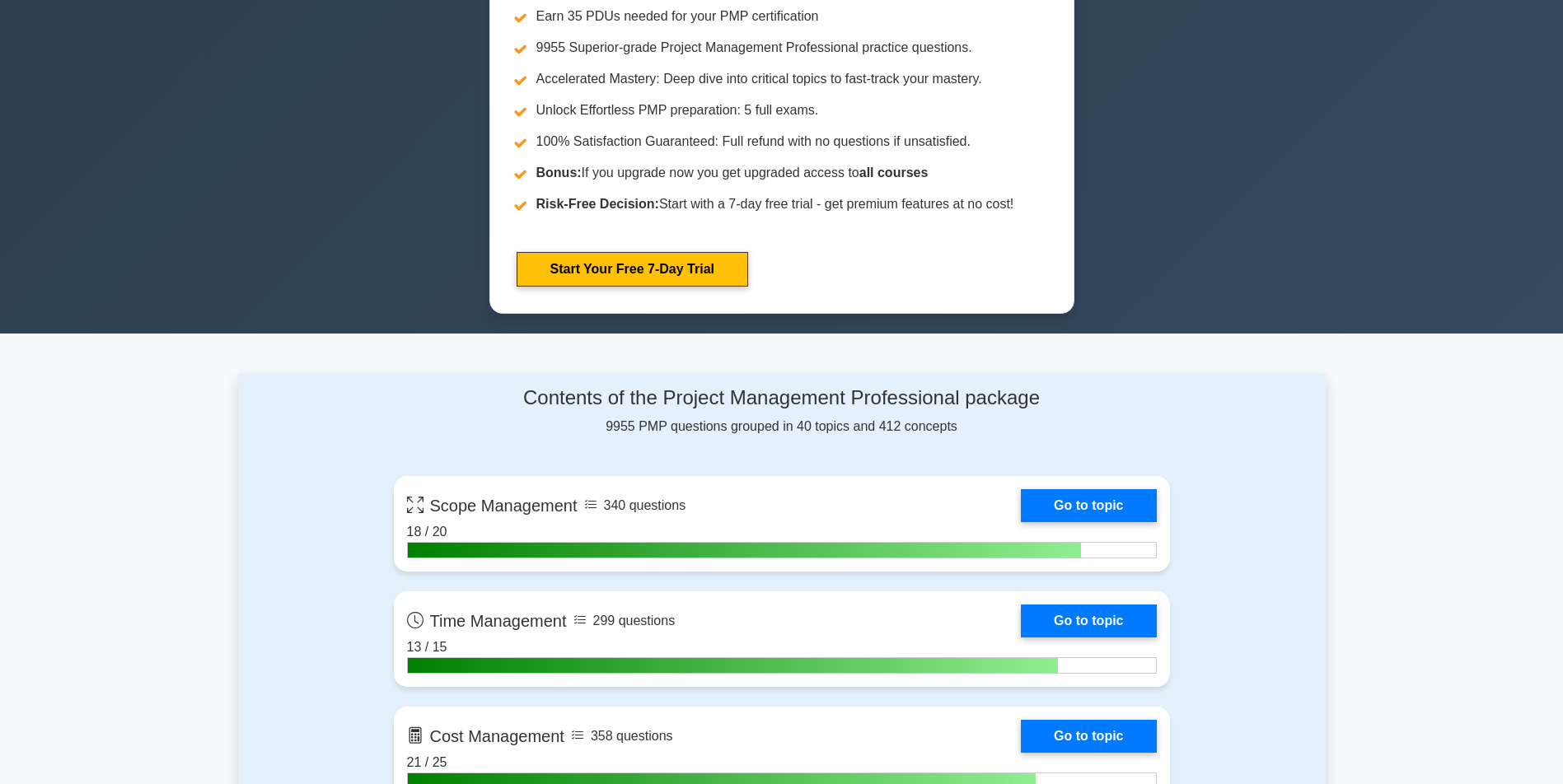
scroll to position [1070, 0]
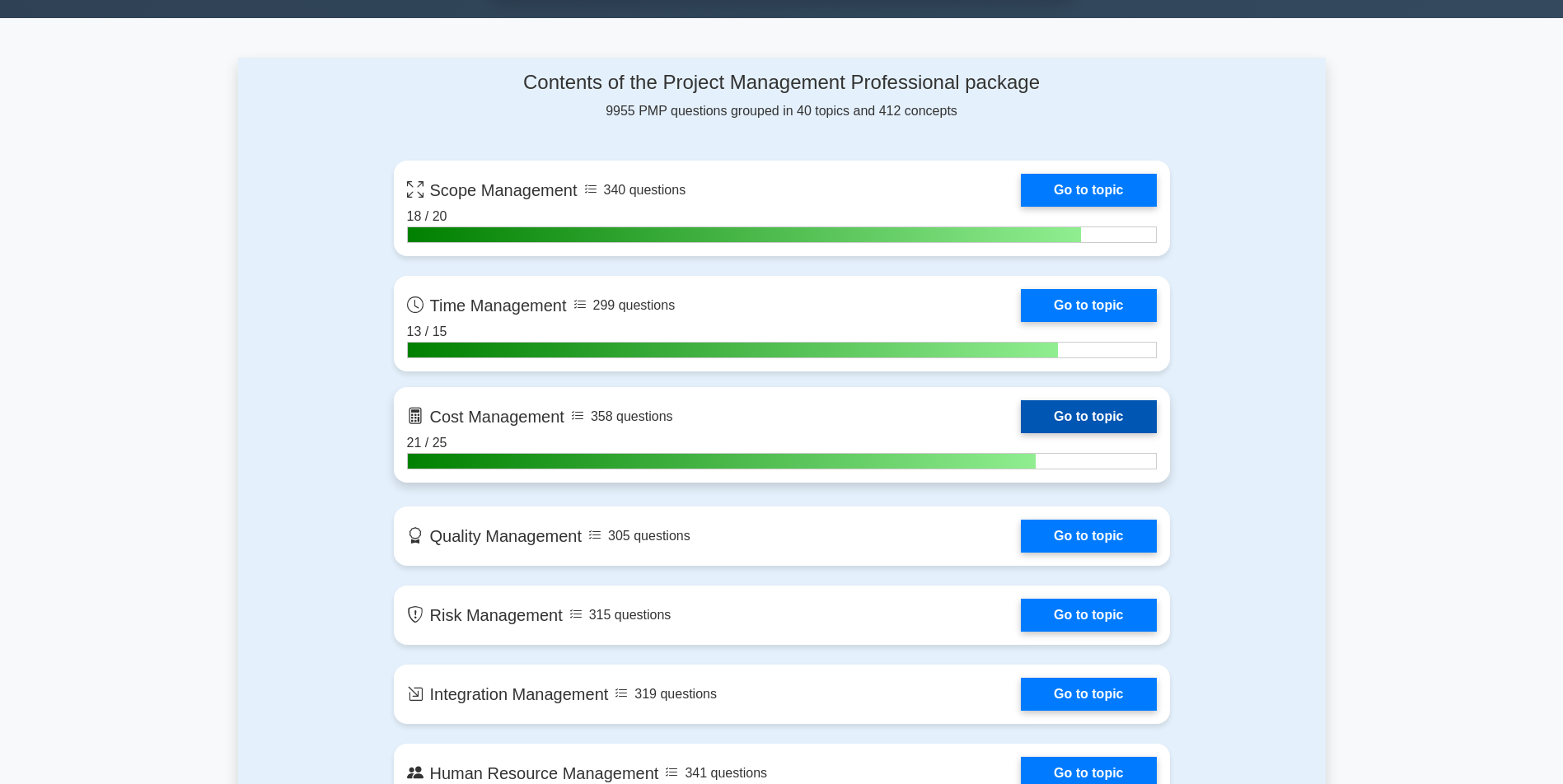
click at [1021, 426] on link "Go to topic" at bounding box center [1088, 417] width 135 height 33
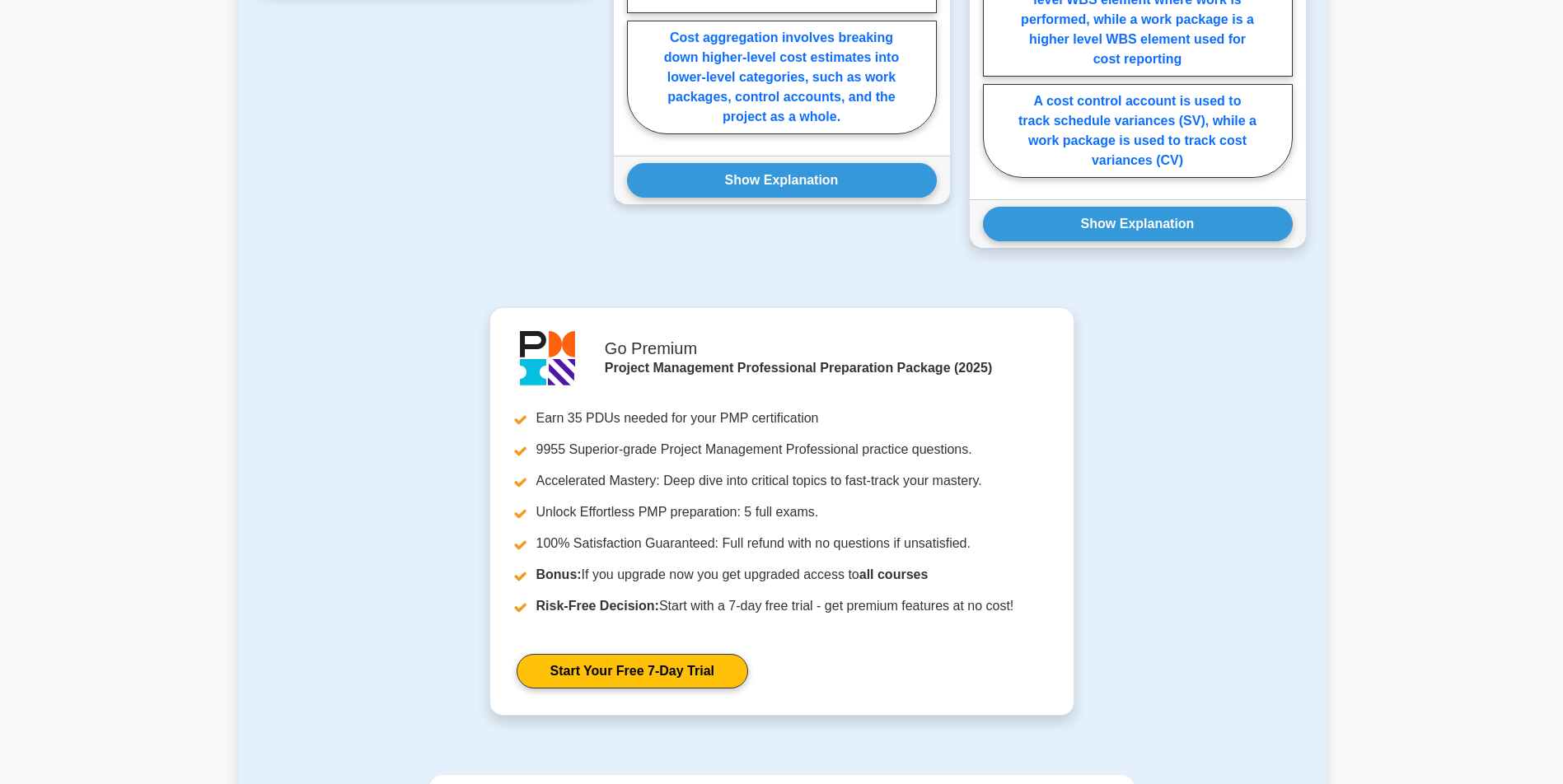
scroll to position [1500, 0]
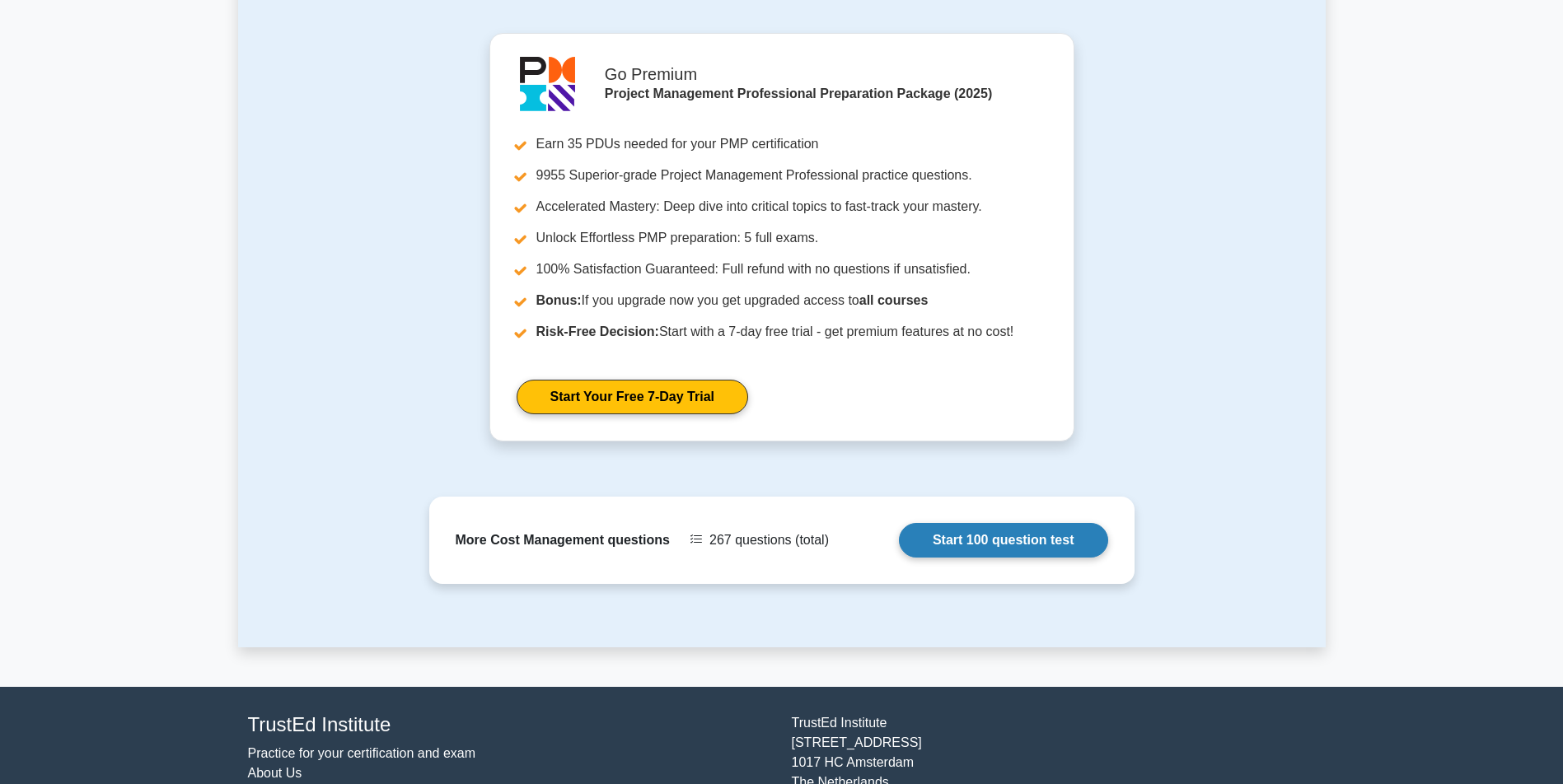
click at [1010, 557] on link "Start 100 question test" at bounding box center [1003, 540] width 209 height 35
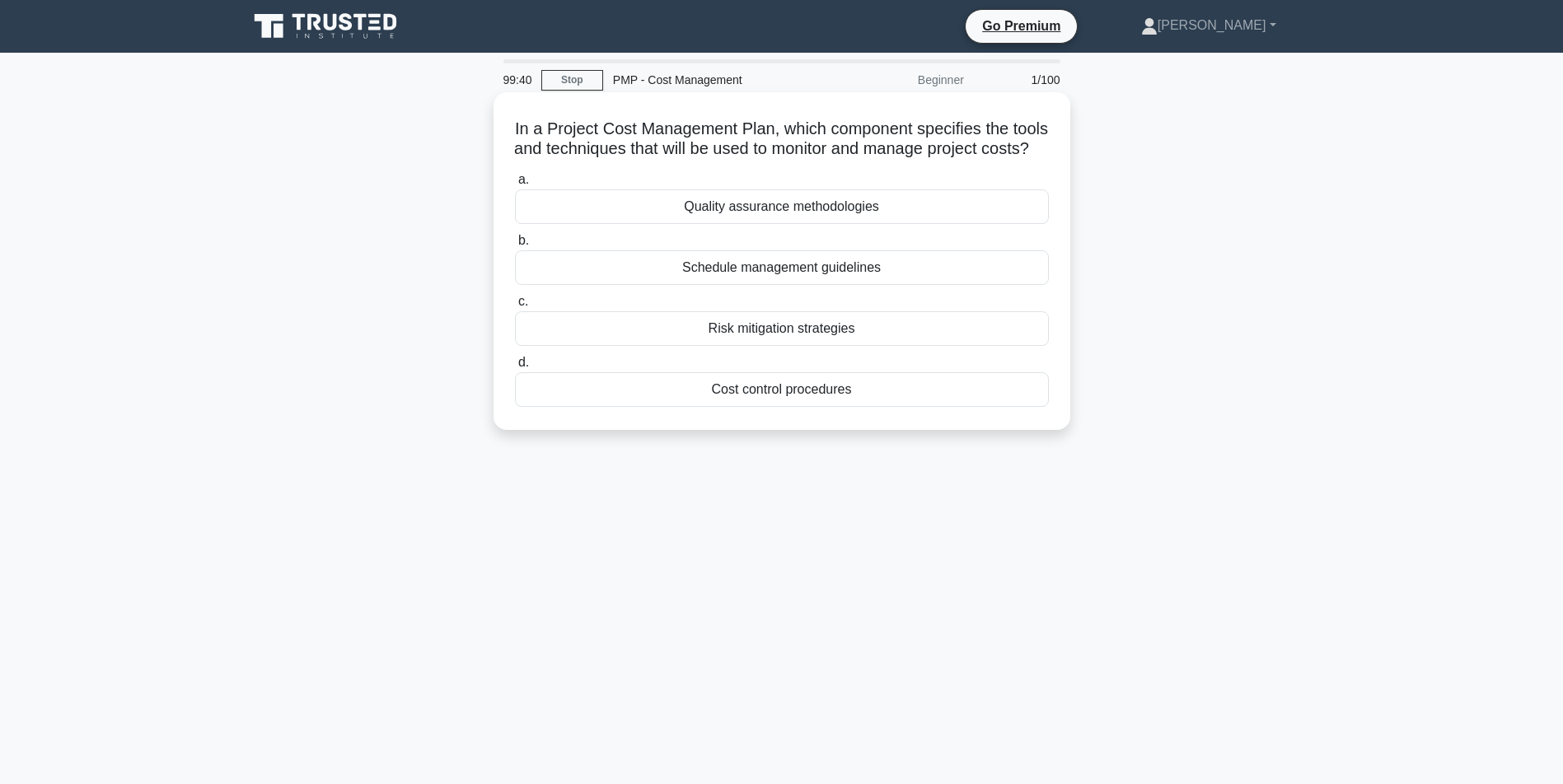
click at [752, 407] on div "Cost control procedures" at bounding box center [782, 390] width 534 height 35
click at [515, 368] on input "d. Cost control procedures" at bounding box center [515, 363] width 0 height 11
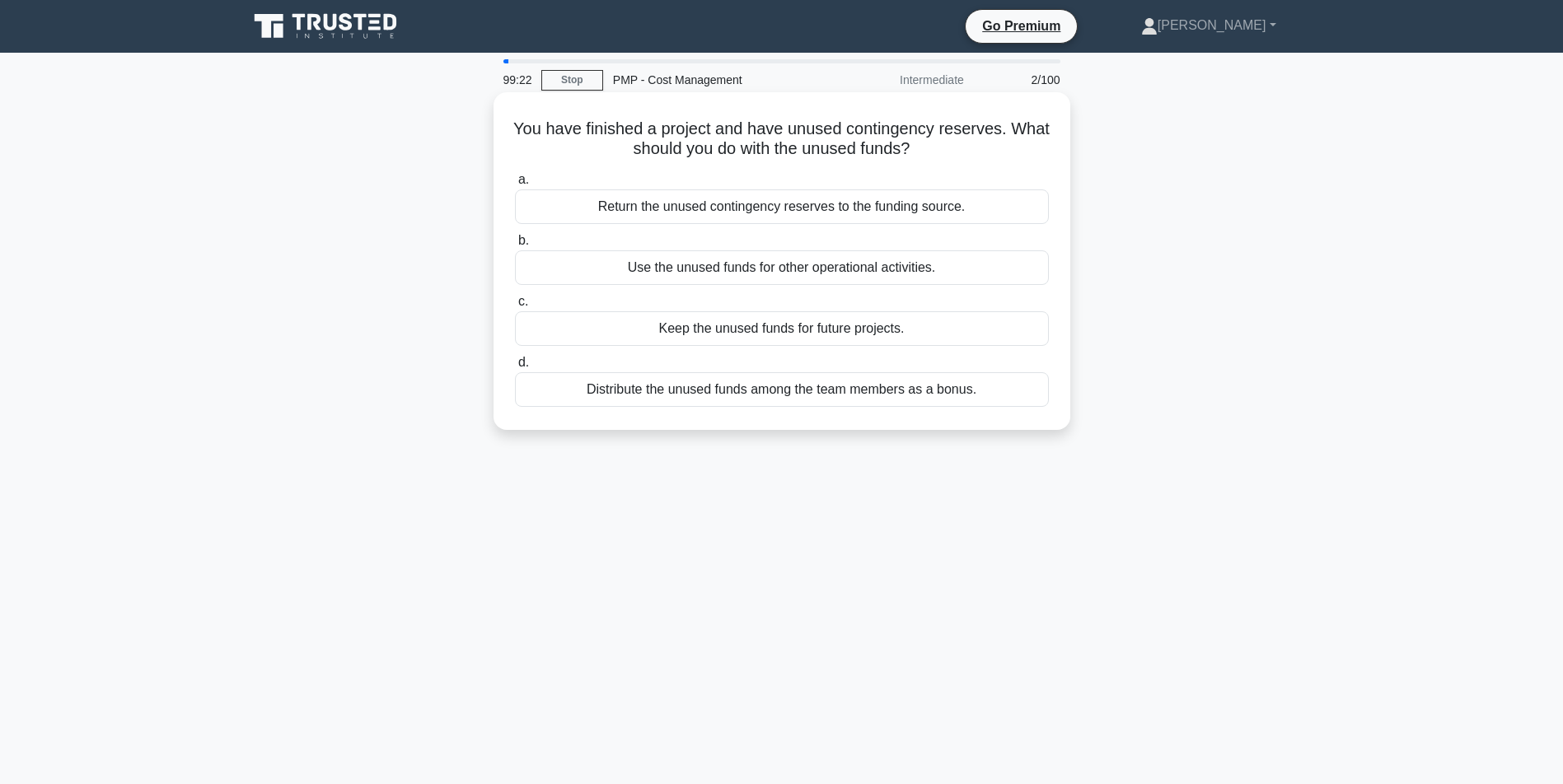
click at [696, 205] on div "Return the unused contingency reserves to the funding source." at bounding box center [782, 206] width 534 height 35
click at [515, 185] on input "a. Return the unused contingency reserves to the funding source." at bounding box center [515, 179] width 0 height 11
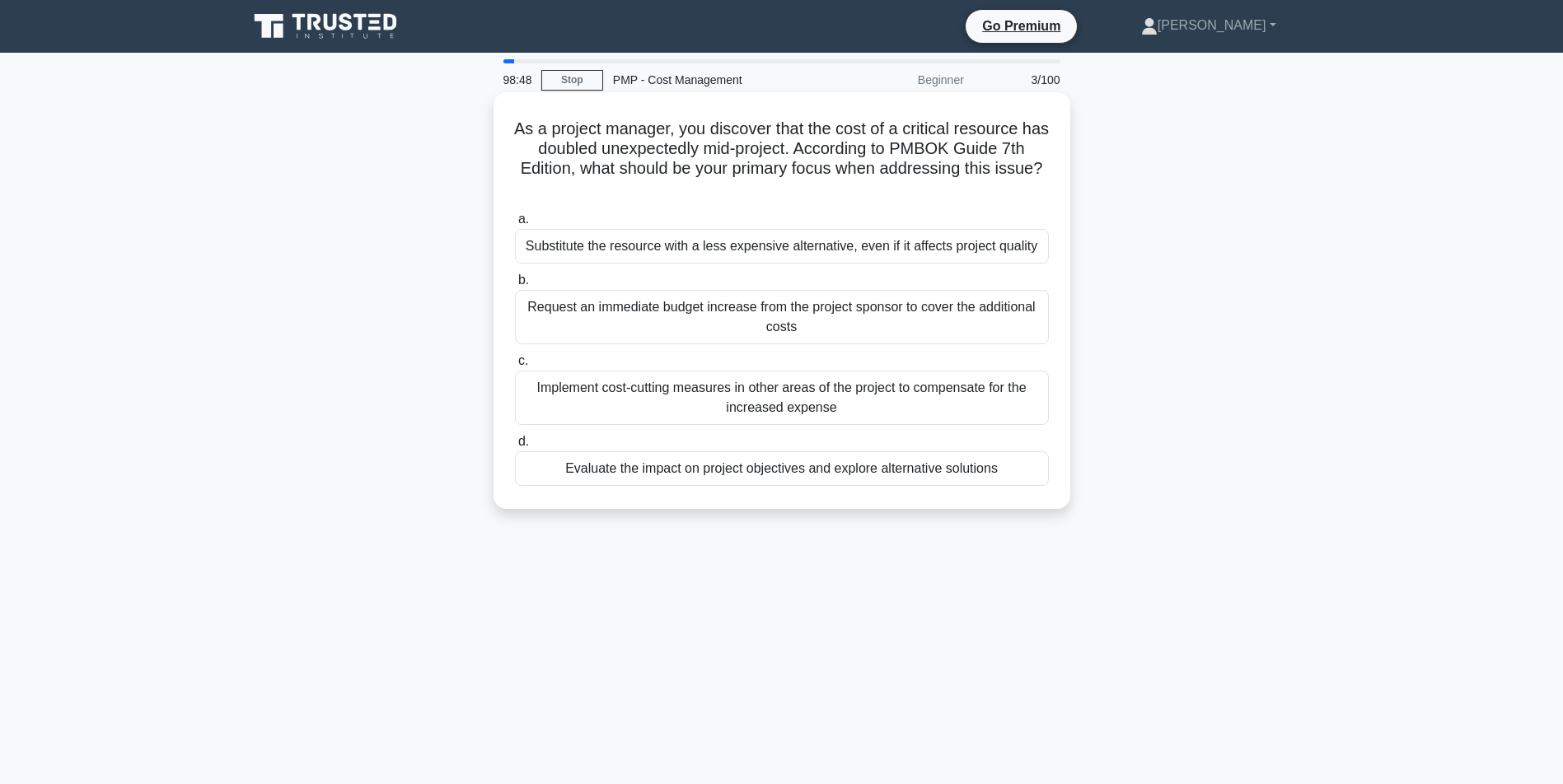
click at [836, 486] on div "Evaluate the impact on project objectives and explore alternative solutions" at bounding box center [782, 469] width 534 height 35
click at [515, 447] on input "d. Evaluate the impact on project objectives and explore alternative solutions" at bounding box center [515, 442] width 0 height 11
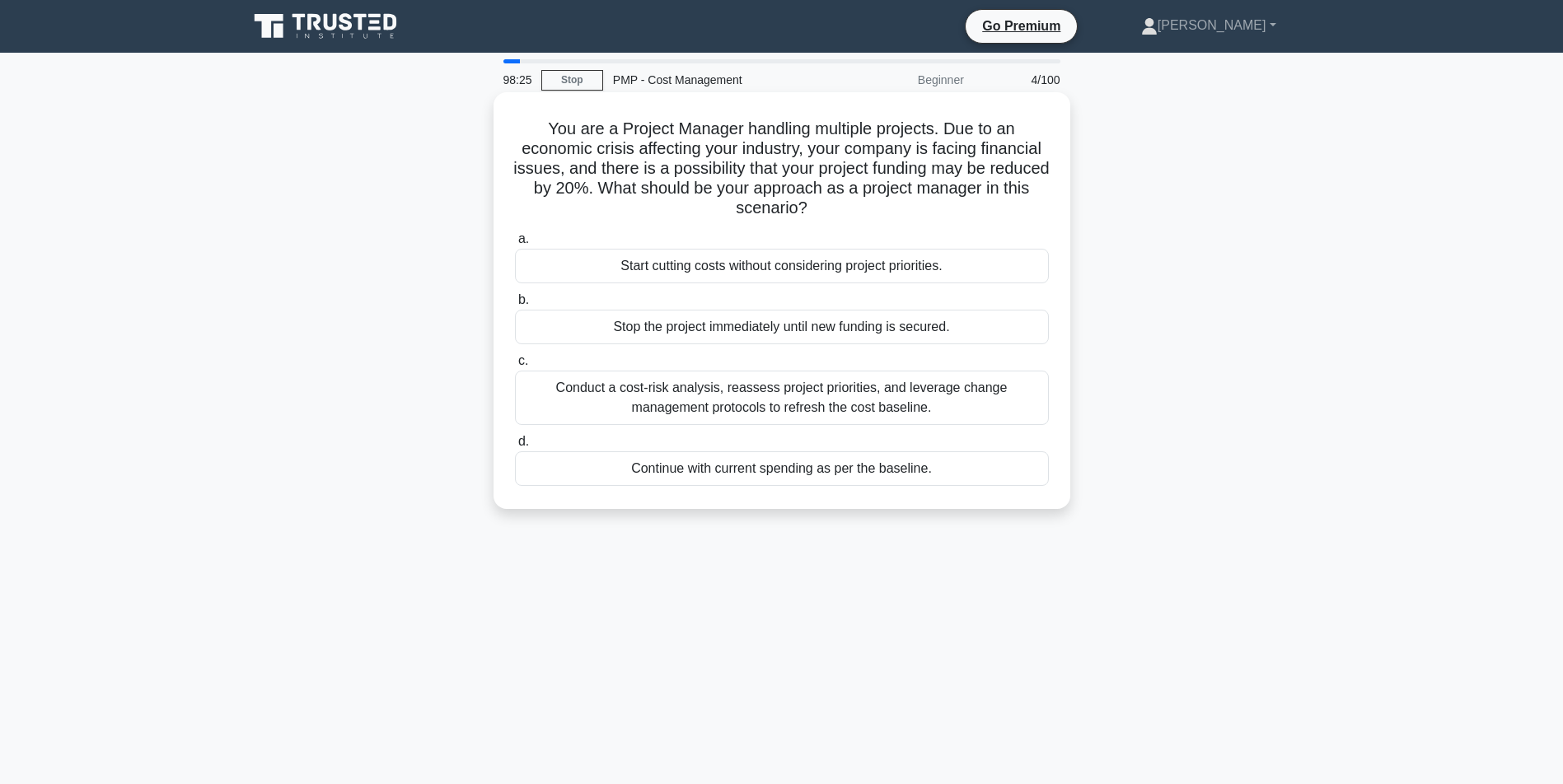
click at [843, 405] on div "Conduct a cost-risk analysis, reassess project priorities, and leverage change …" at bounding box center [782, 397] width 534 height 54
click at [515, 366] on input "c. Conduct a cost-risk analysis, reassess project priorities, and leverage chan…" at bounding box center [515, 361] width 0 height 11
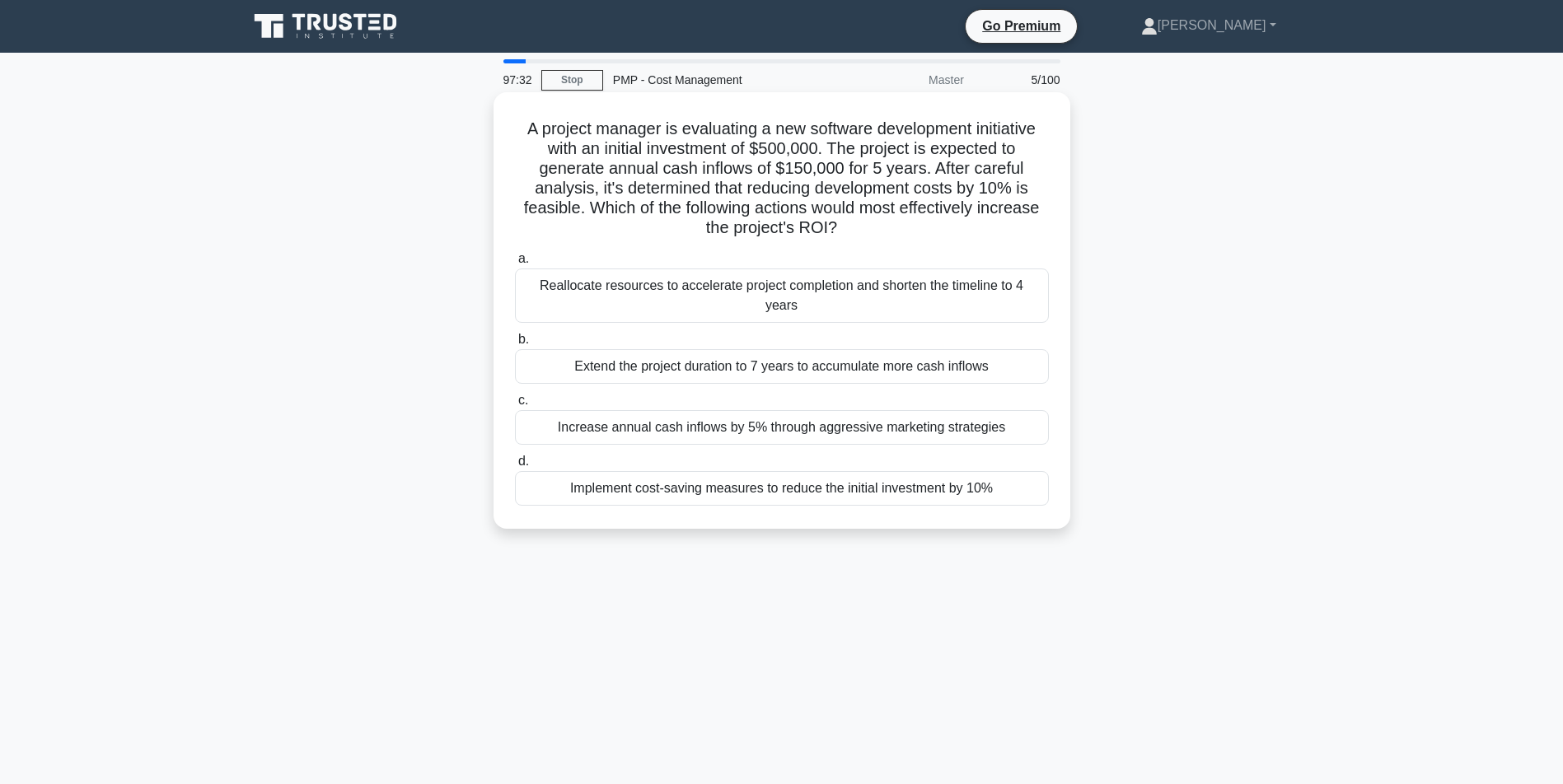
click at [734, 486] on div "Implement cost-saving measures to reduce the initial investment by 10%" at bounding box center [782, 488] width 534 height 35
click at [515, 467] on input "d. Implement cost-saving measures to reduce the initial investment by 10%" at bounding box center [515, 461] width 0 height 11
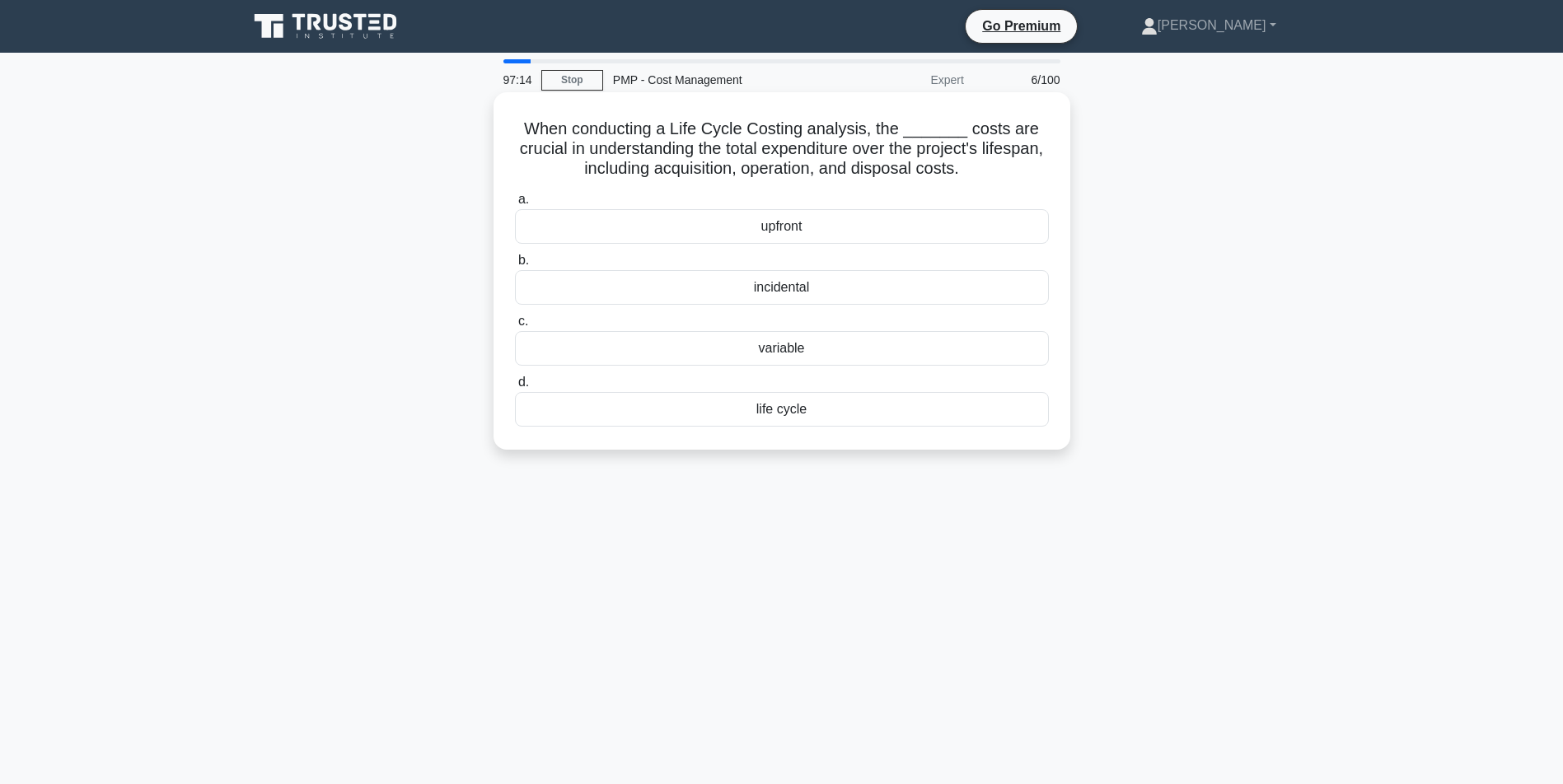
click at [764, 406] on div "life cycle" at bounding box center [782, 409] width 534 height 35
click at [515, 388] on input "d. life cycle" at bounding box center [515, 382] width 0 height 11
click at [781, 304] on div "a. 1.25 b. 1.33 c." at bounding box center [782, 308] width 554 height 244
click at [783, 293] on div "1.33" at bounding box center [782, 287] width 534 height 35
click at [515, 266] on input "b. 1.33" at bounding box center [515, 260] width 0 height 11
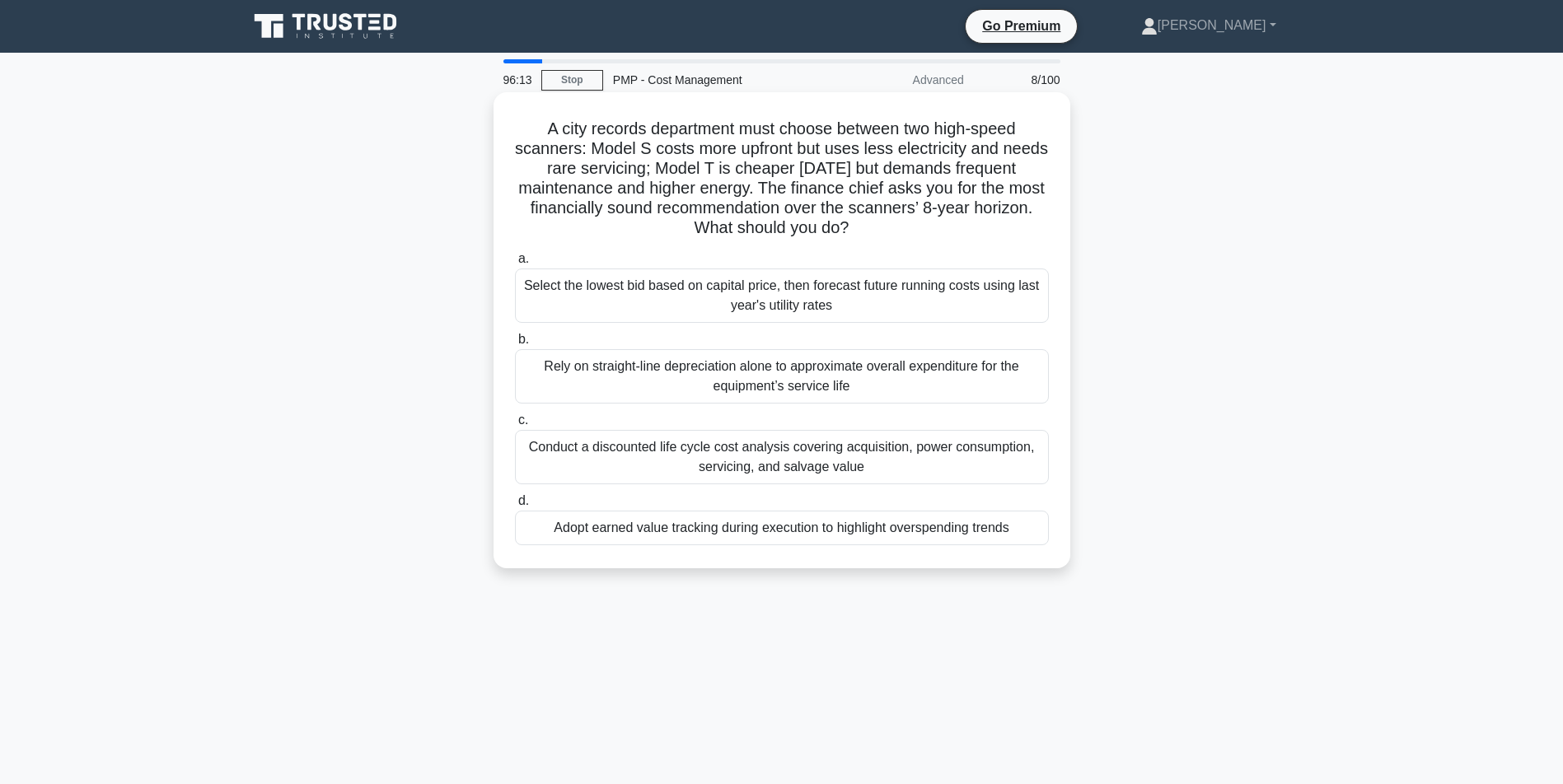
click at [726, 458] on div "Conduct a discounted life cycle cost analysis covering acquisition, power consu…" at bounding box center [782, 457] width 534 height 54
click at [515, 425] on input "c. Conduct a discounted life cycle cost analysis covering acquisition, power co…" at bounding box center [515, 419] width 0 height 11
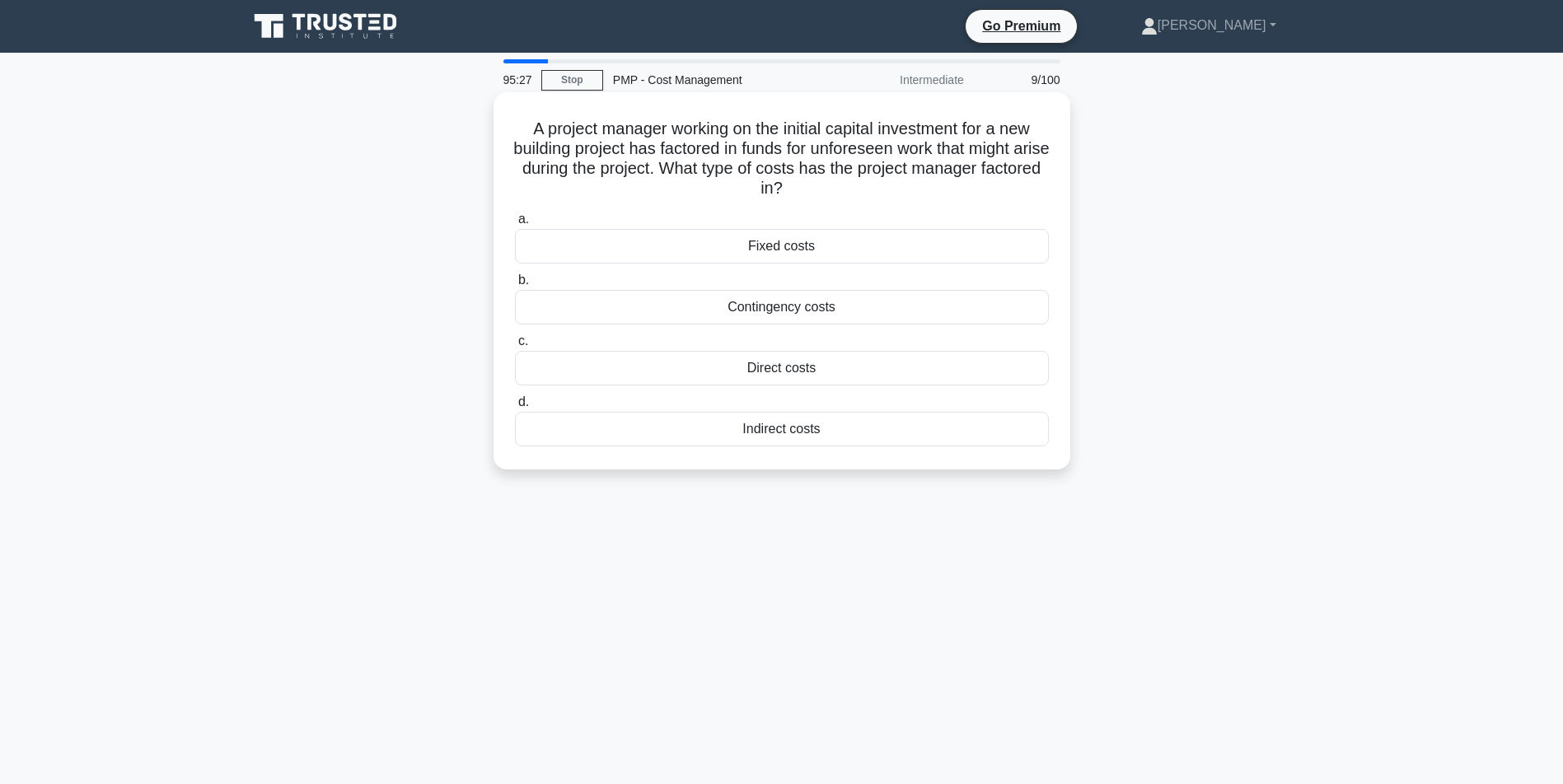
click at [755, 306] on div "Contingency costs" at bounding box center [782, 308] width 534 height 35
click at [515, 285] on input "b. Contingency costs" at bounding box center [515, 280] width 0 height 11
click at [786, 433] on div "0.9" at bounding box center [782, 429] width 534 height 35
click at [515, 408] on input "d. 0.9" at bounding box center [515, 402] width 0 height 11
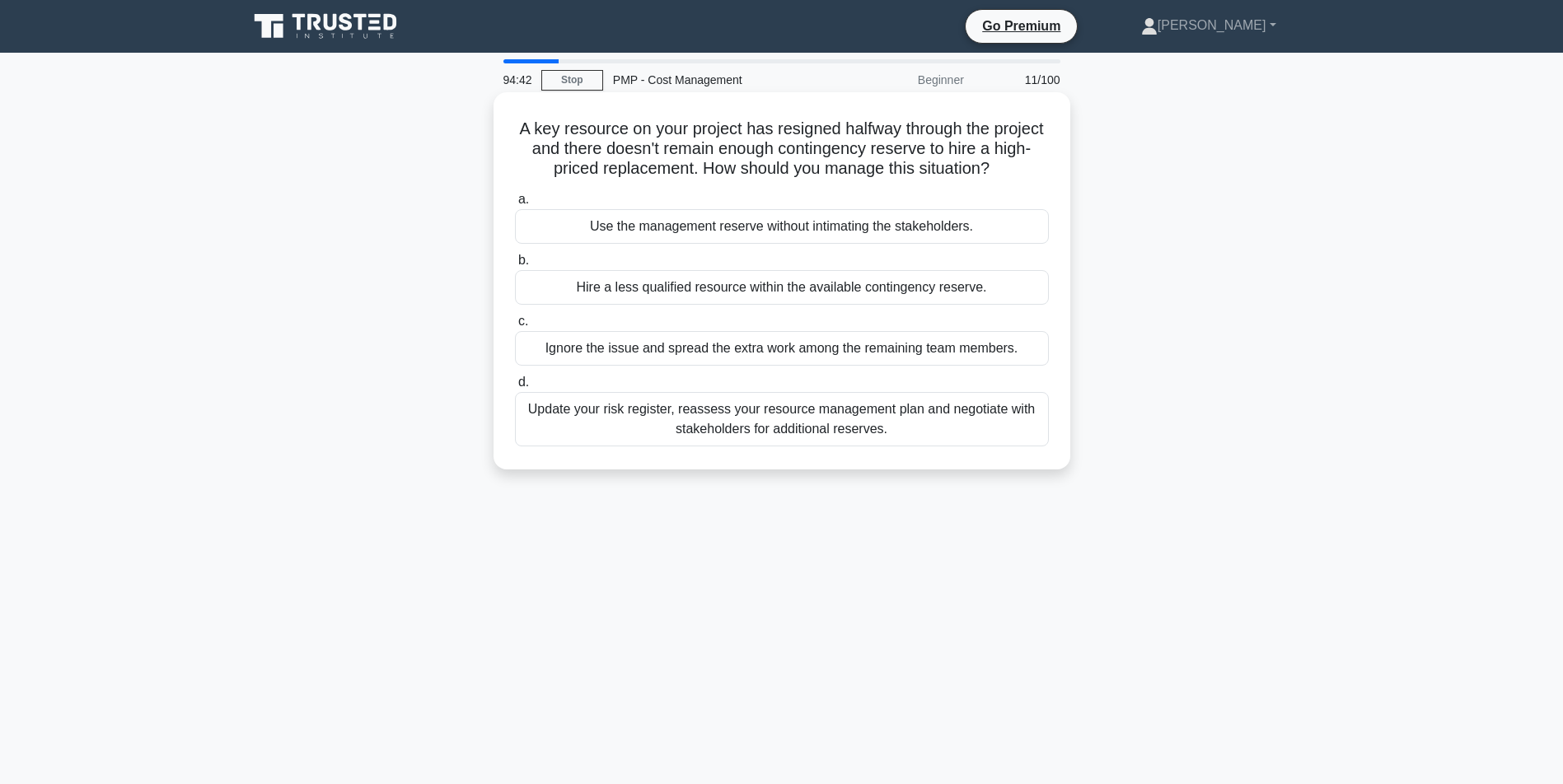
click at [759, 446] on div "Update your risk register, reassess your resource management plan and negotiate…" at bounding box center [782, 419] width 534 height 54
click at [515, 388] on input "d. Update your risk register, reassess your resource management plan and negoti…" at bounding box center [515, 382] width 0 height 11
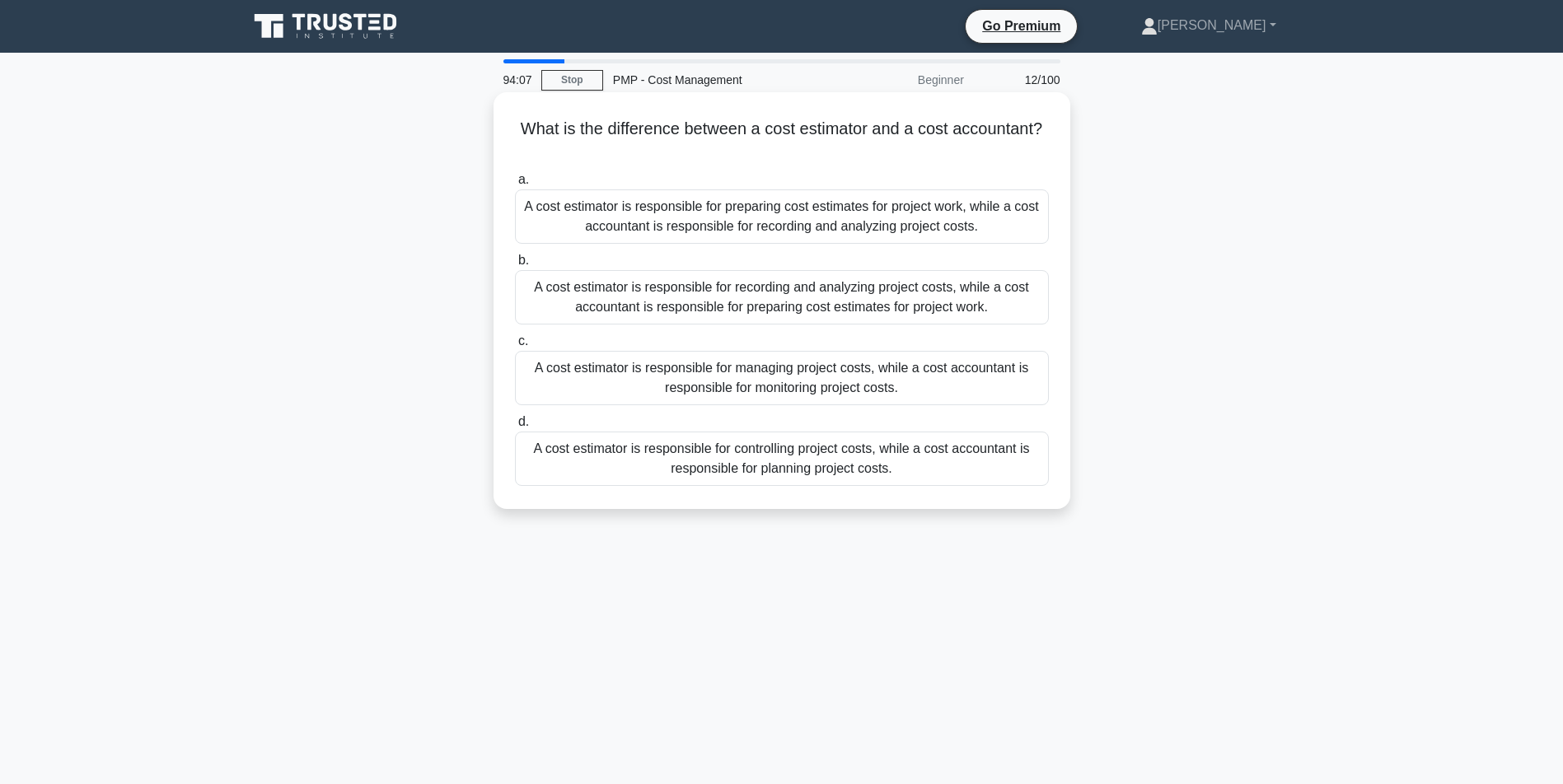
click at [930, 230] on div "A cost estimator is responsible for preparing cost estimates for project work, …" at bounding box center [782, 216] width 534 height 54
click at [515, 185] on input "a. A cost estimator is responsible for preparing cost estimates for project wor…" at bounding box center [515, 179] width 0 height 11
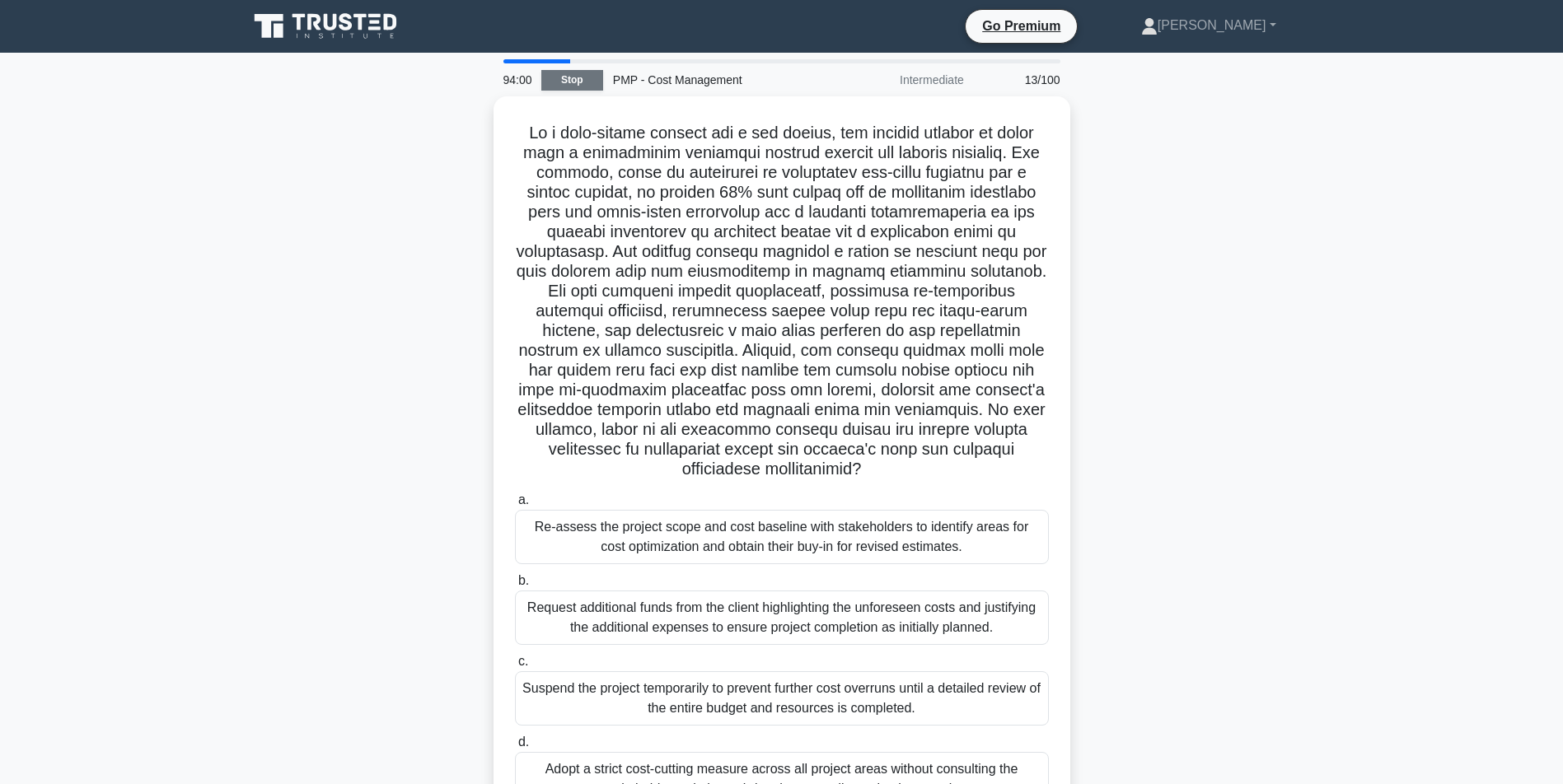
click at [569, 86] on link "Stop" at bounding box center [572, 80] width 62 height 20
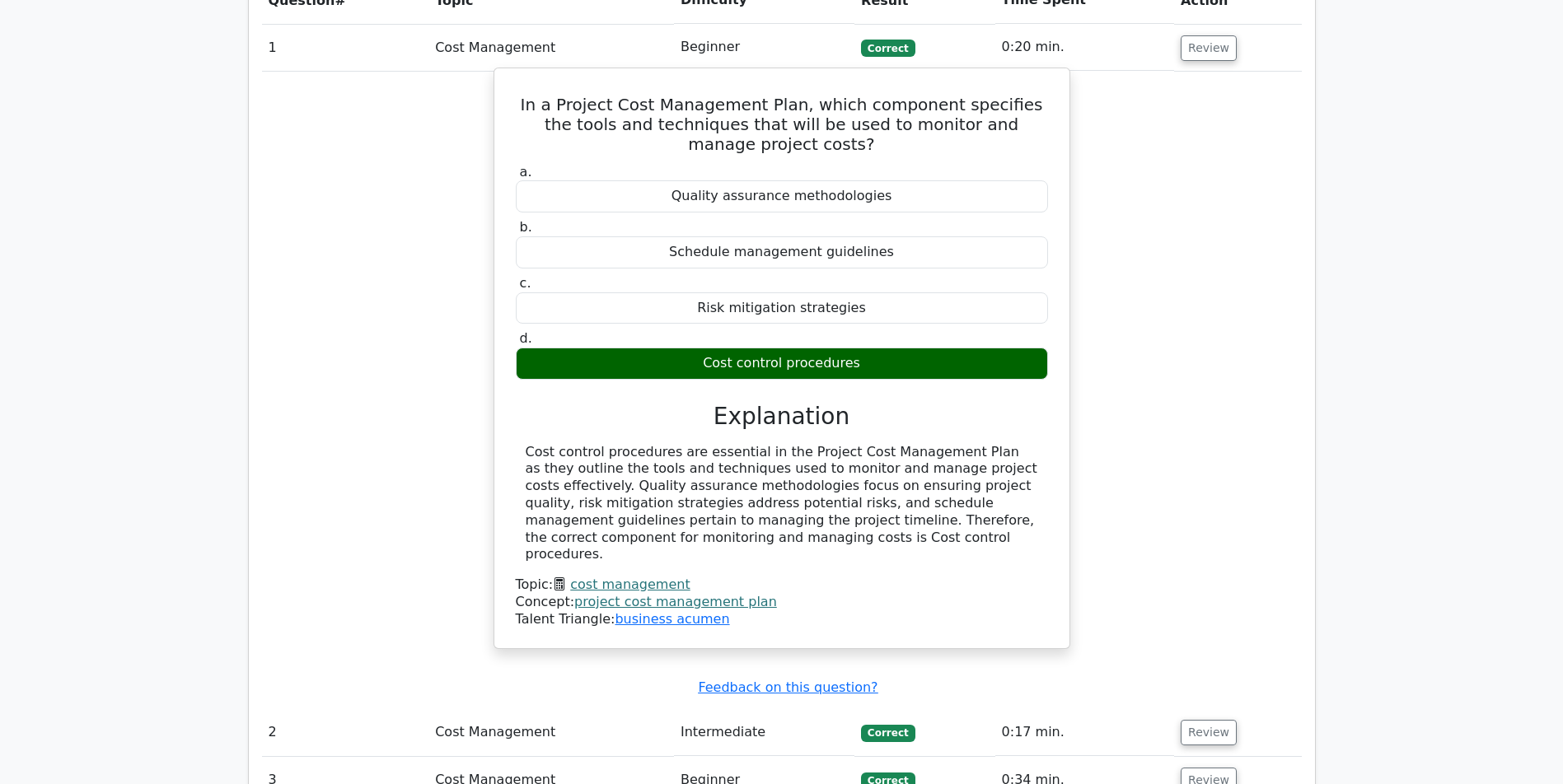
scroll to position [1762, 0]
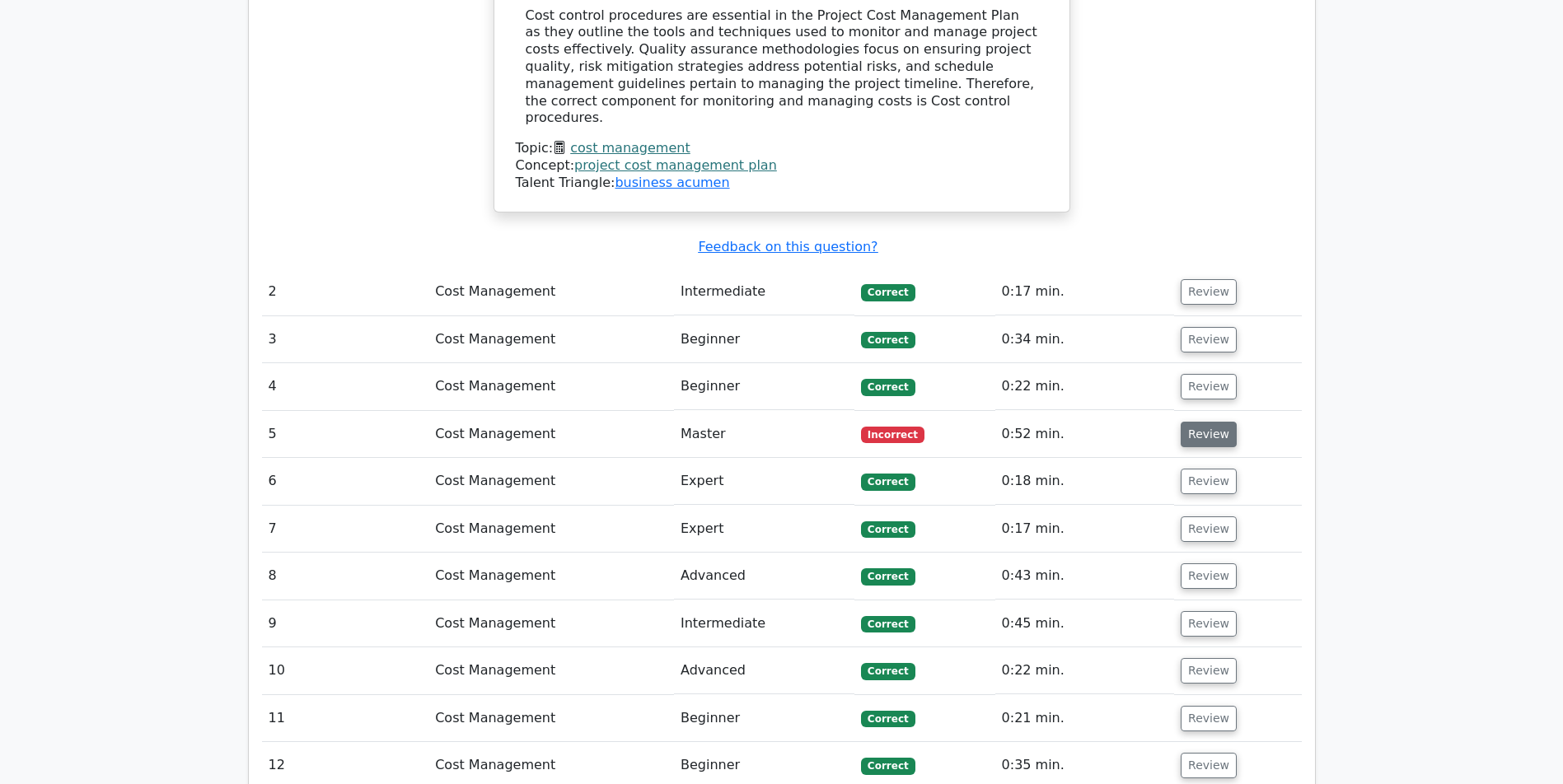
click at [1200, 431] on button "Review" at bounding box center [1209, 434] width 56 height 25
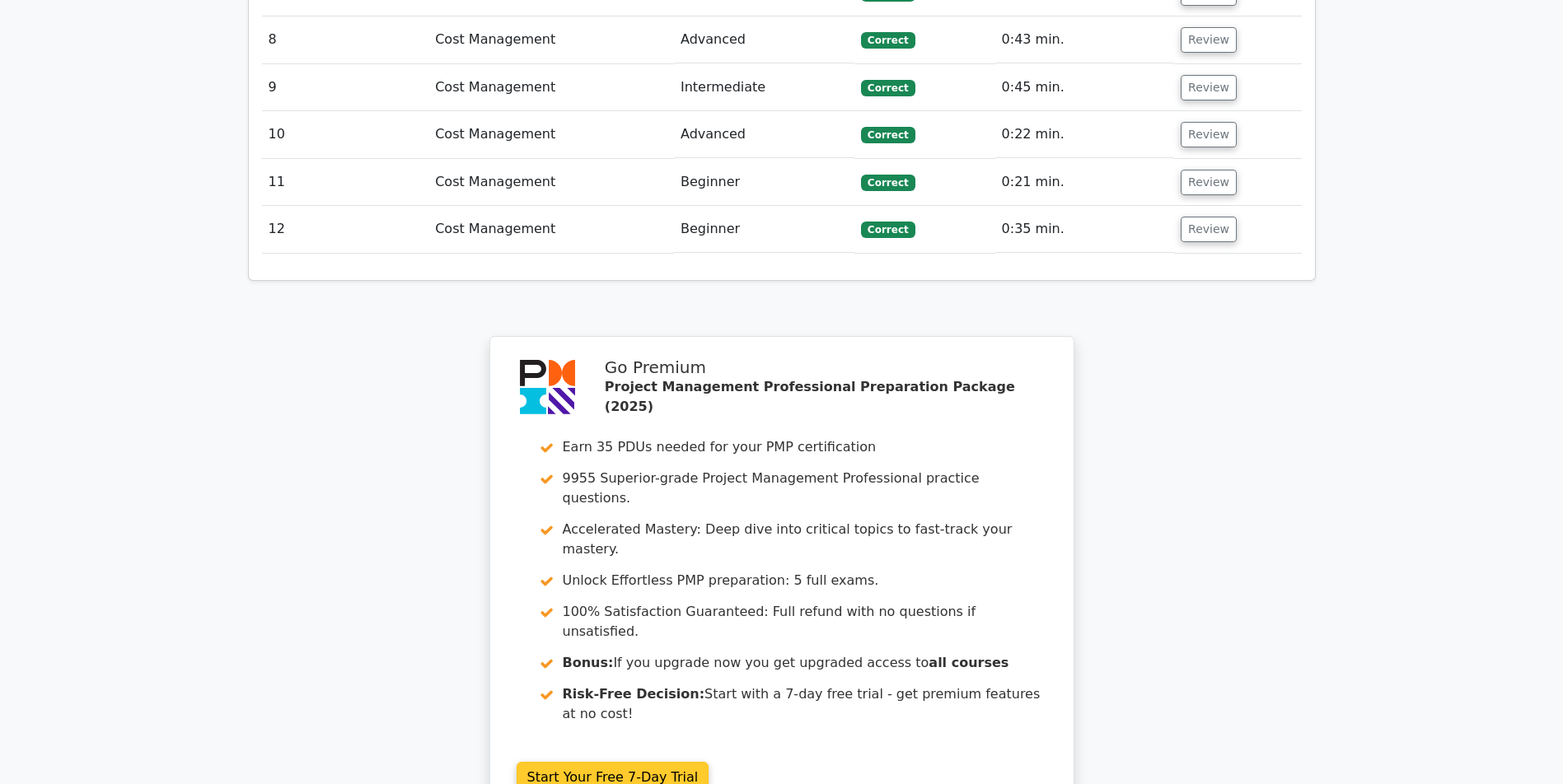
scroll to position [3446, 0]
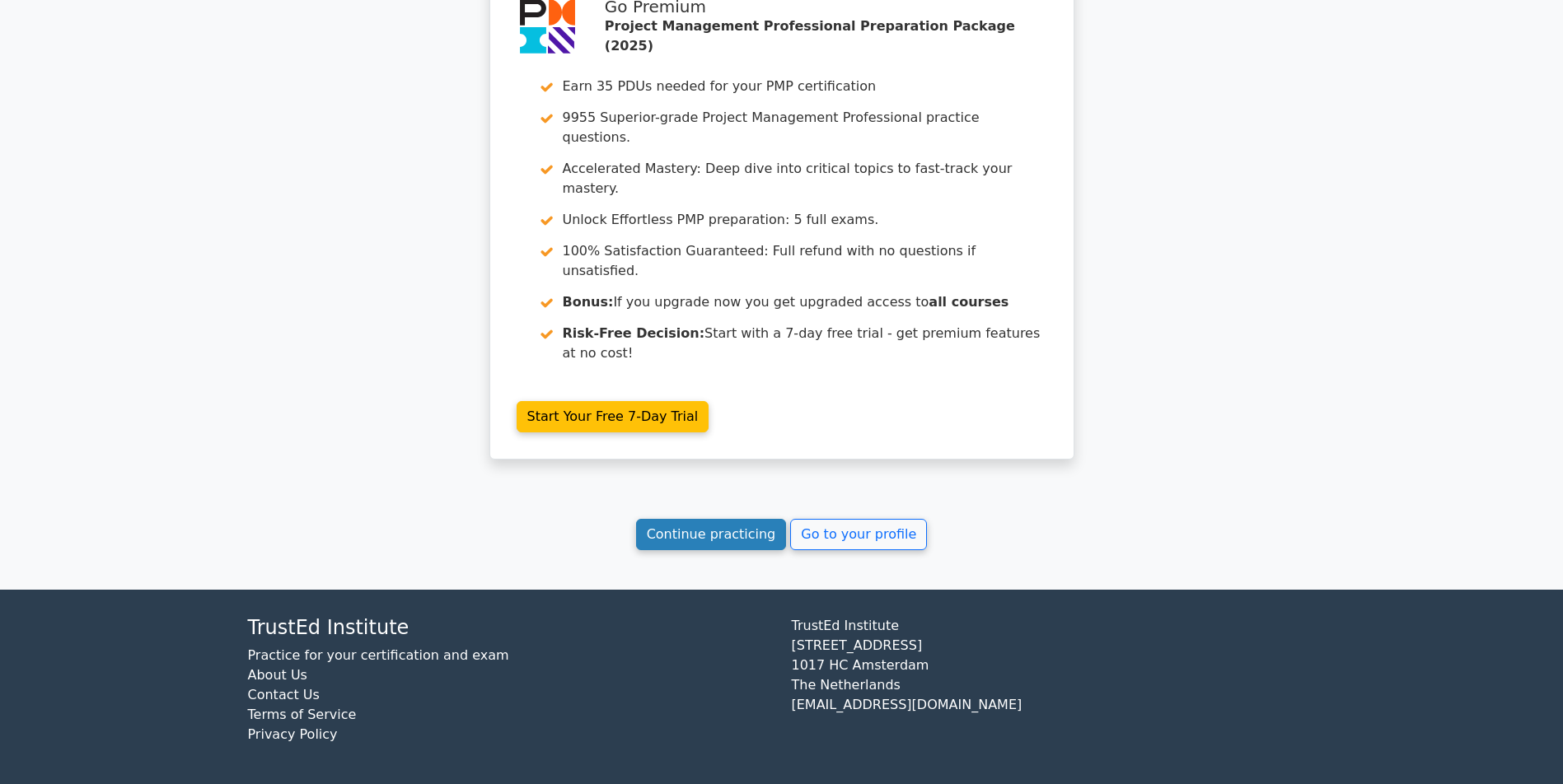
click at [731, 519] on link "Continue practicing" at bounding box center [711, 534] width 151 height 31
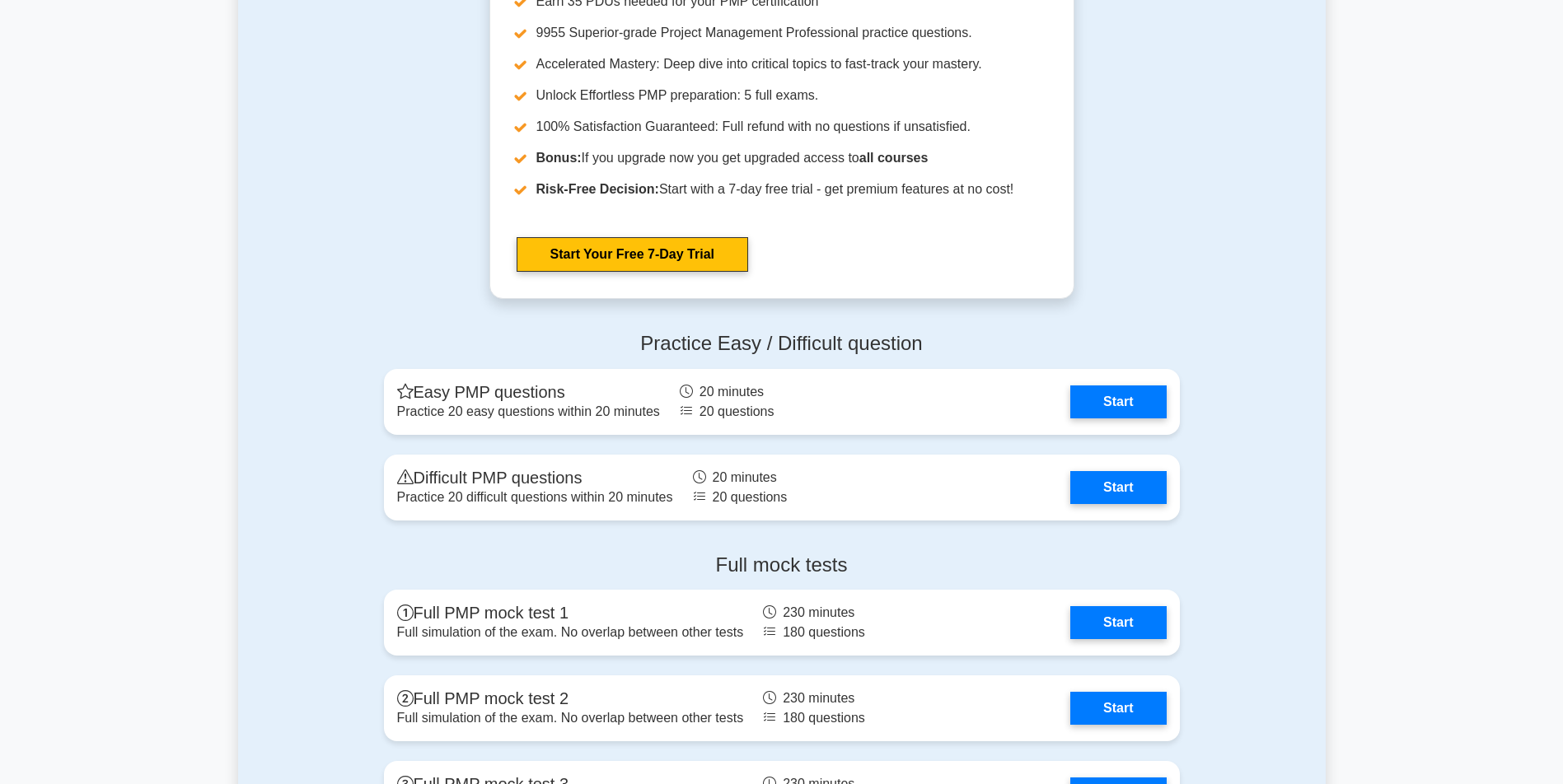
scroll to position [4683, 0]
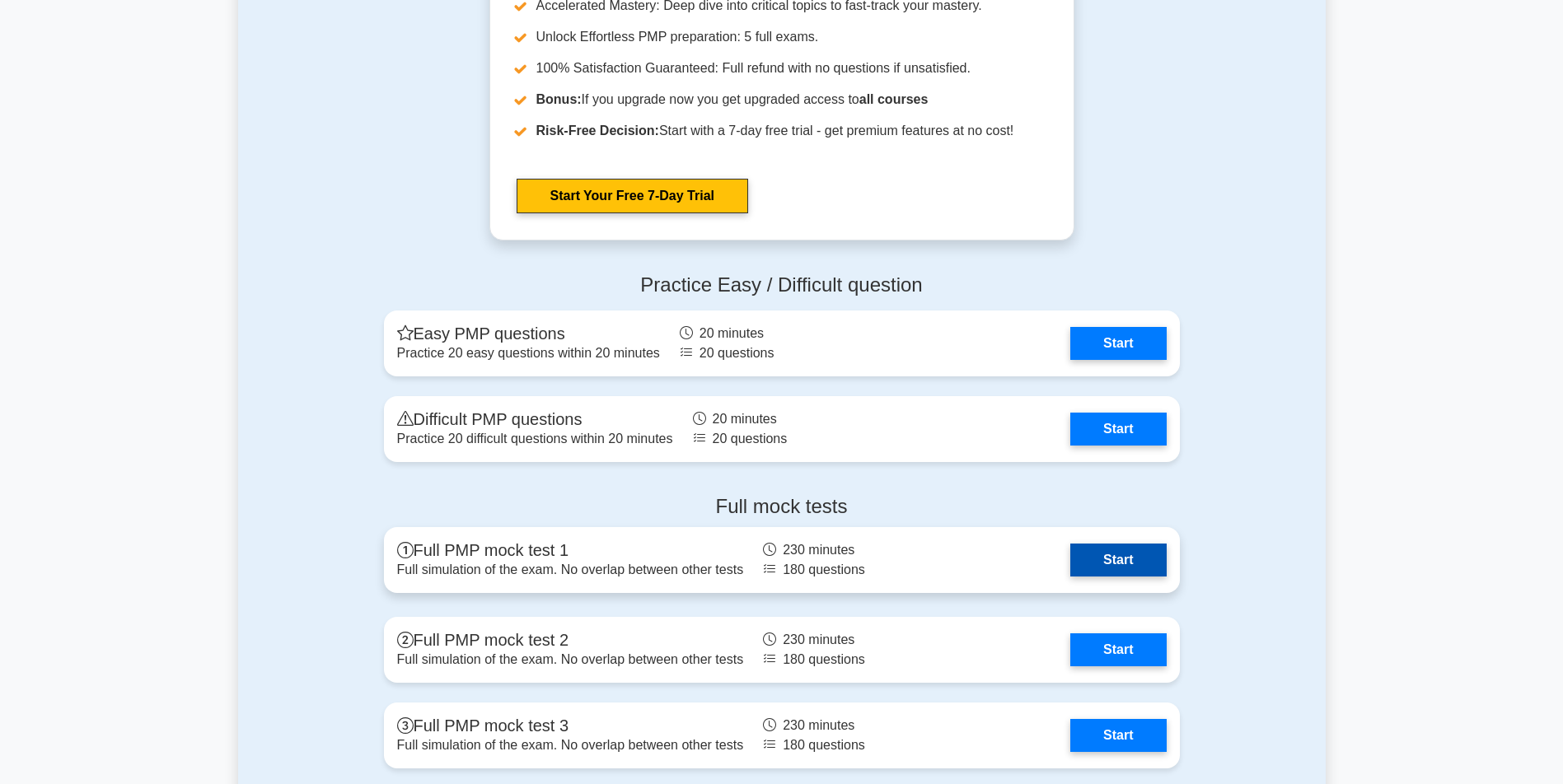
drag, startPoint x: 1129, startPoint y: 562, endPoint x: 1115, endPoint y: 561, distance: 14.0
click at [1115, 561] on link "Start" at bounding box center [1117, 560] width 96 height 33
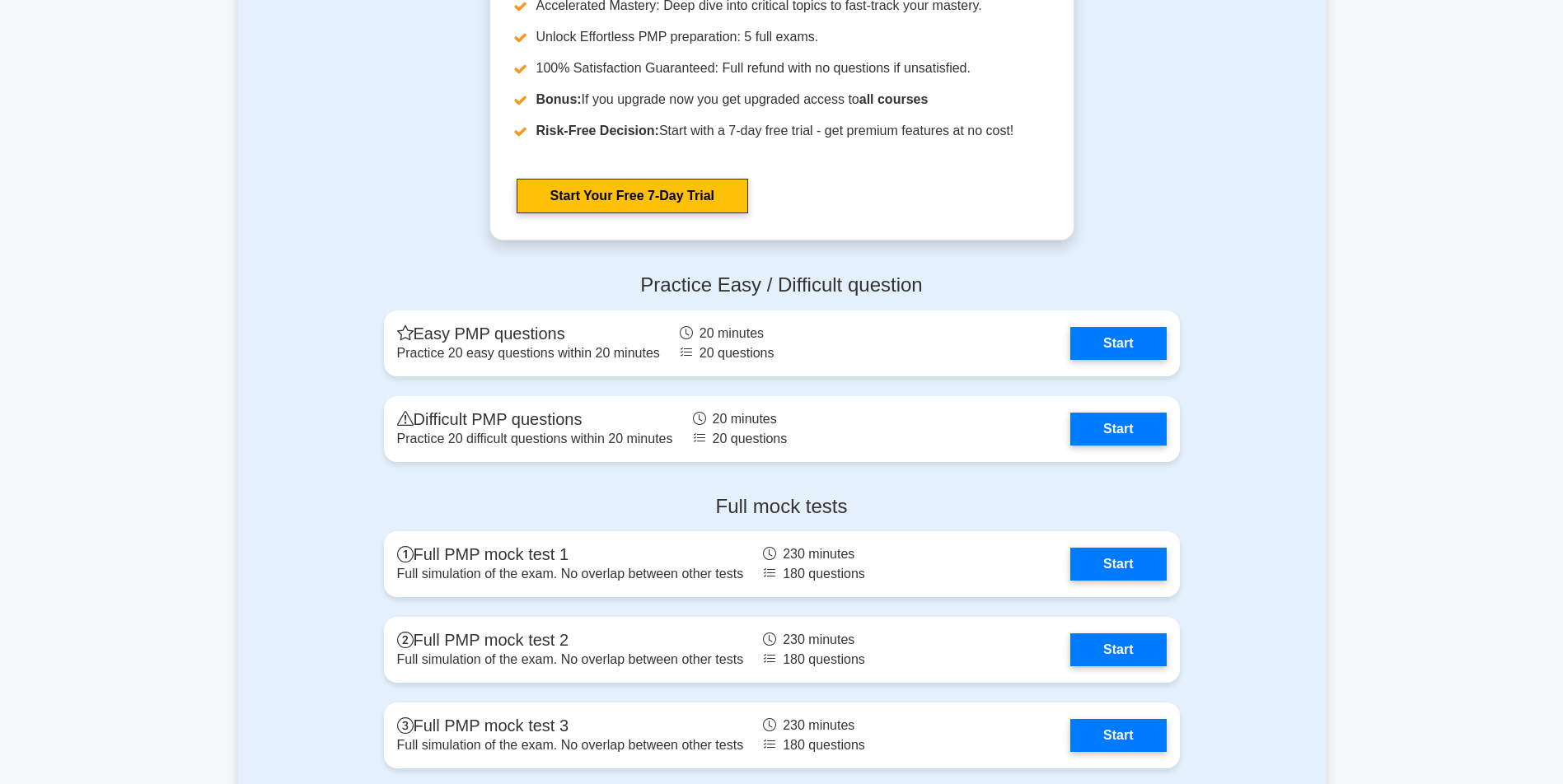
scroll to position [4847, 0]
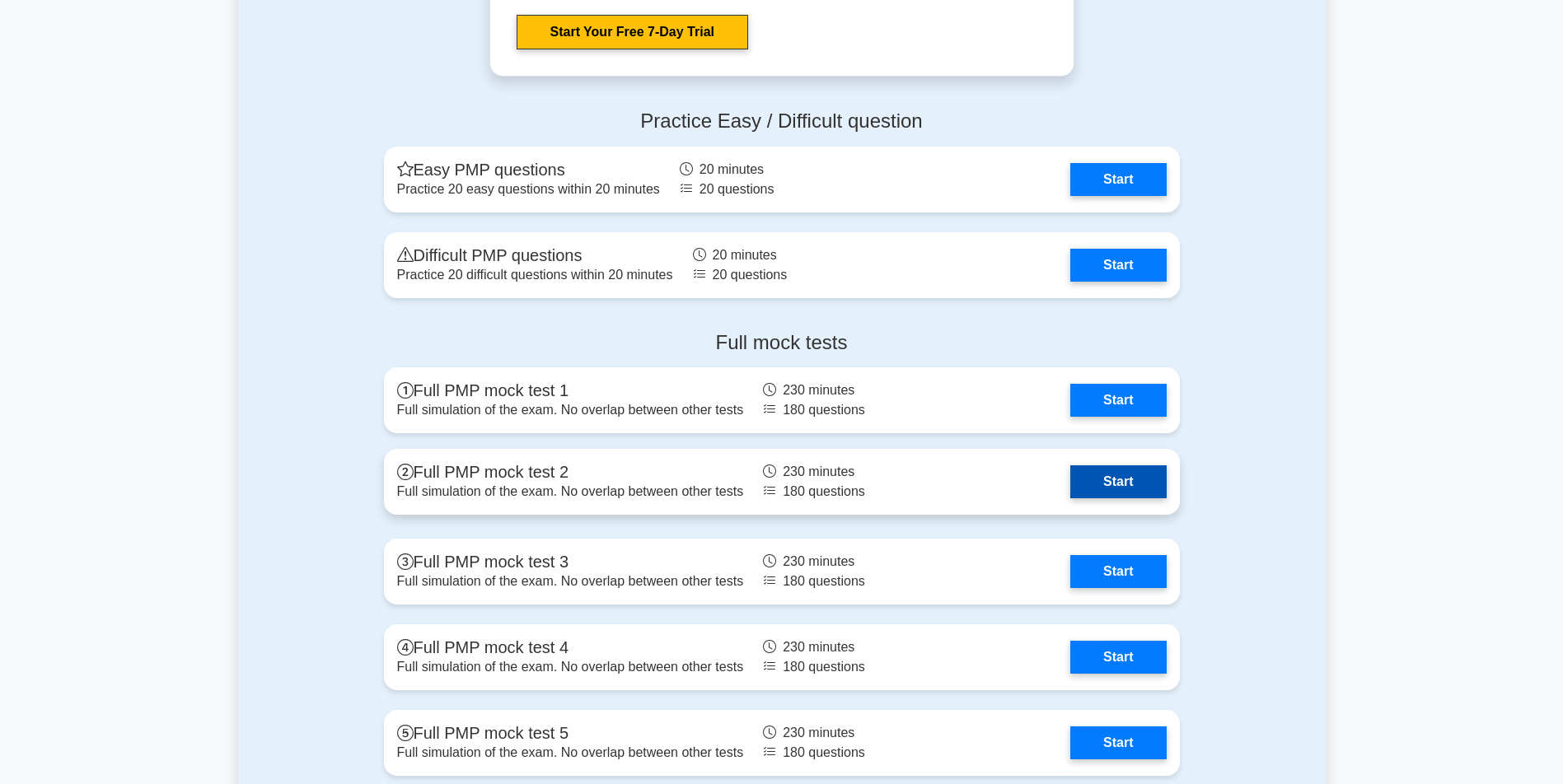
click at [1120, 476] on link "Start" at bounding box center [1117, 481] width 96 height 33
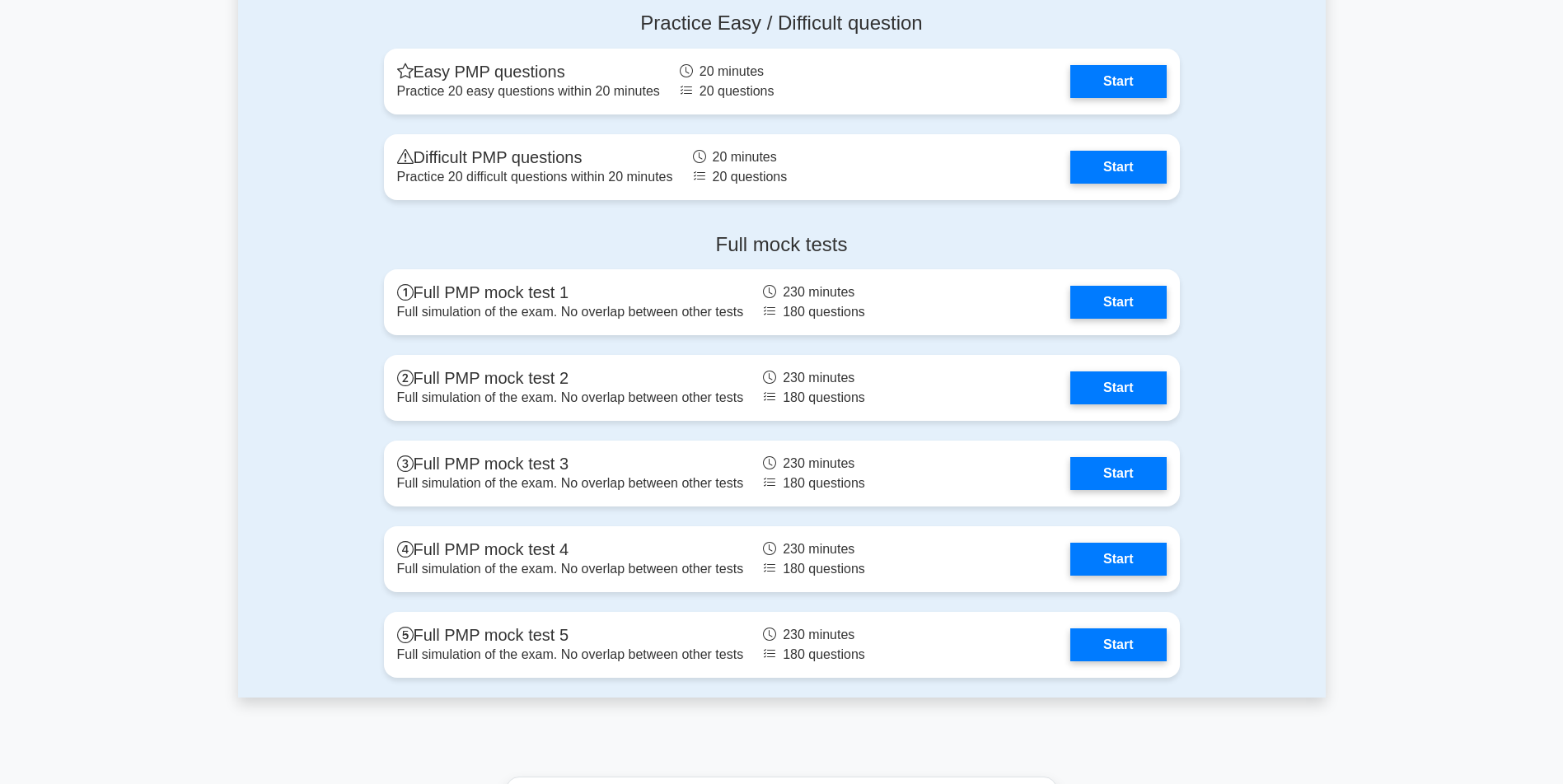
scroll to position [4952, 0]
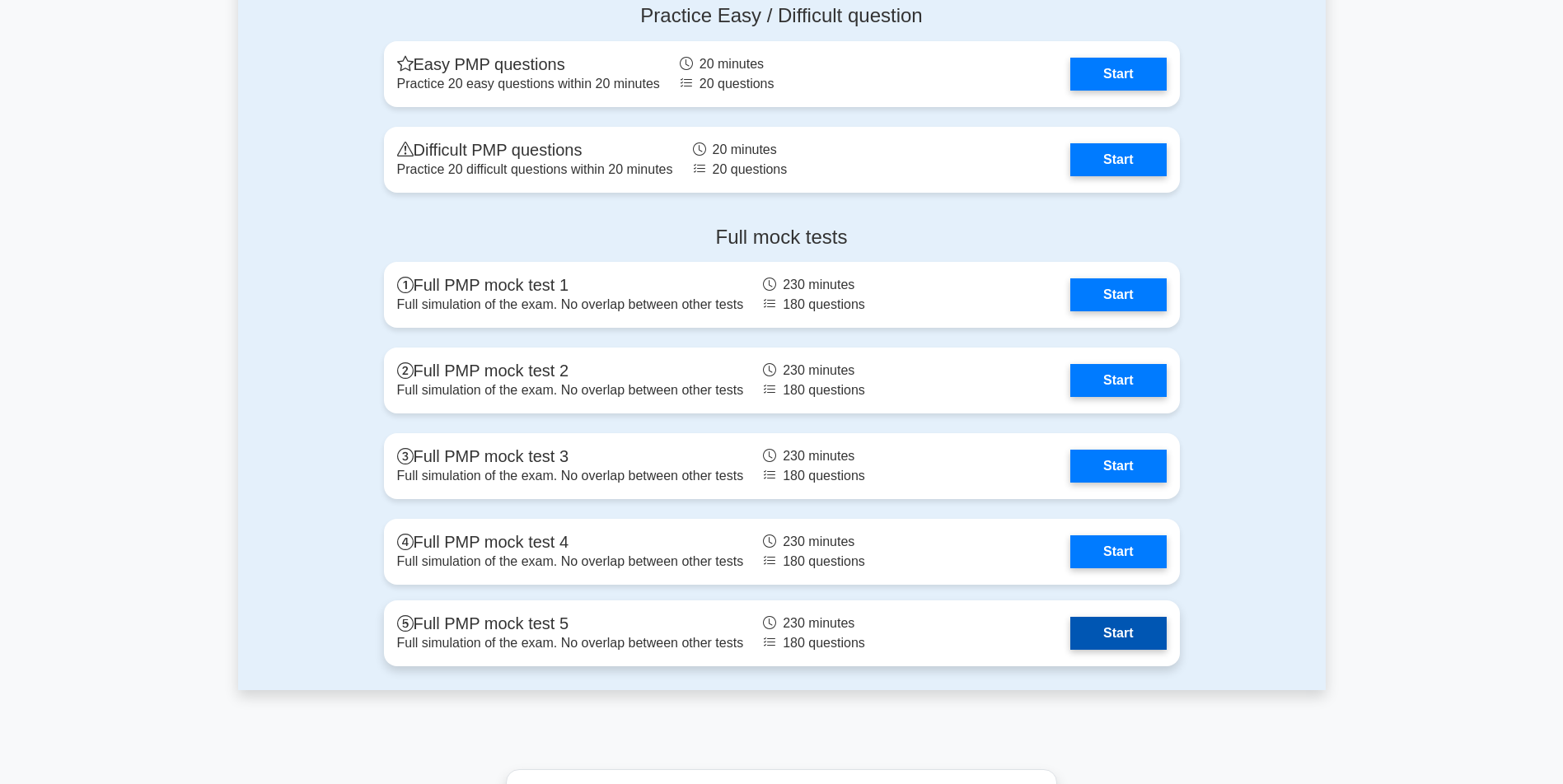
click at [1138, 629] on link "Start" at bounding box center [1117, 634] width 96 height 33
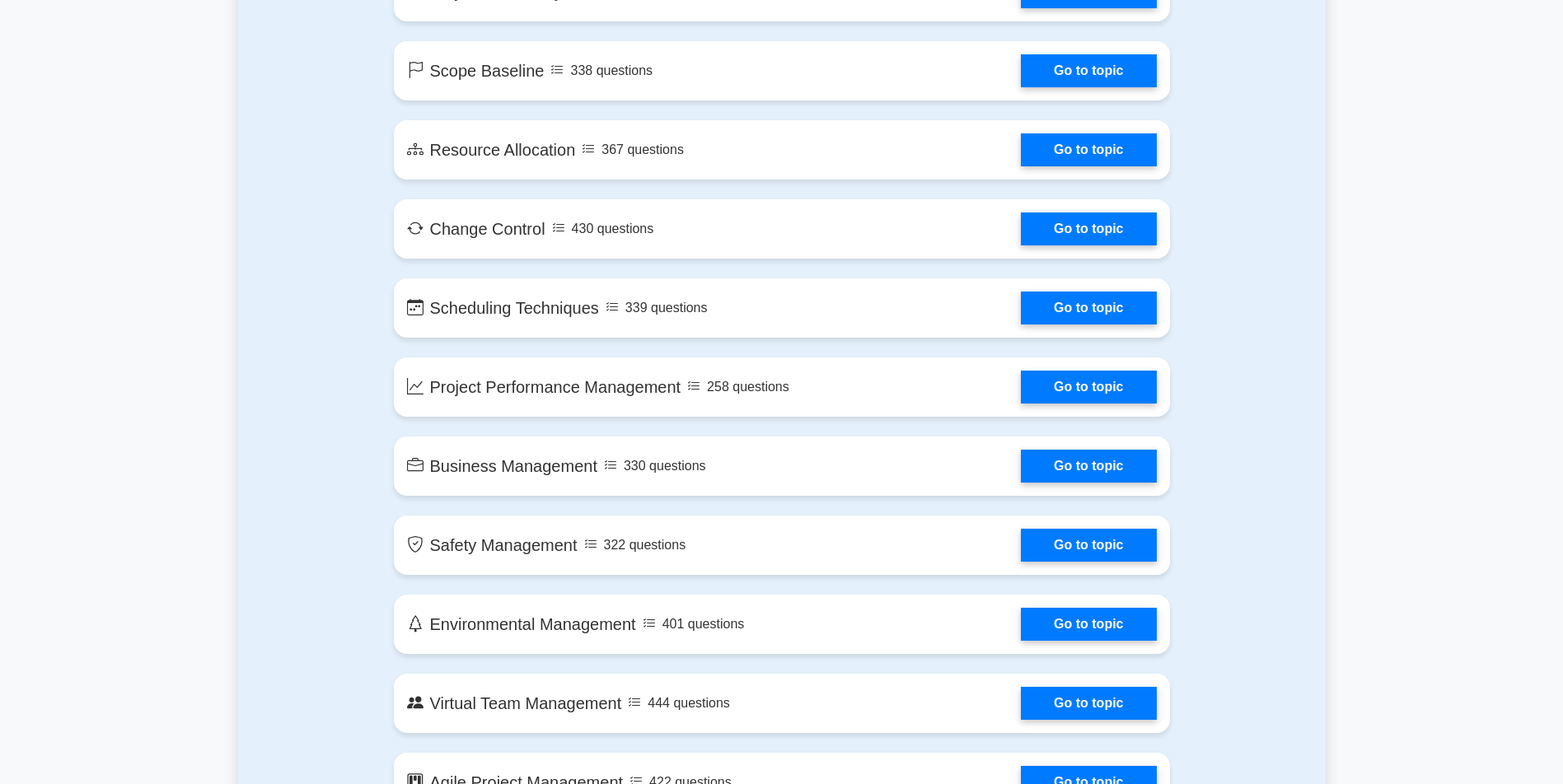
scroll to position [4952, 0]
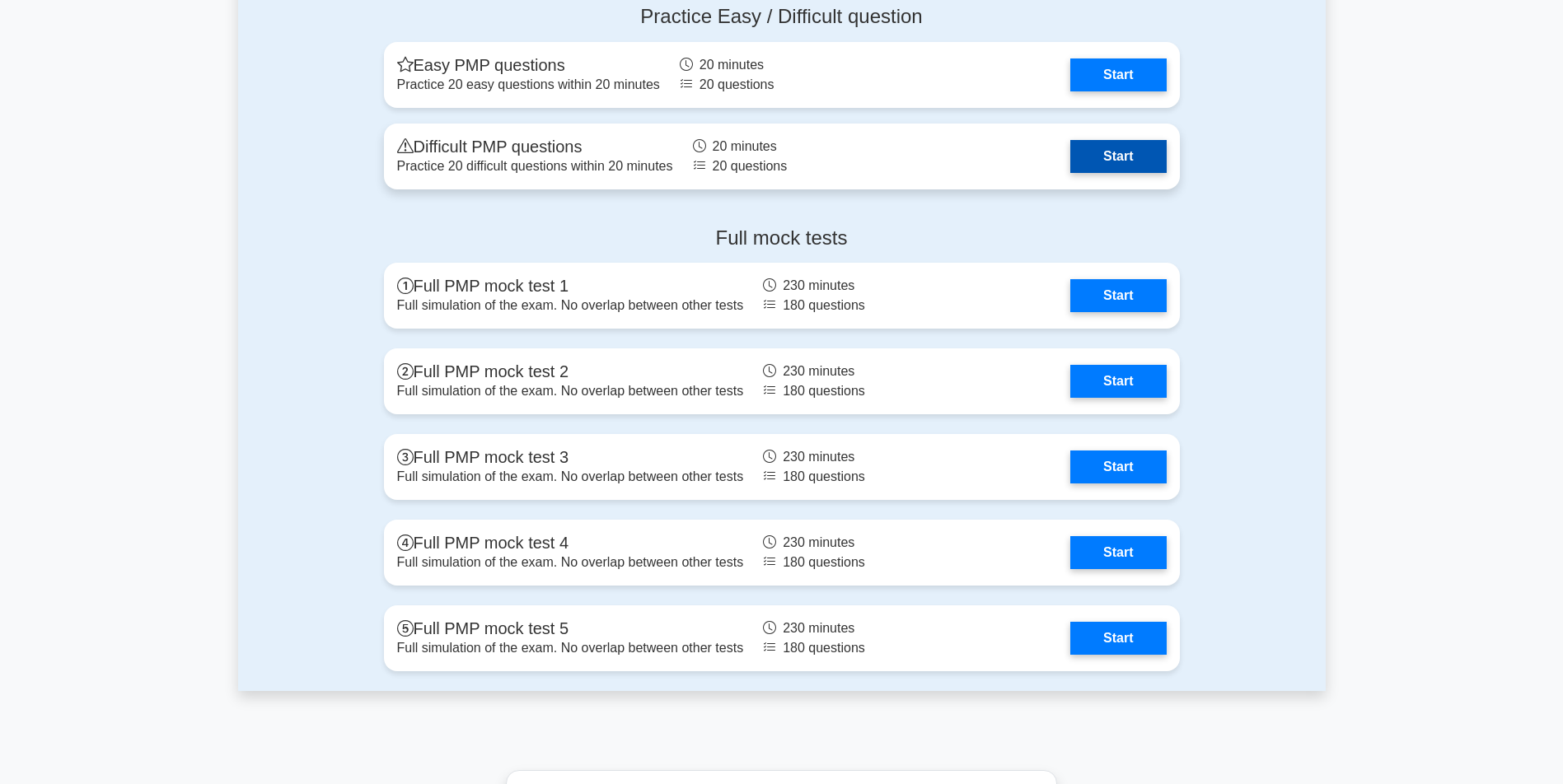
click at [1141, 164] on link "Start" at bounding box center [1117, 156] width 96 height 33
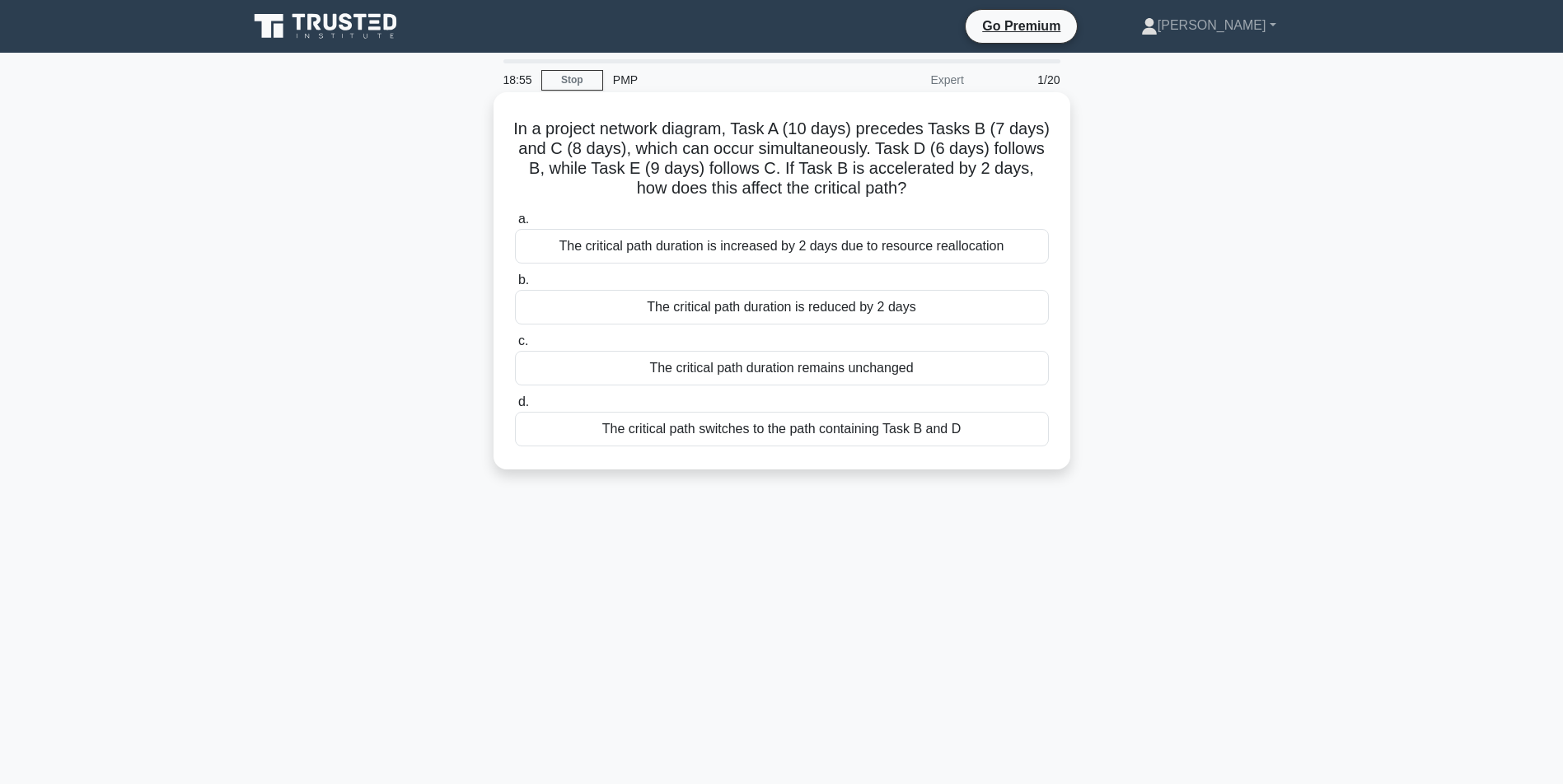
click at [782, 311] on div "The critical path duration is reduced by 2 days" at bounding box center [782, 308] width 534 height 35
click at [515, 285] on input "b. The critical path duration is reduced by 2 days" at bounding box center [515, 280] width 0 height 11
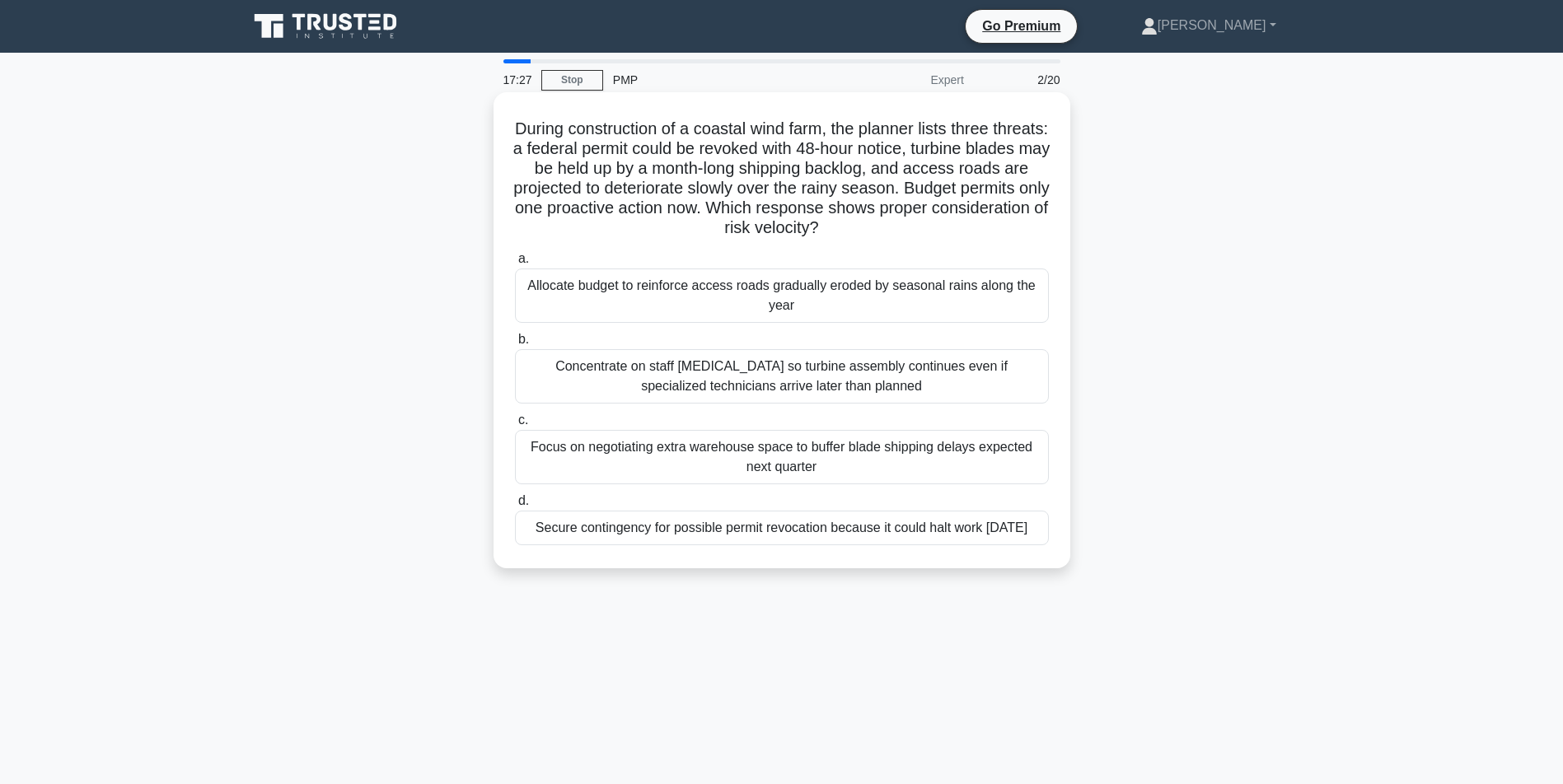
click at [737, 545] on div "Secure contingency for possible permit revocation because it could halt work [D…" at bounding box center [782, 527] width 534 height 35
click at [515, 506] on input "d. Secure contingency for possible permit revocation because it could halt work…" at bounding box center [515, 500] width 0 height 11
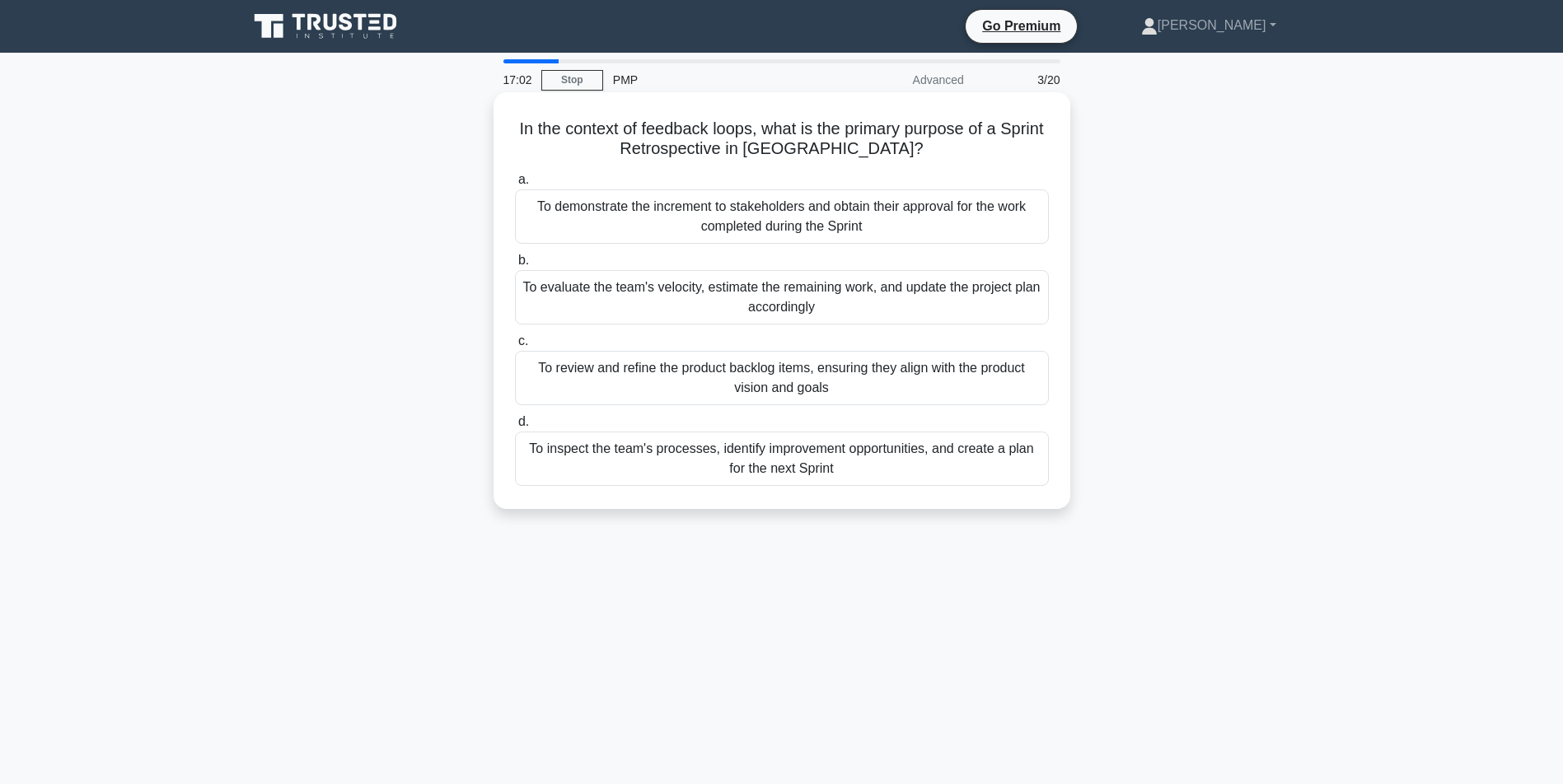
click at [691, 464] on div "To inspect the team's processes, identify improvement opportunities, and create…" at bounding box center [782, 458] width 534 height 54
click at [515, 427] on input "d. To inspect the team's processes, identify improvement opportunities, and cre…" at bounding box center [515, 421] width 0 height 11
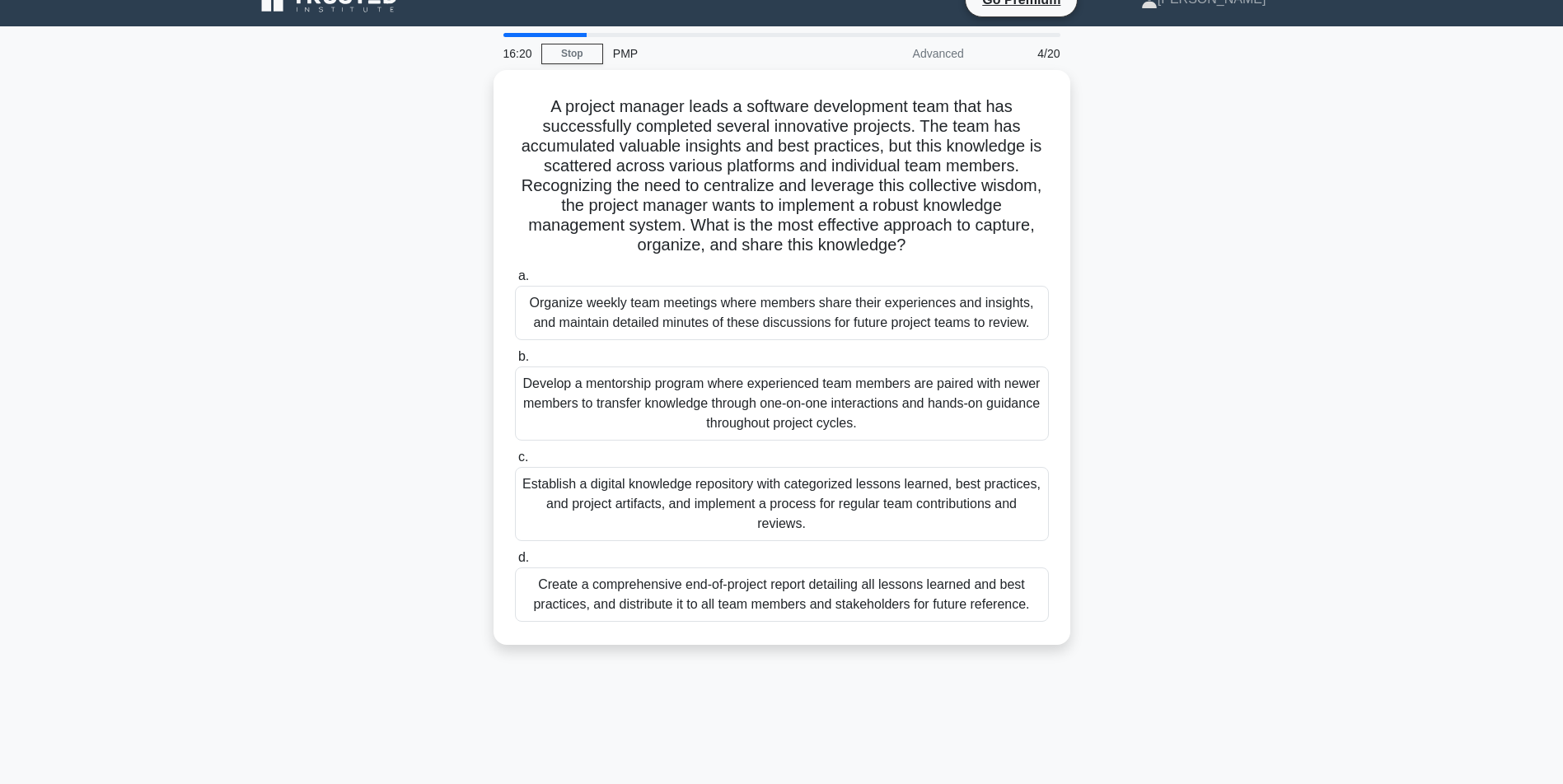
scroll to position [23, 0]
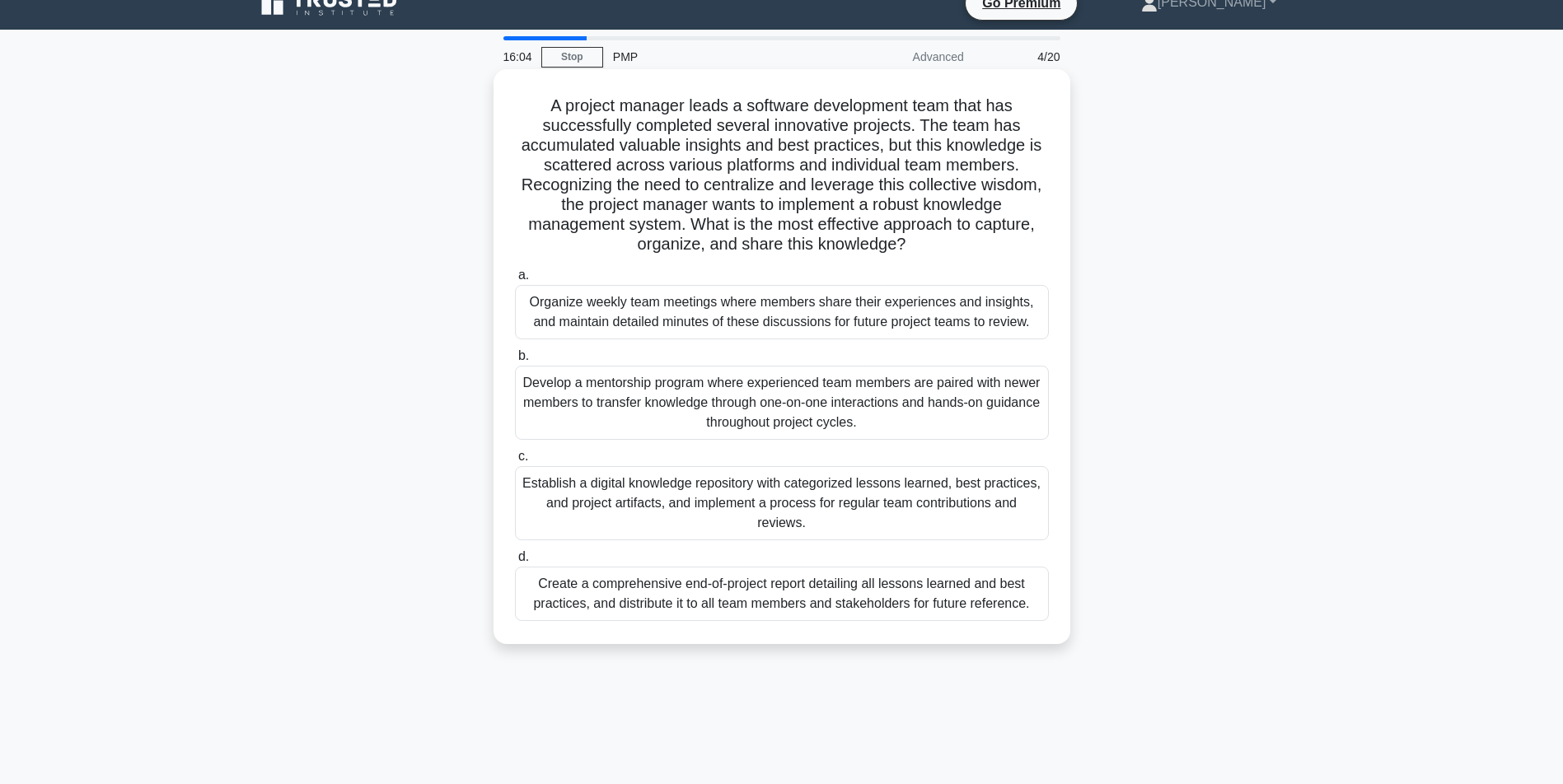
click at [930, 516] on div "Establish a digital knowledge repository with categorized lessons learned, best…" at bounding box center [782, 502] width 534 height 74
click at [515, 462] on input "c. Establish a digital knowledge repository with categorized lessons learned, b…" at bounding box center [515, 456] width 0 height 11
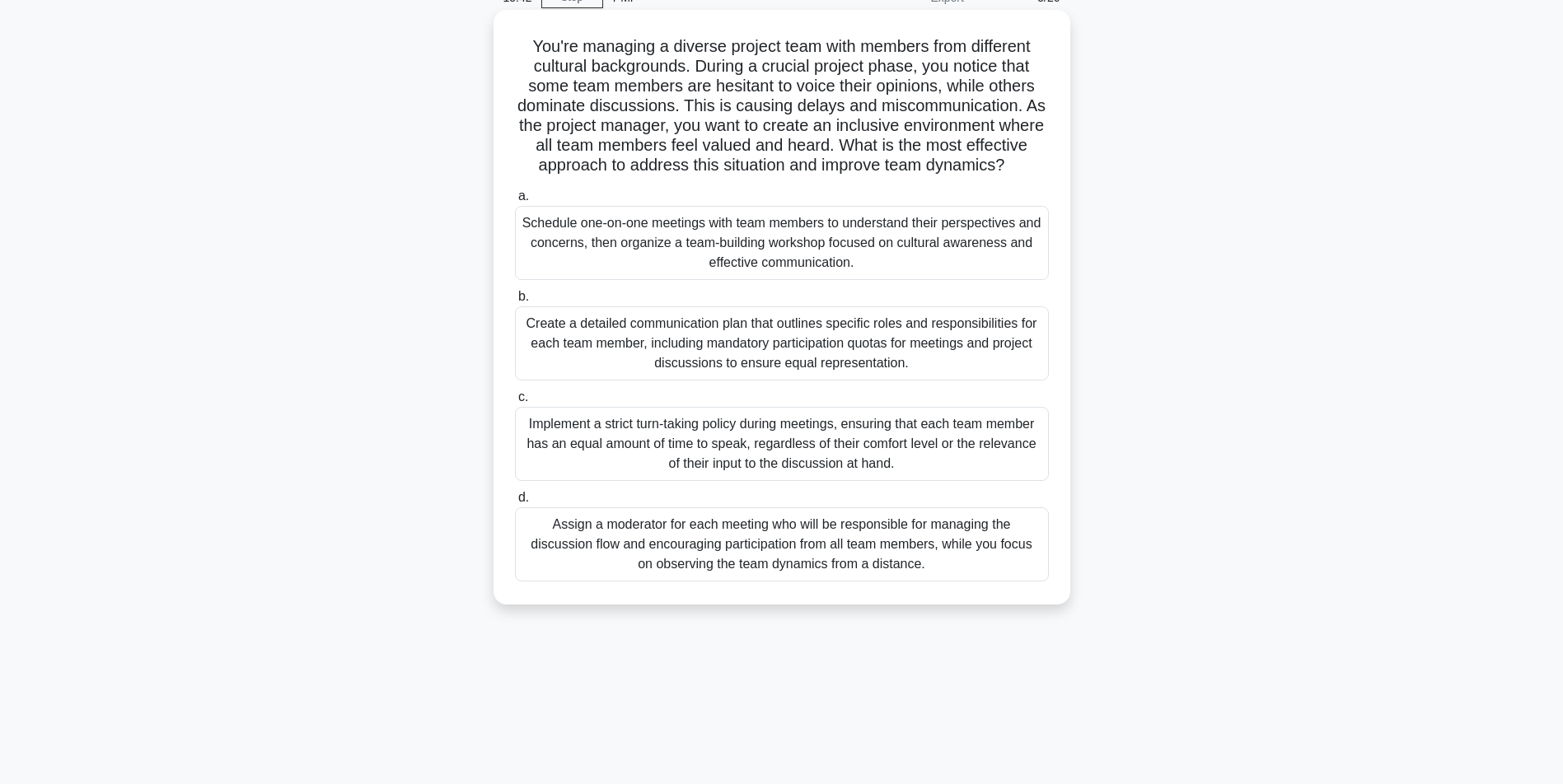
scroll to position [0, 0]
click at [796, 562] on div "Assign a moderator for each meeting who will be responsible for managing the di…" at bounding box center [782, 544] width 534 height 74
click at [515, 503] on input "d. Assign a moderator for each meeting who will be responsible for managing the…" at bounding box center [515, 498] width 0 height 11
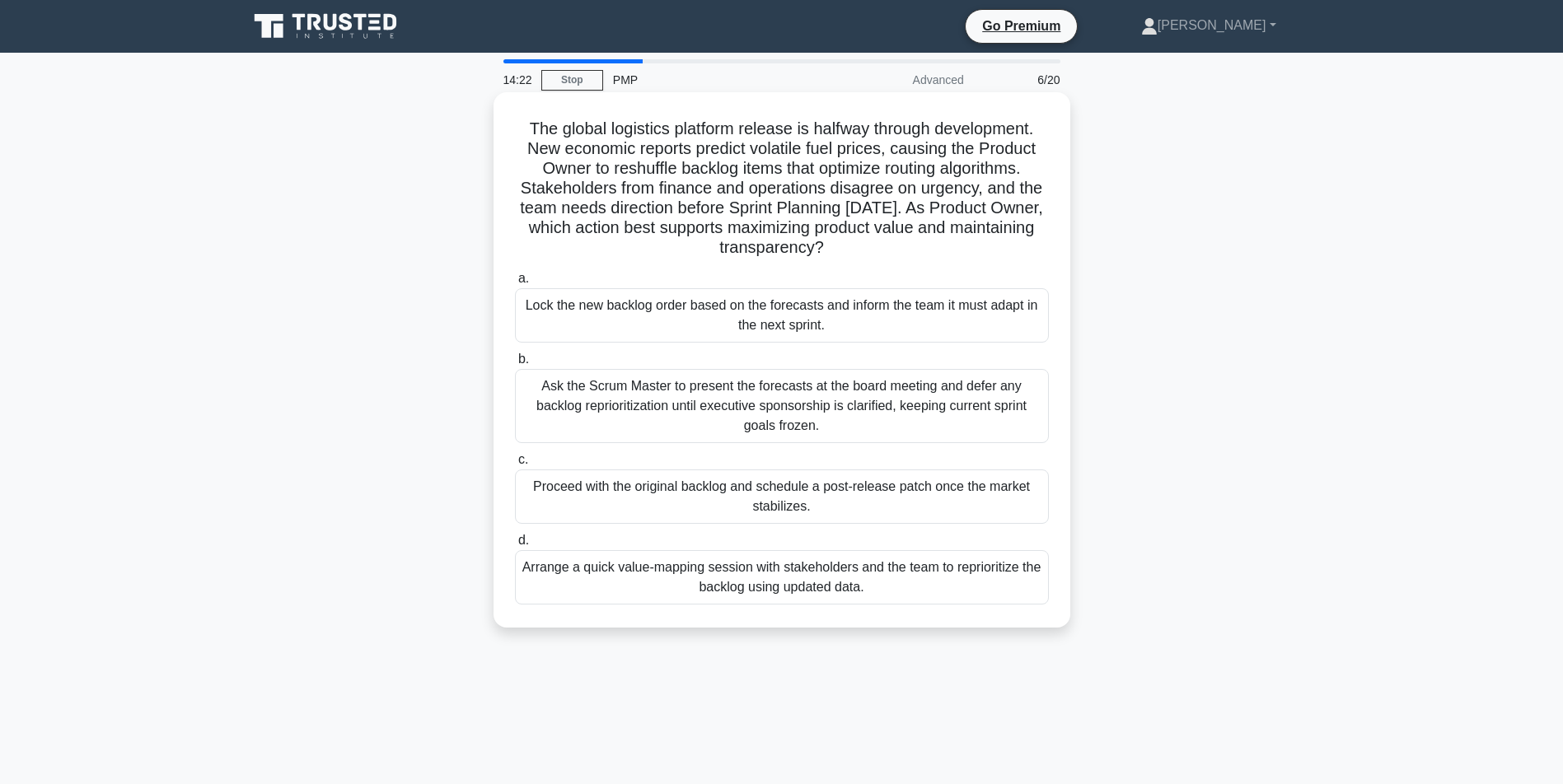
click at [746, 581] on div "Arrange a quick value-mapping session with stakeholders and the team to reprior…" at bounding box center [782, 577] width 534 height 54
click at [515, 546] on input "d. Arrange a quick value-mapping session with stakeholders and the team to repr…" at bounding box center [515, 540] width 0 height 11
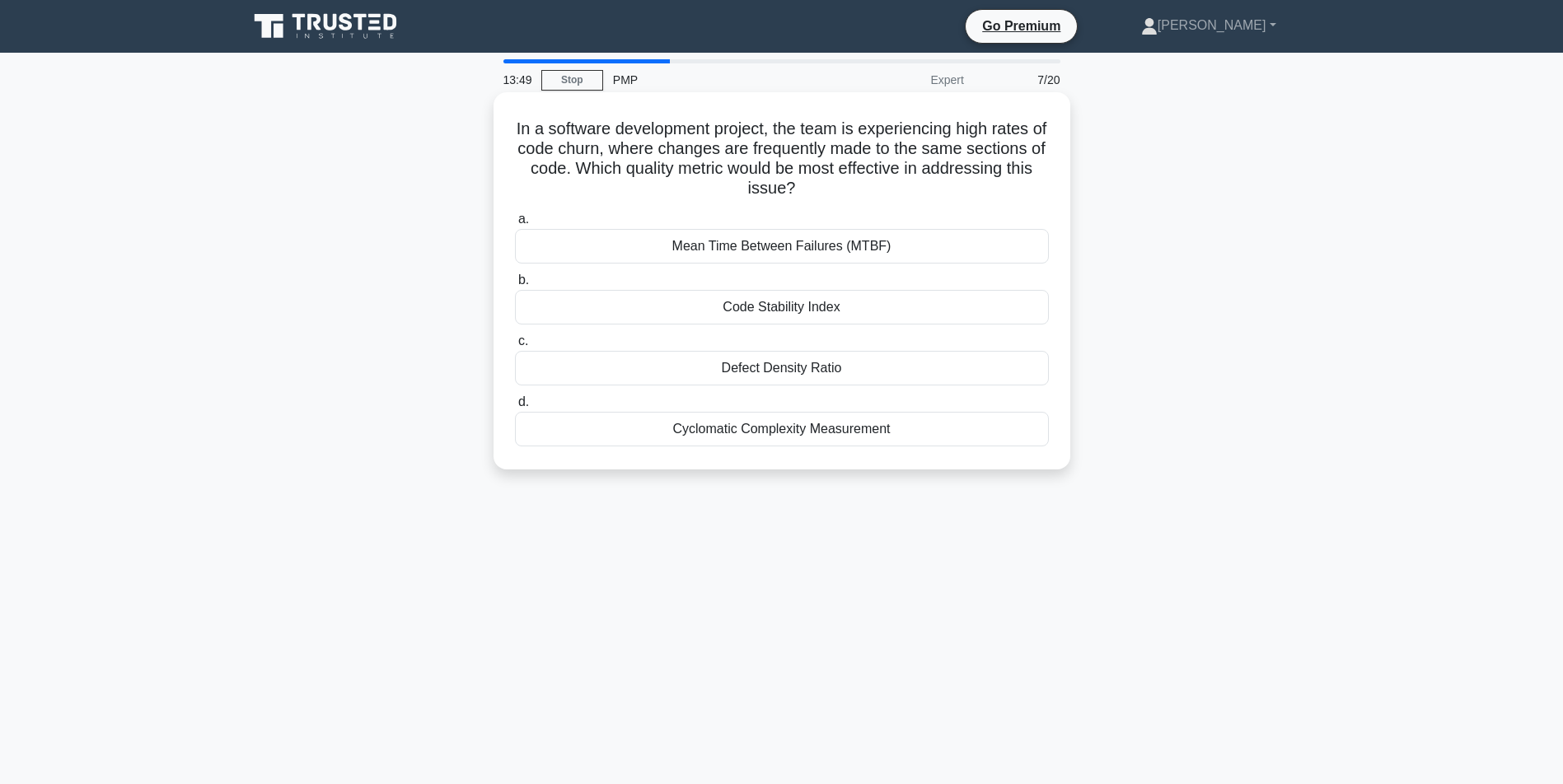
click at [819, 300] on div "Code Stability Index" at bounding box center [782, 308] width 534 height 35
click at [515, 285] on input "b. Code Stability Index" at bounding box center [515, 280] width 0 height 11
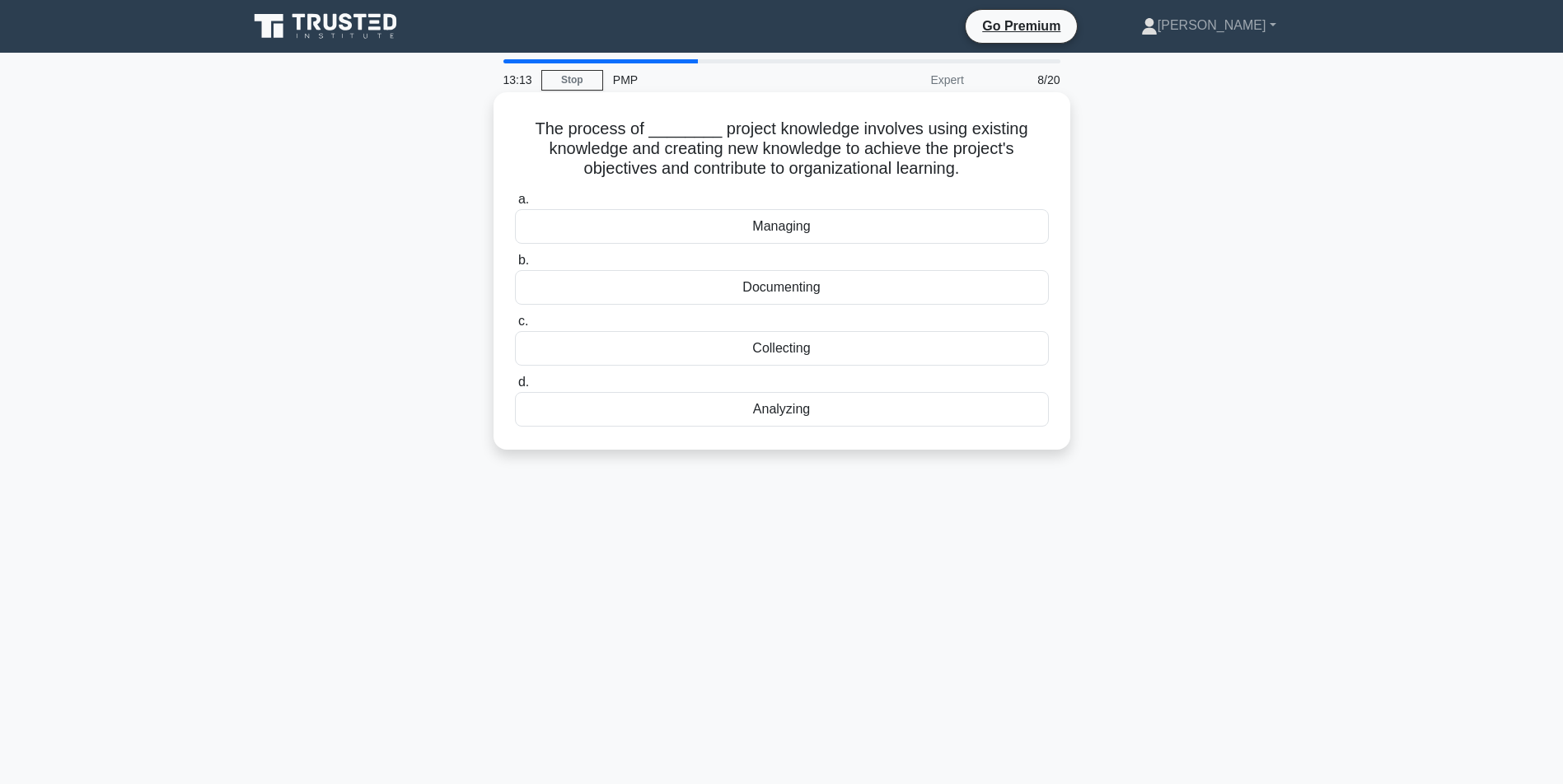
click at [772, 244] on div "a. Managing b. Documenting c. d." at bounding box center [782, 308] width 554 height 244
click at [774, 223] on div "Managing" at bounding box center [782, 227] width 534 height 35
click at [515, 205] on input "a. Managing" at bounding box center [515, 200] width 0 height 11
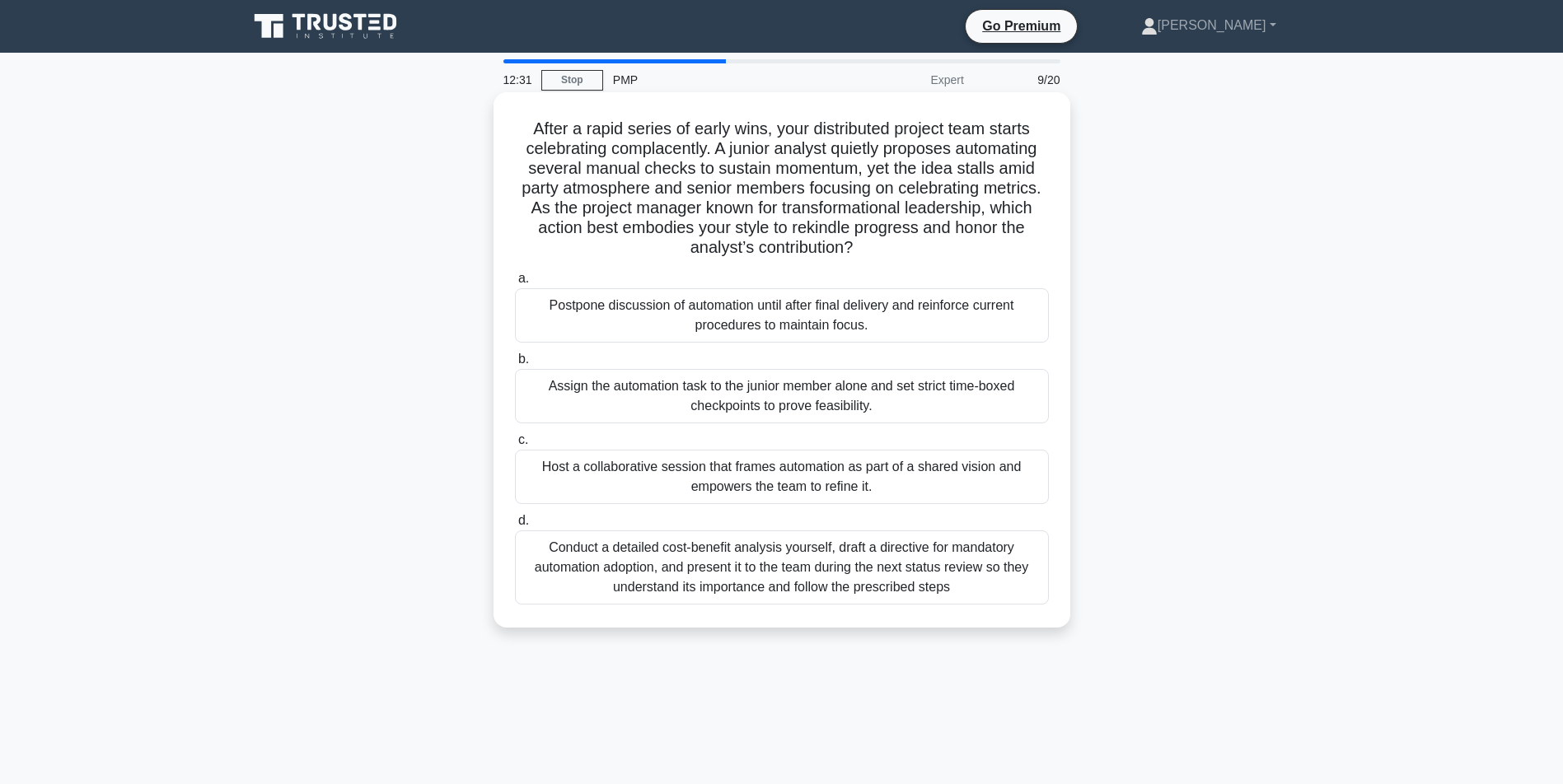
click at [805, 473] on div "Host a collaborative session that frames automation as part of a shared vision …" at bounding box center [782, 476] width 534 height 54
click at [515, 446] on input "c. Host a collaborative session that frames automation as part of a shared visi…" at bounding box center [515, 440] width 0 height 11
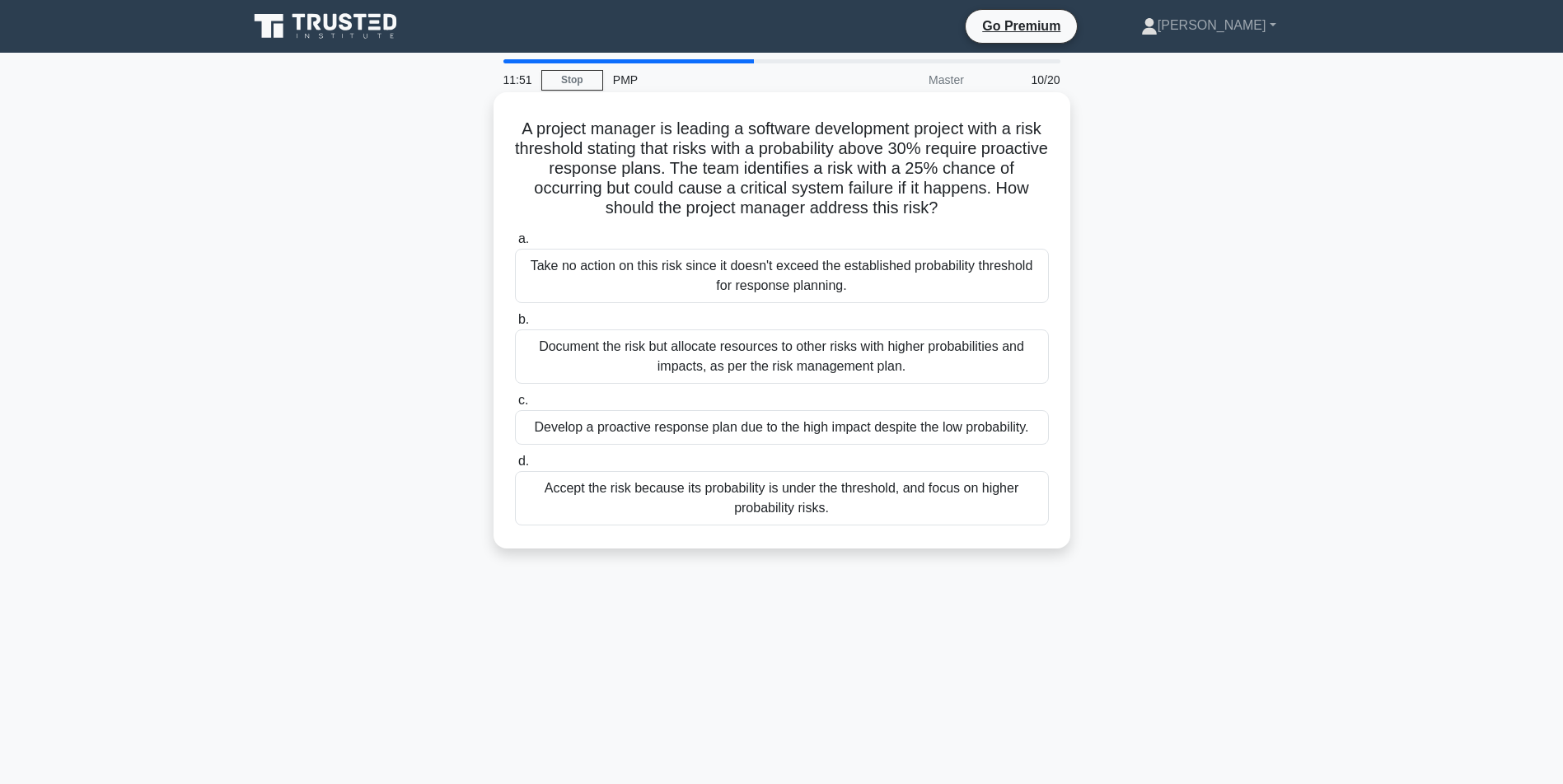
click at [772, 525] on div "Accept the risk because its probability is under the threshold, and focus on hi…" at bounding box center [782, 498] width 534 height 54
click at [515, 467] on input "d. Accept the risk because its probability is under the threshold, and focus on…" at bounding box center [515, 461] width 0 height 11
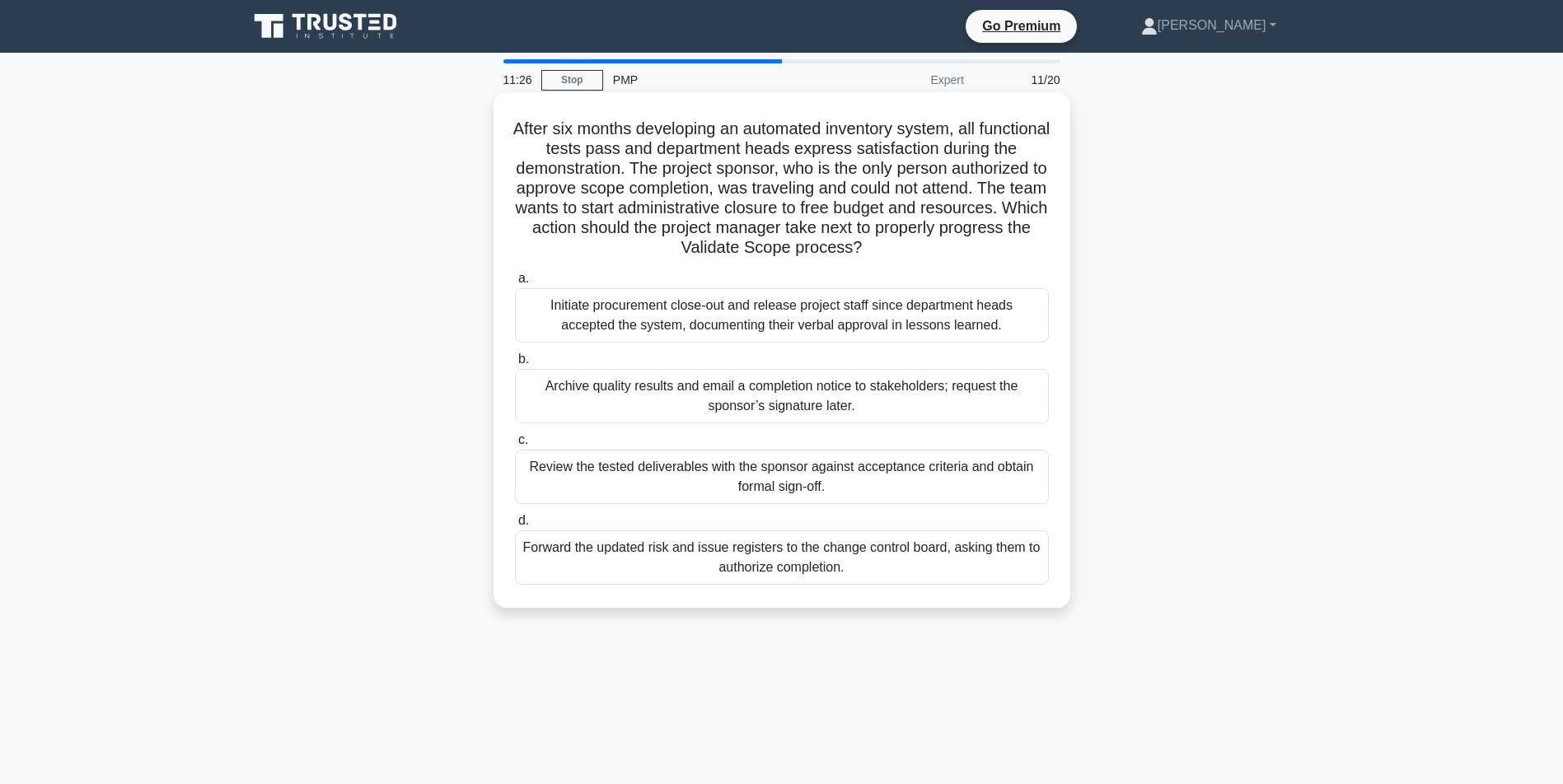
click at [740, 489] on div "Review the tested deliverables with the sponsor against acceptance criteria and…" at bounding box center [782, 476] width 534 height 54
click at [515, 446] on input "c. Review the tested deliverables with the sponsor against acceptance criteria …" at bounding box center [515, 440] width 0 height 11
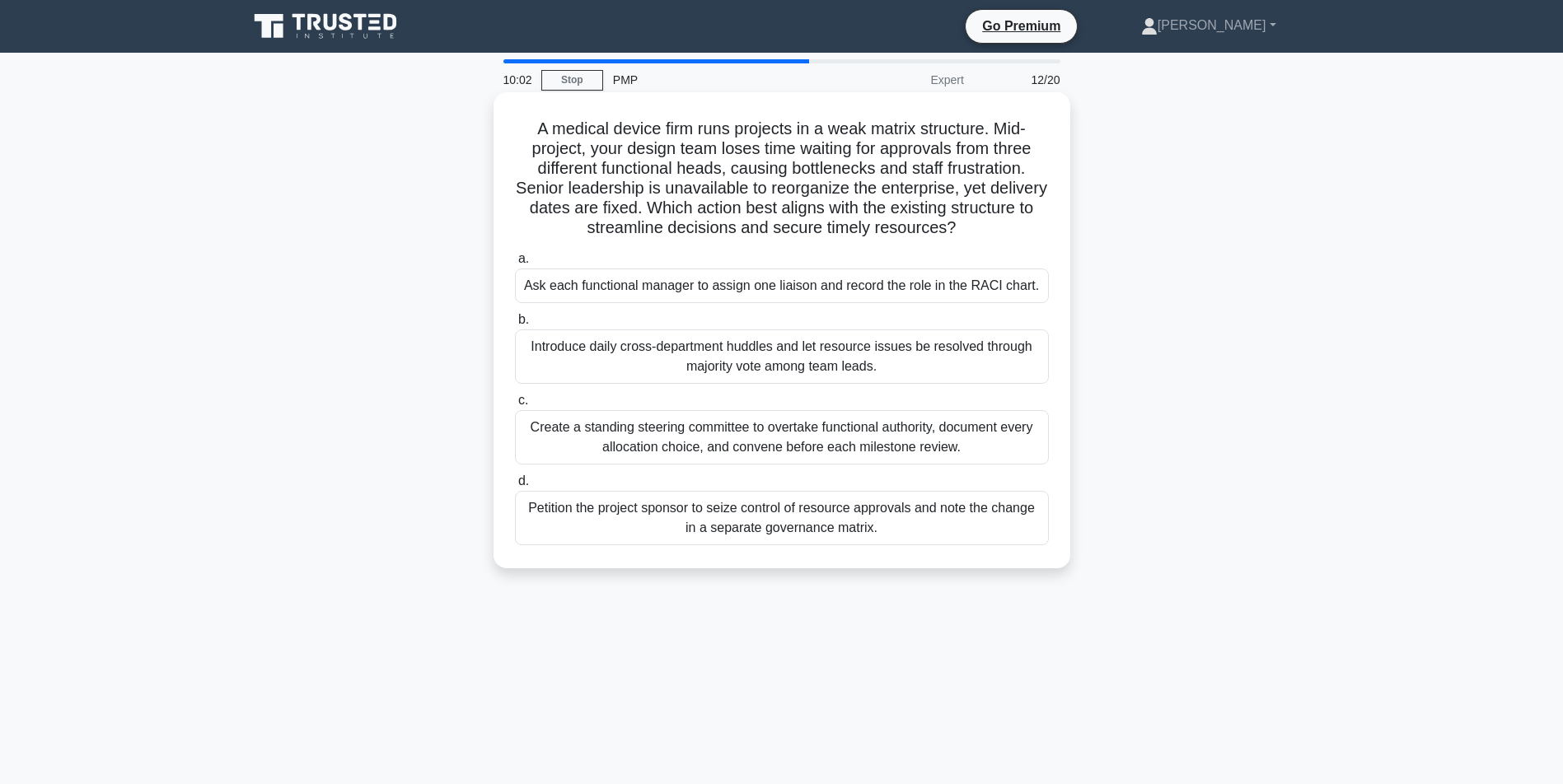
click at [666, 302] on div "Ask each functional manager to assign one liaison and record the role in the RA…" at bounding box center [782, 285] width 534 height 35
click at [515, 264] on input "a. Ask each functional manager to assign one liaison and record the role in the…" at bounding box center [515, 258] width 0 height 11
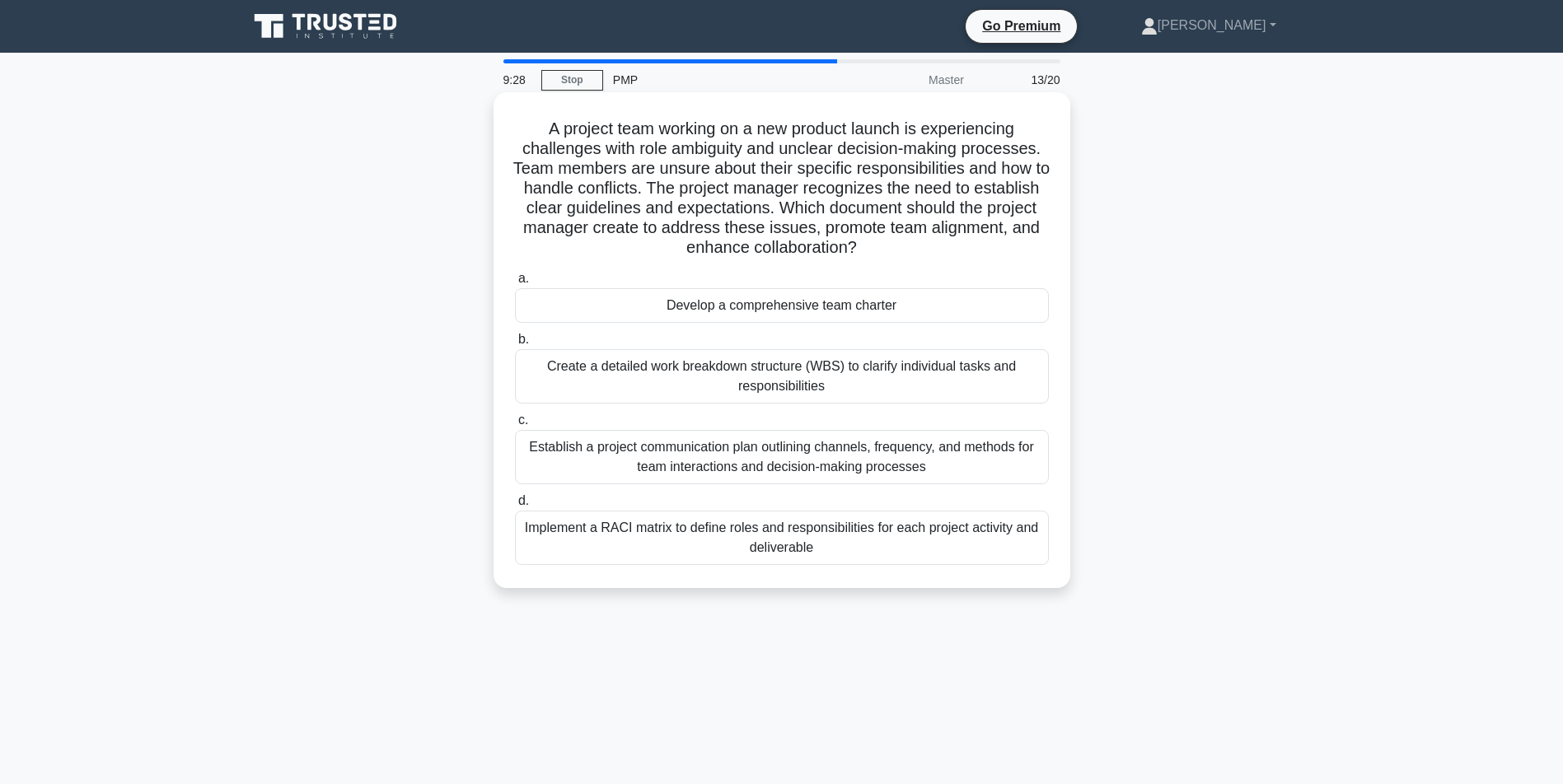
click at [742, 323] on div "Develop a comprehensive team charter" at bounding box center [782, 306] width 534 height 35
click at [515, 284] on input "a. Develop a comprehensive team charter" at bounding box center [515, 278] width 0 height 11
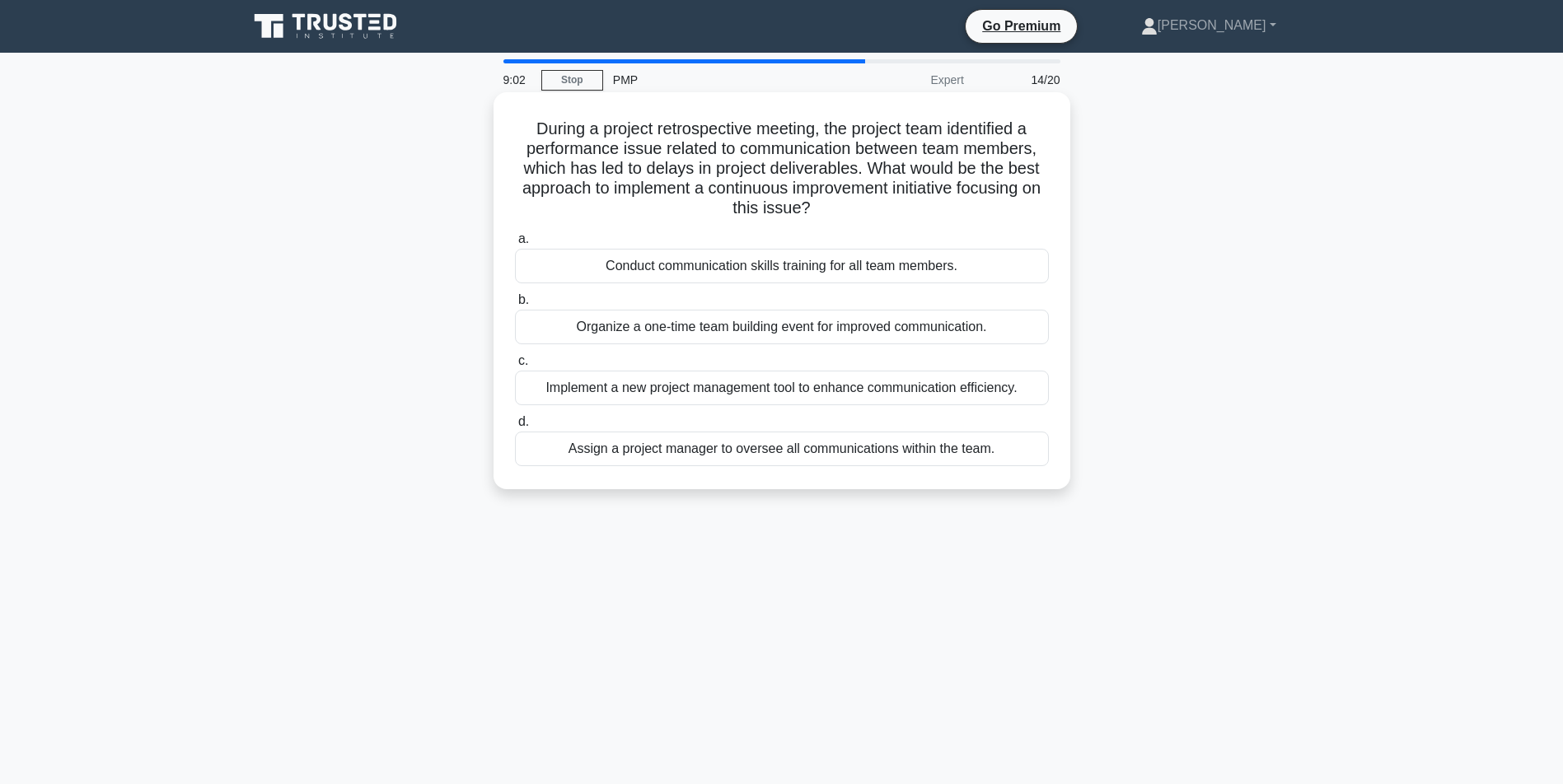
click at [711, 268] on div "Conduct communication skills training for all team members." at bounding box center [782, 266] width 534 height 35
click at [515, 245] on input "a. Conduct communication skills training for all team members." at bounding box center [515, 239] width 0 height 11
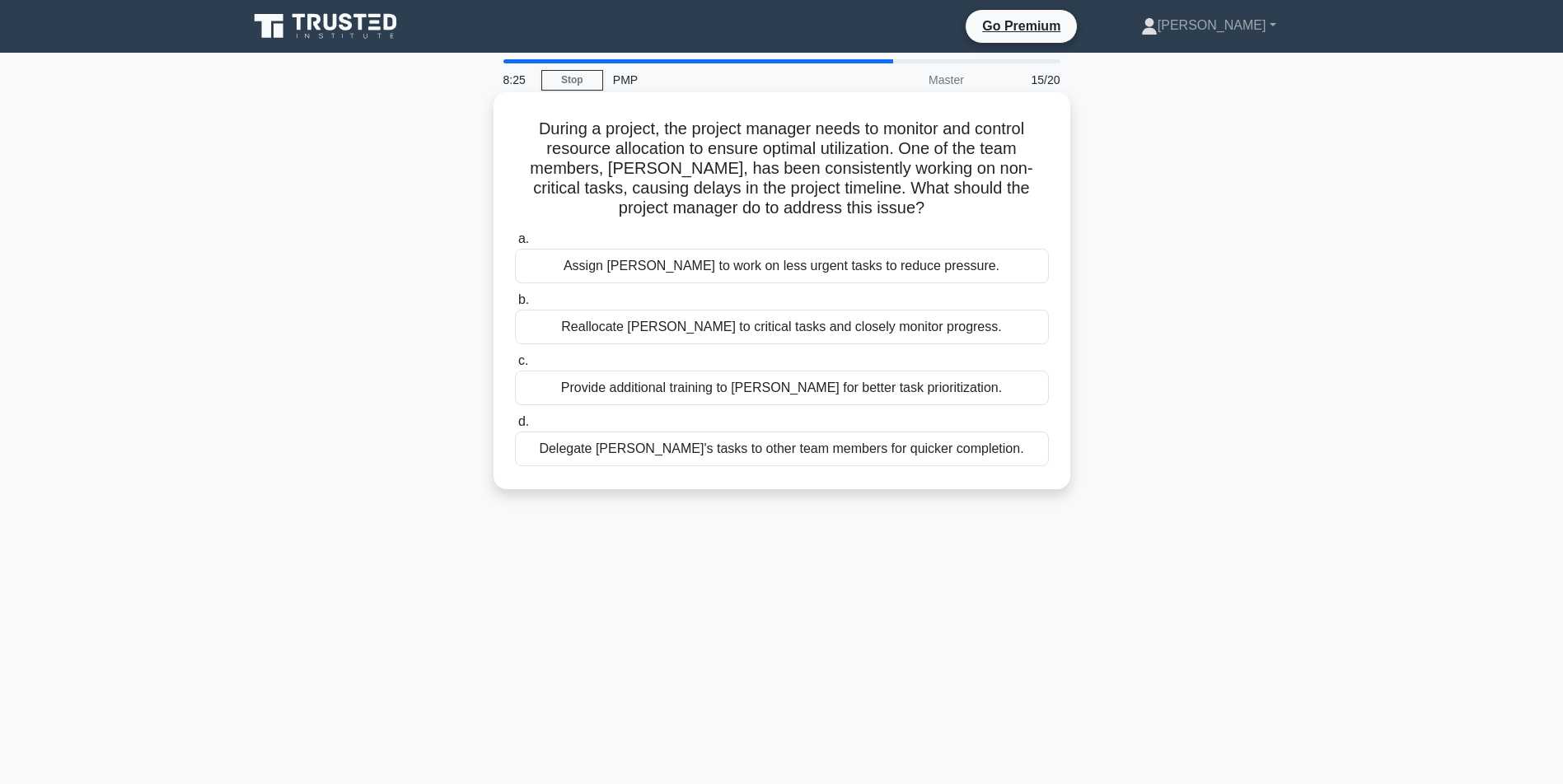
click at [792, 385] on div "Provide additional training to [PERSON_NAME] for better task prioritization." at bounding box center [782, 388] width 534 height 35
click at [515, 366] on input "c. Provide additional training to John for better task prioritization." at bounding box center [515, 361] width 0 height 11
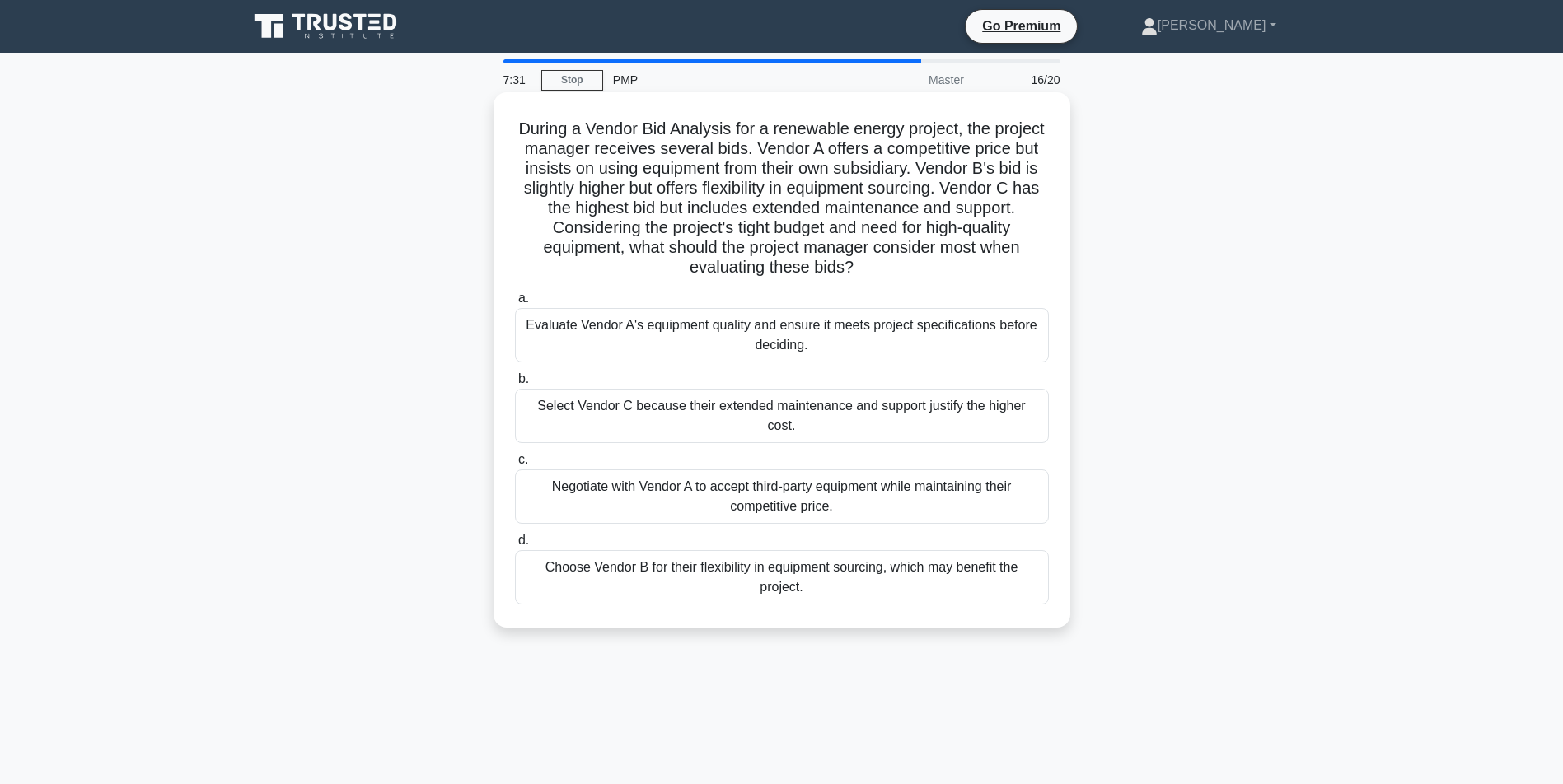
click at [824, 332] on div "Evaluate Vendor A's equipment quality and ensure it meets project specification…" at bounding box center [782, 335] width 534 height 54
click at [515, 304] on input "a. Evaluate Vendor A's equipment quality and ensure it meets project specificat…" at bounding box center [515, 298] width 0 height 11
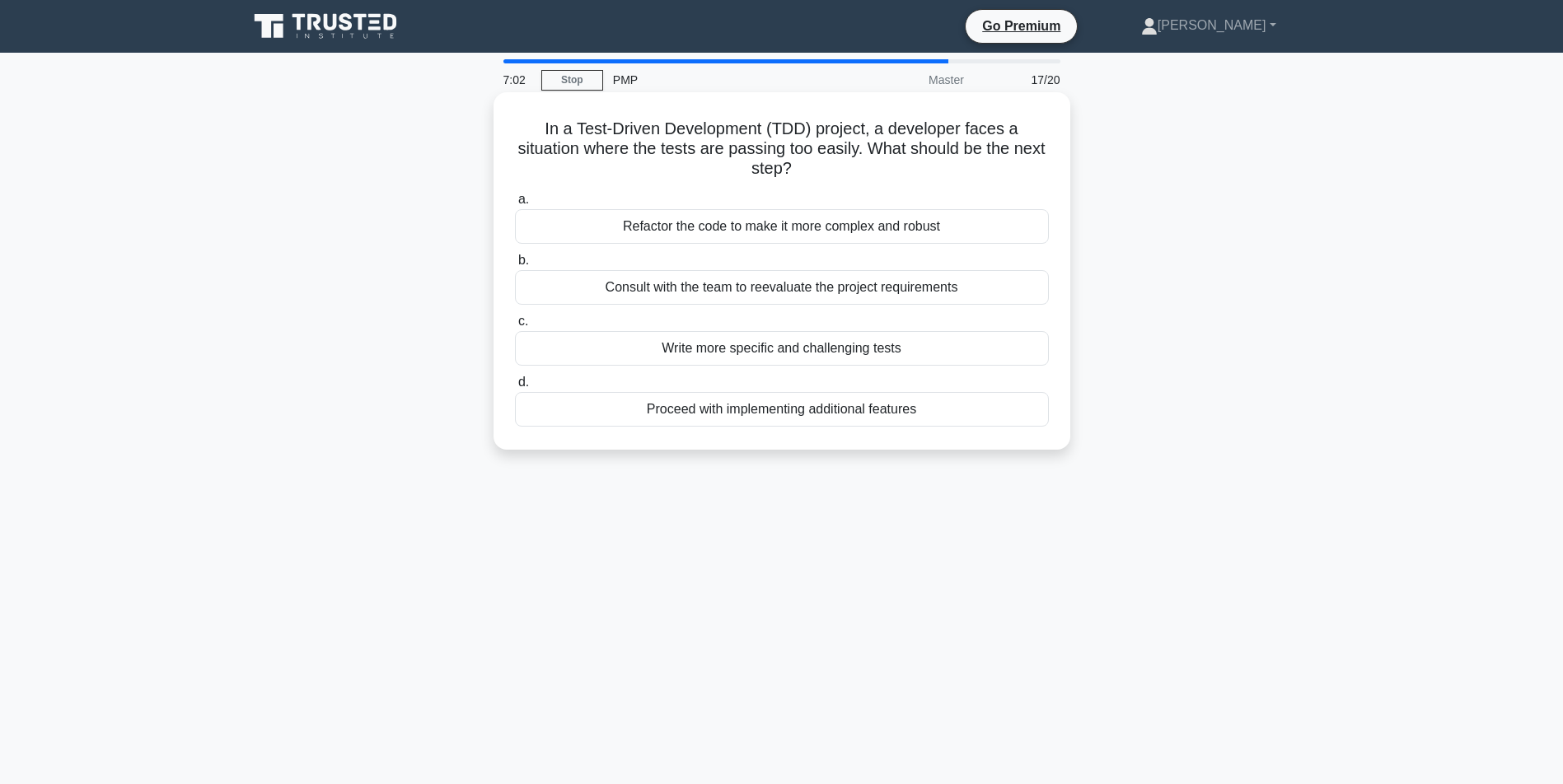
click at [722, 287] on div "Consult with the team to reevaluate the project requirements" at bounding box center [782, 287] width 534 height 35
click at [515, 266] on input "b. Consult with the team to reevaluate the project requirements" at bounding box center [515, 260] width 0 height 11
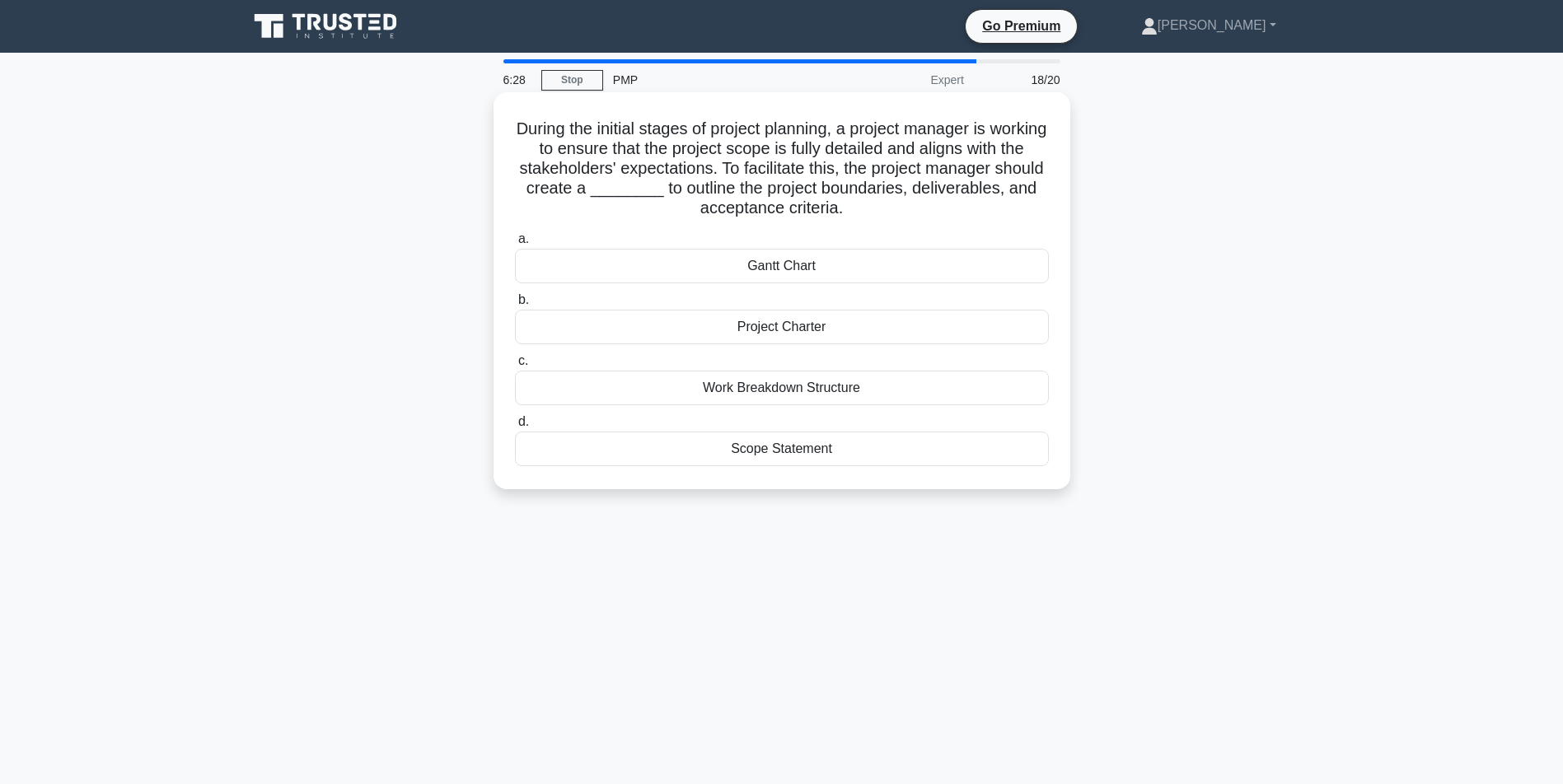
click at [768, 448] on div "Scope Statement" at bounding box center [782, 448] width 534 height 35
click at [515, 427] on input "d. Scope Statement" at bounding box center [515, 421] width 0 height 11
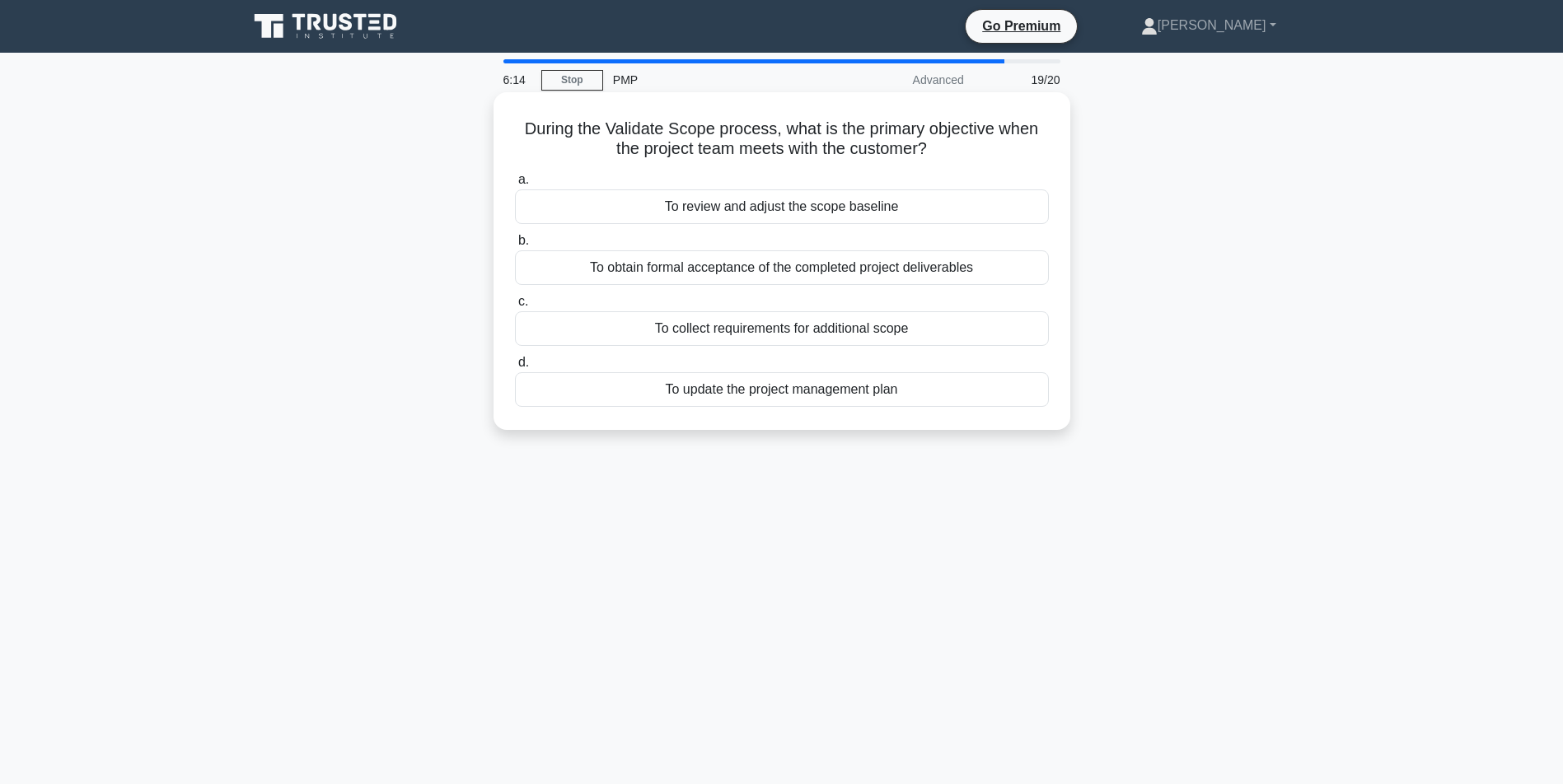
click at [692, 269] on div "To obtain formal acceptance of the completed project deliverables" at bounding box center [782, 268] width 534 height 35
click at [515, 246] on input "b. To obtain formal acceptance of the completed project deliverables" at bounding box center [515, 240] width 0 height 11
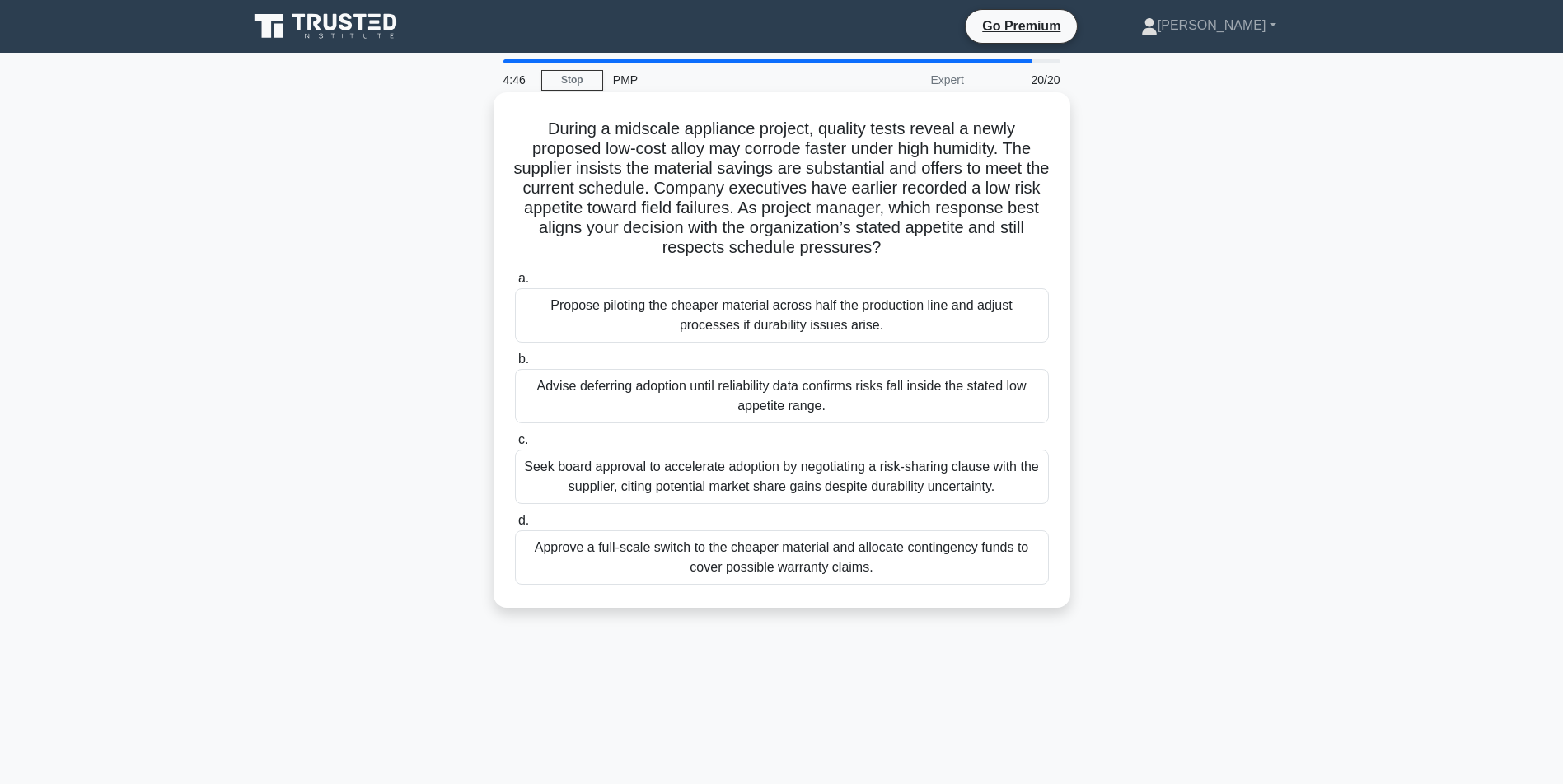
click at [699, 342] on div "Propose piloting the cheaper material across half the production line and adjus…" at bounding box center [782, 315] width 534 height 54
click at [515, 284] on input "a. Propose piloting the cheaper material across half the production line and ad…" at bounding box center [515, 278] width 0 height 11
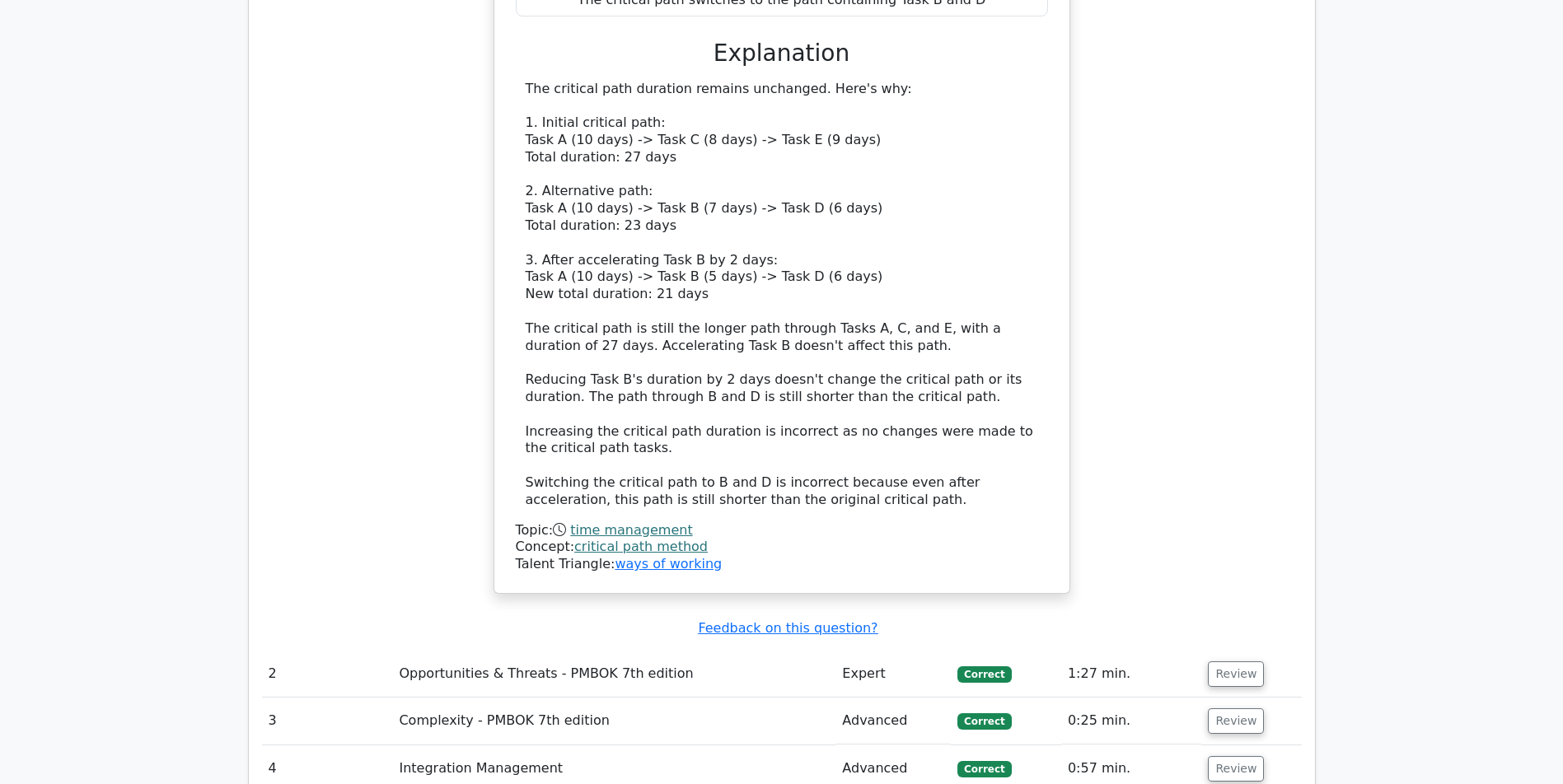
scroll to position [2491, 0]
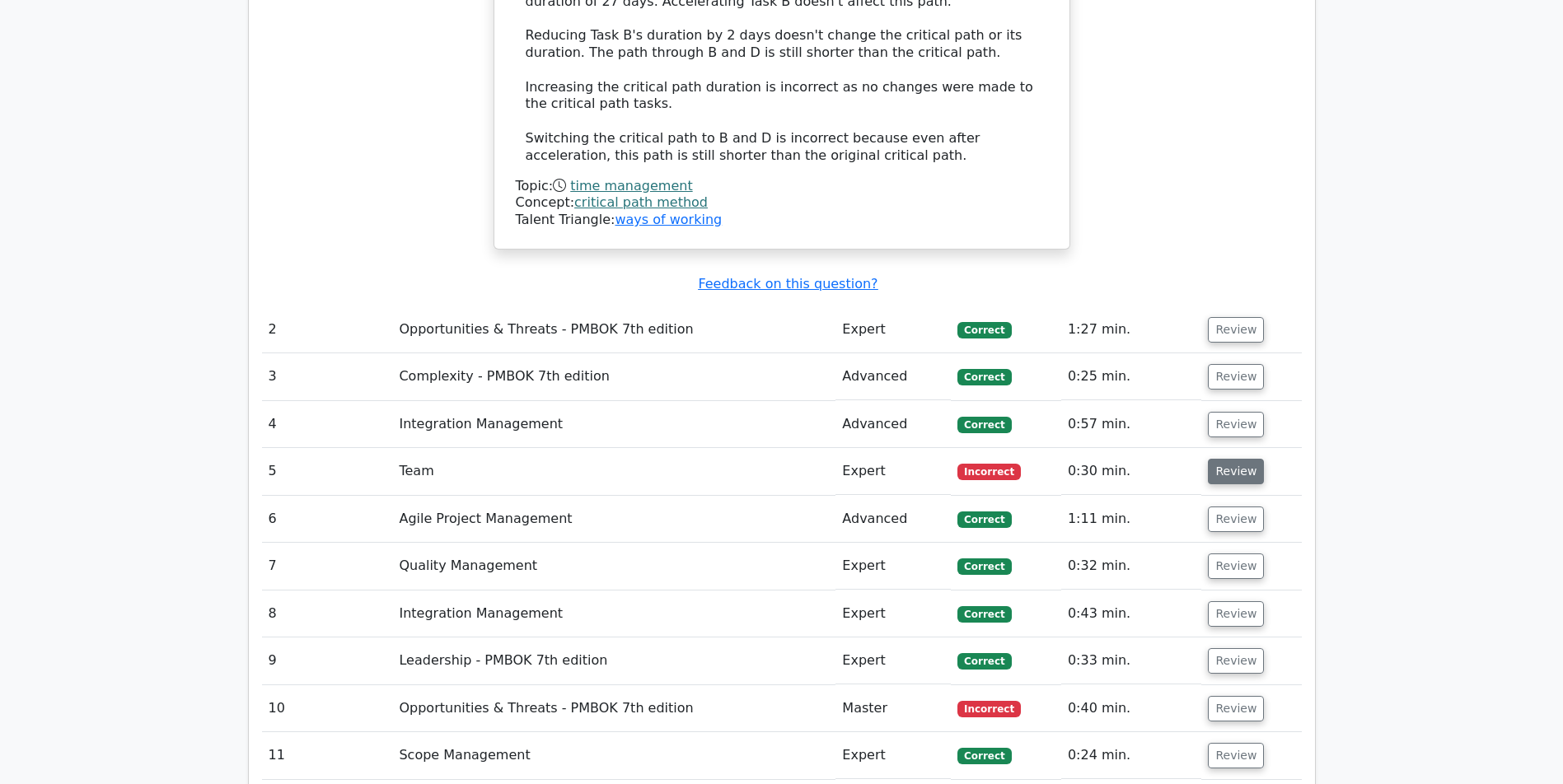
click at [1225, 475] on button "Review" at bounding box center [1236, 472] width 56 height 25
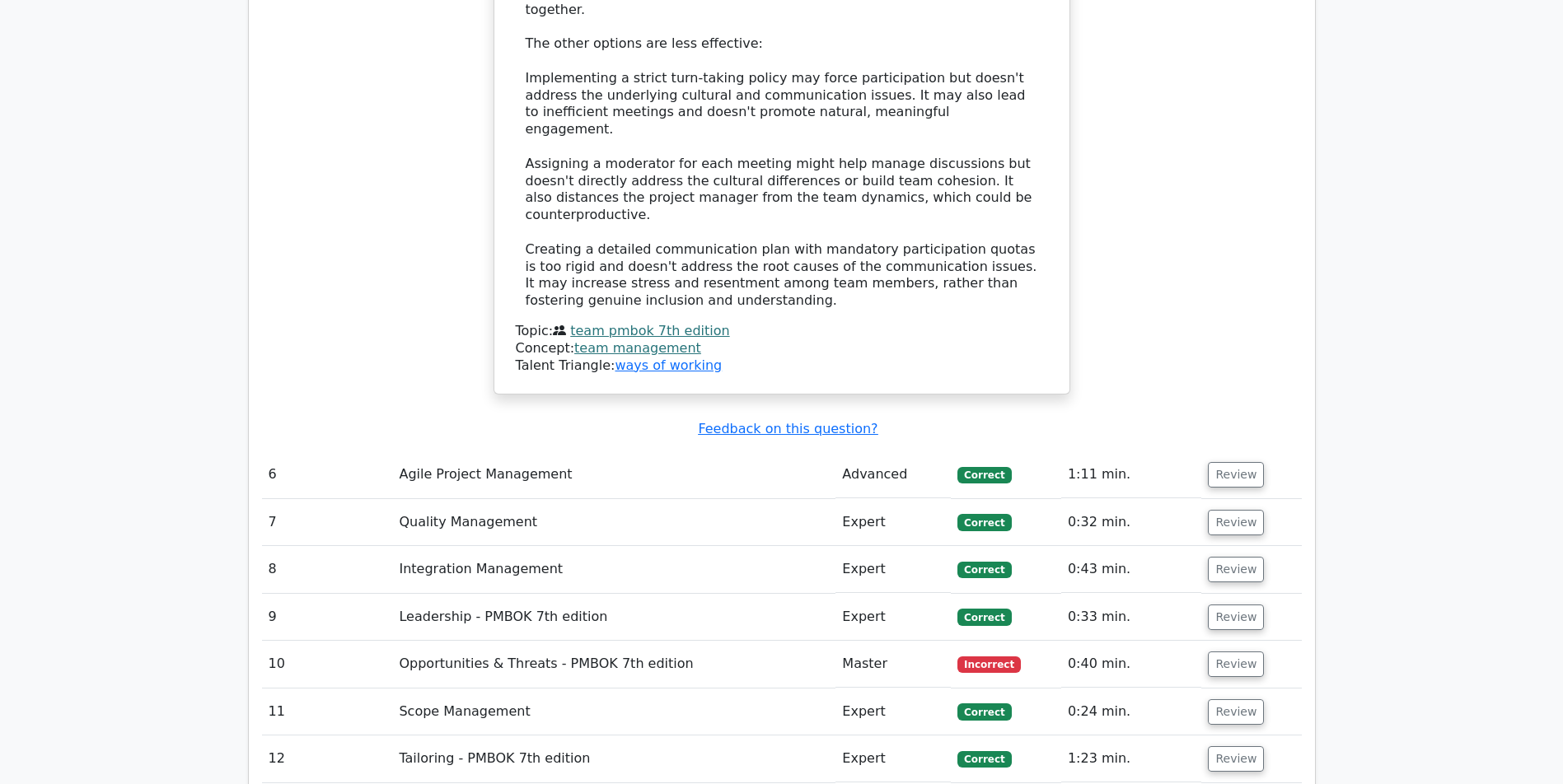
scroll to position [4148, 0]
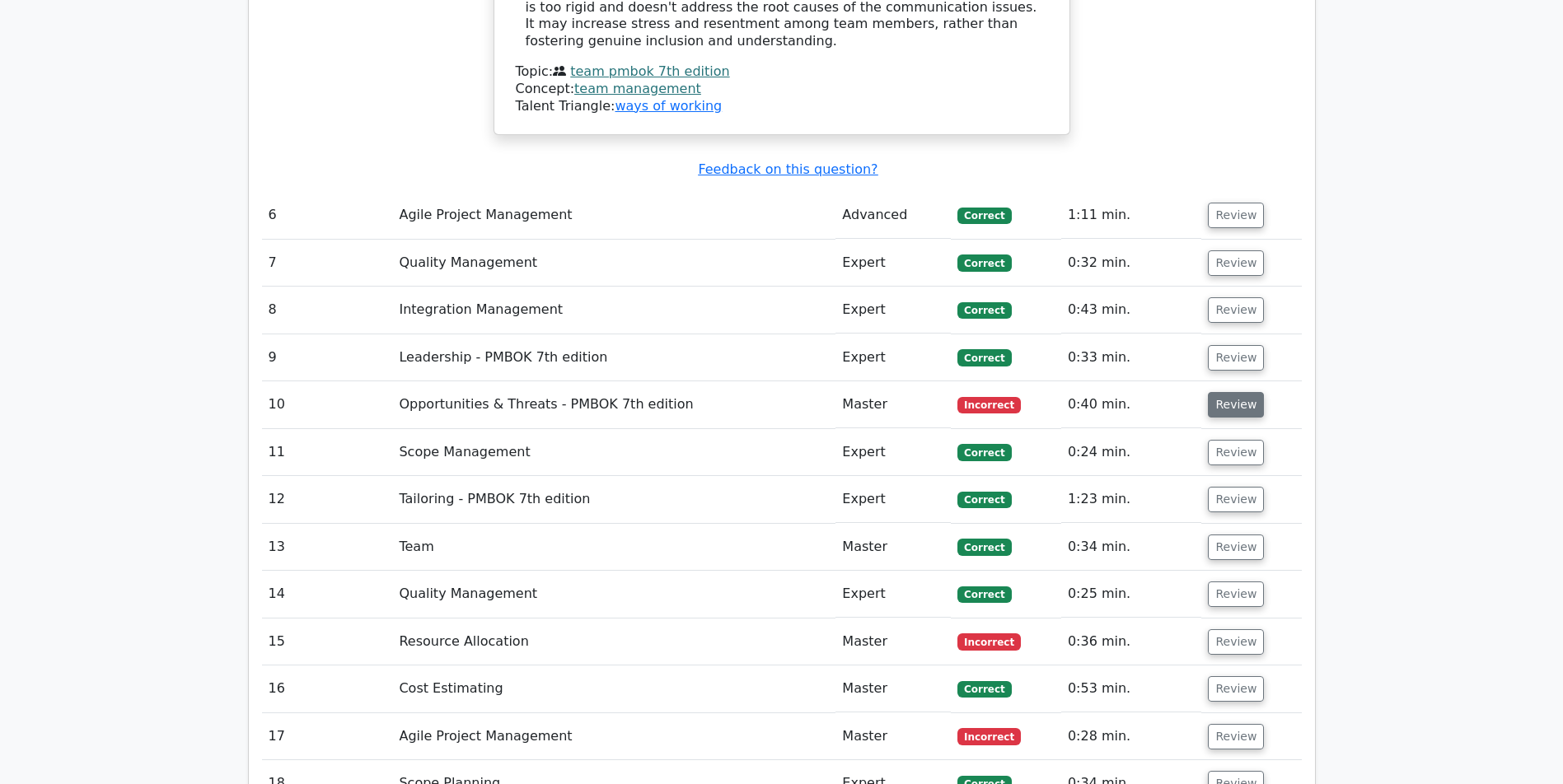
click at [1225, 400] on button "Review" at bounding box center [1236, 404] width 56 height 25
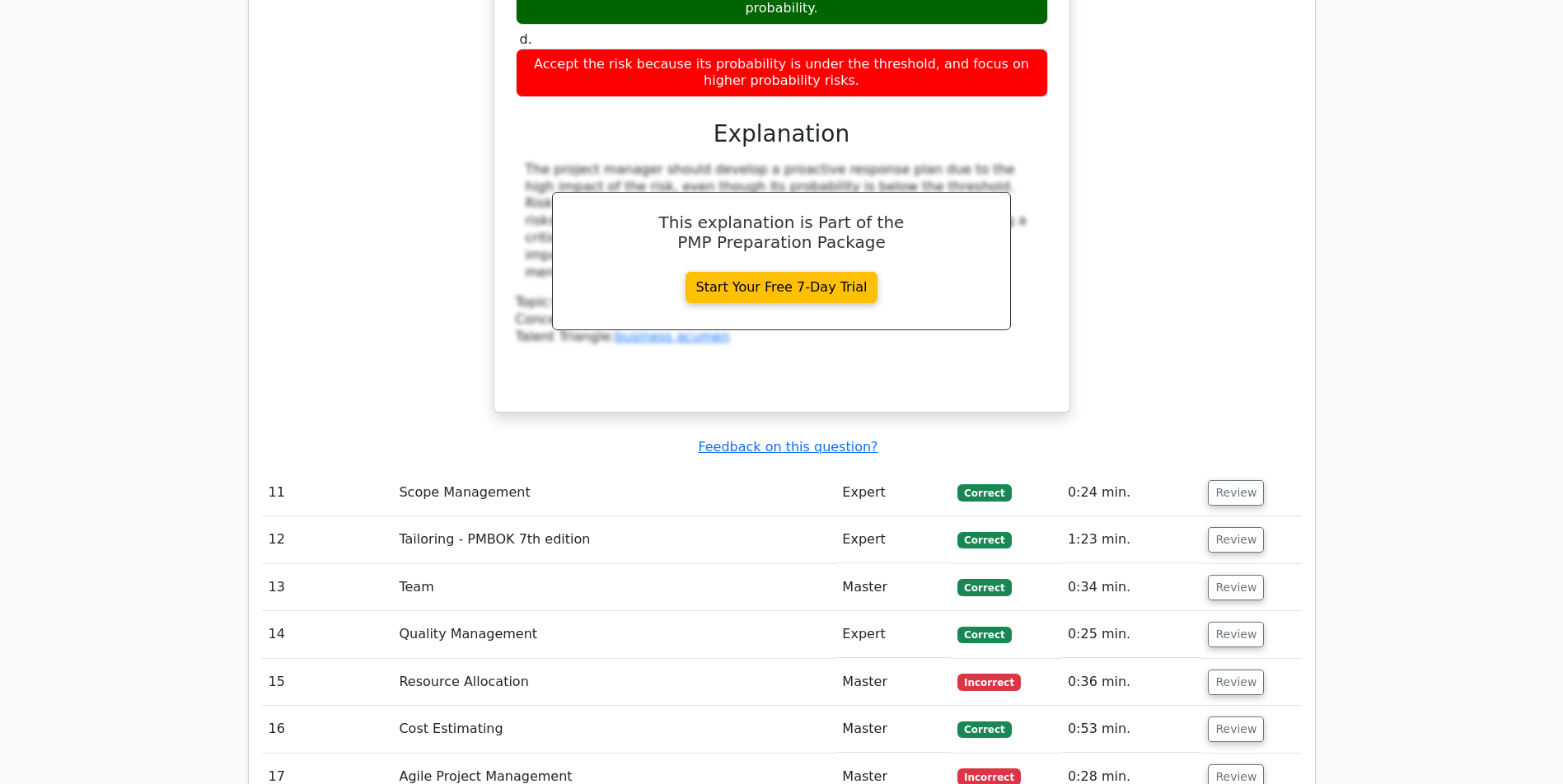
scroll to position [5096, 0]
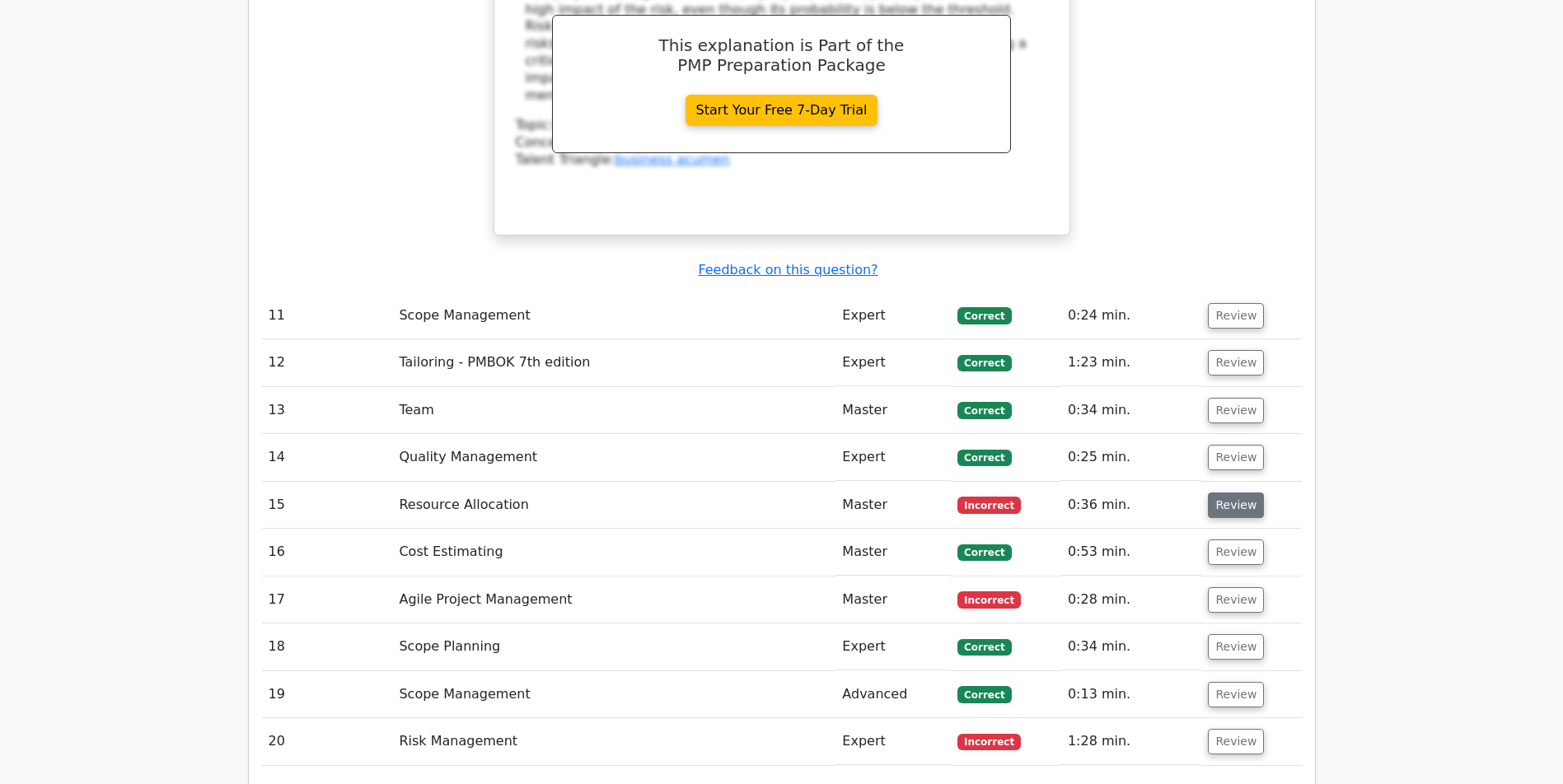
click at [1220, 505] on button "Review" at bounding box center [1236, 505] width 56 height 25
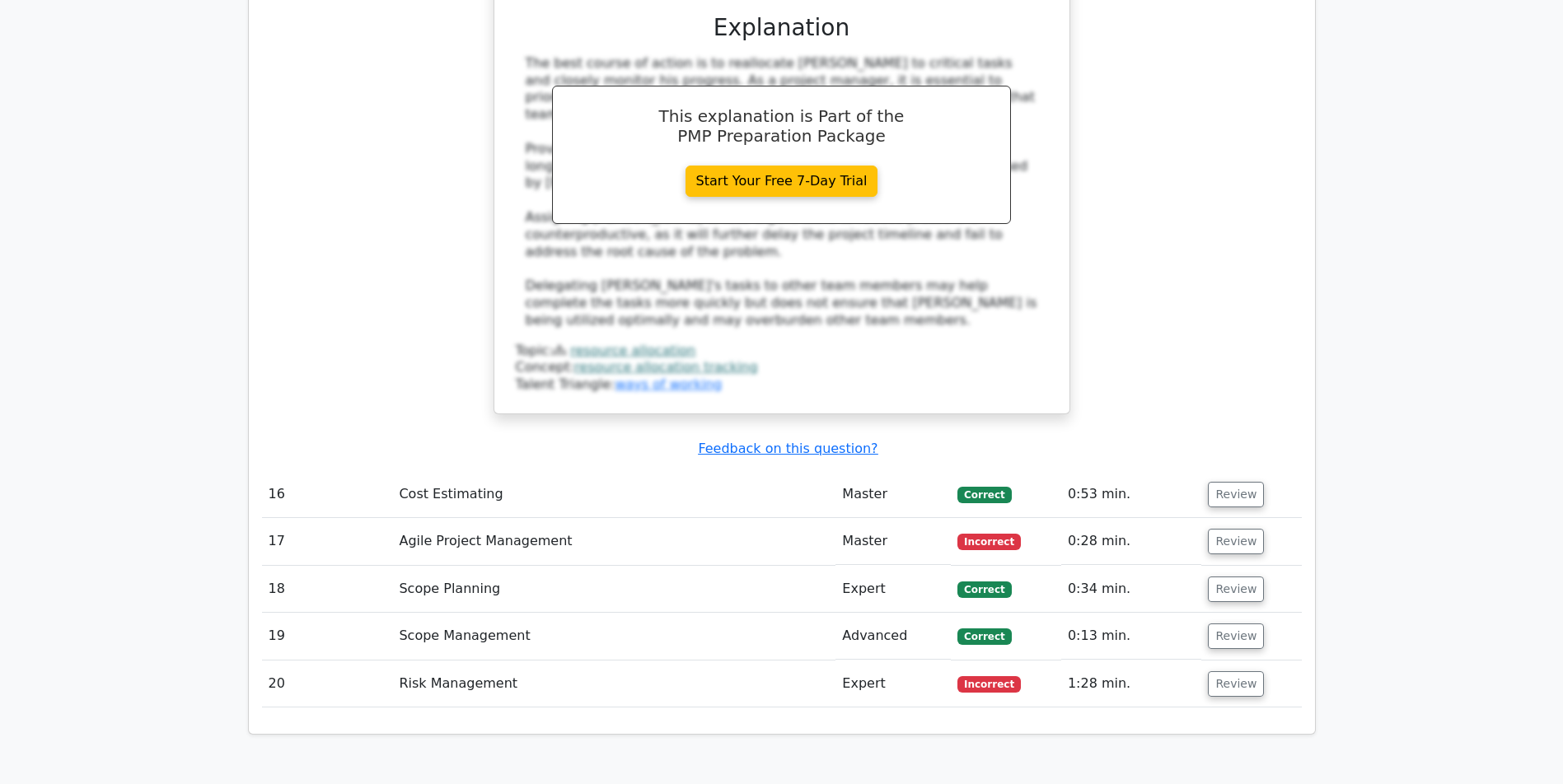
scroll to position [6199, 0]
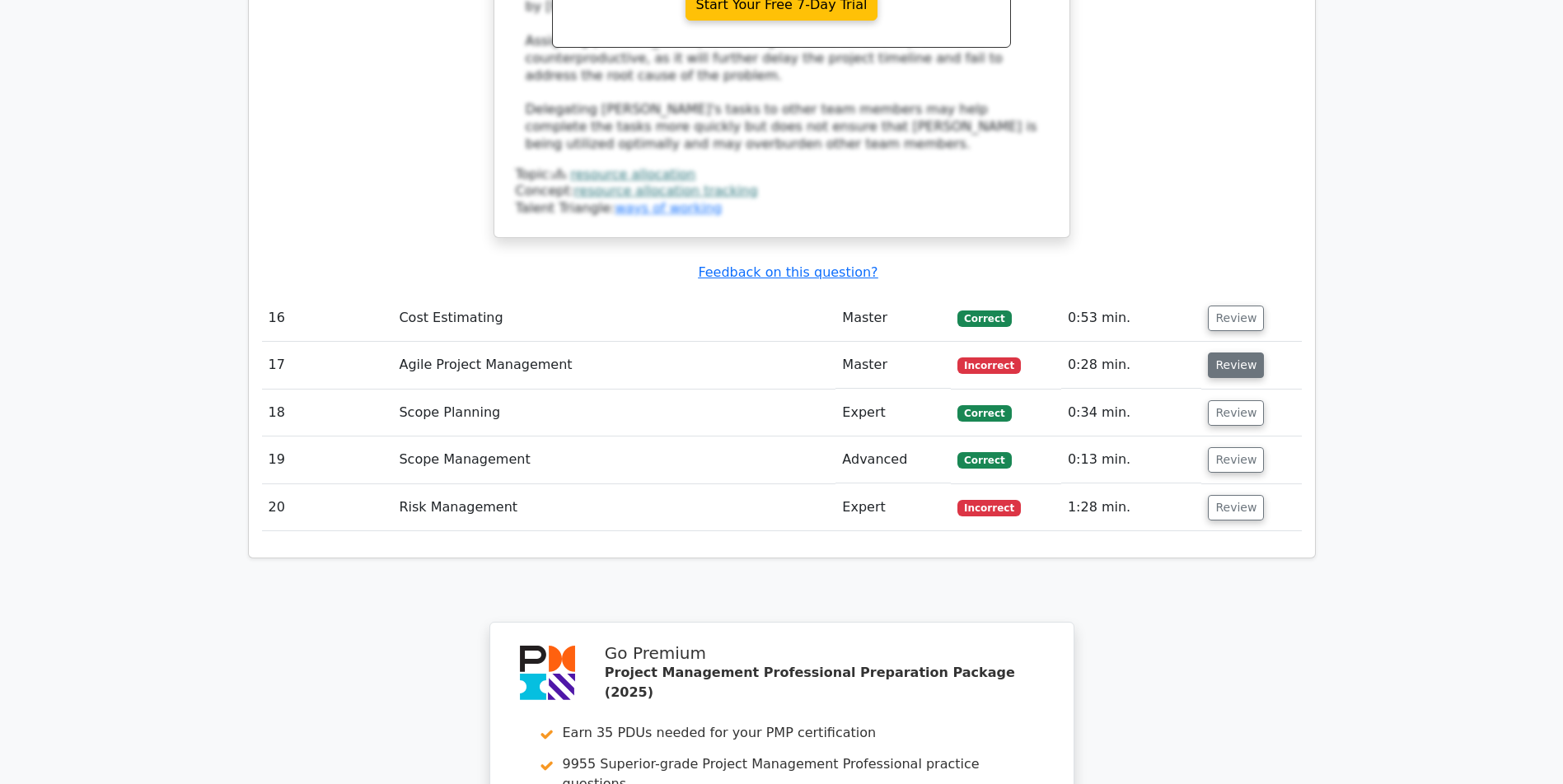
click at [1239, 352] on button "Review" at bounding box center [1236, 365] width 56 height 25
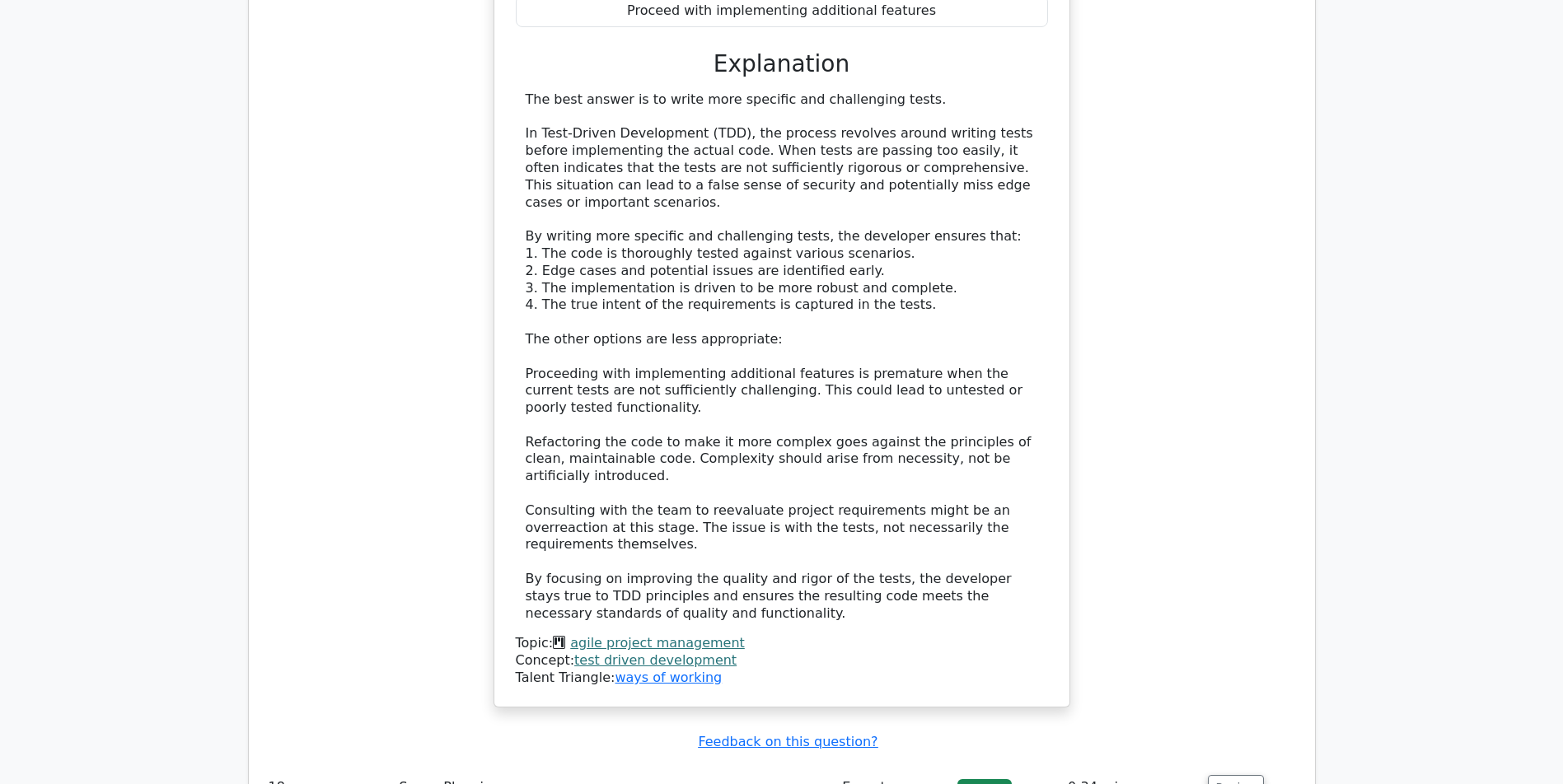
scroll to position [7221, 0]
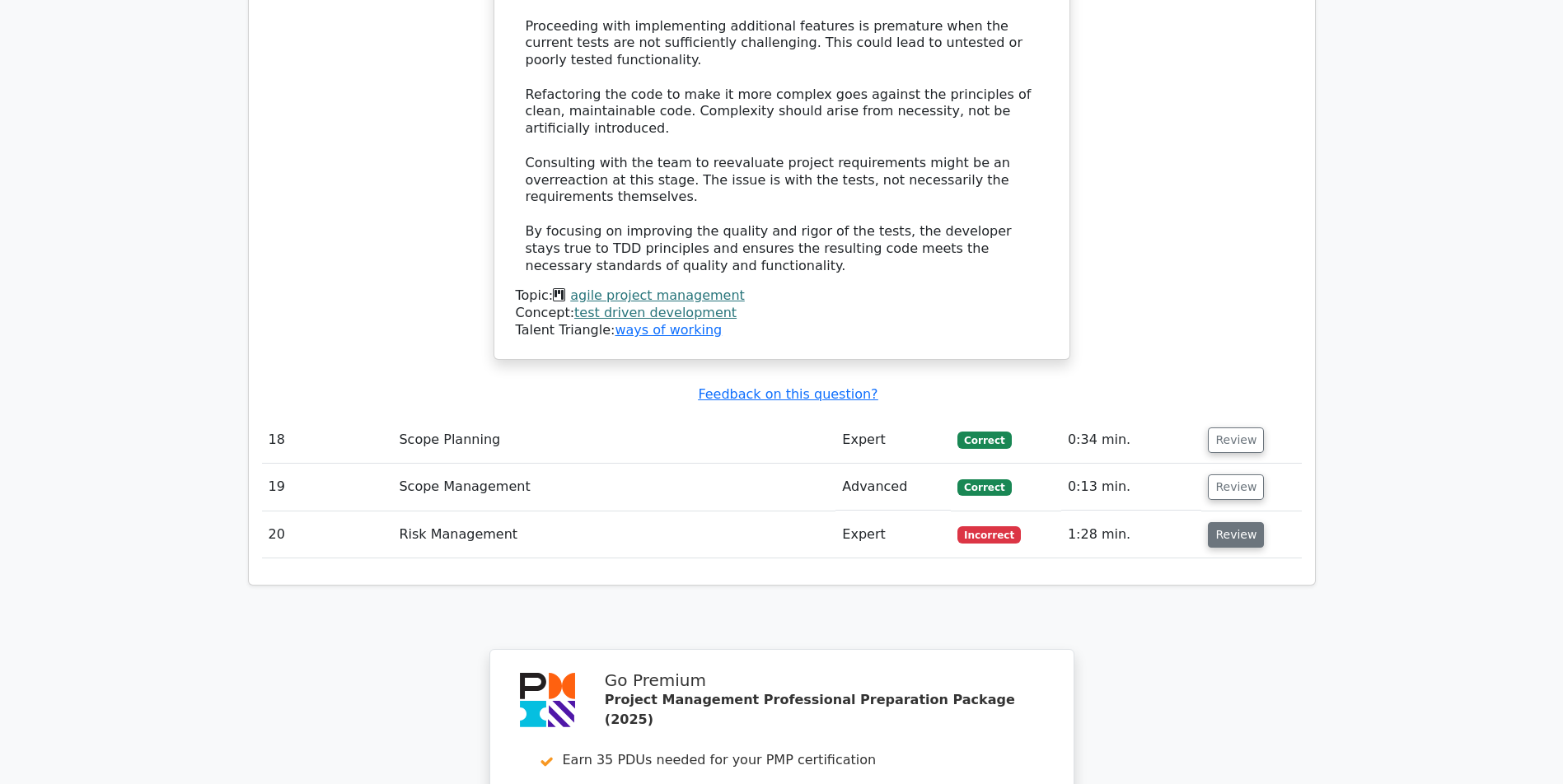
click at [1225, 522] on button "Review" at bounding box center [1236, 534] width 56 height 25
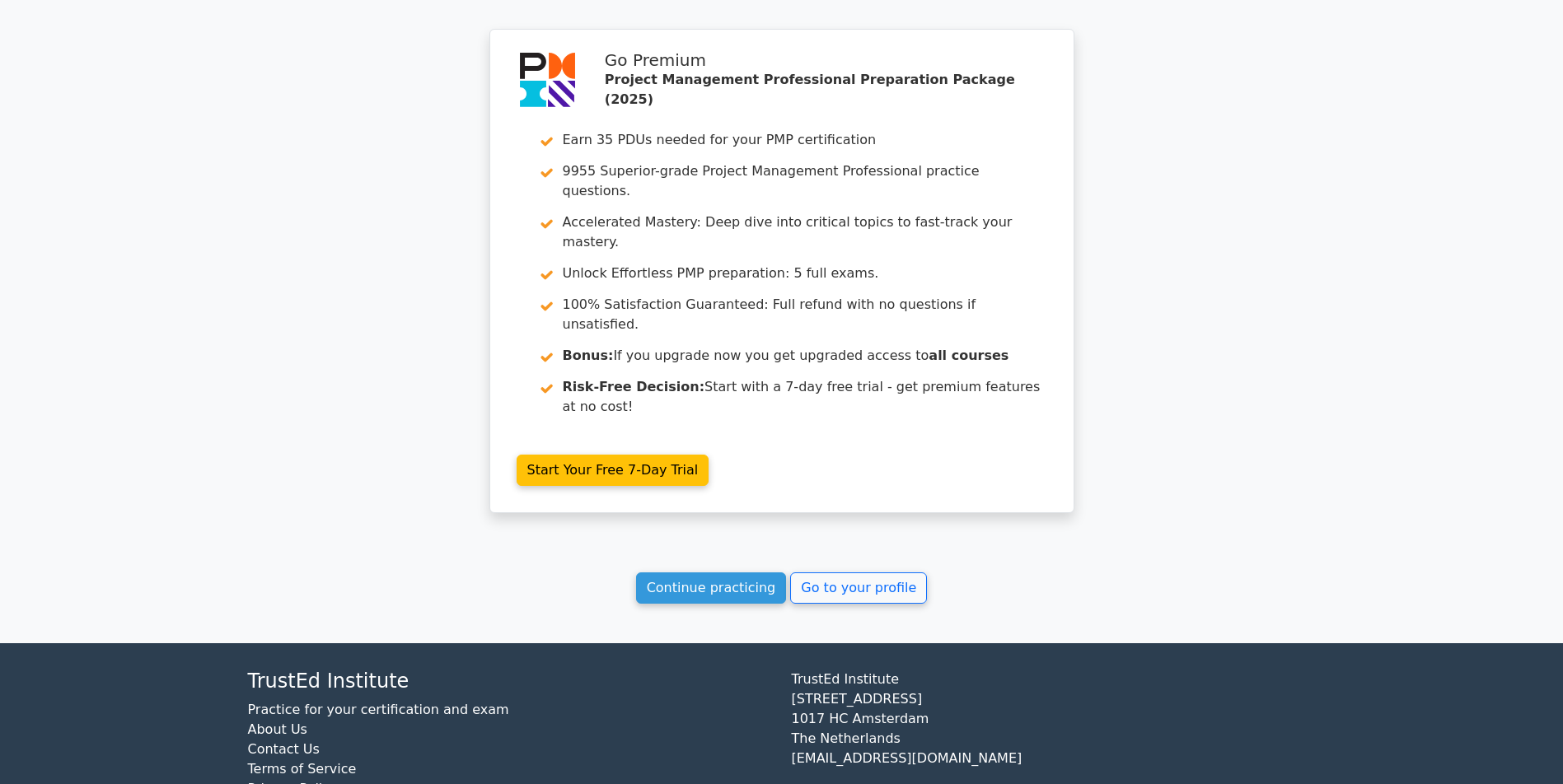
scroll to position [8813, 0]
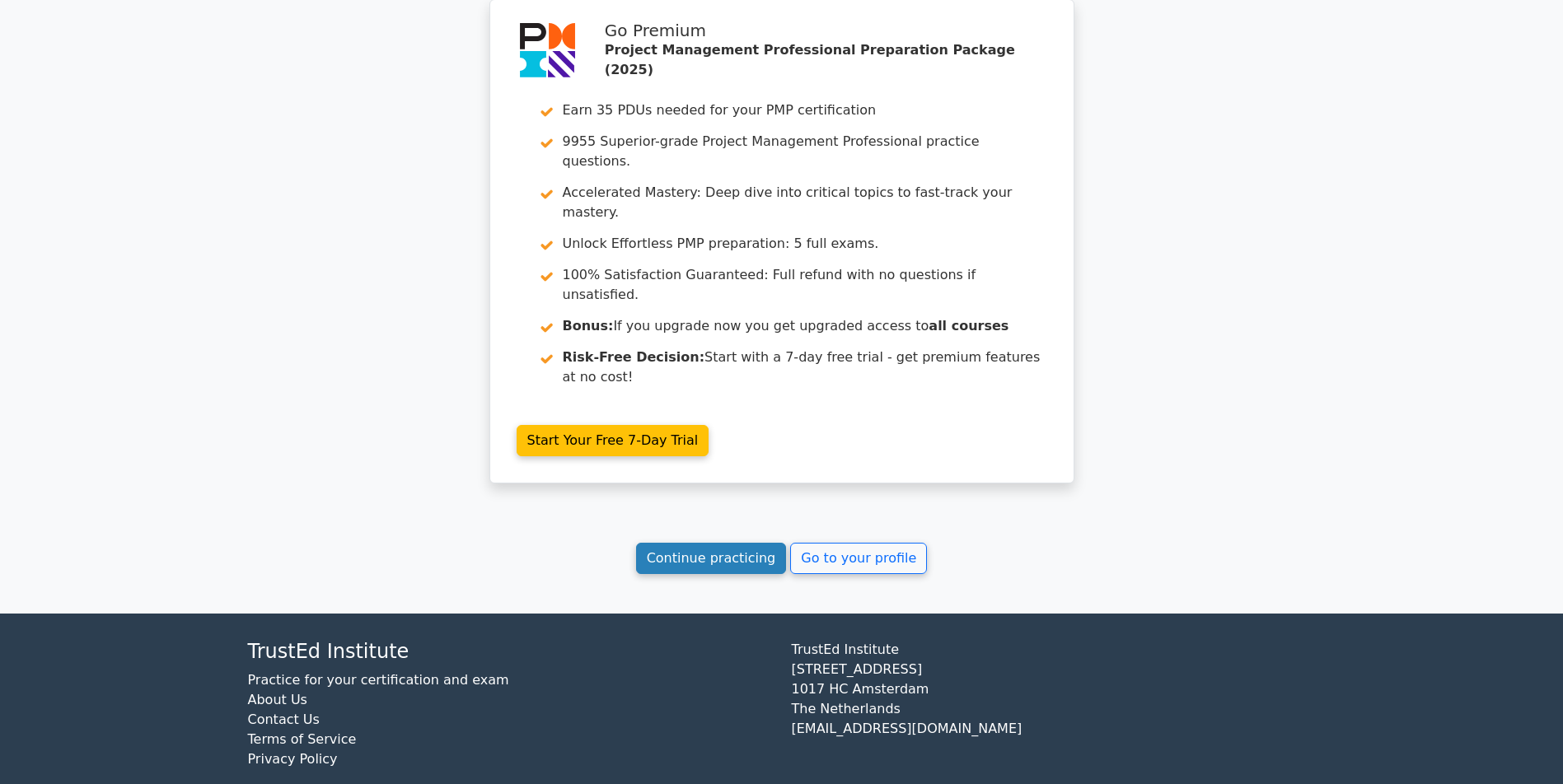
click at [664, 543] on link "Continue practicing" at bounding box center [711, 558] width 151 height 31
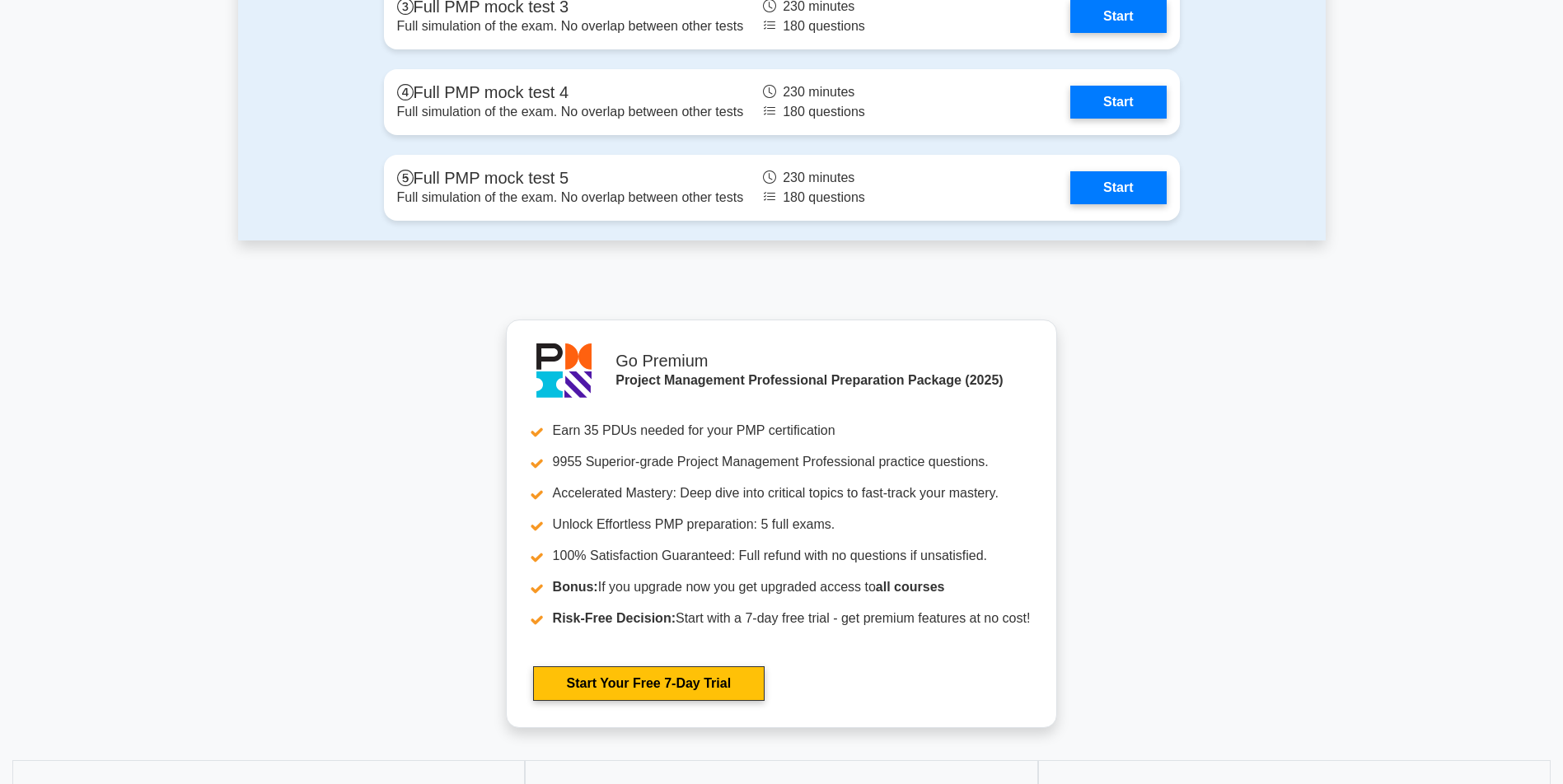
scroll to position [6319, 0]
